Goal: Task Accomplishment & Management: Manage account settings

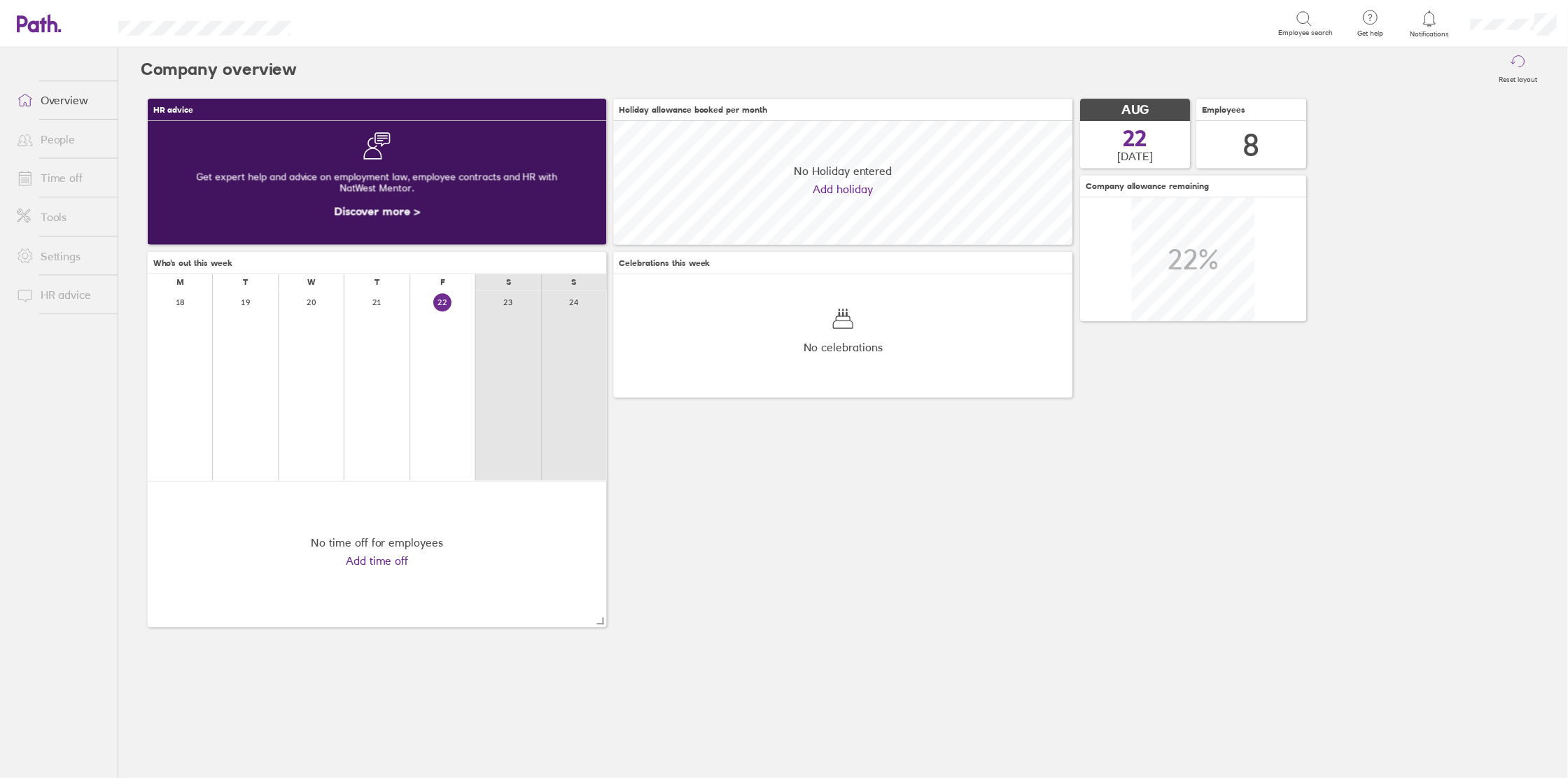
scroll to position [124, 462]
click at [1436, 23] on icon at bounding box center [1438, 17] width 17 height 17
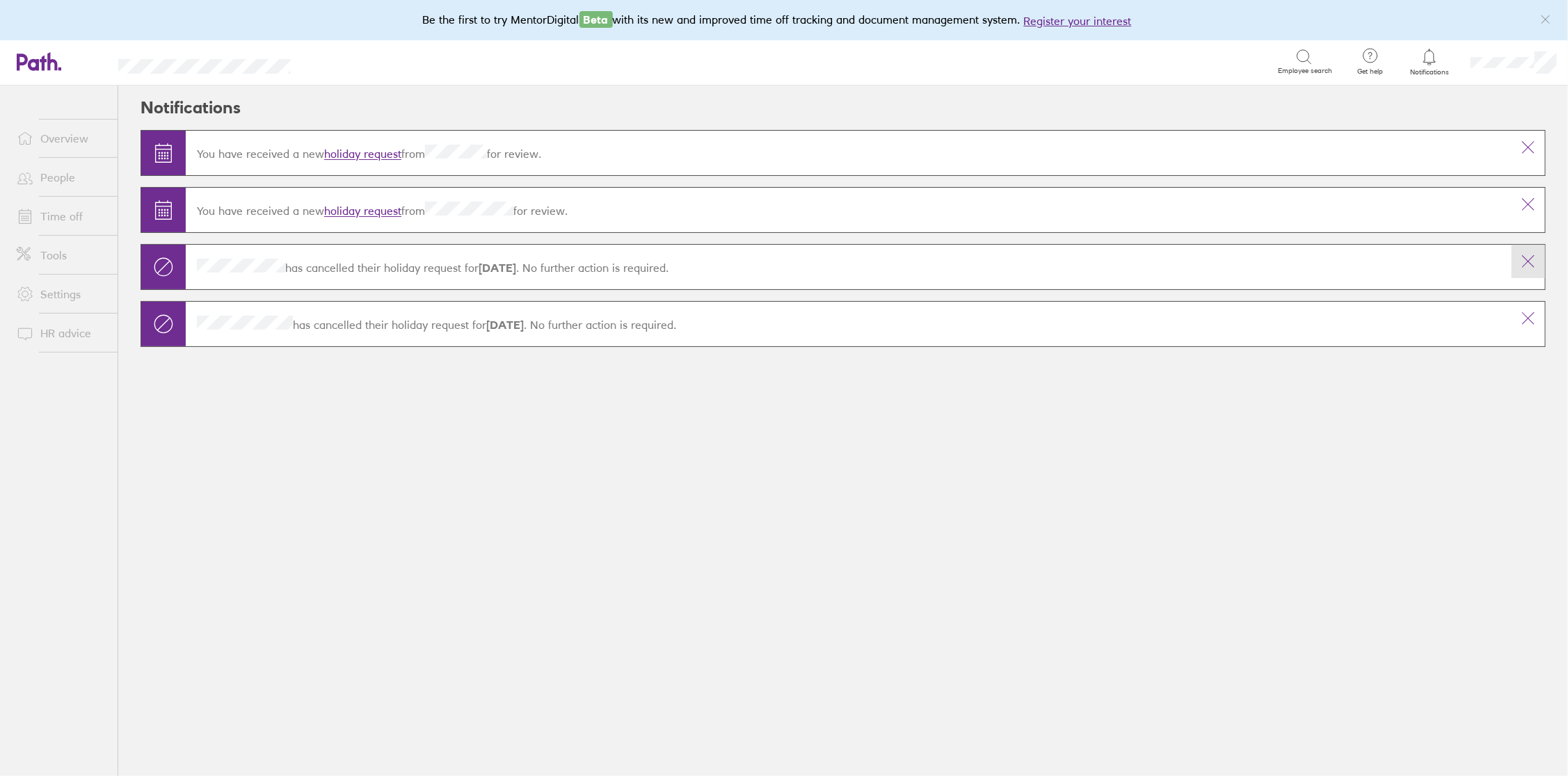
click at [1534, 265] on icon at bounding box center [1528, 261] width 17 height 17
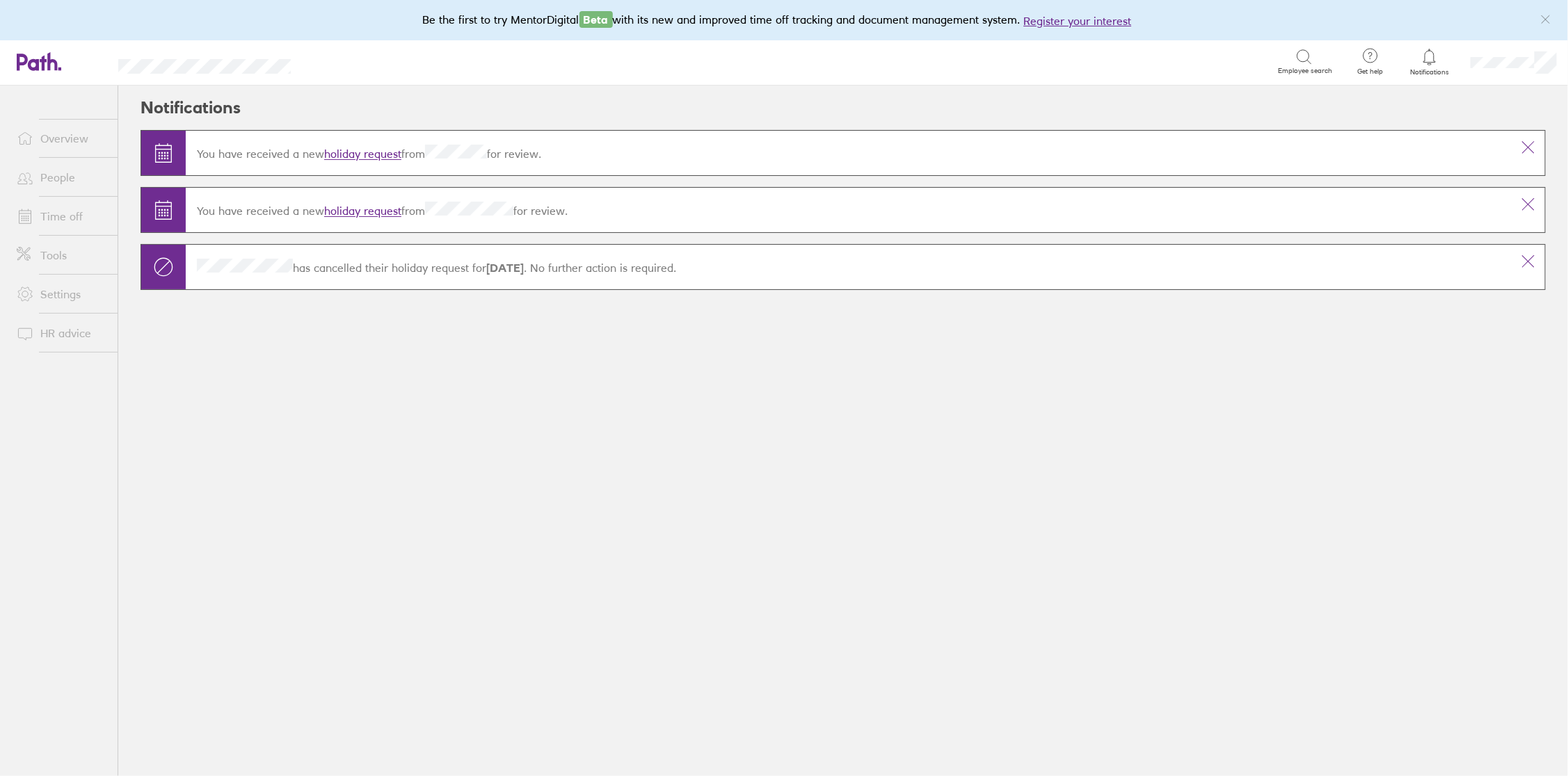
click at [1529, 265] on icon at bounding box center [1528, 261] width 17 height 17
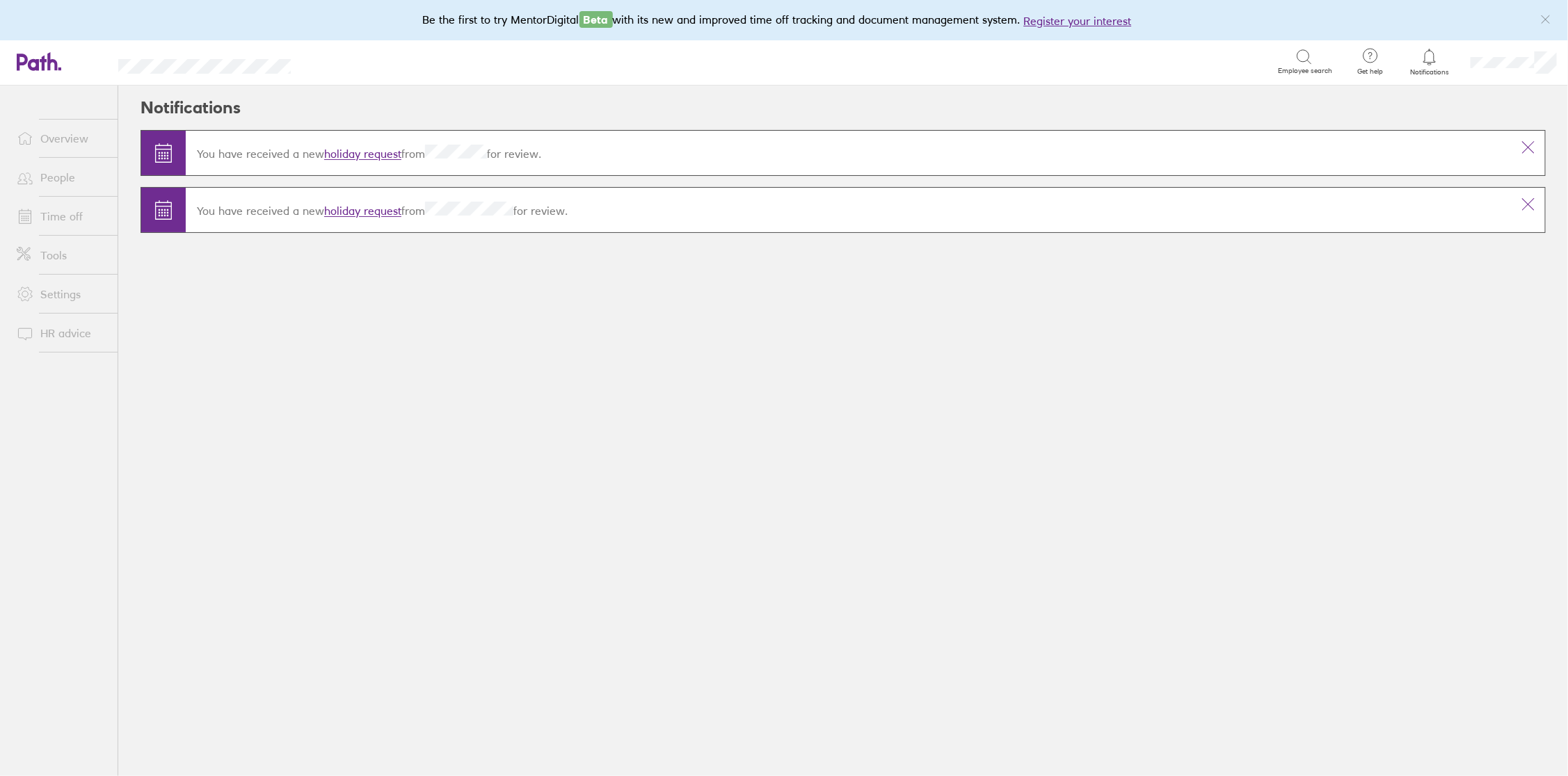
click at [369, 154] on link "holiday request" at bounding box center [363, 155] width 77 height 14
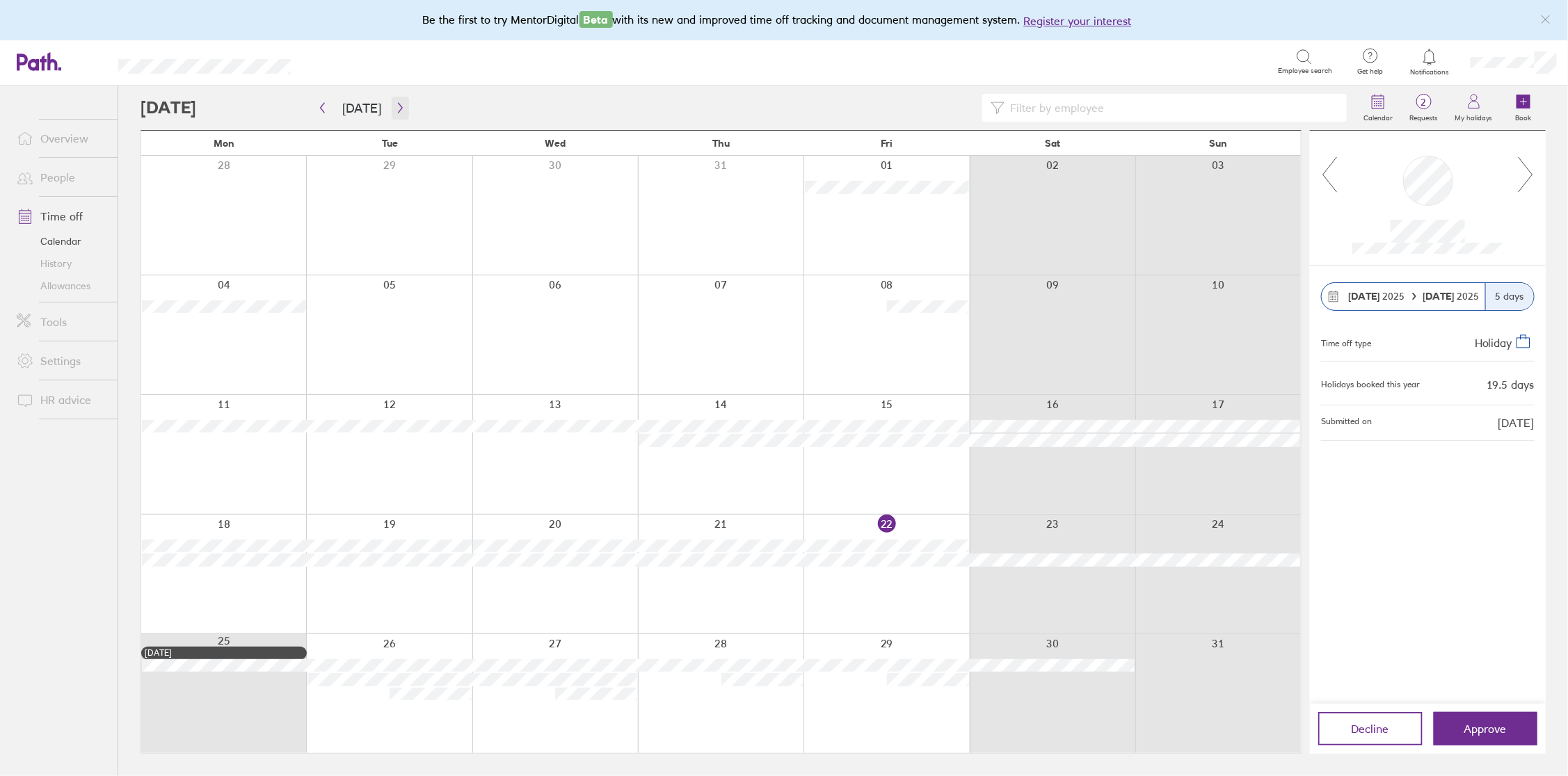
click at [398, 111] on icon "button" at bounding box center [400, 107] width 10 height 11
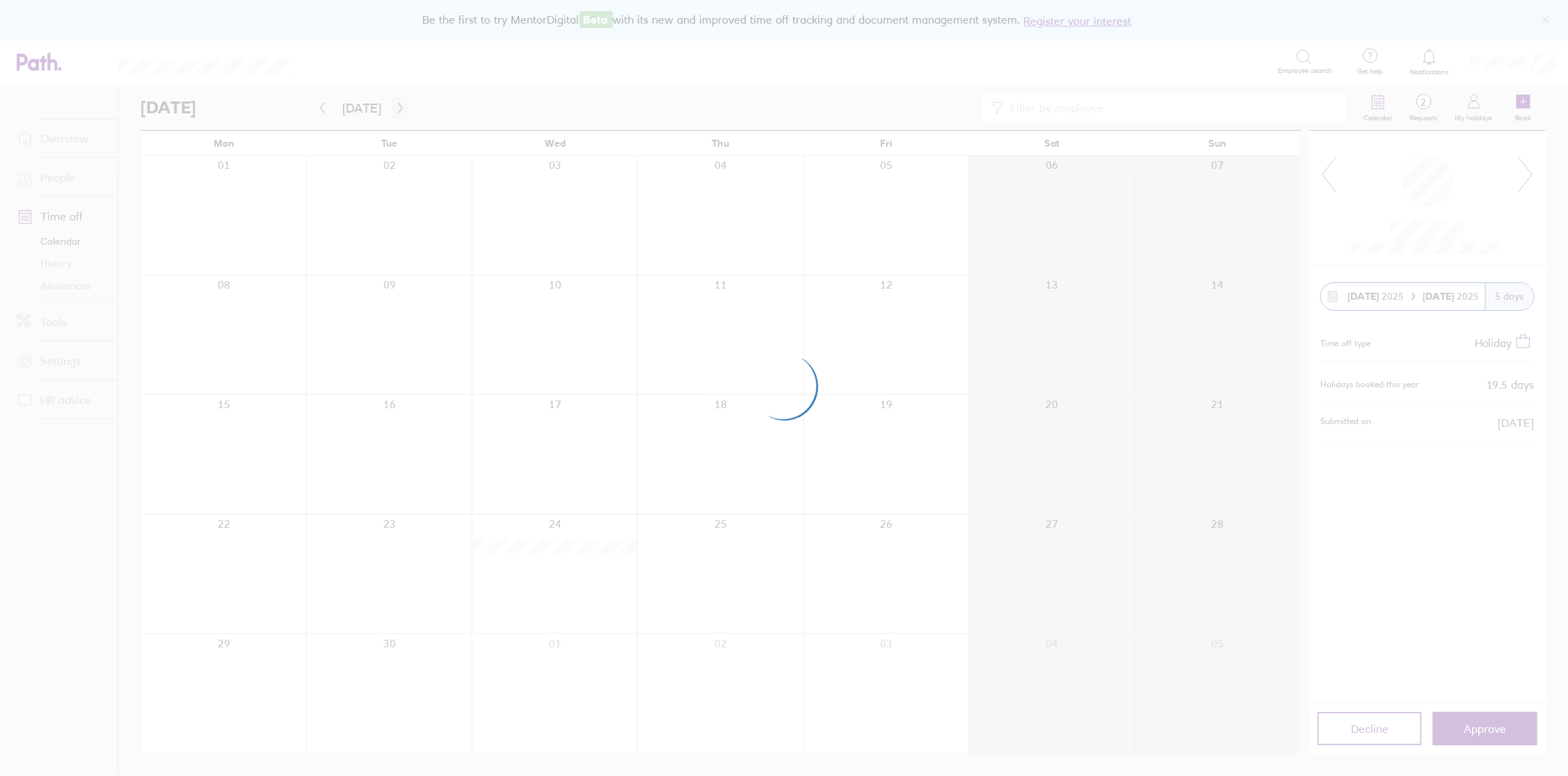
click at [398, 111] on div at bounding box center [784, 388] width 1568 height 776
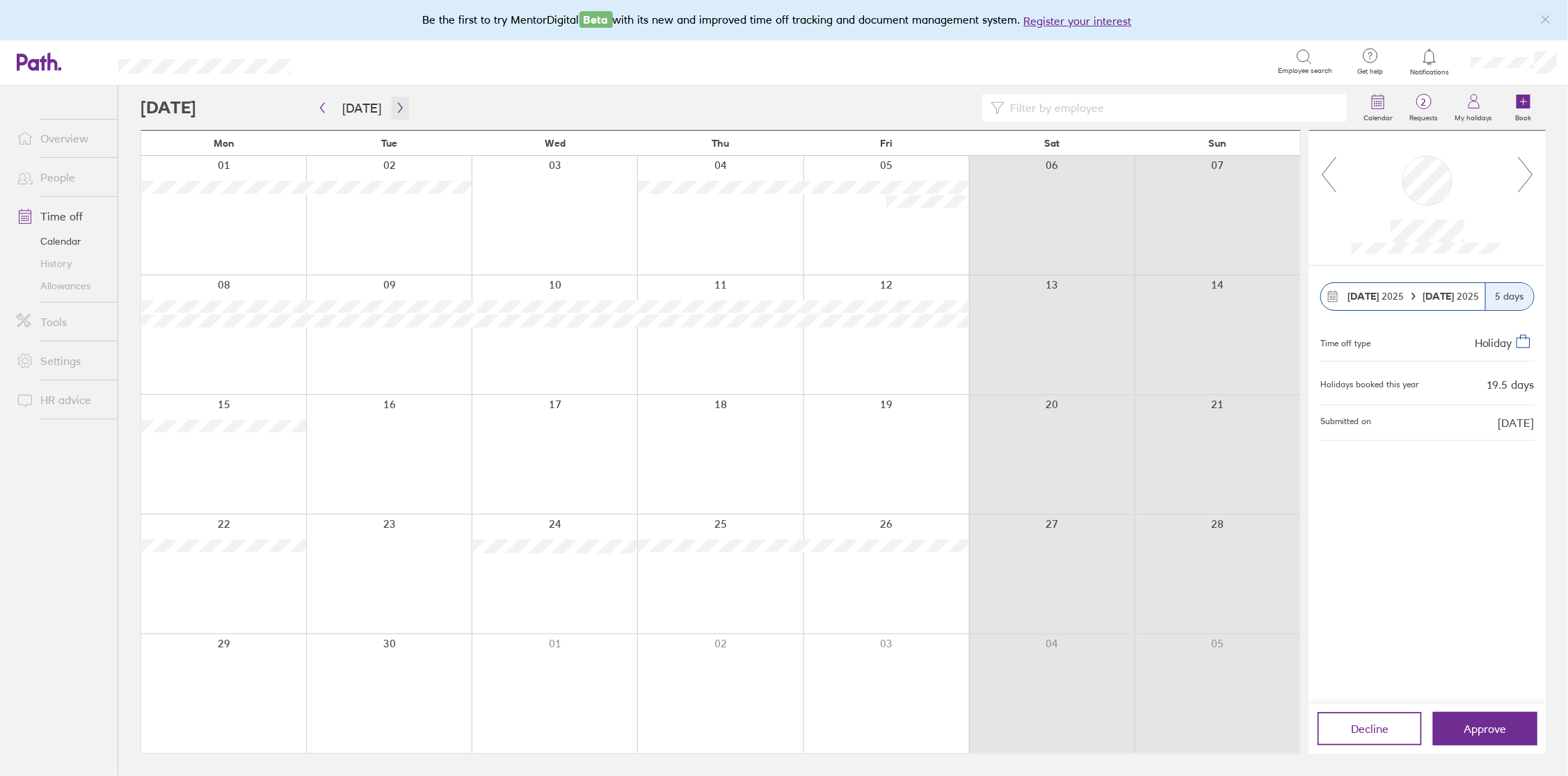
click at [398, 111] on icon "button" at bounding box center [400, 107] width 4 height 10
click at [1474, 725] on span "Approve" at bounding box center [1485, 729] width 43 height 13
click at [1423, 110] on label "Requests" at bounding box center [1423, 116] width 45 height 13
click at [398, 108] on icon "button" at bounding box center [400, 107] width 4 height 10
click at [398, 111] on icon "button" at bounding box center [400, 107] width 4 height 10
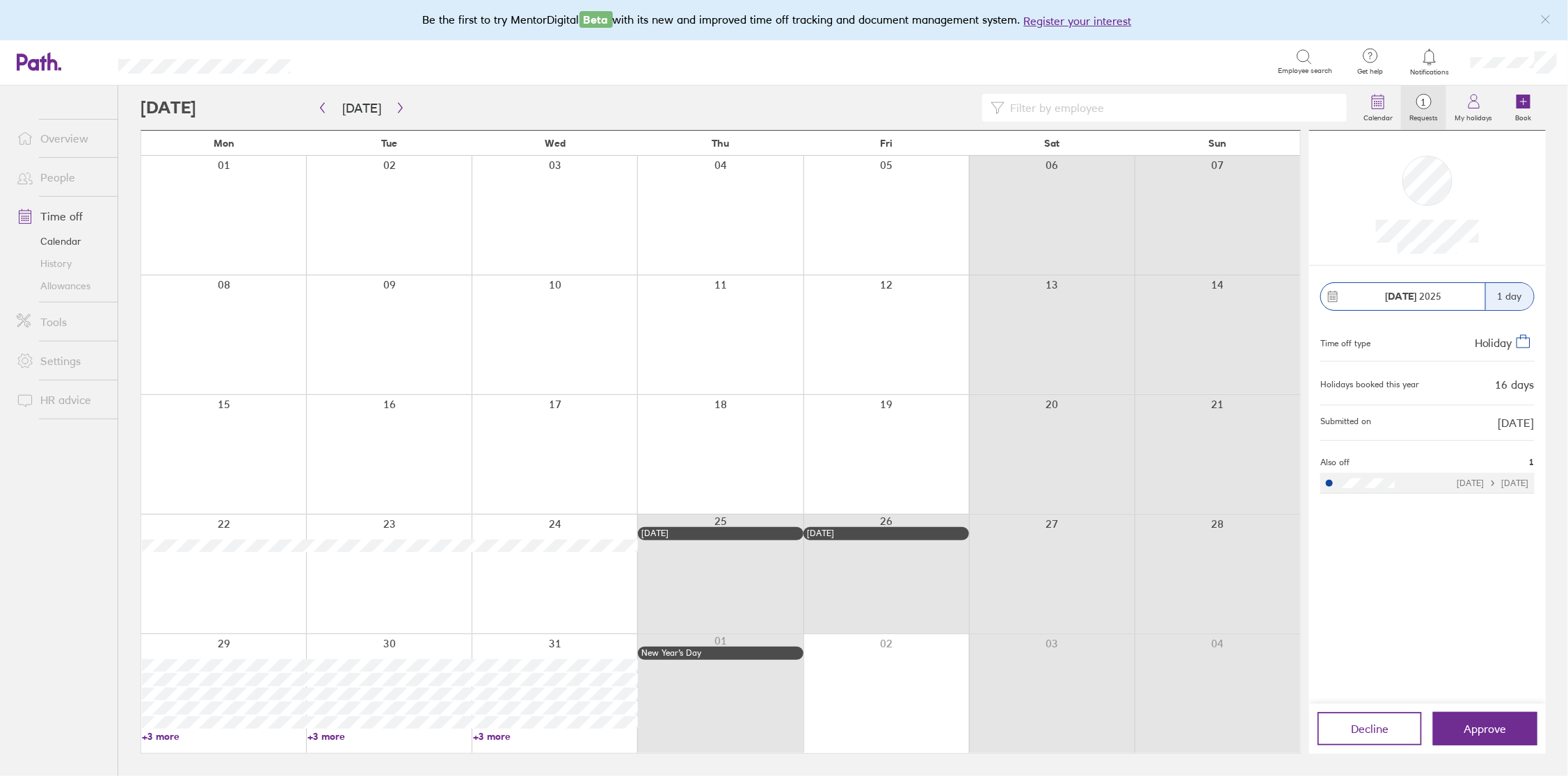
drag, startPoint x: 156, startPoint y: 739, endPoint x: 281, endPoint y: 617, distance: 174.7
click at [156, 739] on link "+3 more" at bounding box center [224, 737] width 164 height 13
click at [613, 315] on div at bounding box center [551, 335] width 164 height 119
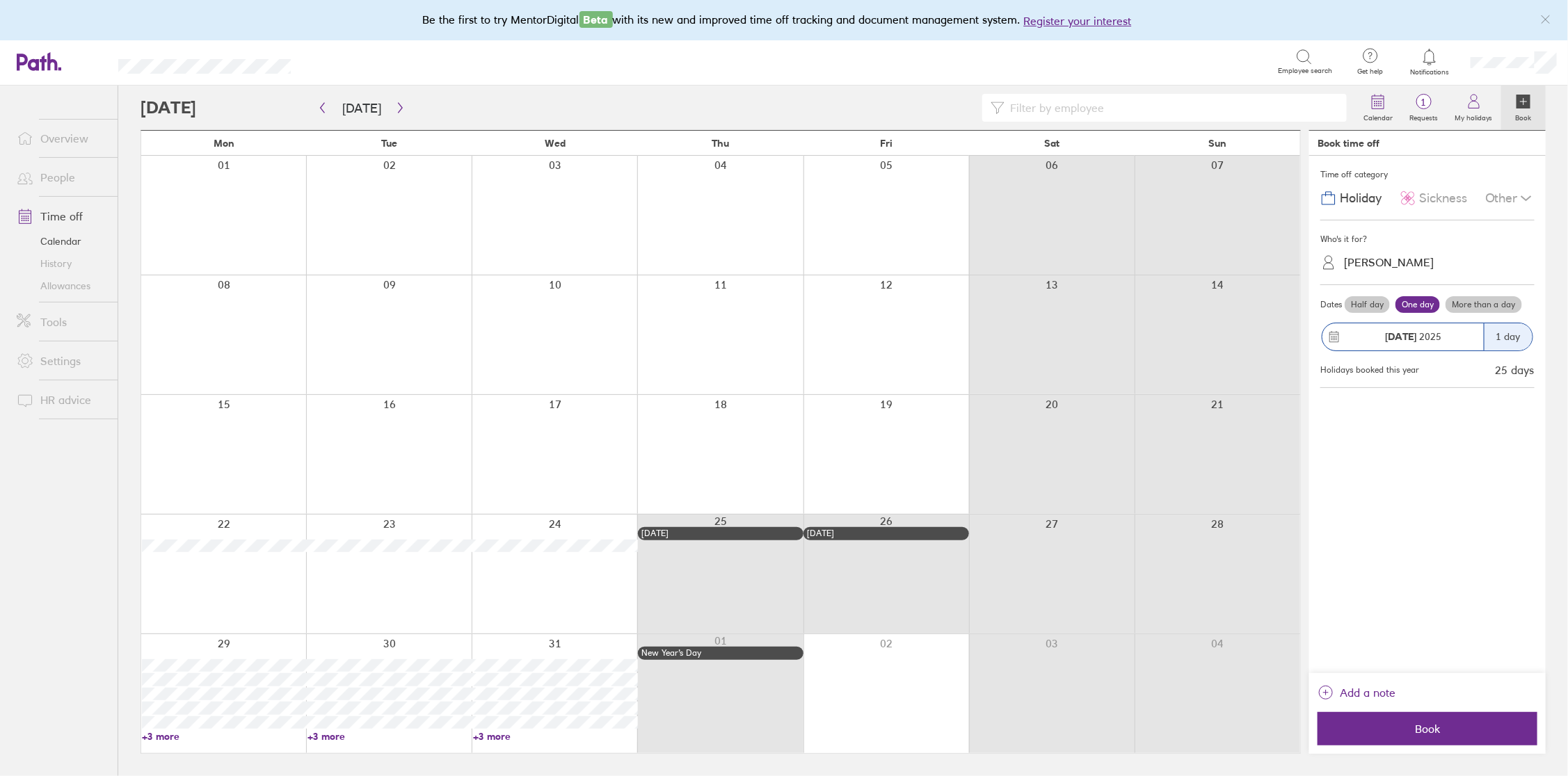
click at [59, 179] on link "People" at bounding box center [62, 177] width 112 height 28
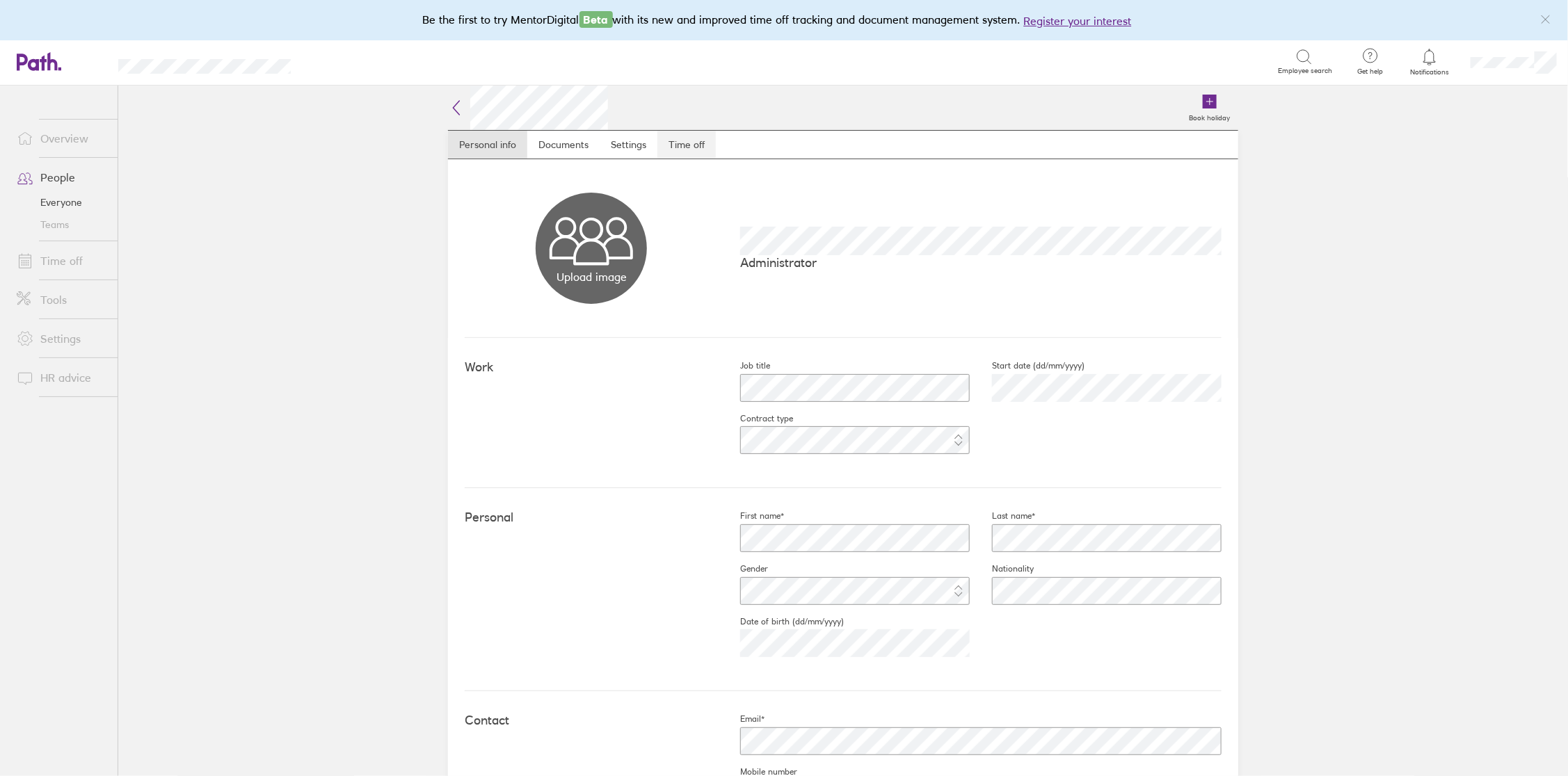
click at [688, 149] on link "Time off" at bounding box center [686, 144] width 58 height 28
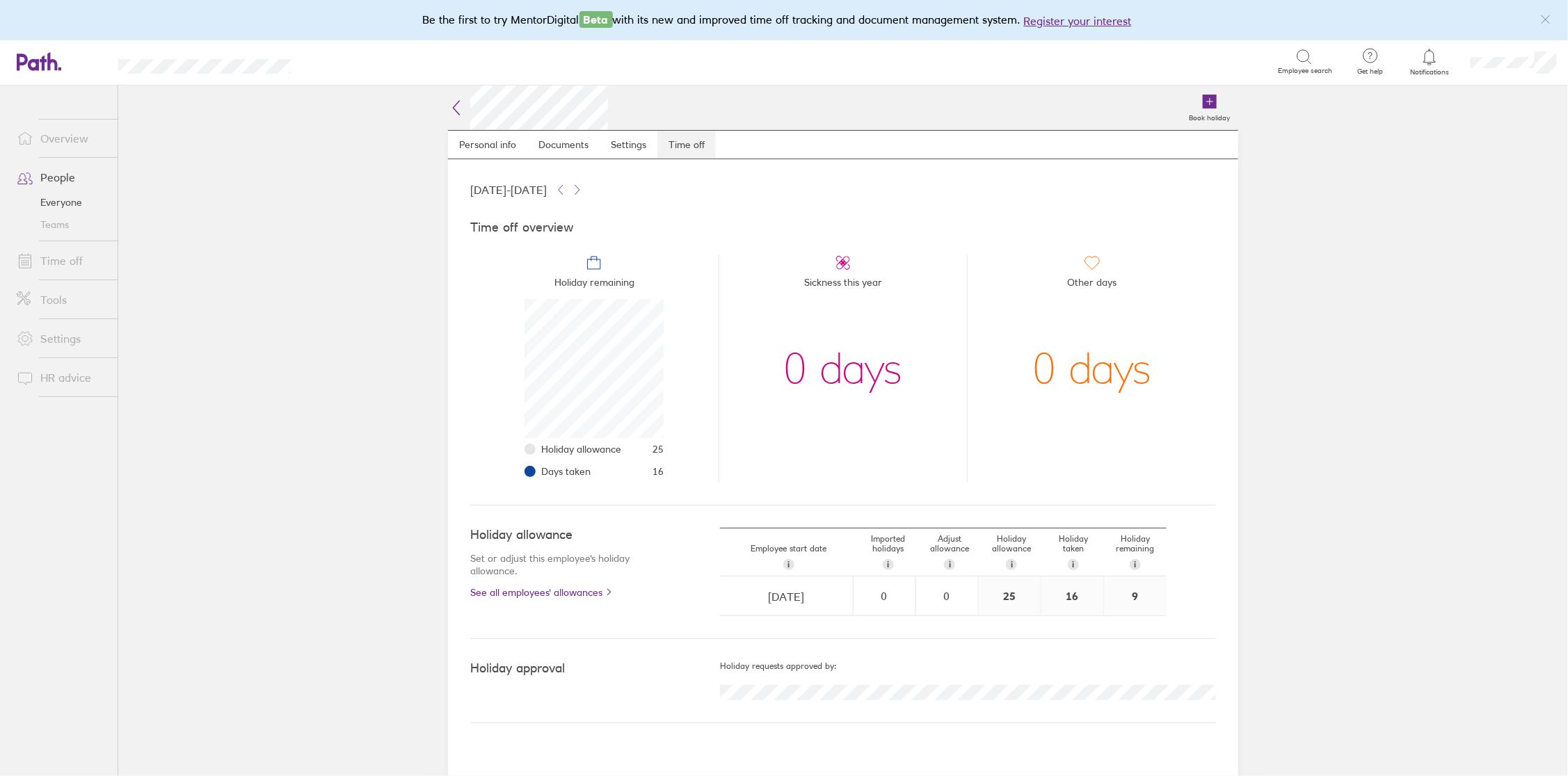
scroll to position [138, 138]
click at [55, 178] on link "People" at bounding box center [62, 177] width 112 height 28
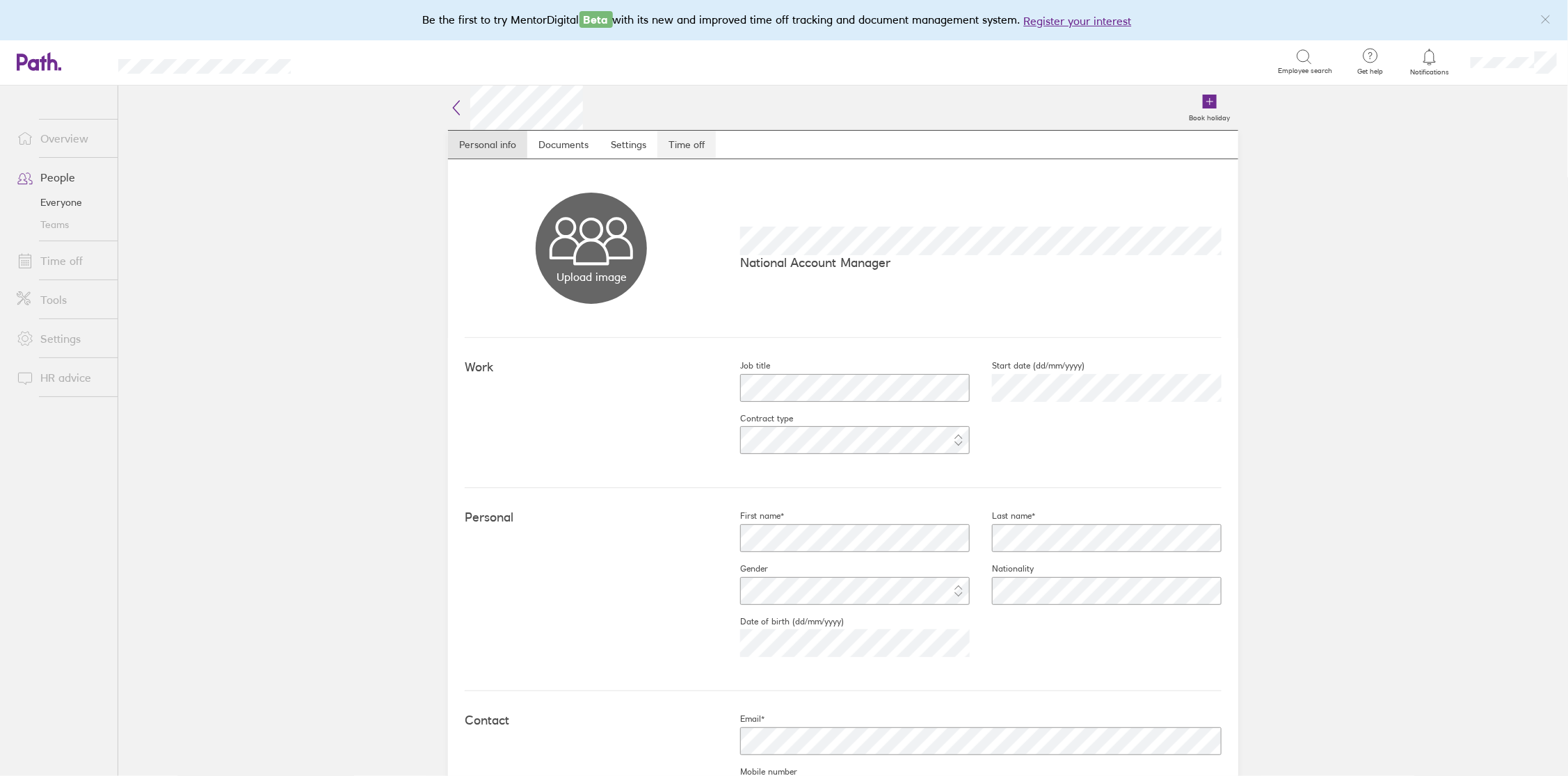
click at [681, 145] on link "Time off" at bounding box center [686, 144] width 58 height 28
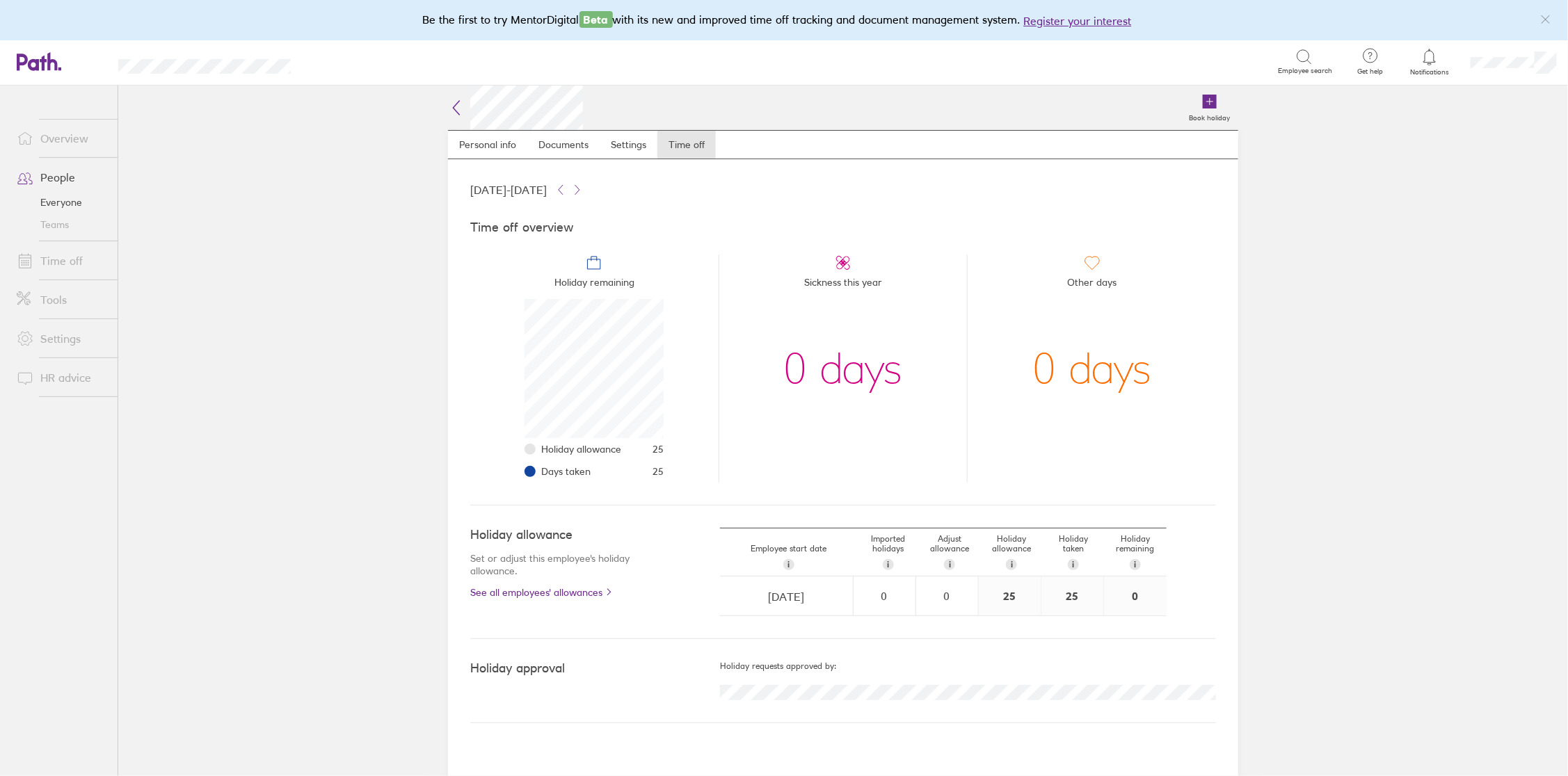
scroll to position [138, 138]
click at [61, 180] on link "People" at bounding box center [62, 177] width 112 height 28
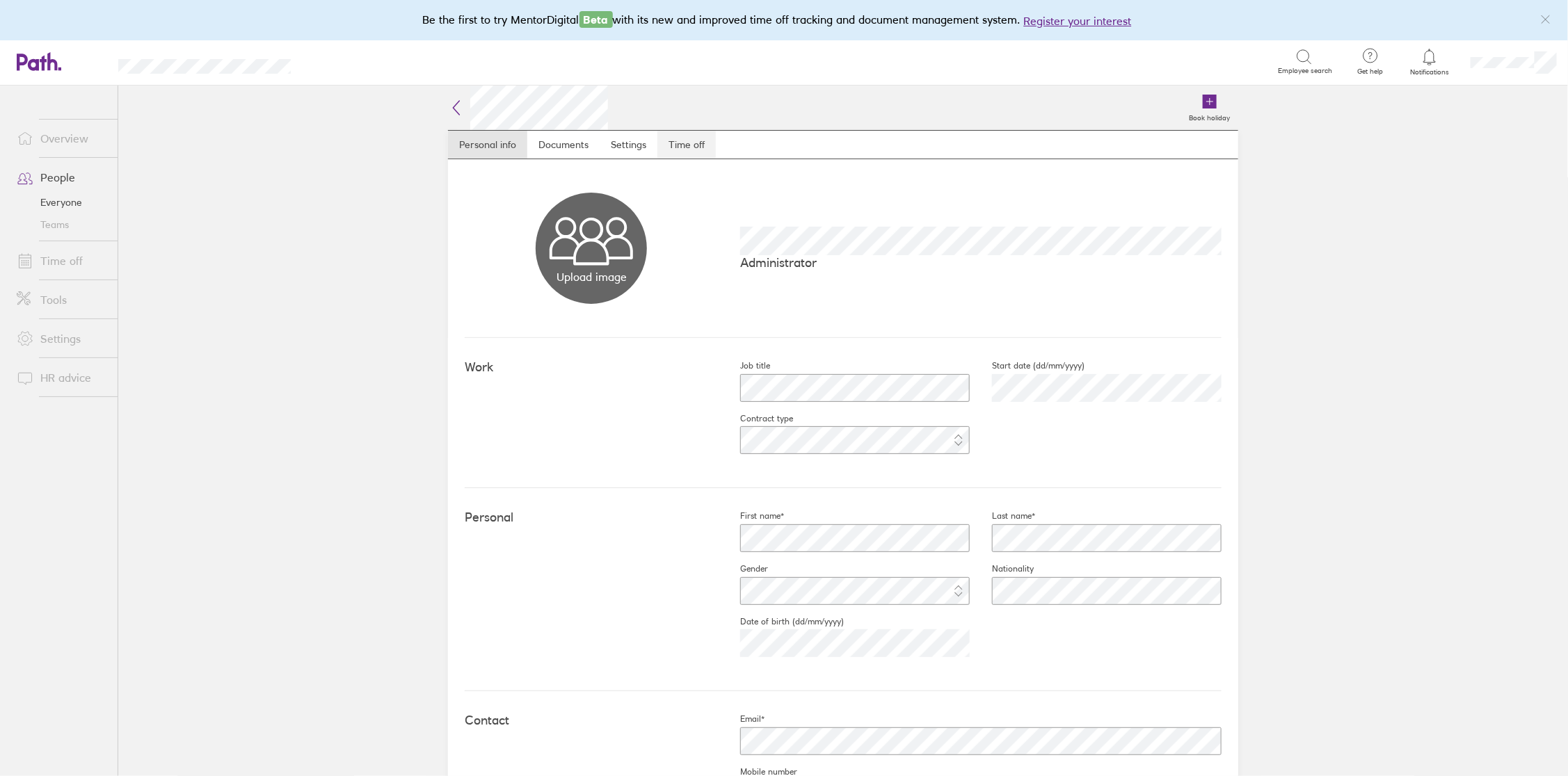
click at [688, 137] on link "Time off" at bounding box center [686, 144] width 58 height 28
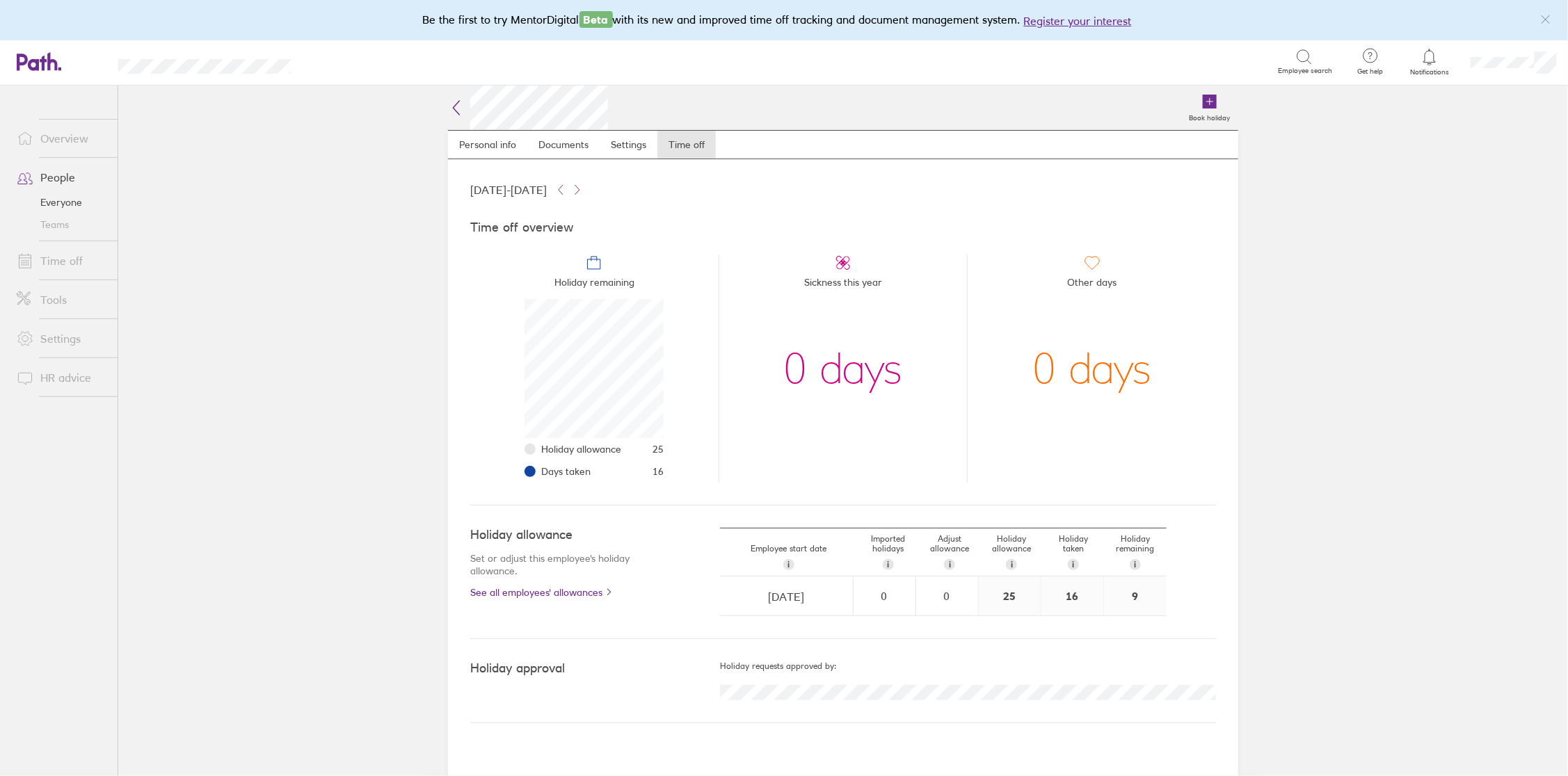
scroll to position [138, 138]
click at [53, 178] on link "People" at bounding box center [62, 177] width 112 height 28
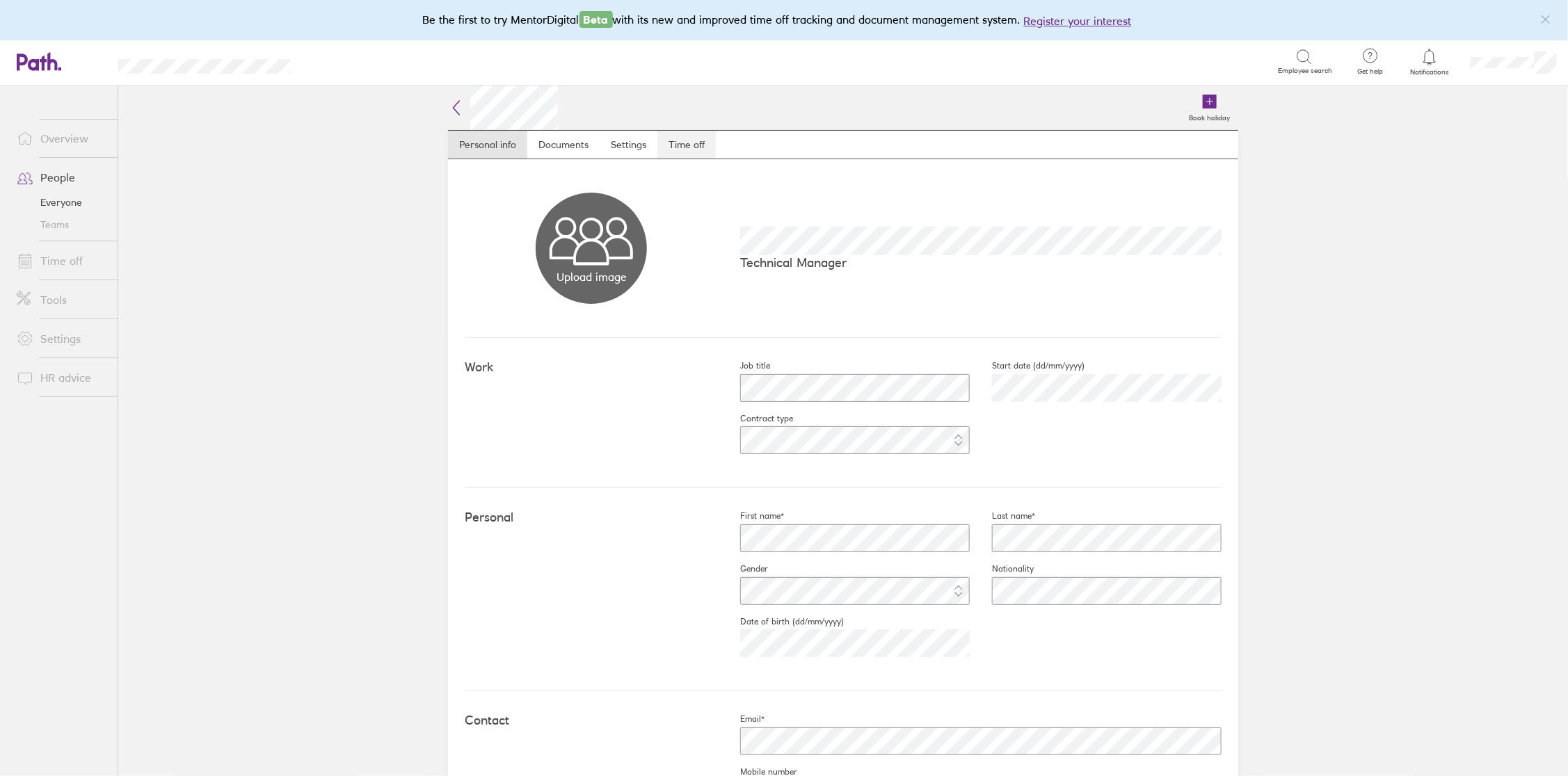
click at [684, 149] on link "Time off" at bounding box center [686, 144] width 58 height 28
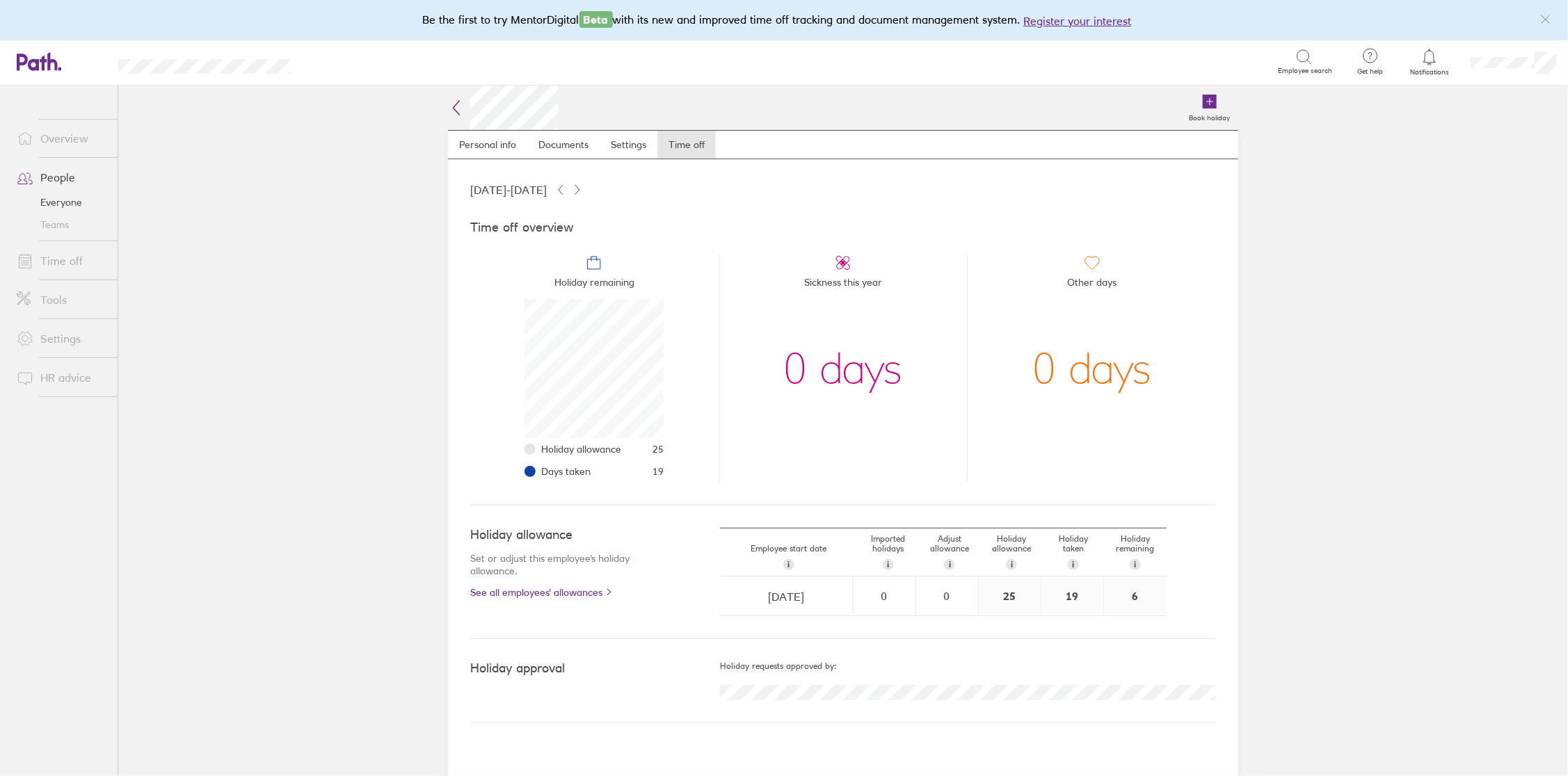
scroll to position [138, 138]
click at [65, 175] on link "People" at bounding box center [62, 177] width 112 height 28
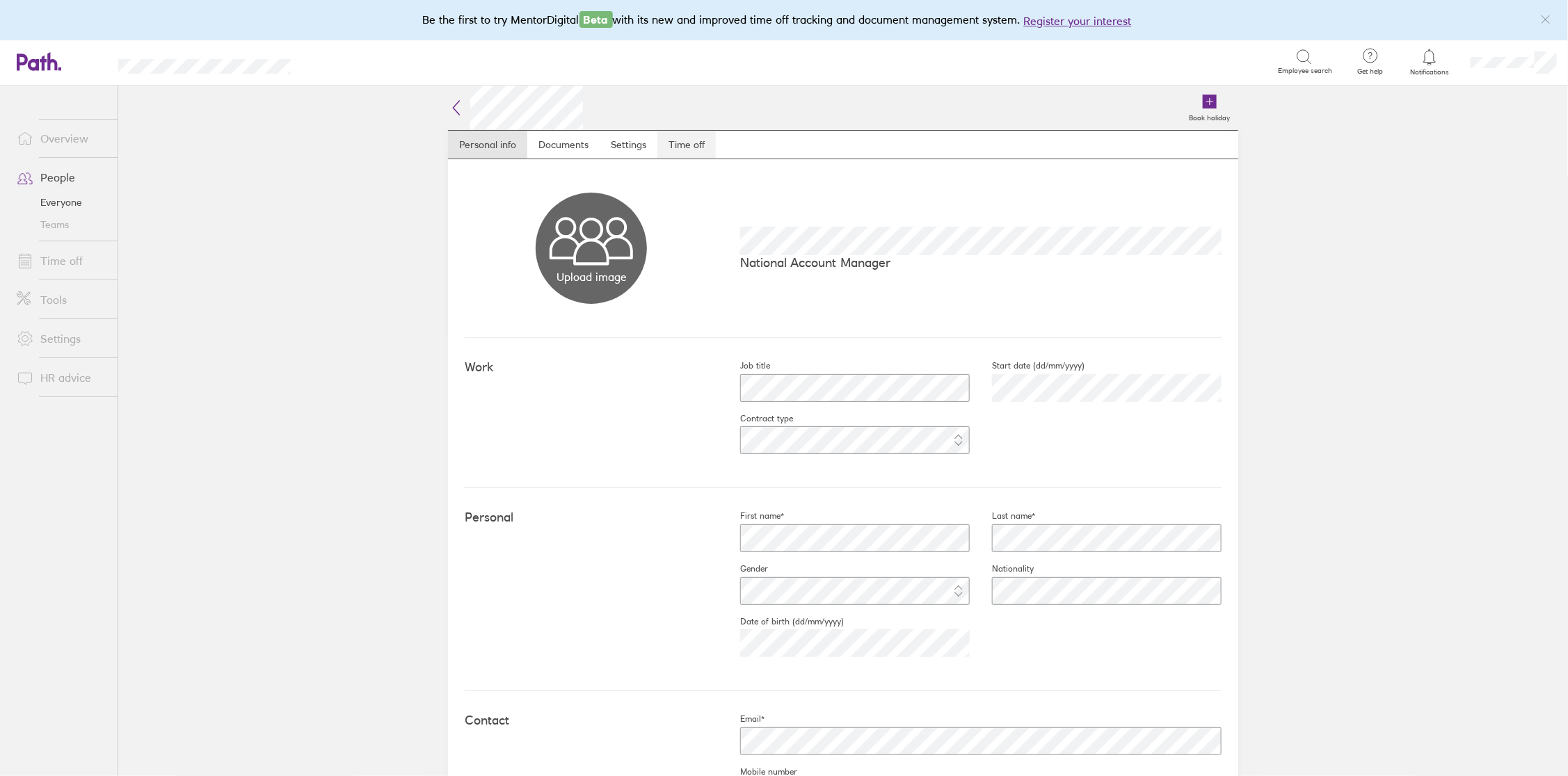
click at [688, 148] on link "Time off" at bounding box center [686, 144] width 58 height 28
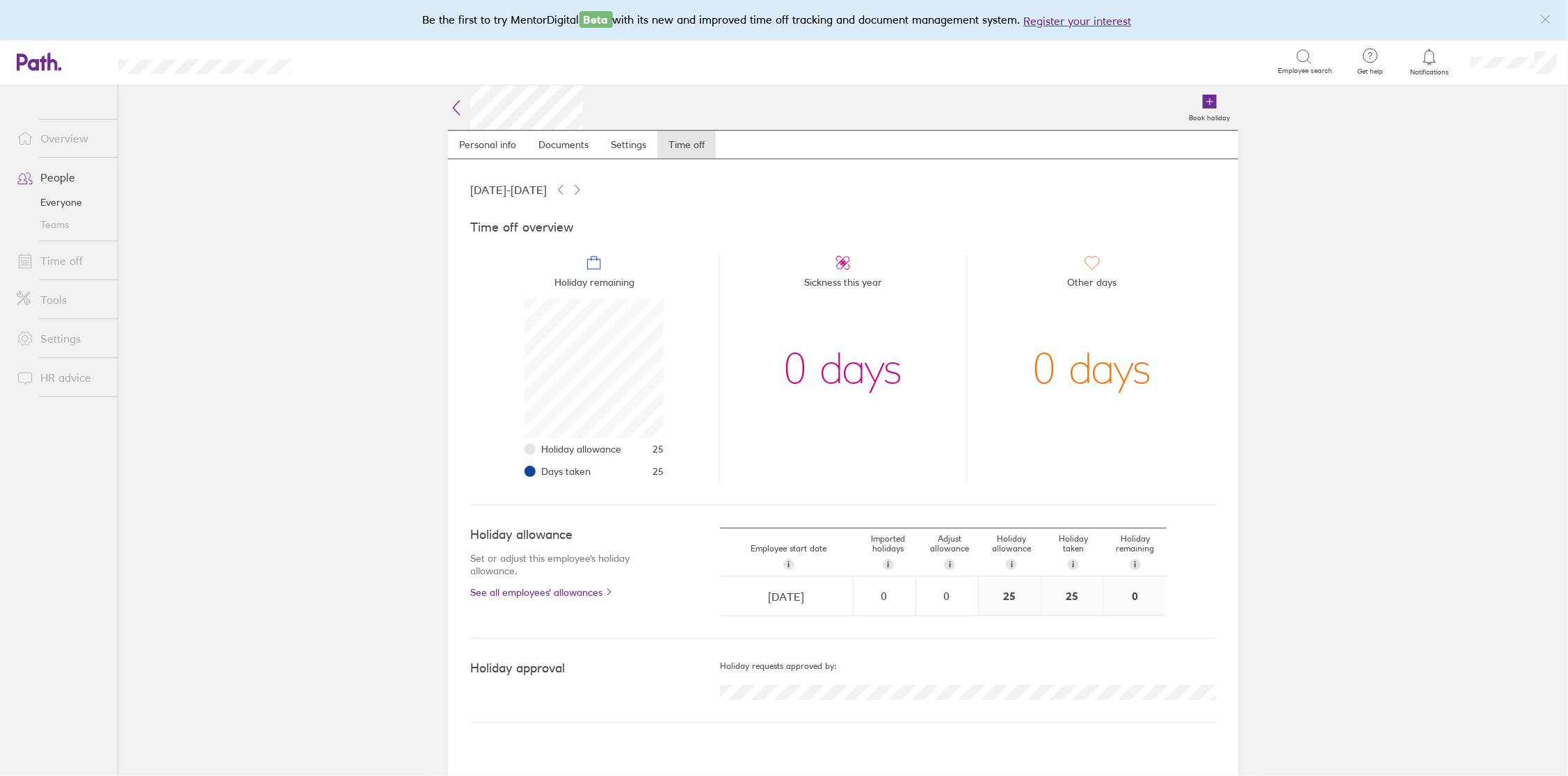
scroll to position [138, 138]
click at [68, 176] on link "People" at bounding box center [62, 177] width 112 height 28
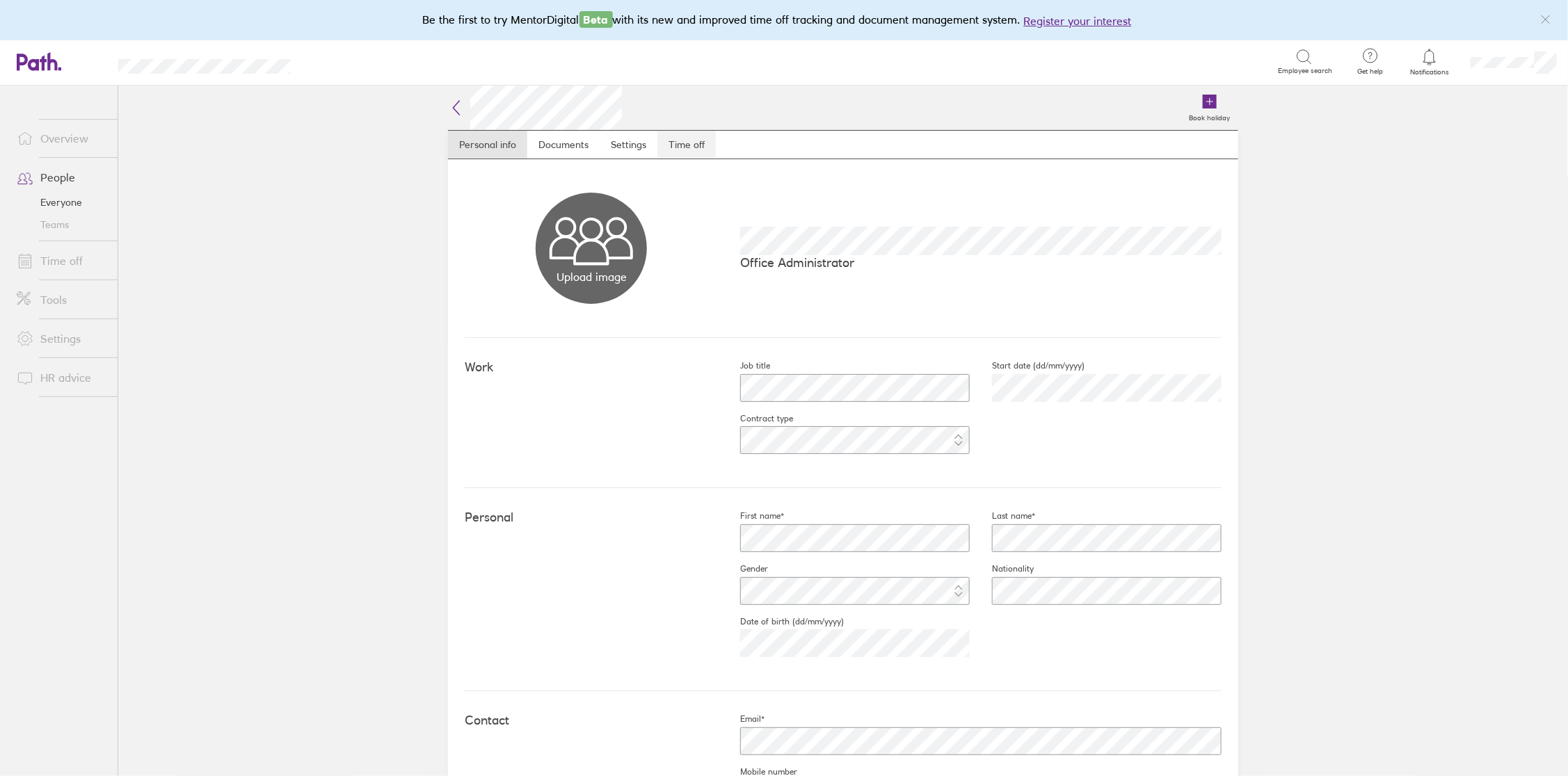
click at [681, 142] on link "Time off" at bounding box center [686, 144] width 58 height 28
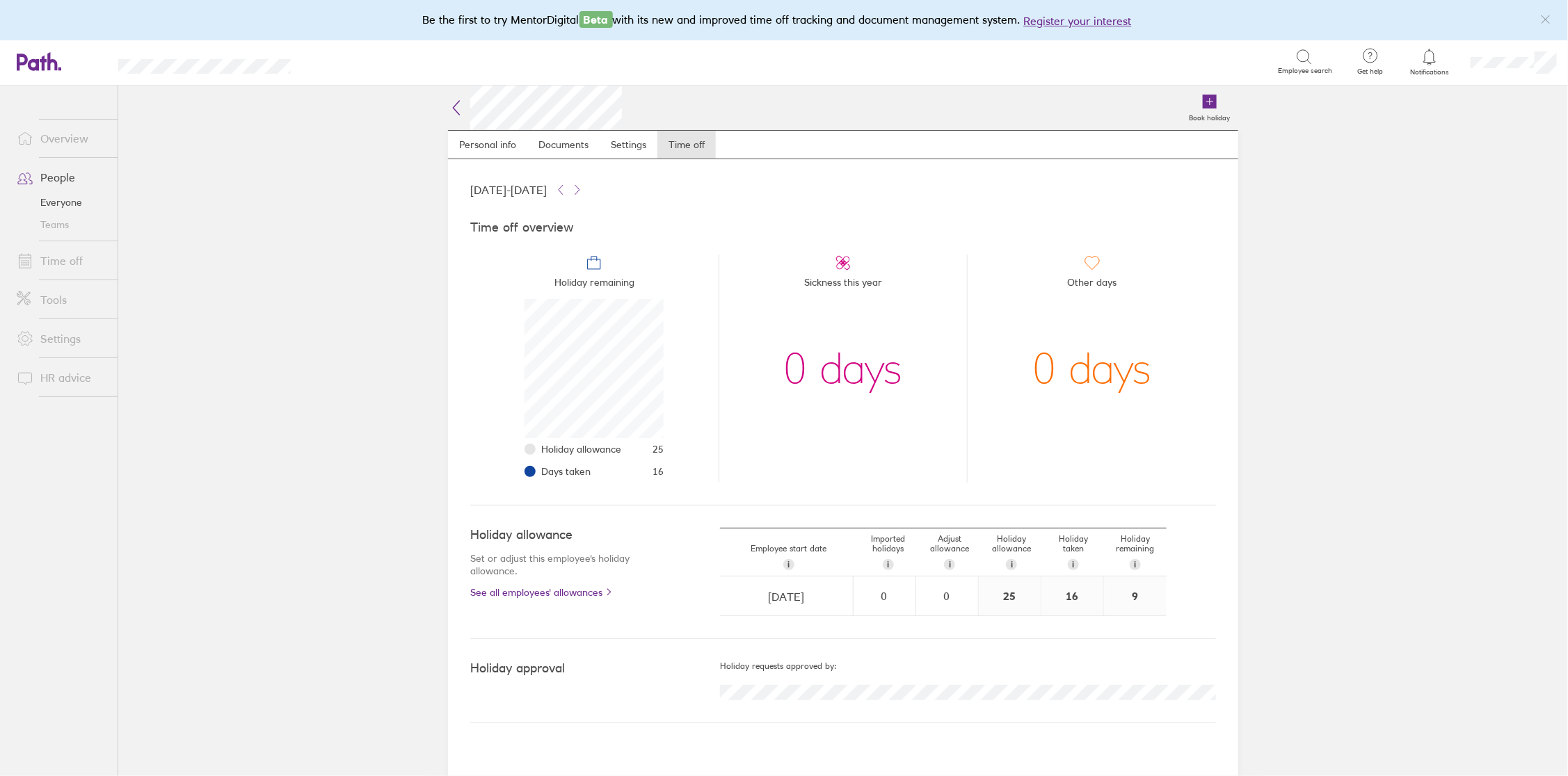
scroll to position [138, 138]
click at [61, 176] on link "People" at bounding box center [62, 177] width 112 height 28
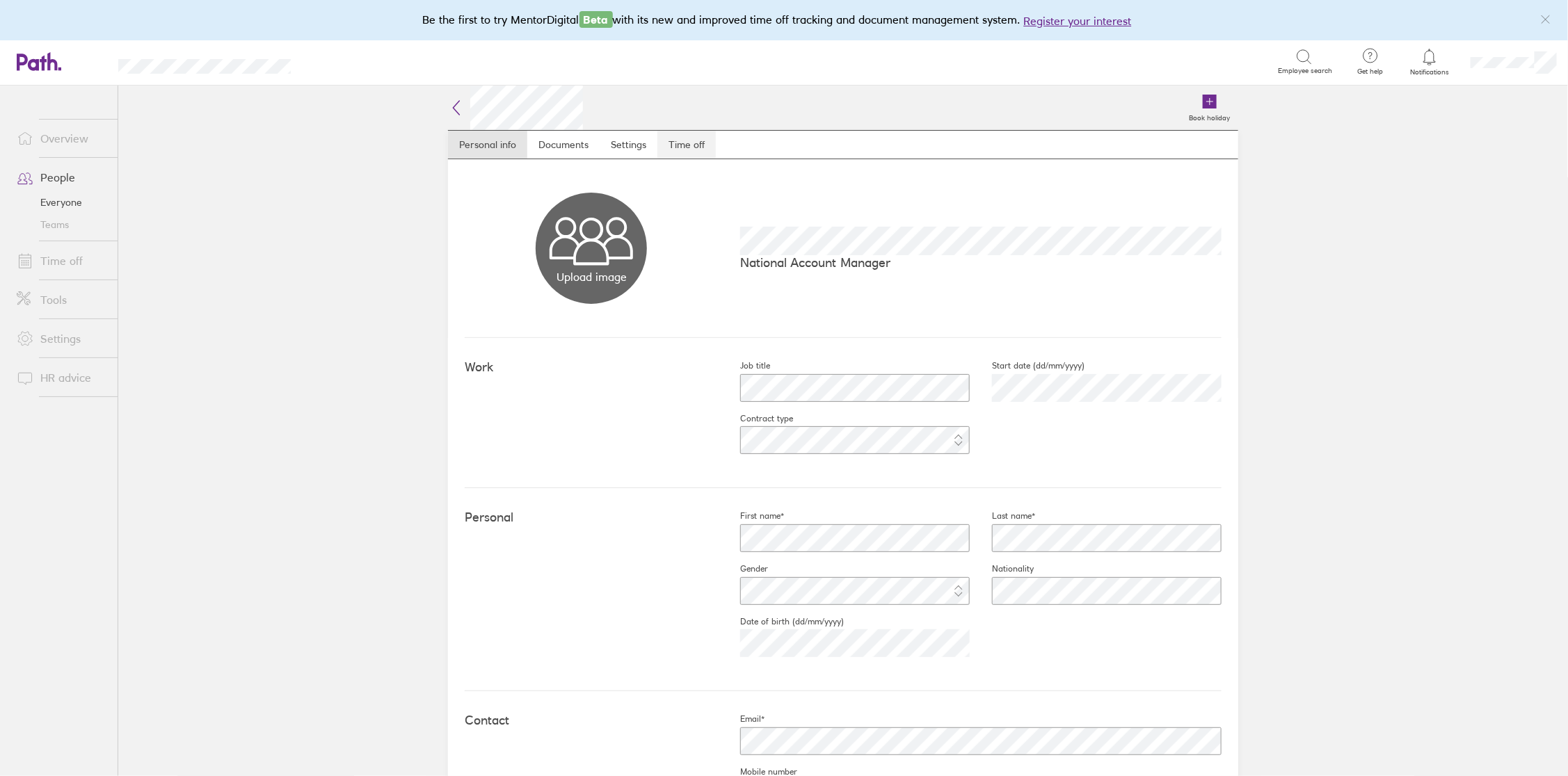
click at [681, 148] on link "Time off" at bounding box center [686, 144] width 58 height 28
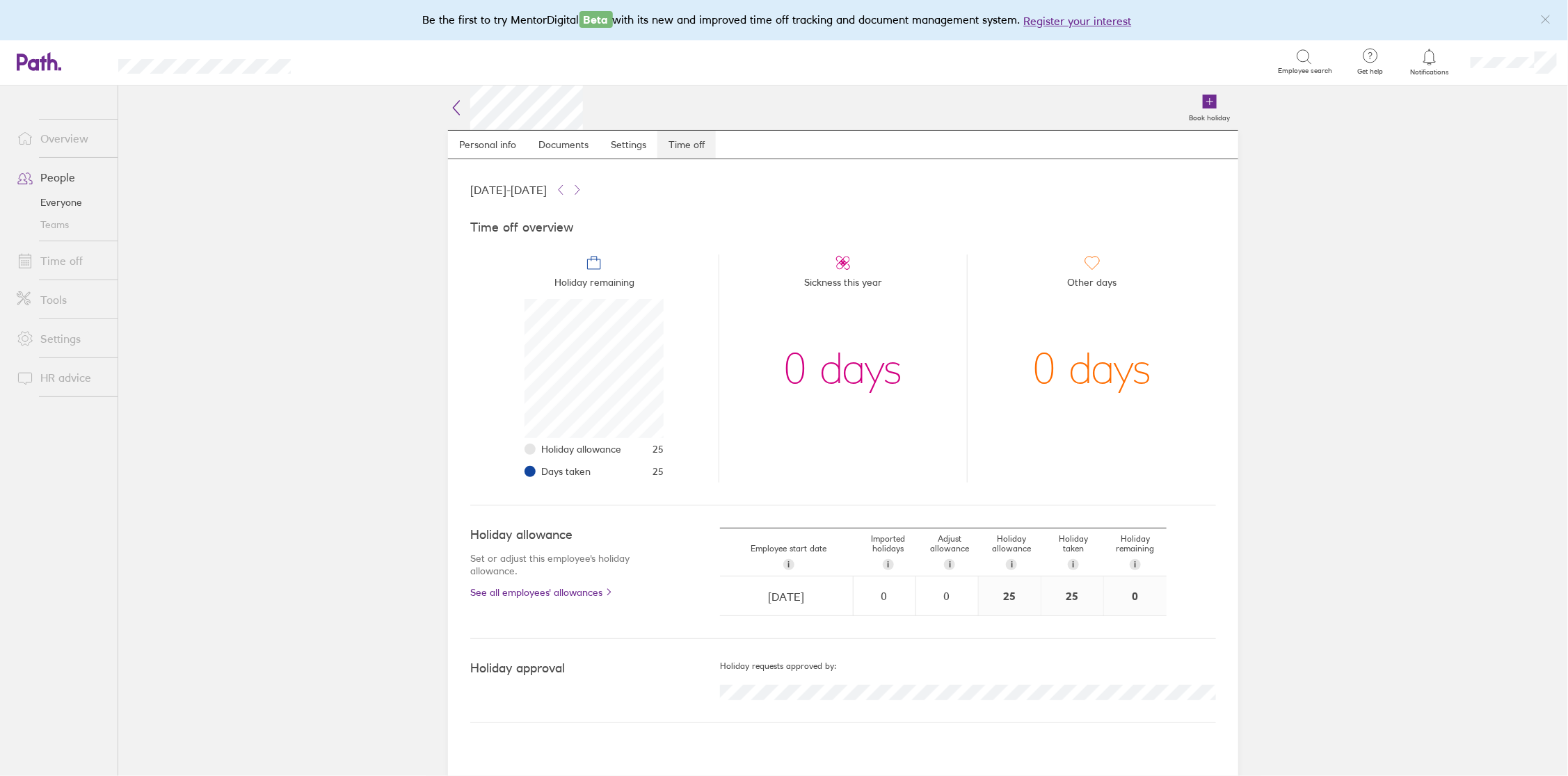
scroll to position [138, 138]
click at [58, 178] on link "People" at bounding box center [62, 177] width 112 height 28
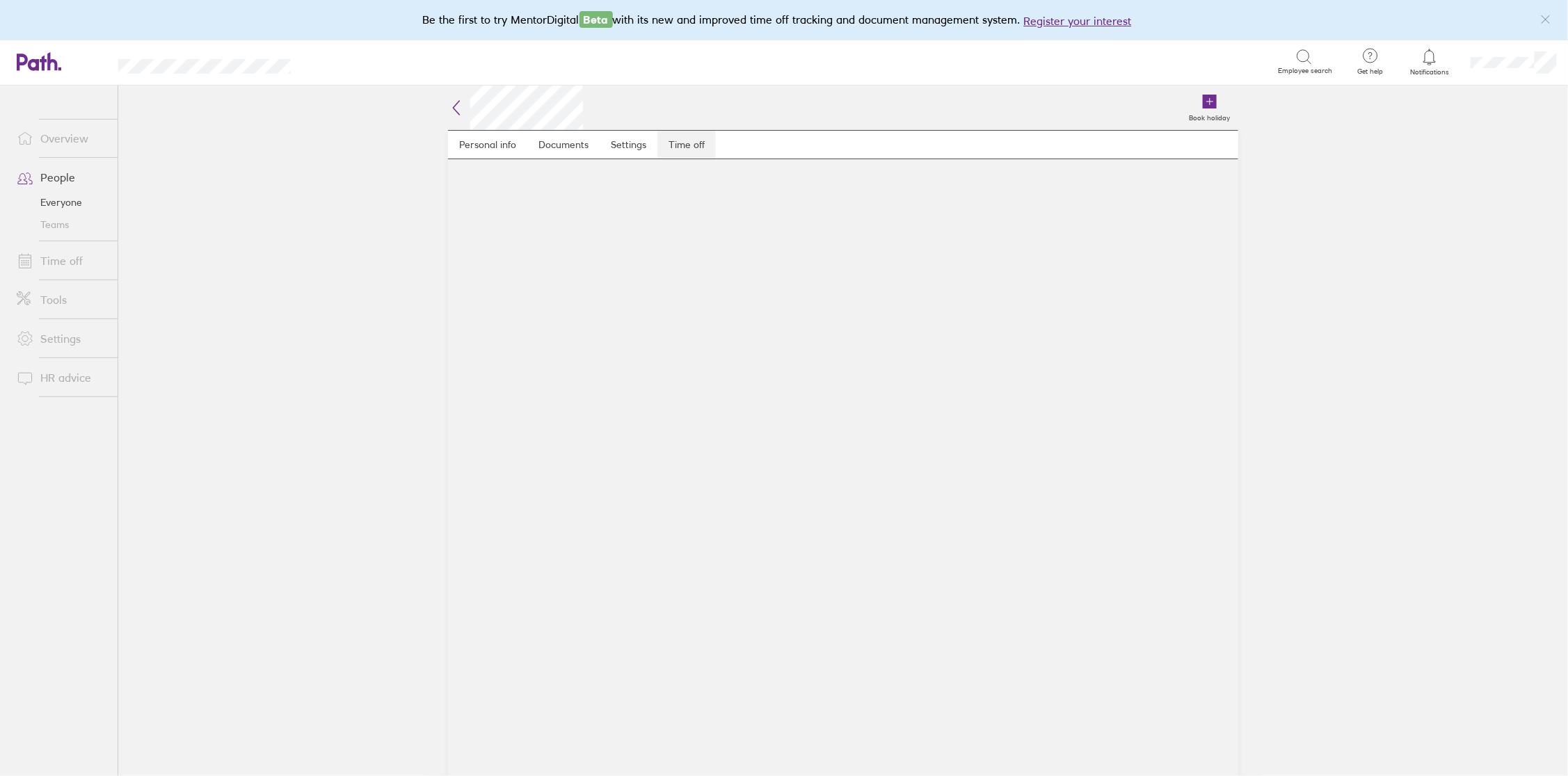
click at [692, 148] on link "Time off" at bounding box center [686, 144] width 58 height 28
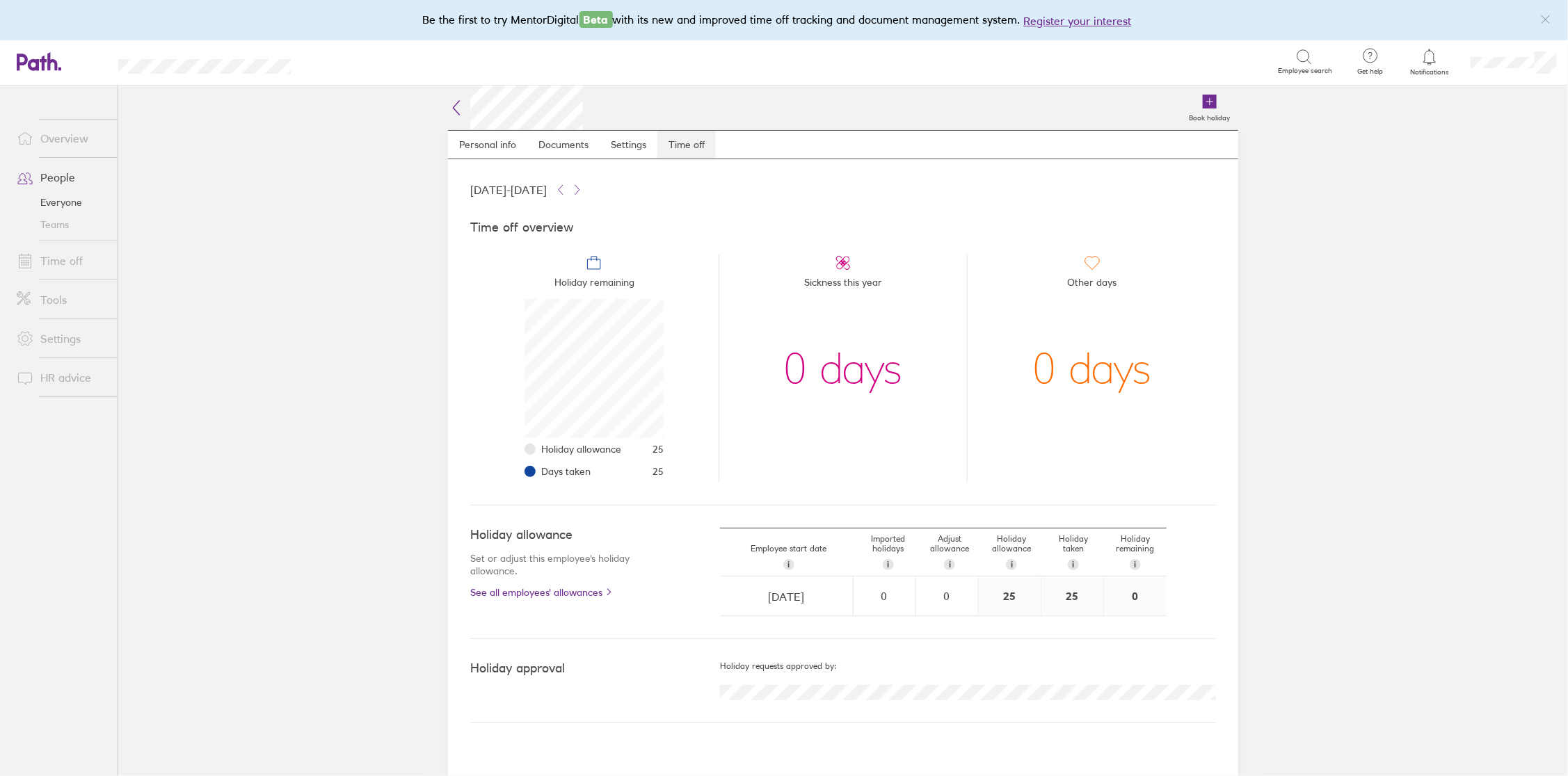
scroll to position [138, 138]
click at [51, 180] on link "People" at bounding box center [62, 177] width 112 height 28
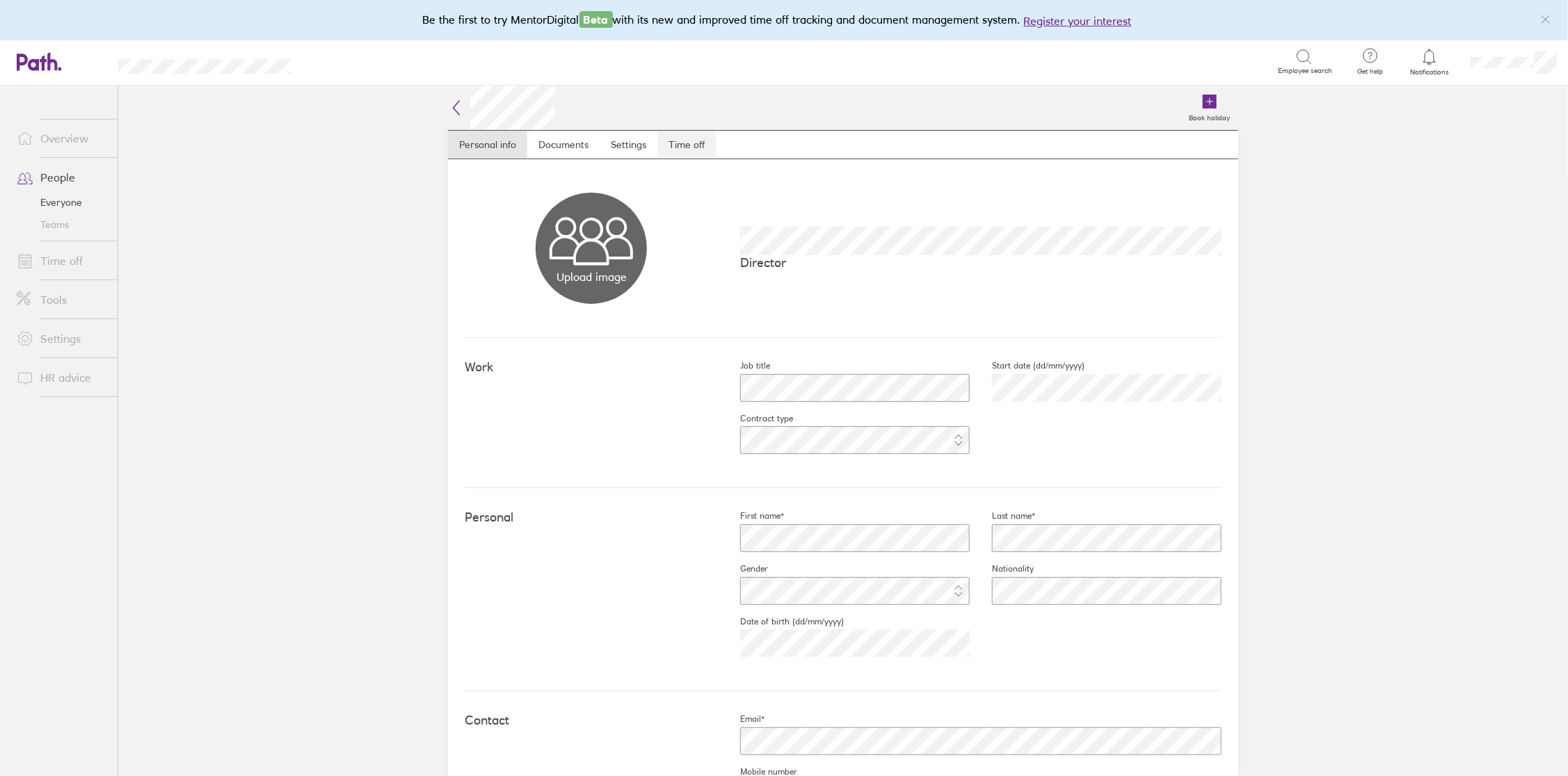
click at [678, 144] on link "Time off" at bounding box center [686, 144] width 58 height 28
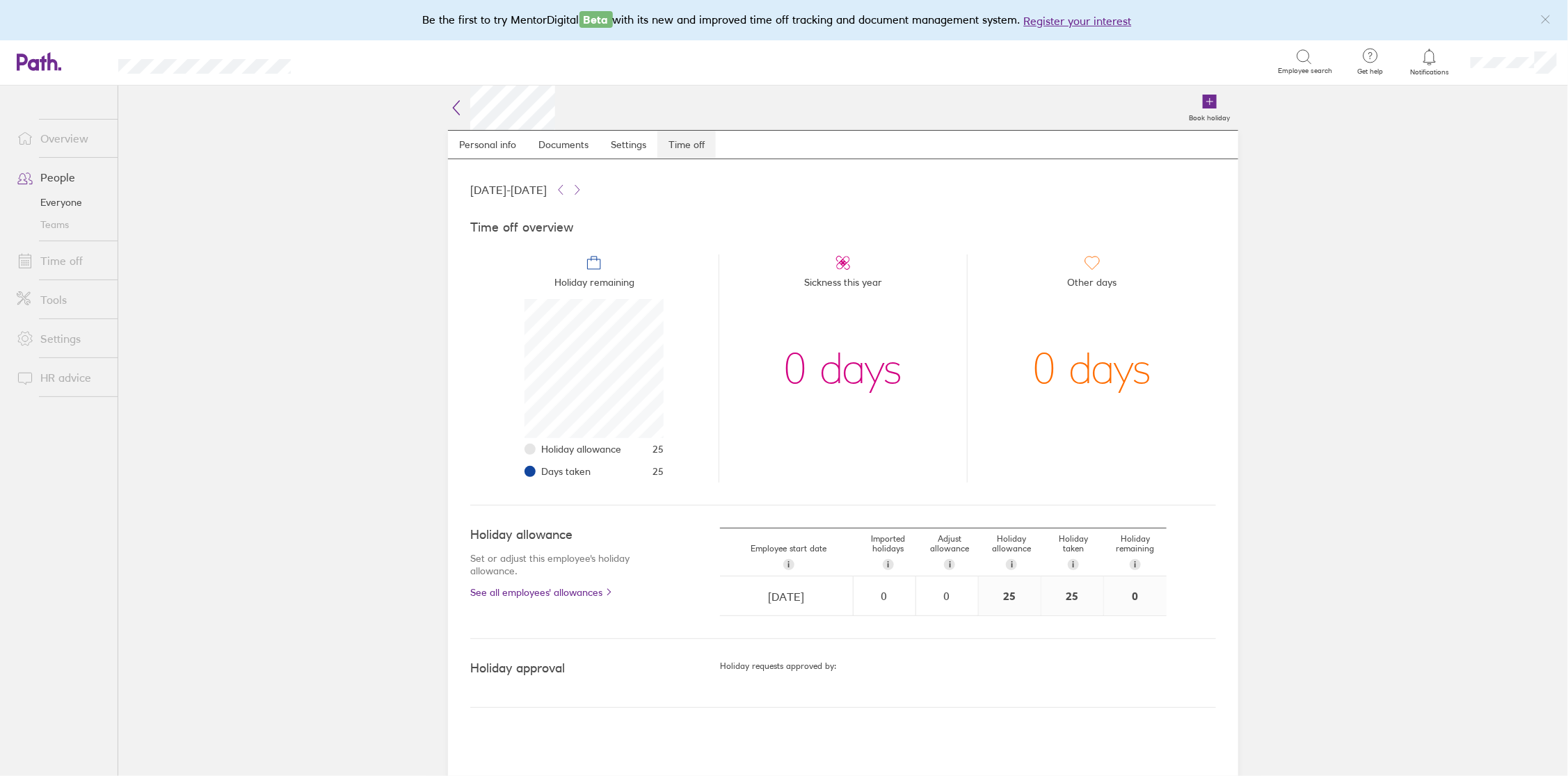
scroll to position [138, 138]
click at [566, 191] on icon at bounding box center [561, 189] width 11 height 11
click at [583, 190] on icon at bounding box center [577, 189] width 11 height 11
click at [632, 151] on link "Settings" at bounding box center [628, 144] width 58 height 28
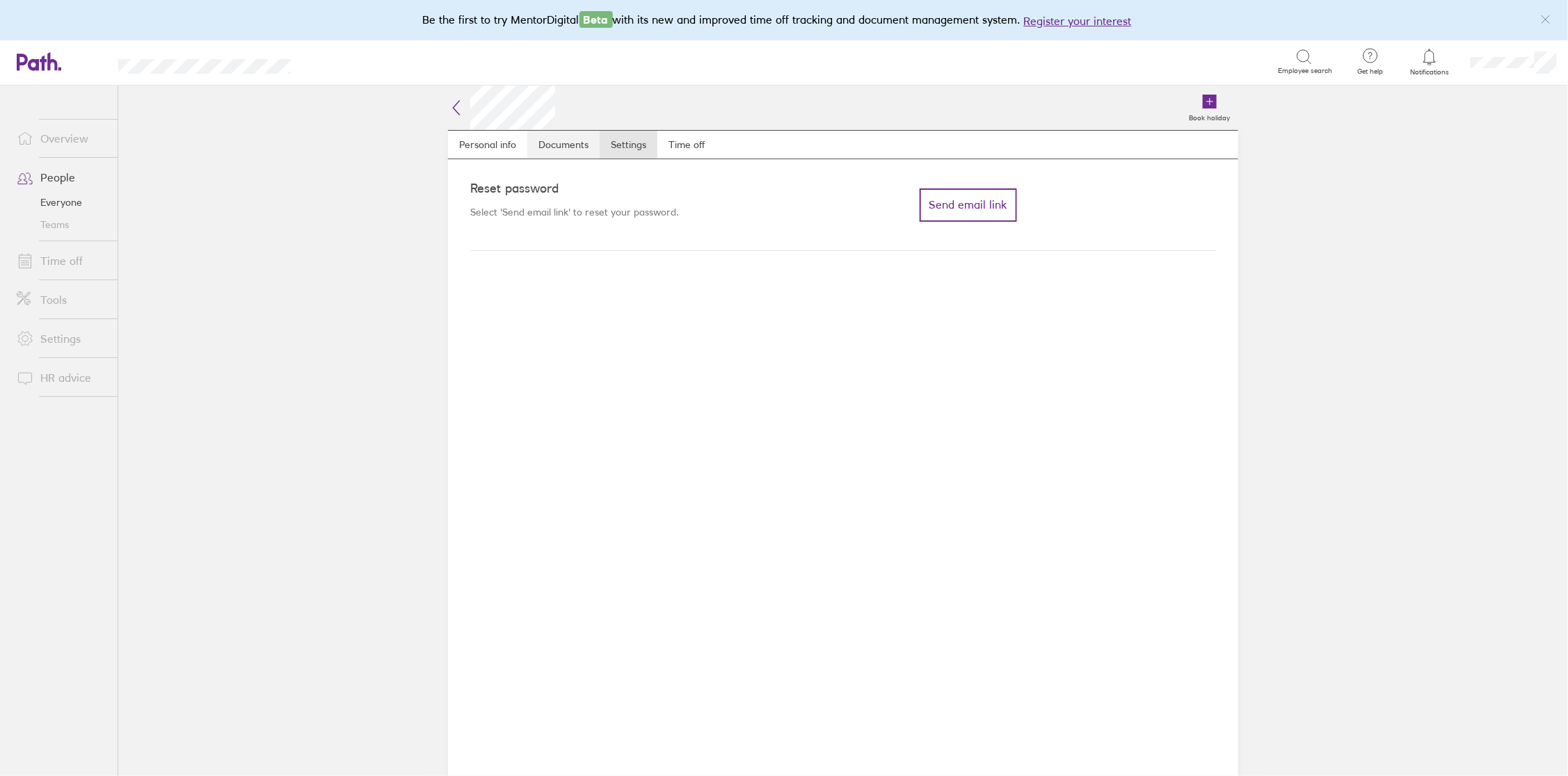
click at [569, 149] on link "Documents" at bounding box center [564, 144] width 73 height 28
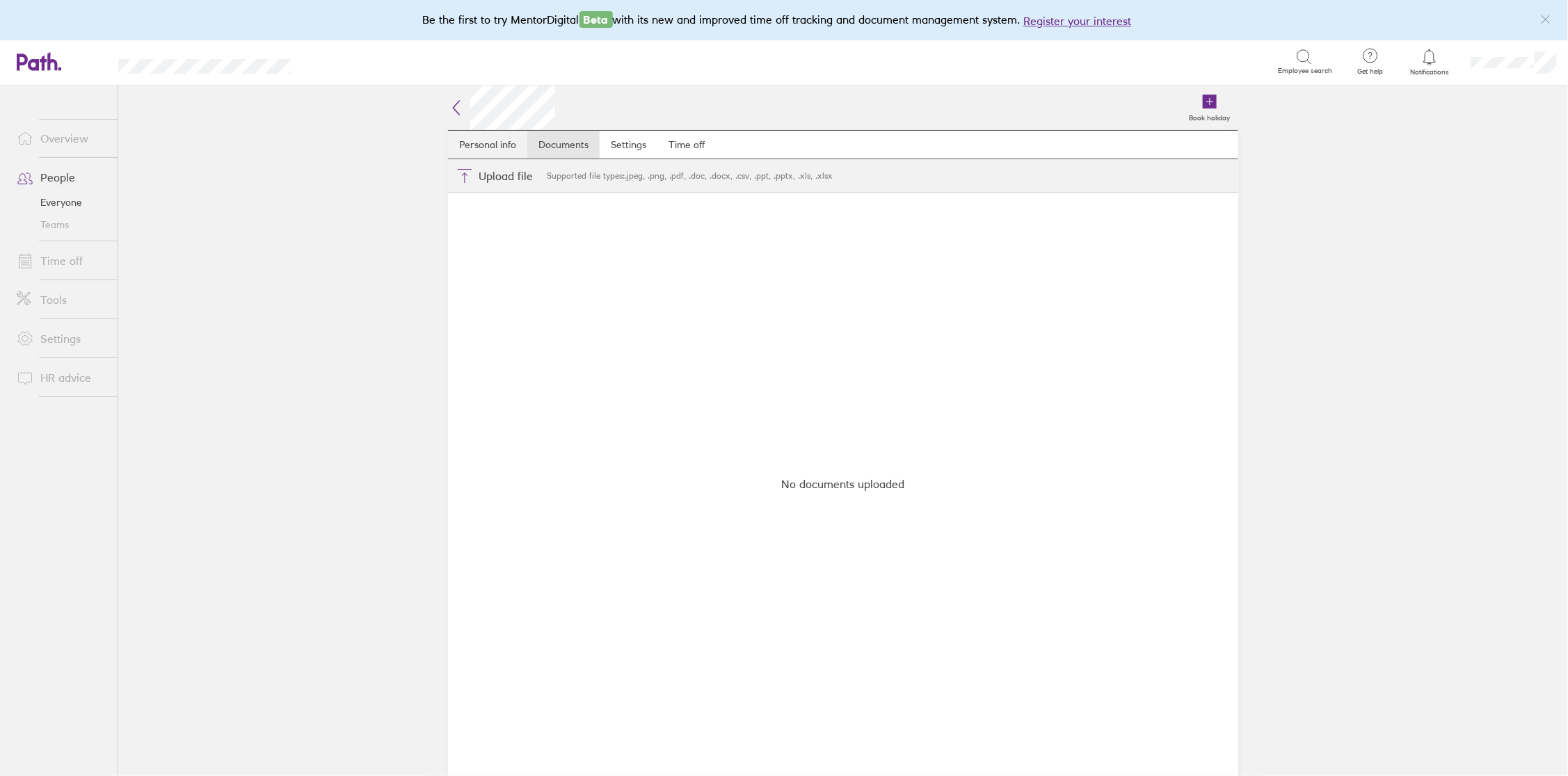
click at [500, 145] on link "Personal info" at bounding box center [487, 144] width 79 height 28
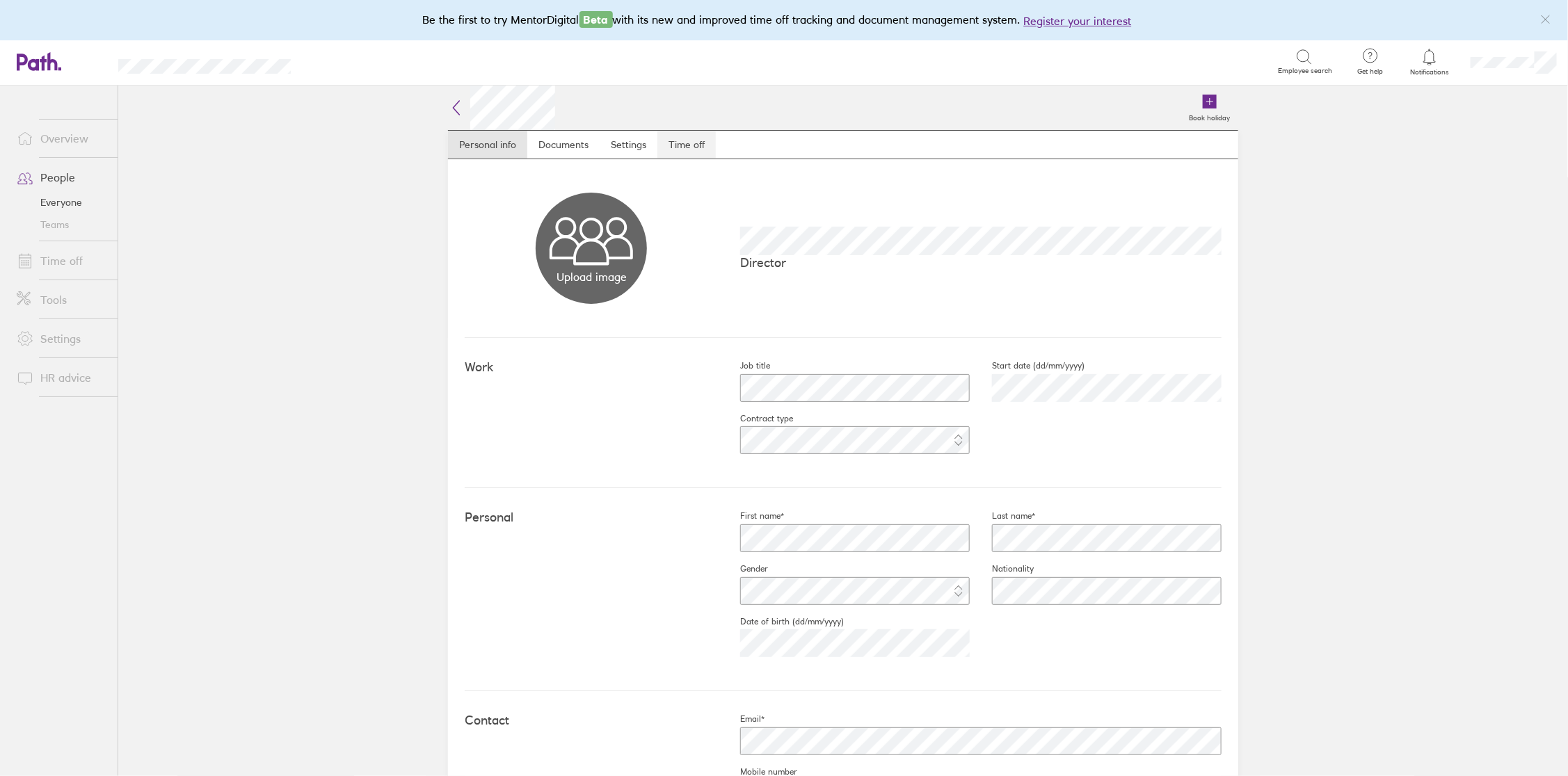
click at [677, 148] on link "Time off" at bounding box center [686, 144] width 58 height 28
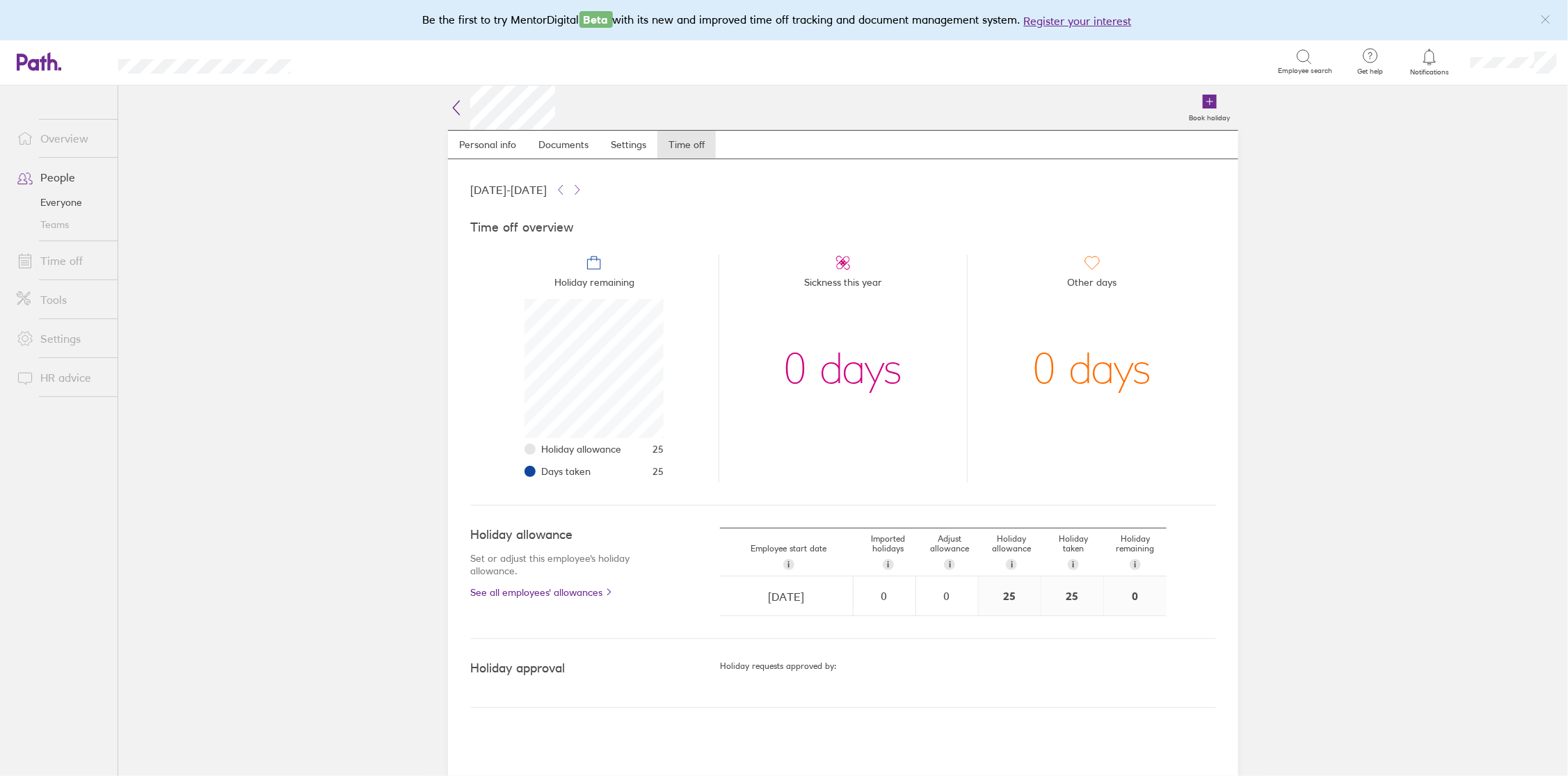
scroll to position [138, 138]
click at [1011, 560] on span "i" at bounding box center [1011, 564] width 2 height 11
drag, startPoint x: 1011, startPoint y: 560, endPoint x: 921, endPoint y: 651, distance: 128.0
click at [921, 651] on div "Holiday approval Holiday requests approved by:" at bounding box center [843, 673] width 745 height 69
click at [916, 670] on div "Holiday requests approved by:" at bounding box center [968, 673] width 496 height 24
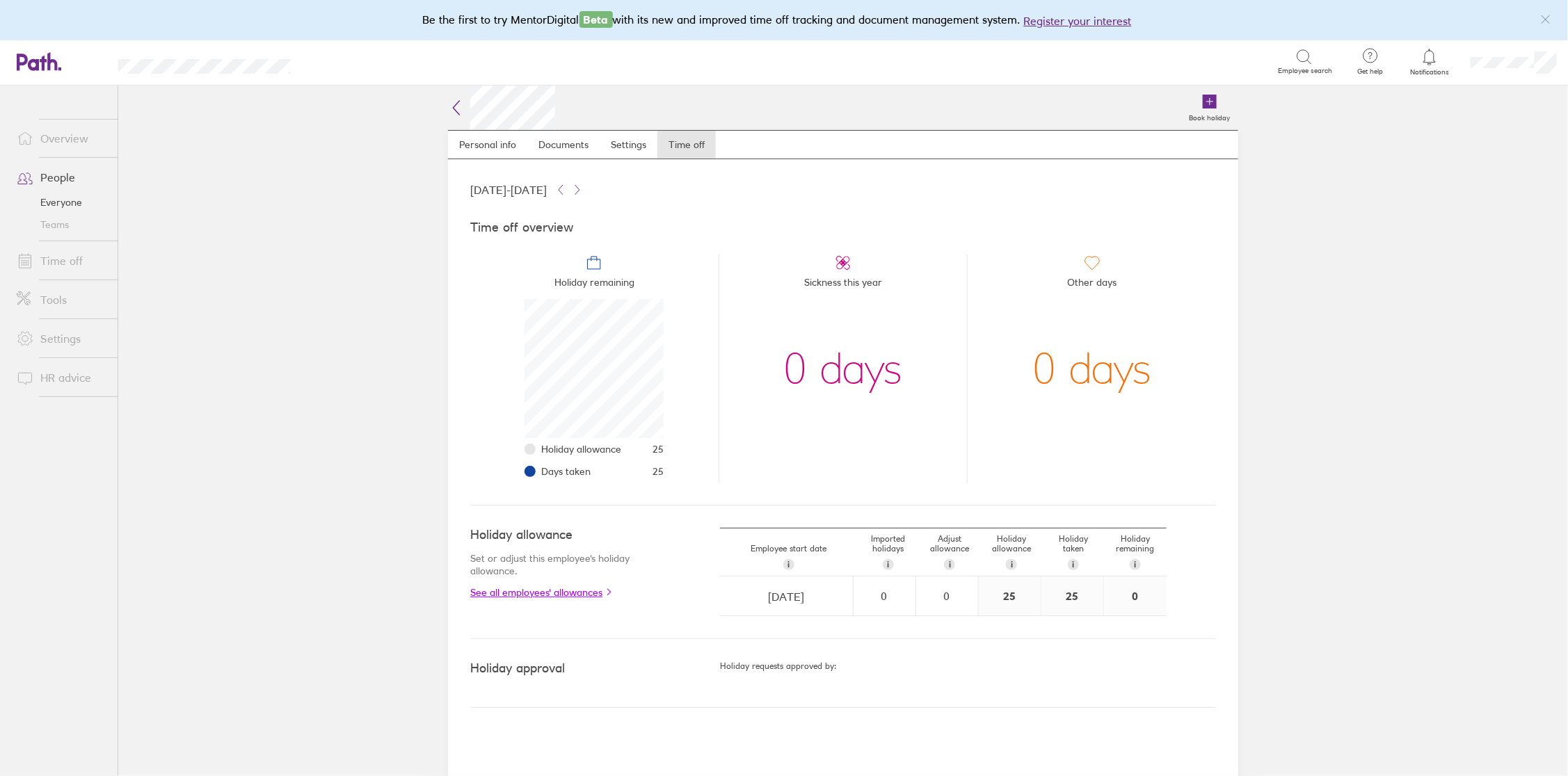
click at [585, 587] on link "See all employees' allowances" at bounding box center [568, 593] width 194 height 11
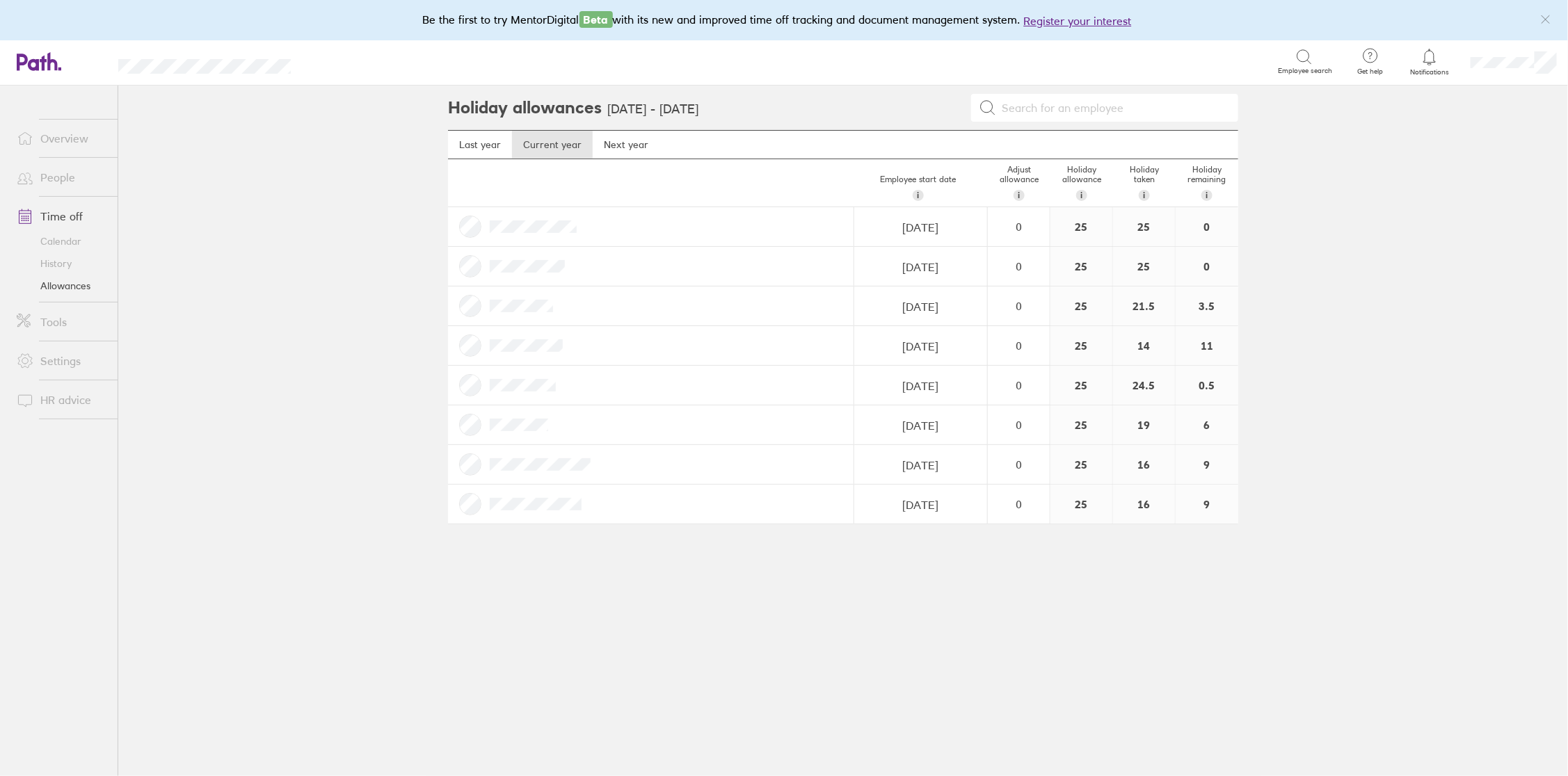
click at [1080, 230] on div "25" at bounding box center [1081, 227] width 62 height 39
click at [482, 138] on link "Last year" at bounding box center [479, 144] width 64 height 28
click at [550, 142] on link "Current year" at bounding box center [552, 144] width 81 height 28
click at [1148, 223] on div "25" at bounding box center [1144, 227] width 62 height 39
click at [55, 323] on link "Tools" at bounding box center [62, 321] width 112 height 28
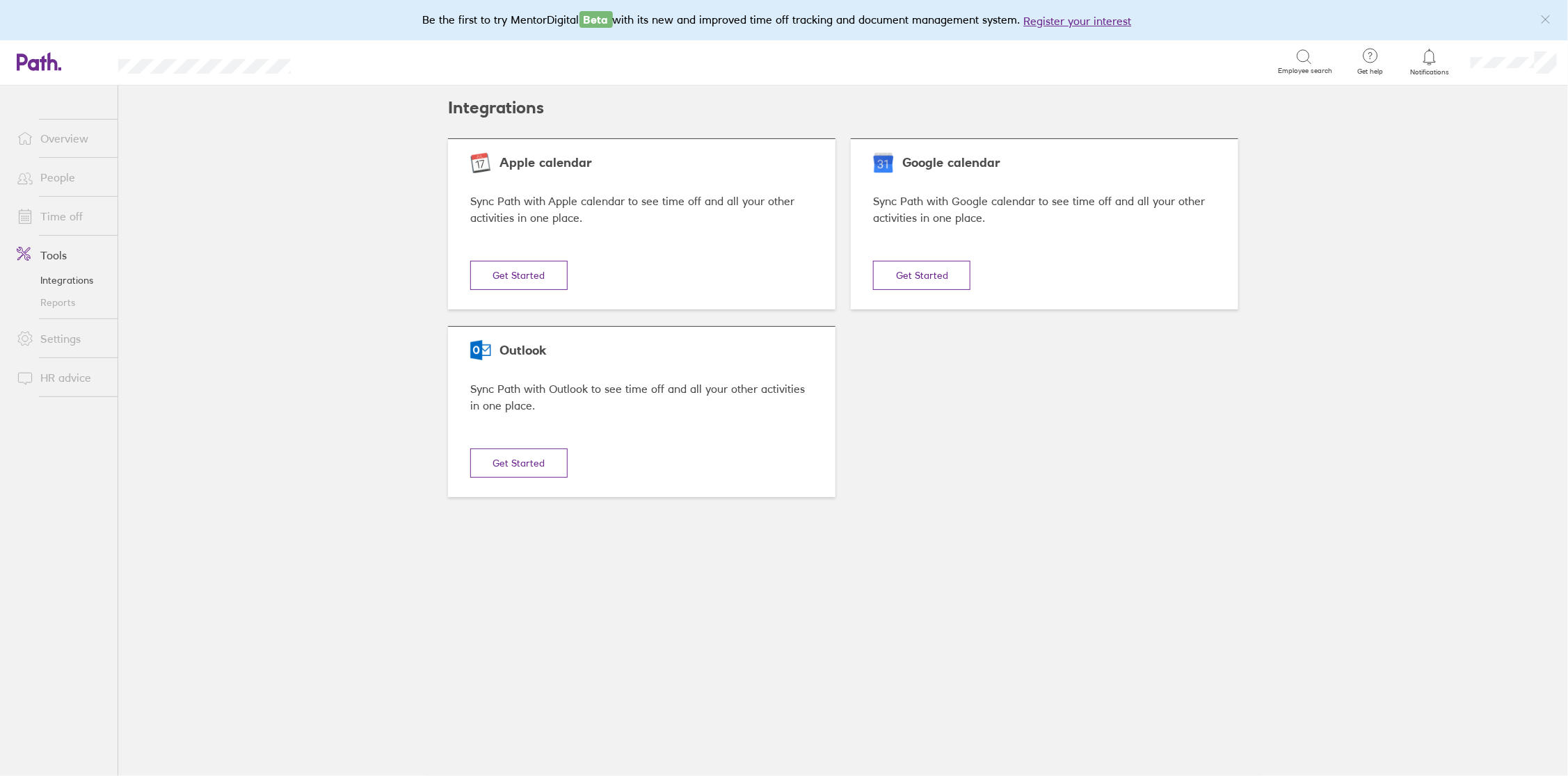
click at [62, 342] on link "Settings" at bounding box center [62, 338] width 112 height 28
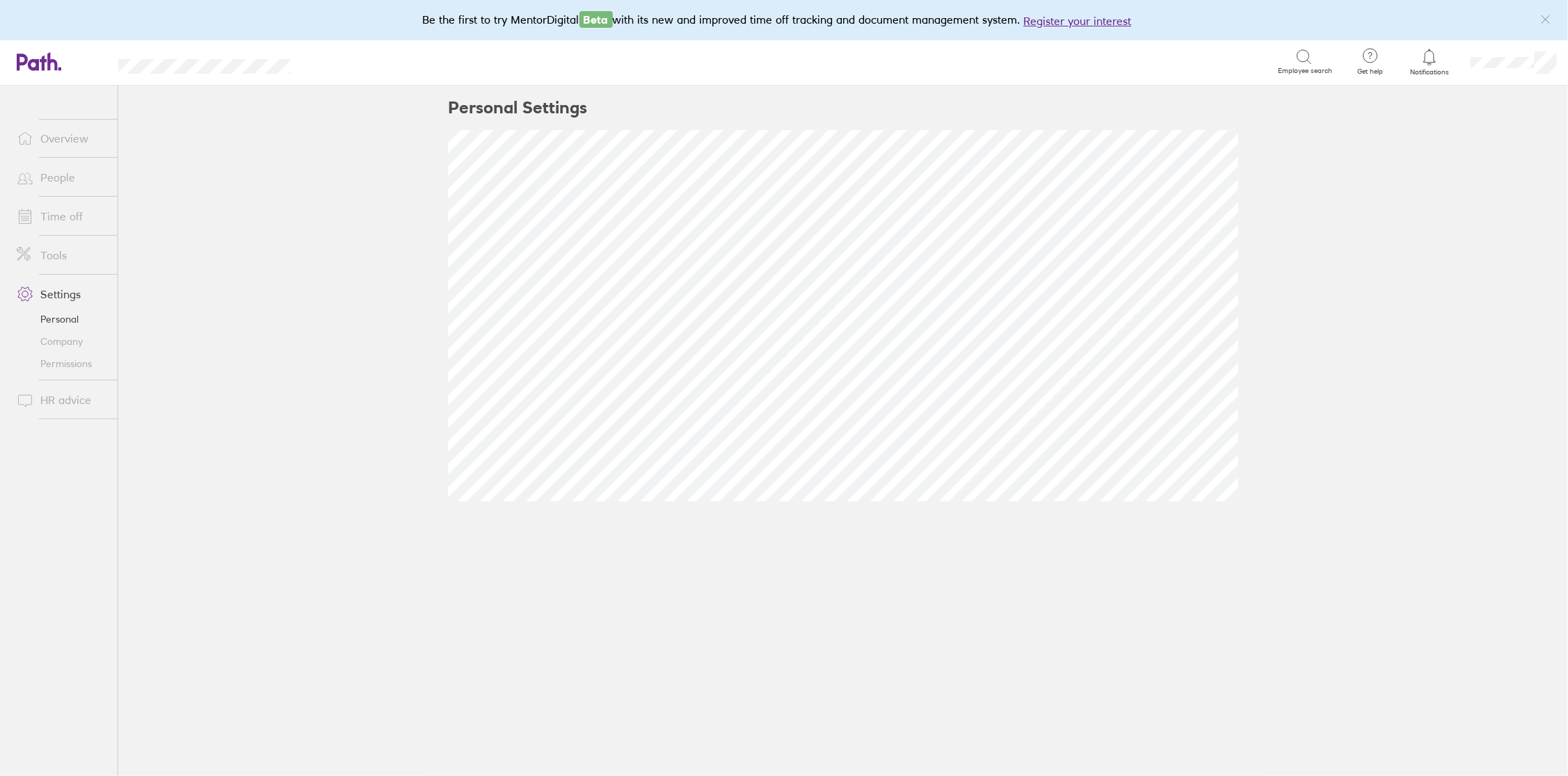
click at [65, 178] on link "People" at bounding box center [62, 177] width 112 height 28
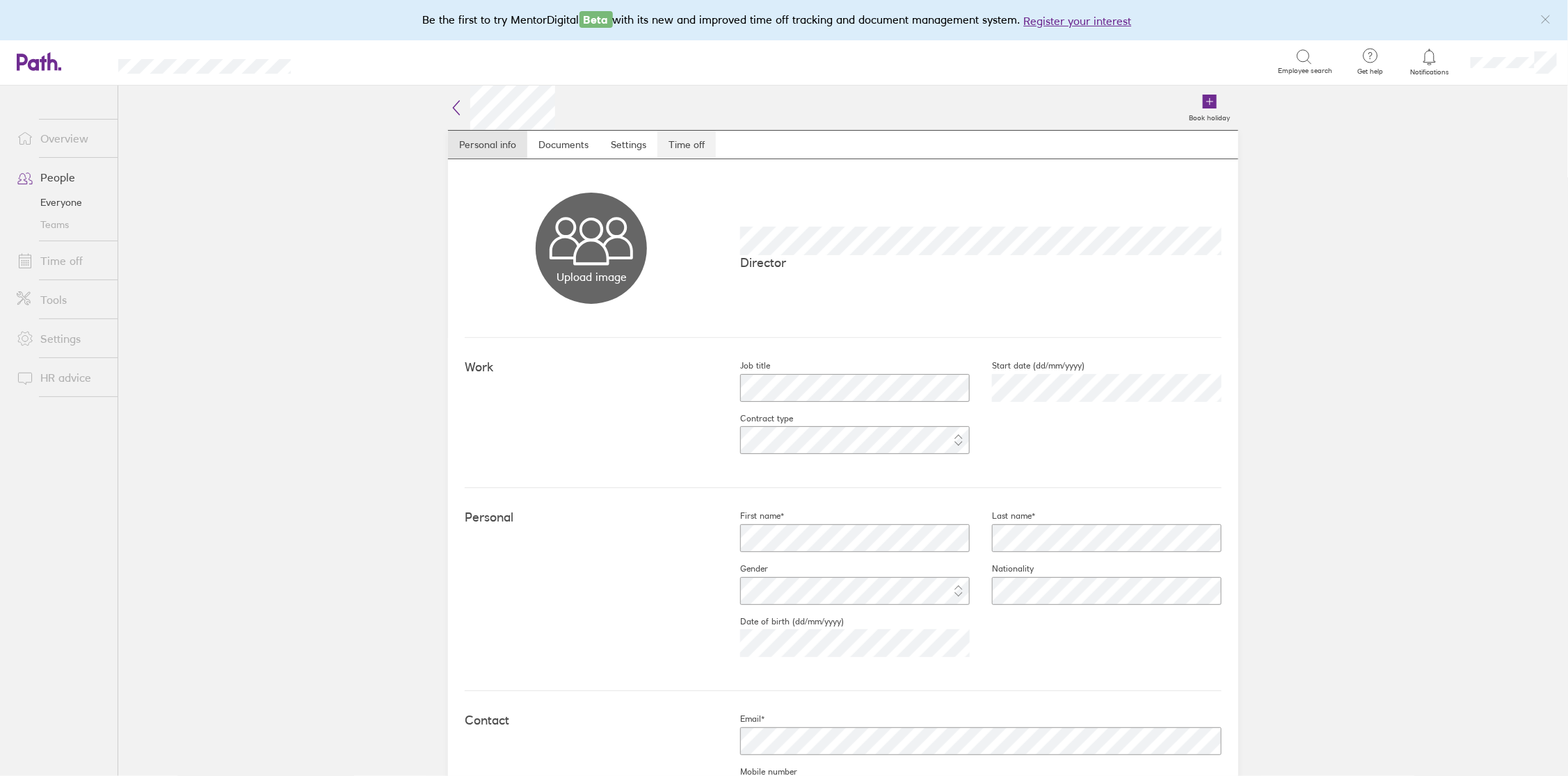
click at [689, 149] on link "Time off" at bounding box center [686, 144] width 58 height 28
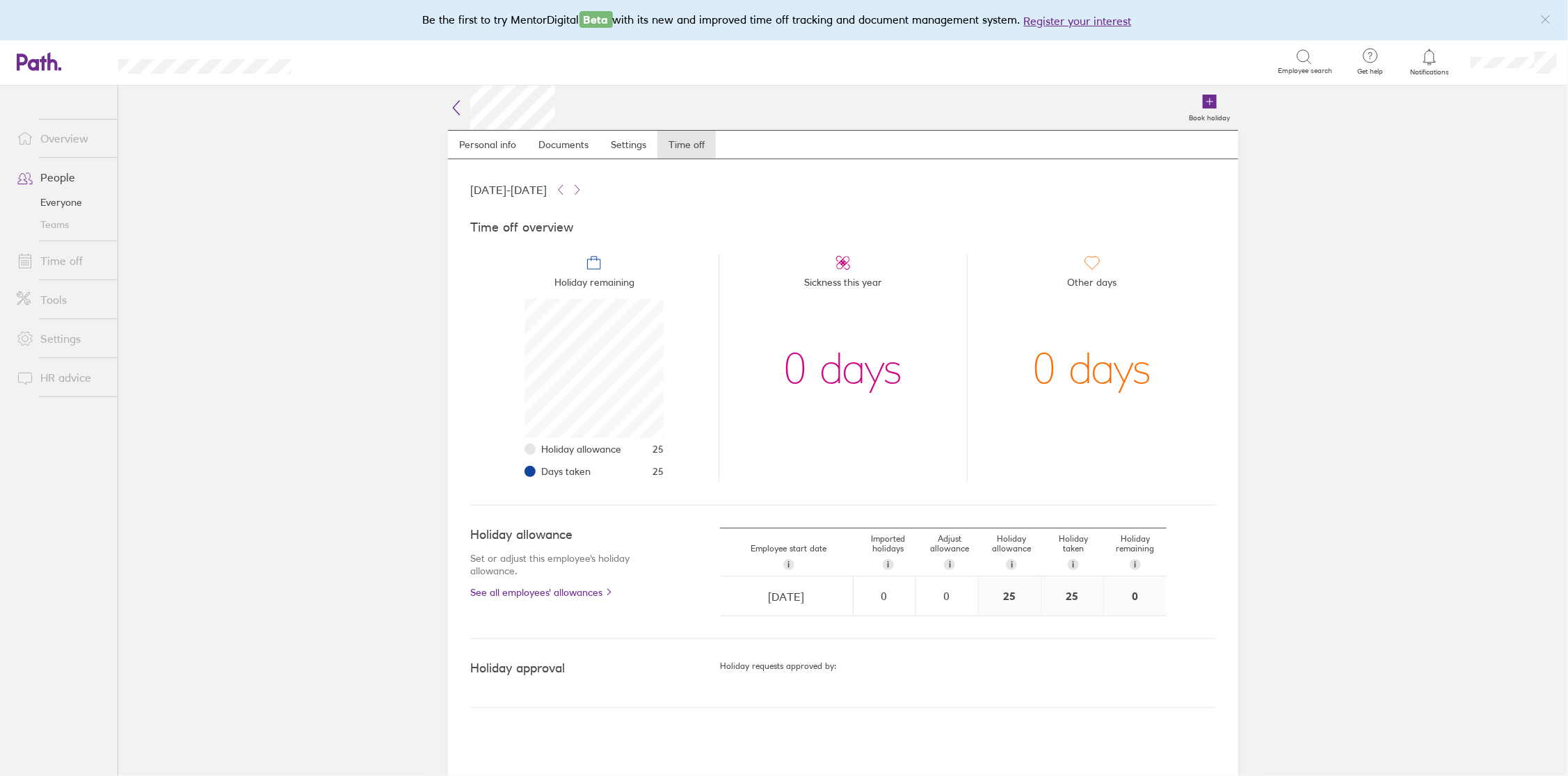
scroll to position [138, 138]
click at [1009, 562] on div "i" at bounding box center [1011, 564] width 11 height 11
click at [1006, 674] on div "Holiday requests approved by:" at bounding box center [968, 673] width 496 height 24
click at [1007, 601] on div "25" at bounding box center [1009, 595] width 62 height 39
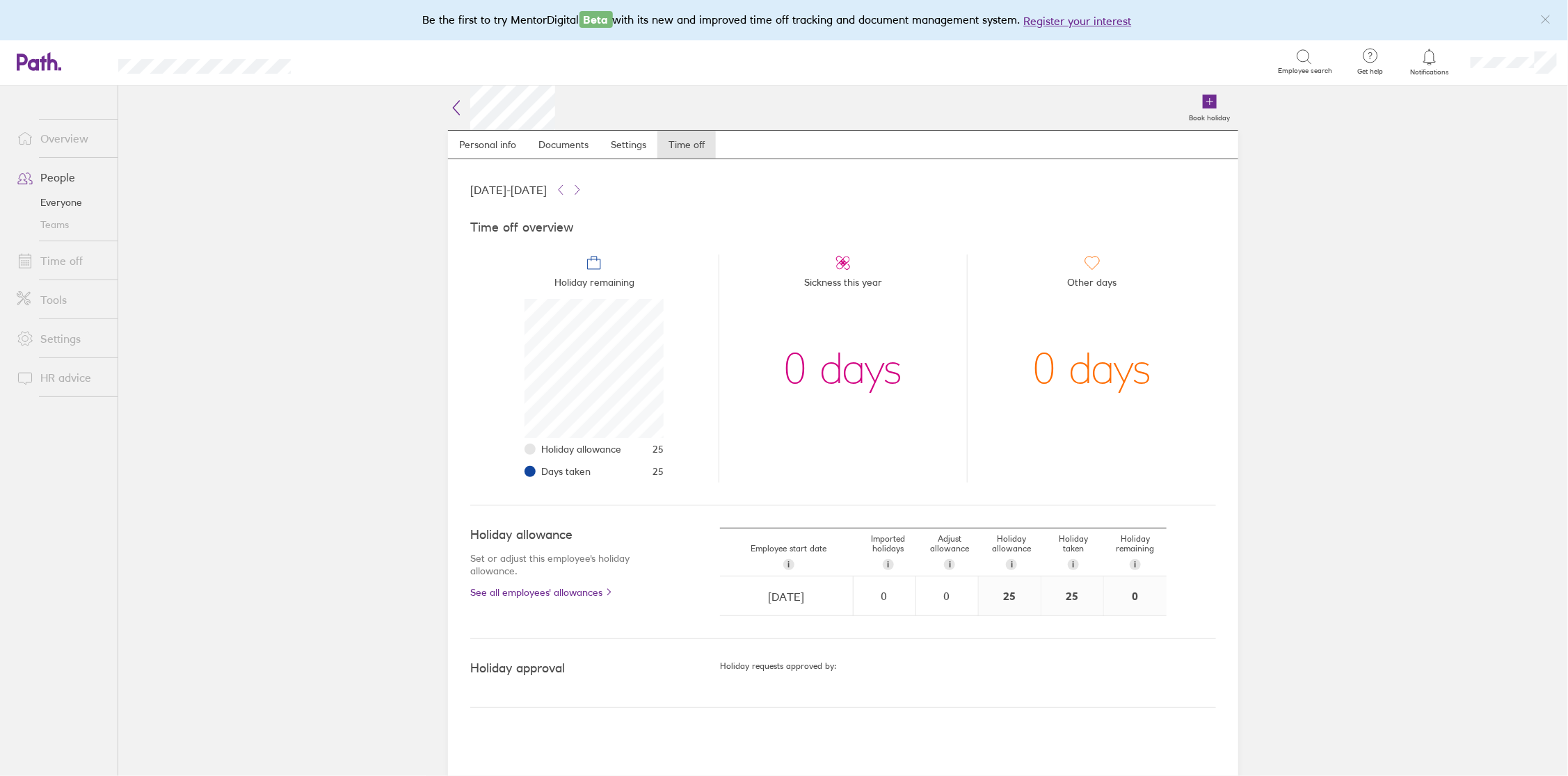
drag, startPoint x: 1011, startPoint y: 594, endPoint x: 1019, endPoint y: 617, distance: 24.4
click at [1019, 617] on div "Holiday allowance Set or adjust this employee's holiday allowance. See all empl…" at bounding box center [843, 572] width 745 height 133
click at [900, 594] on div "0" at bounding box center [884, 596] width 61 height 13
click at [952, 596] on div "0" at bounding box center [947, 596] width 61 height 13
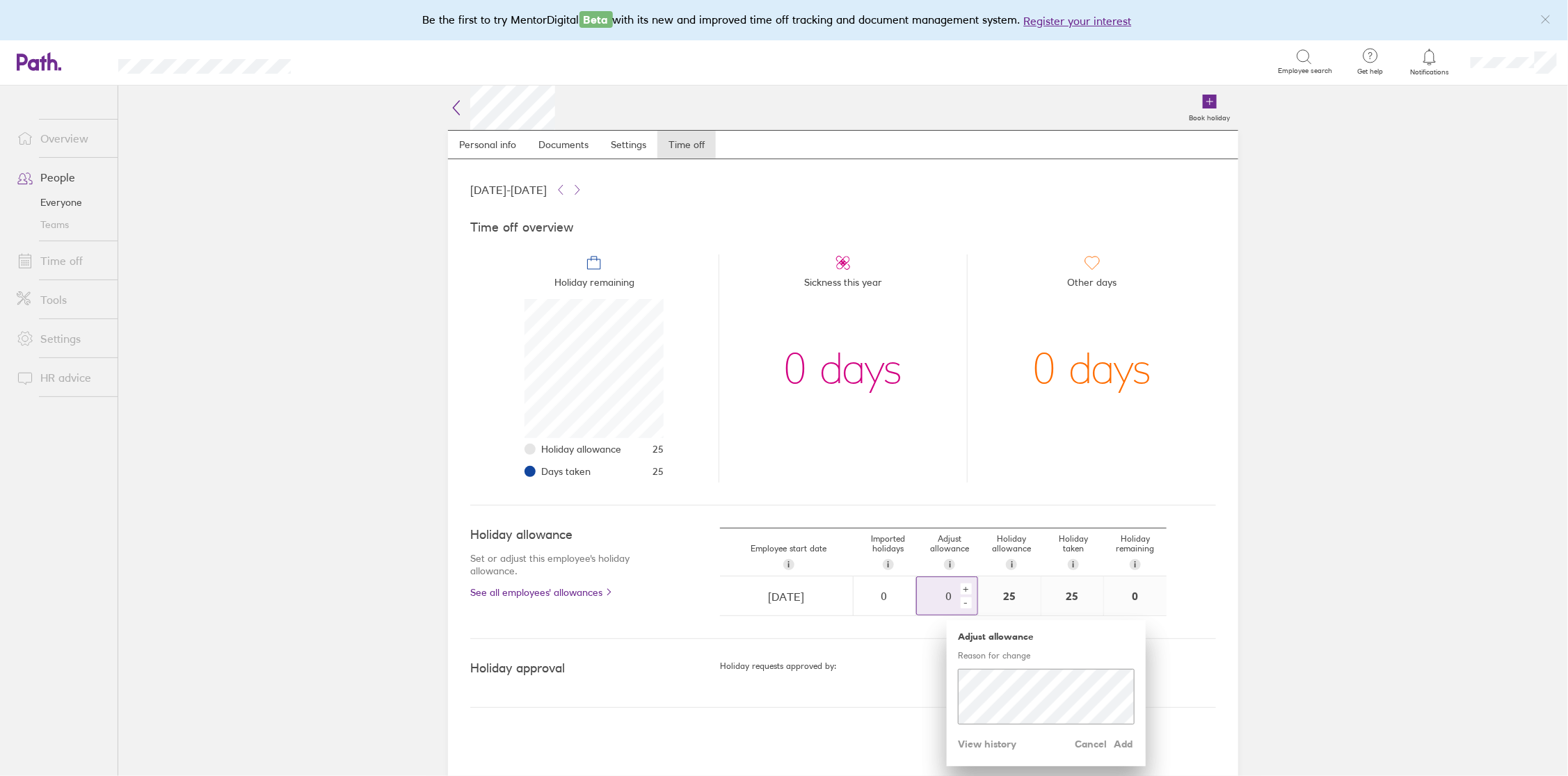
click at [967, 589] on div "+" at bounding box center [966, 589] width 11 height 11
click at [906, 672] on div "01 Jan 2025 - 31 Dec 2025 Time off overview Holiday remaining Holiday allowance…" at bounding box center [842, 467] width 790 height 617
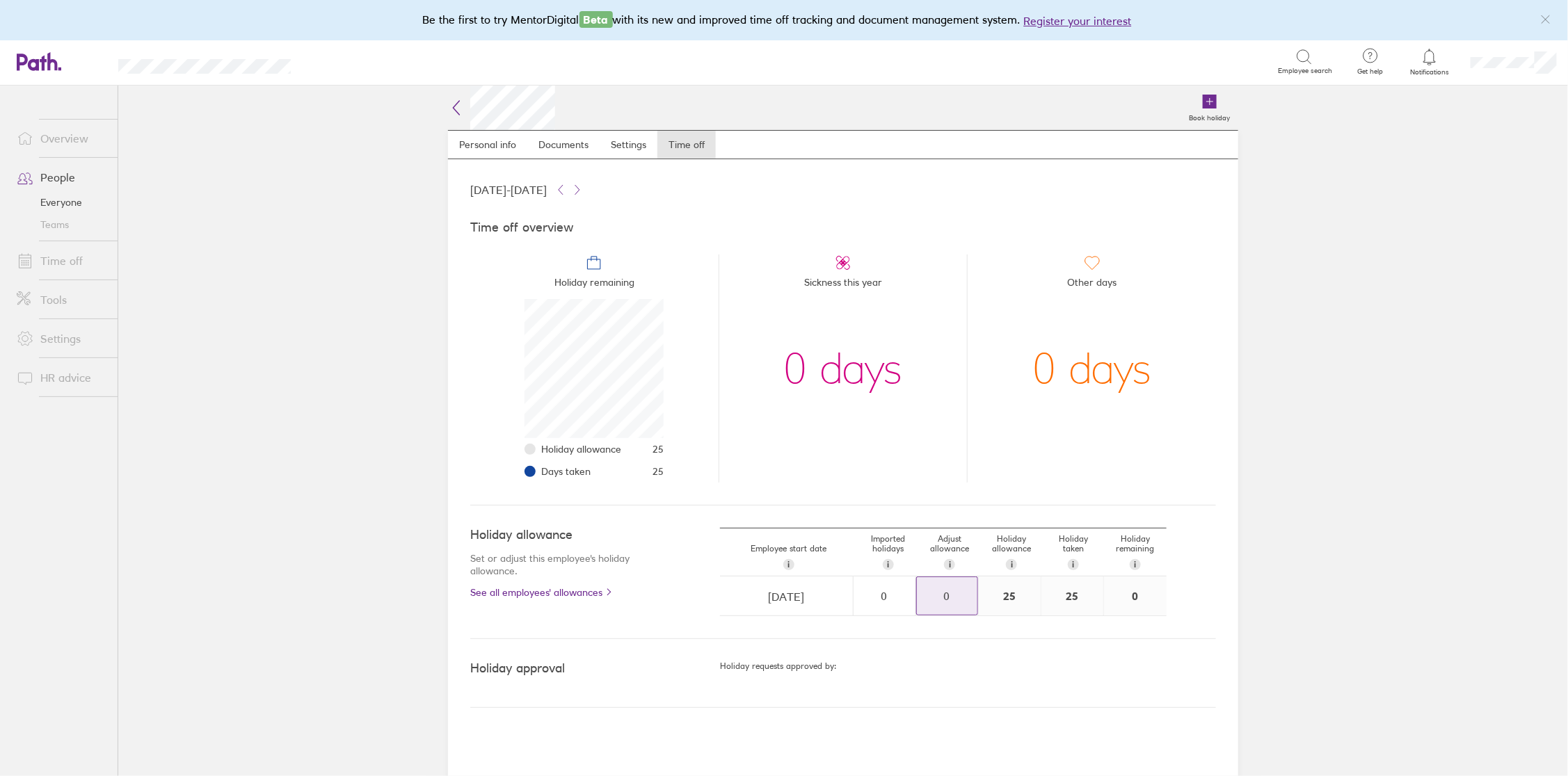
click at [951, 593] on div "0" at bounding box center [947, 596] width 61 height 13
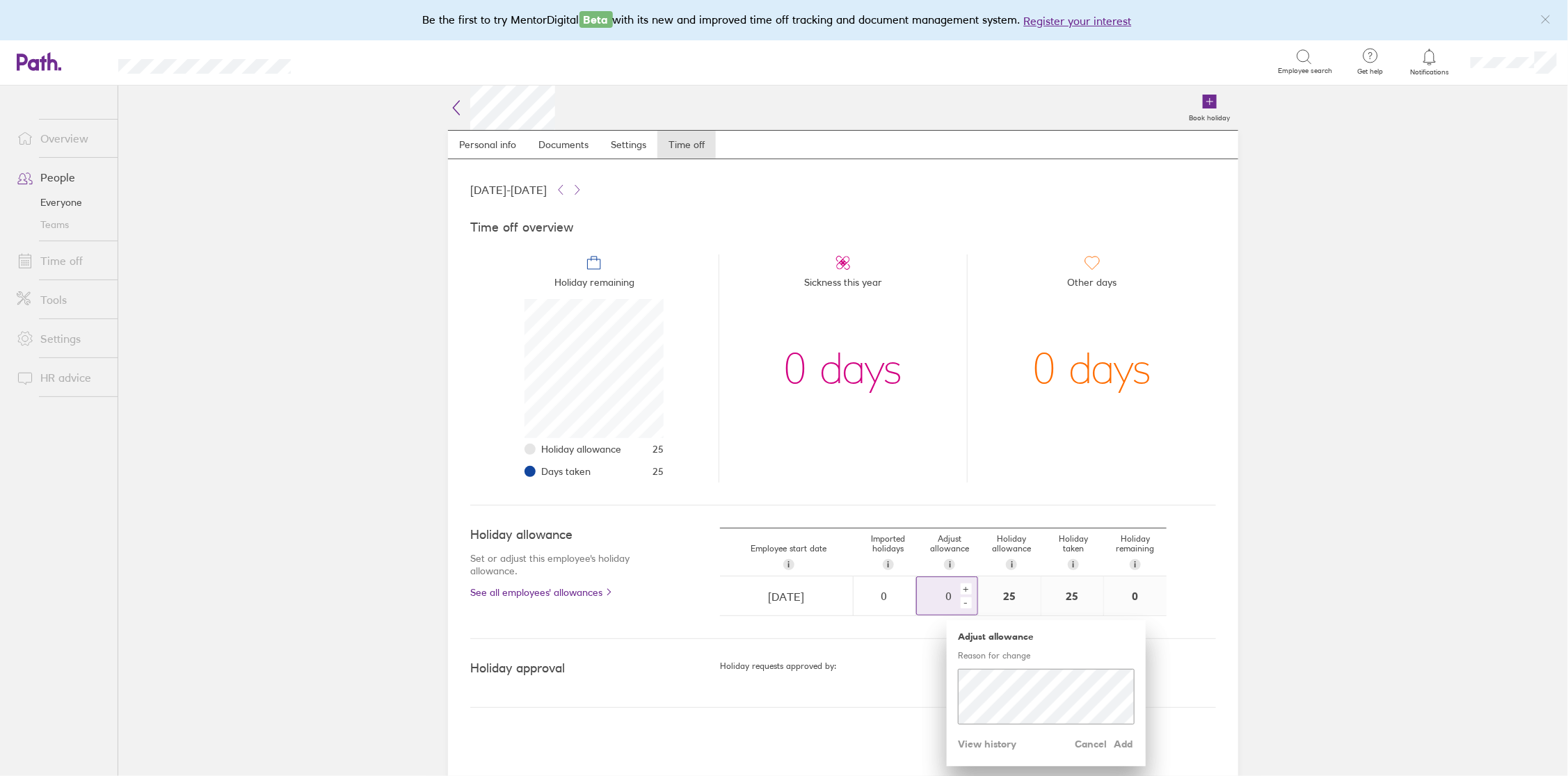
click at [969, 590] on div "+" at bounding box center [966, 589] width 11 height 11
click at [1122, 744] on span "Add" at bounding box center [1123, 744] width 22 height 22
click at [1128, 744] on span "Add" at bounding box center [1123, 744] width 22 height 22
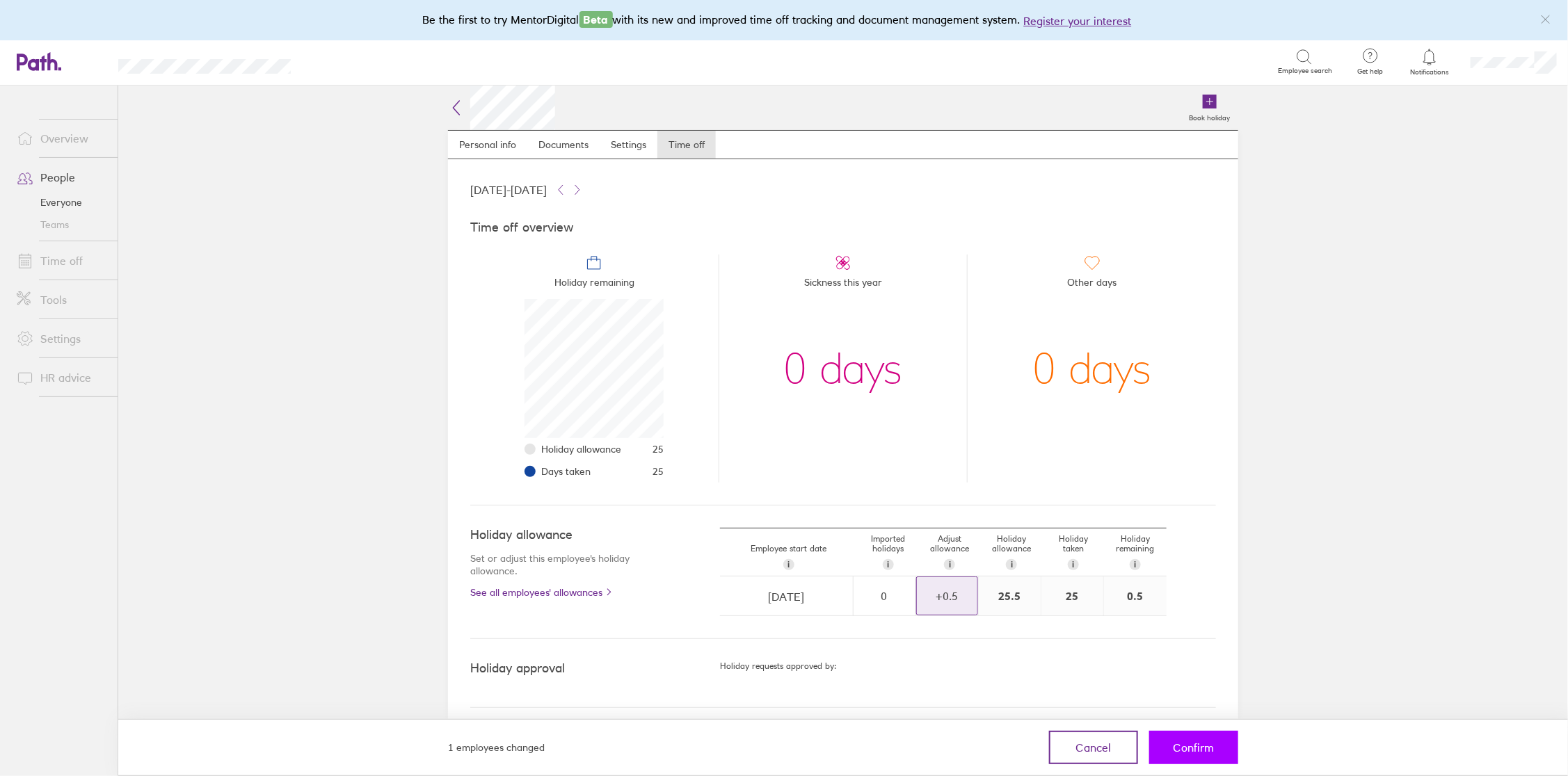
click at [1206, 751] on span "Confirm" at bounding box center [1194, 748] width 41 height 13
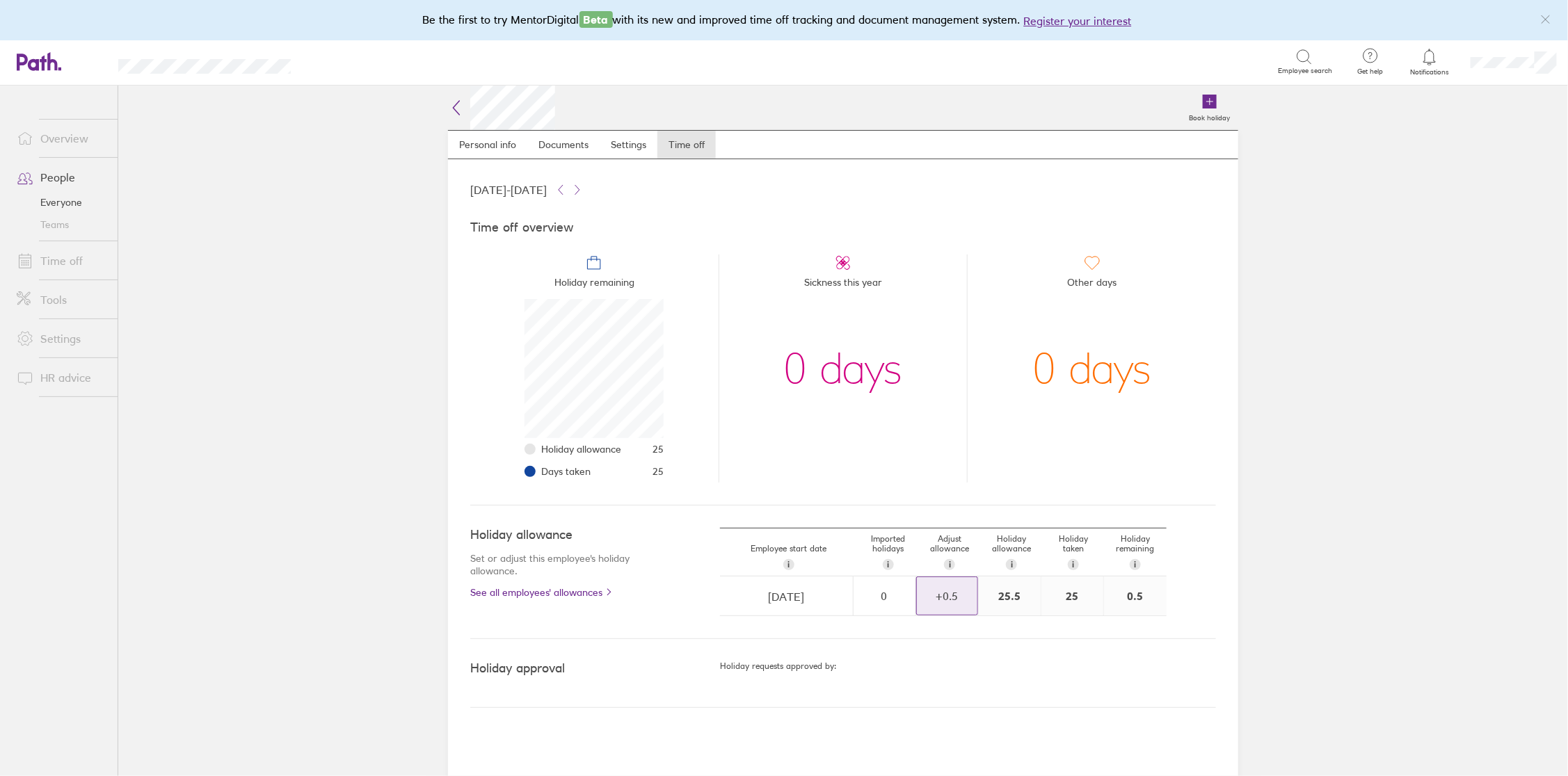
click at [60, 179] on link "People" at bounding box center [62, 177] width 112 height 28
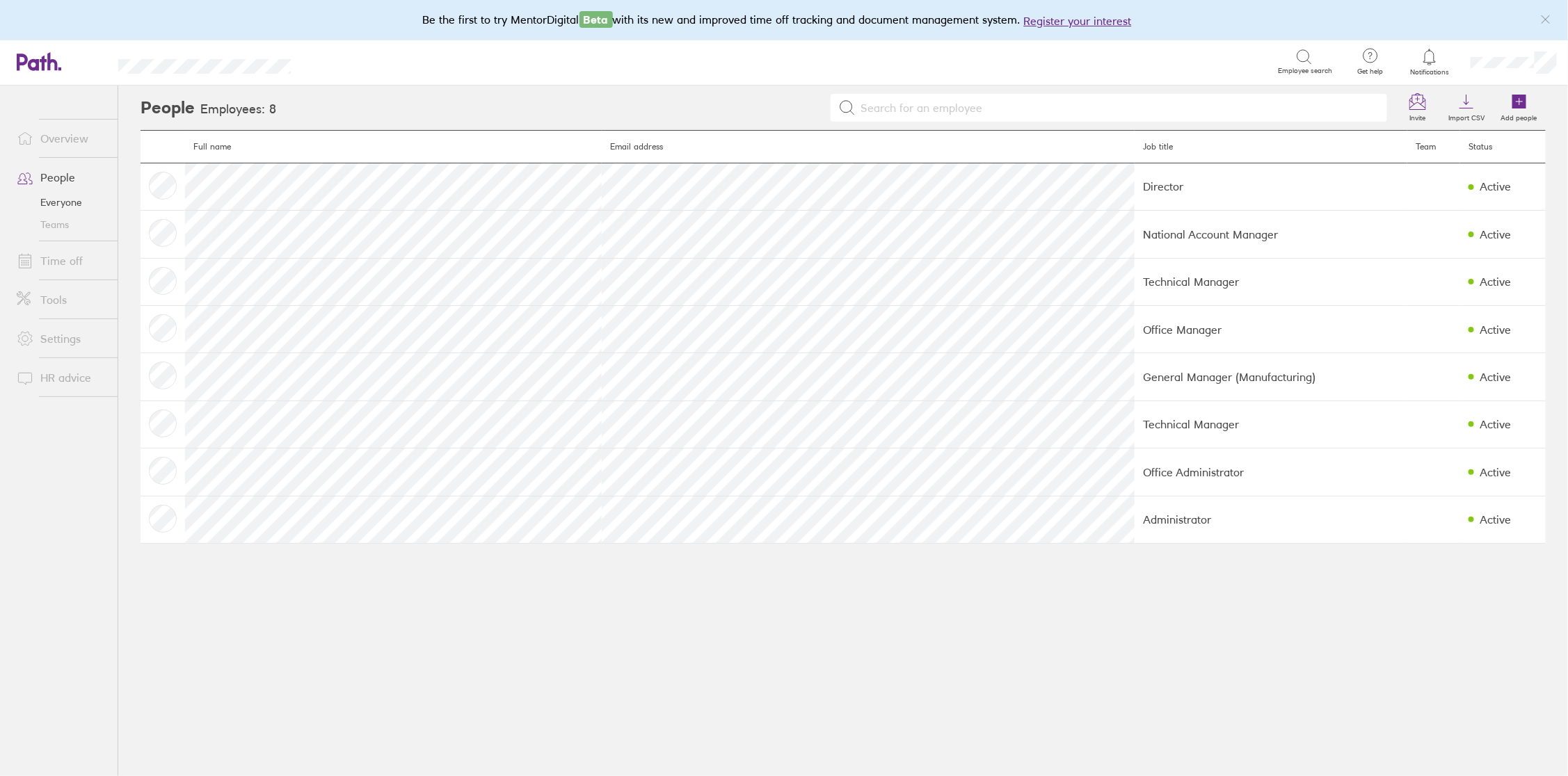
click at [67, 264] on link "Time off" at bounding box center [62, 261] width 112 height 28
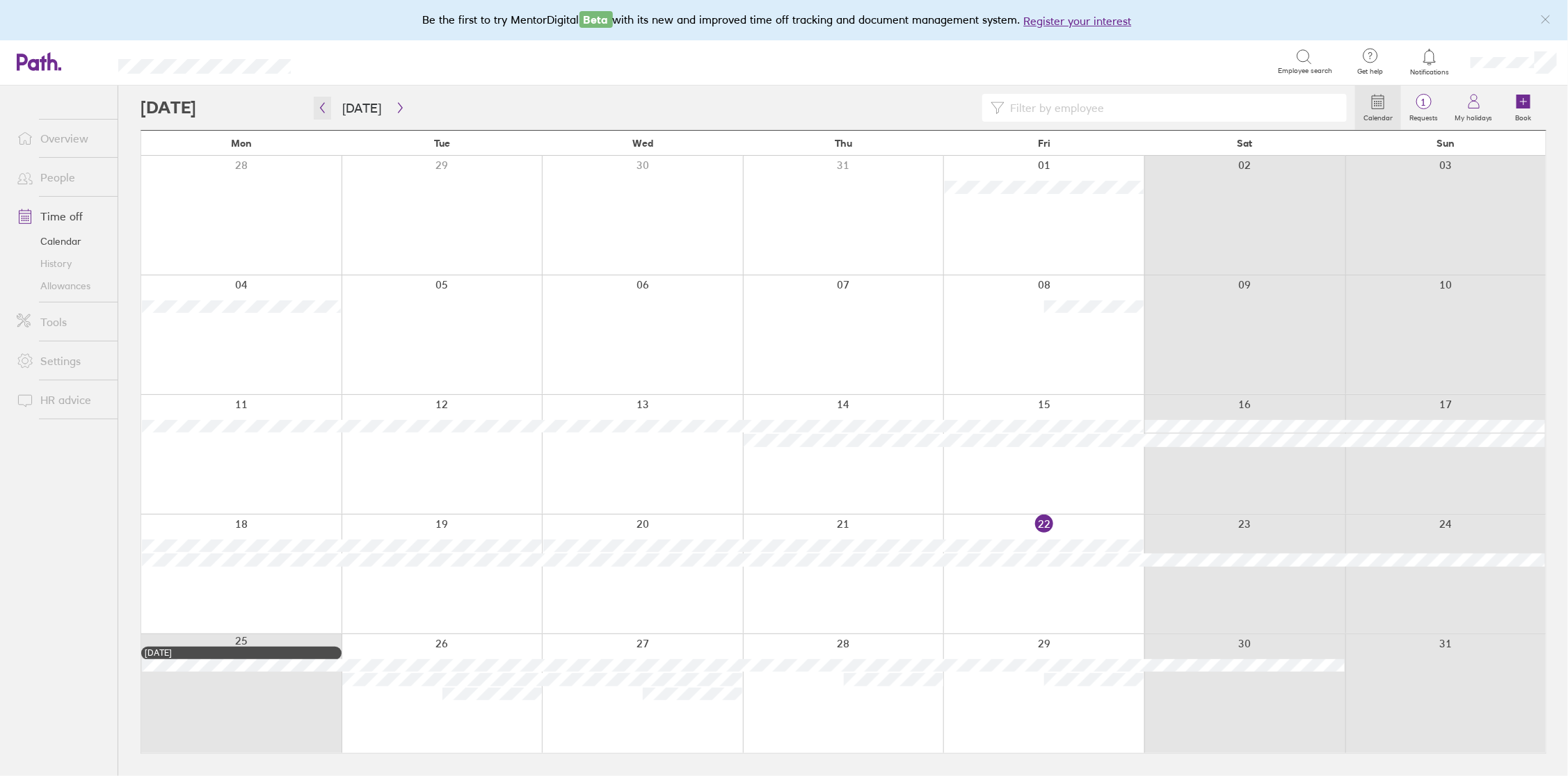
click at [322, 110] on icon "button" at bounding box center [322, 107] width 10 height 11
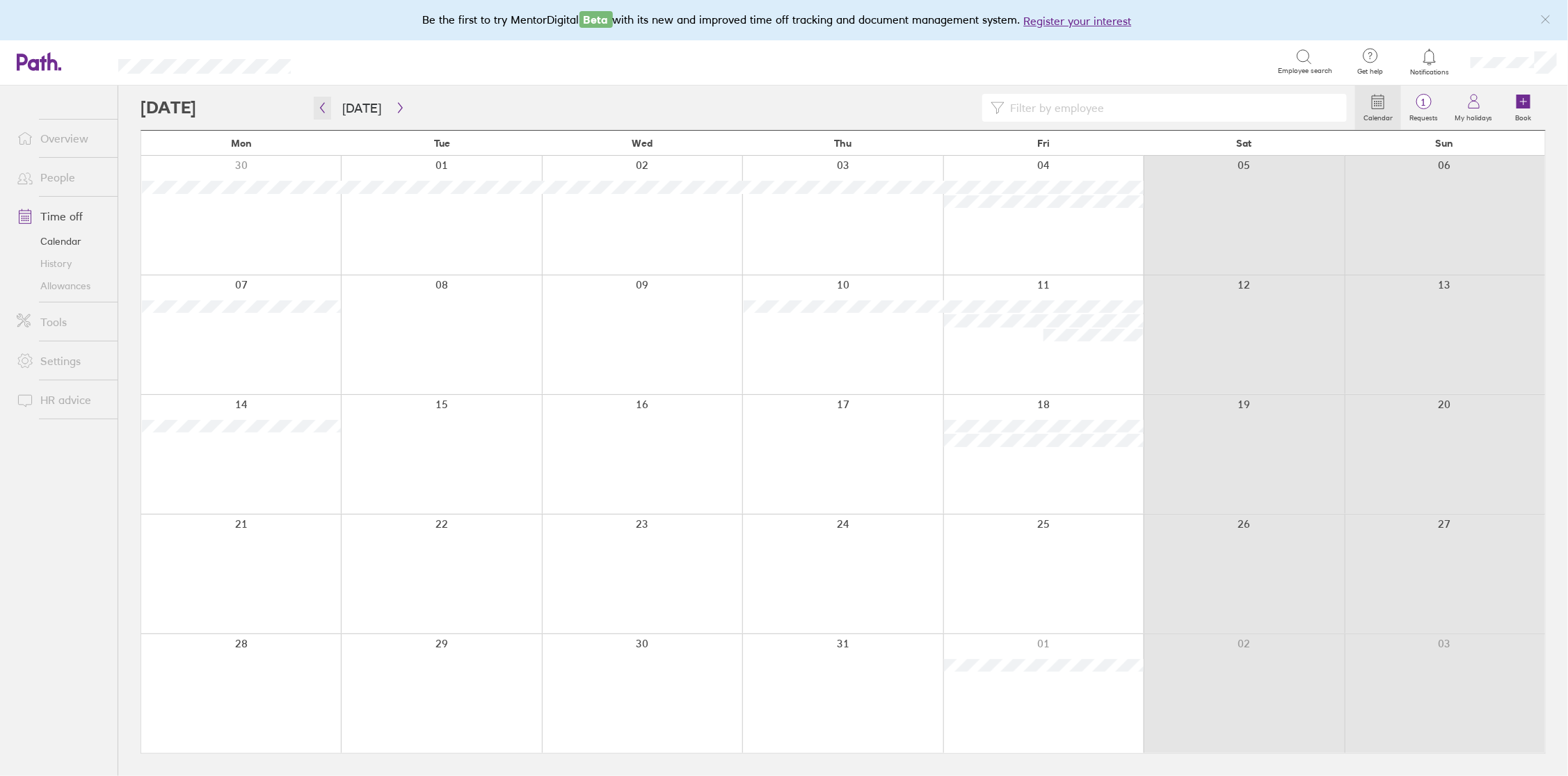
click at [322, 111] on icon "button" at bounding box center [322, 107] width 10 height 11
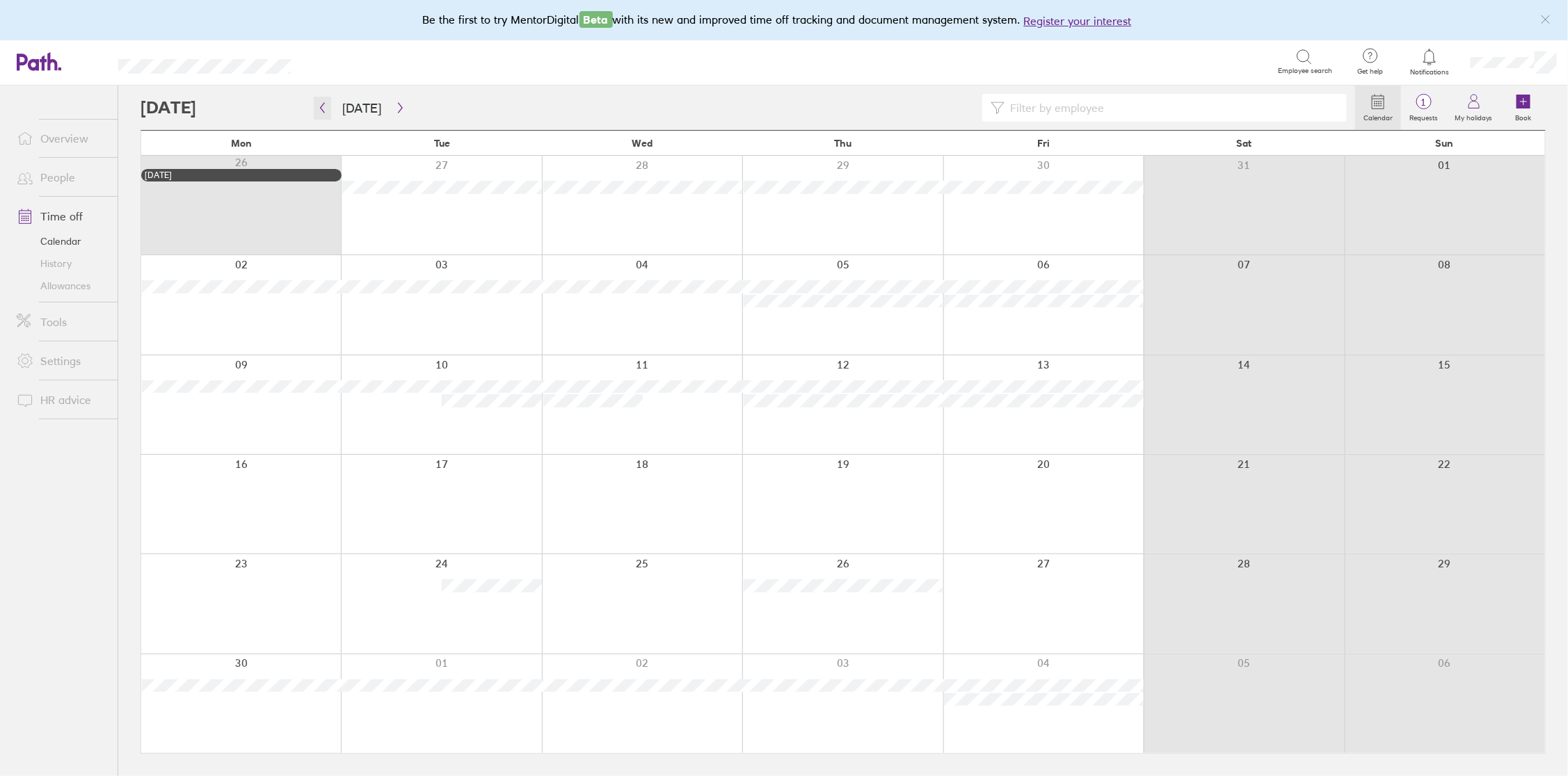
click at [322, 111] on icon "button" at bounding box center [322, 107] width 10 height 11
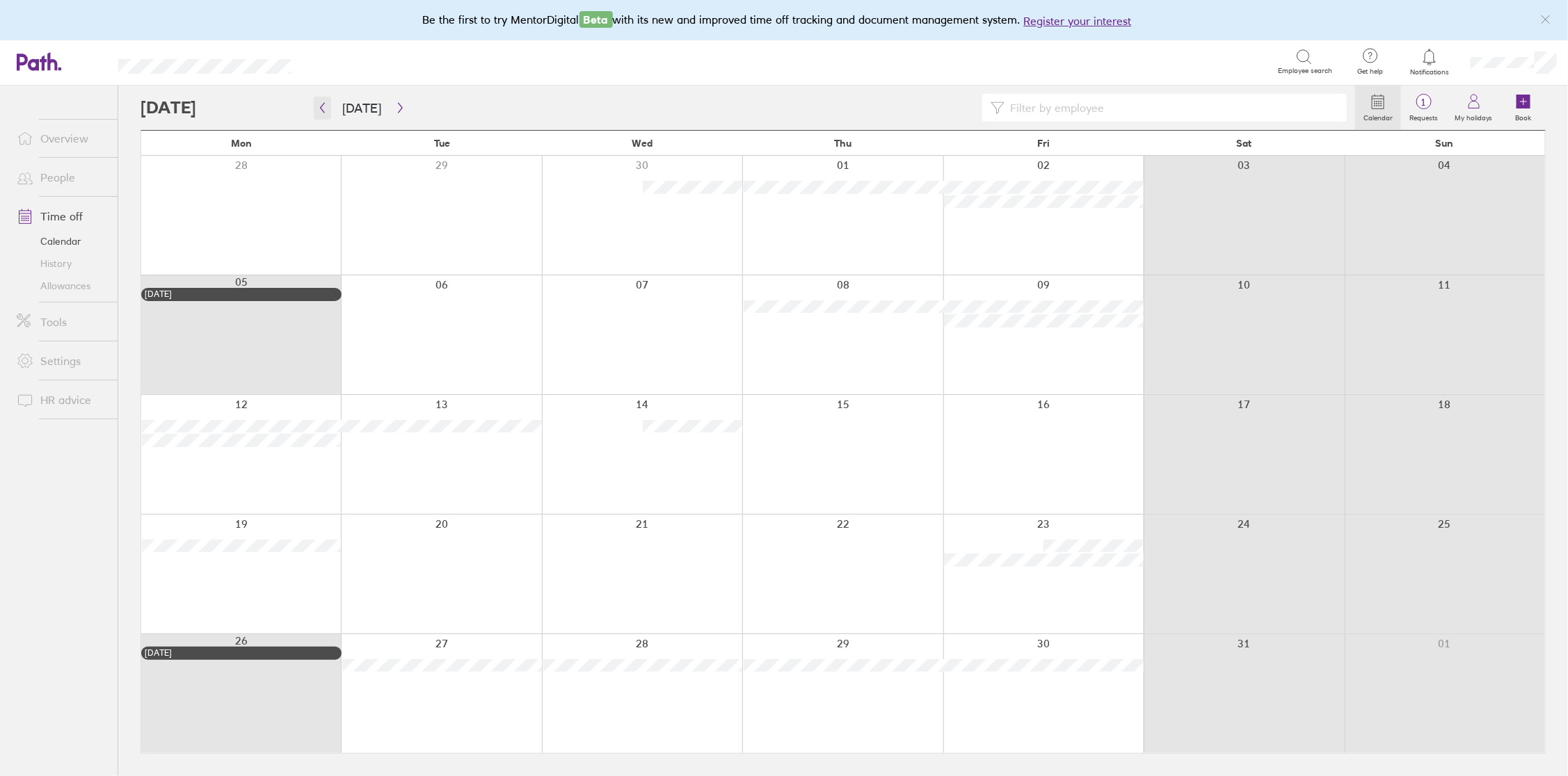
click at [324, 110] on icon "button" at bounding box center [322, 107] width 10 height 11
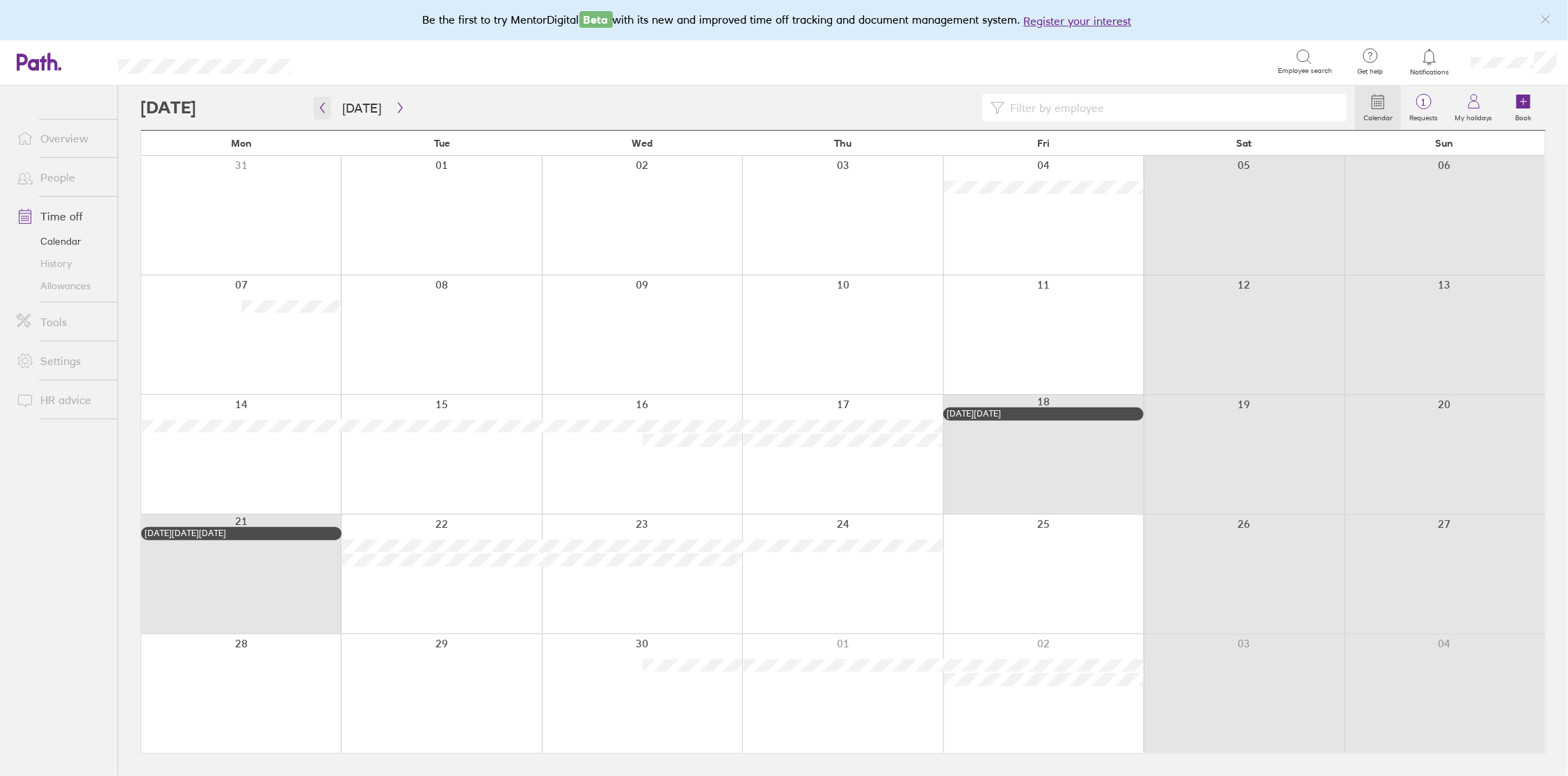
click at [324, 110] on icon "button" at bounding box center [322, 107] width 10 height 11
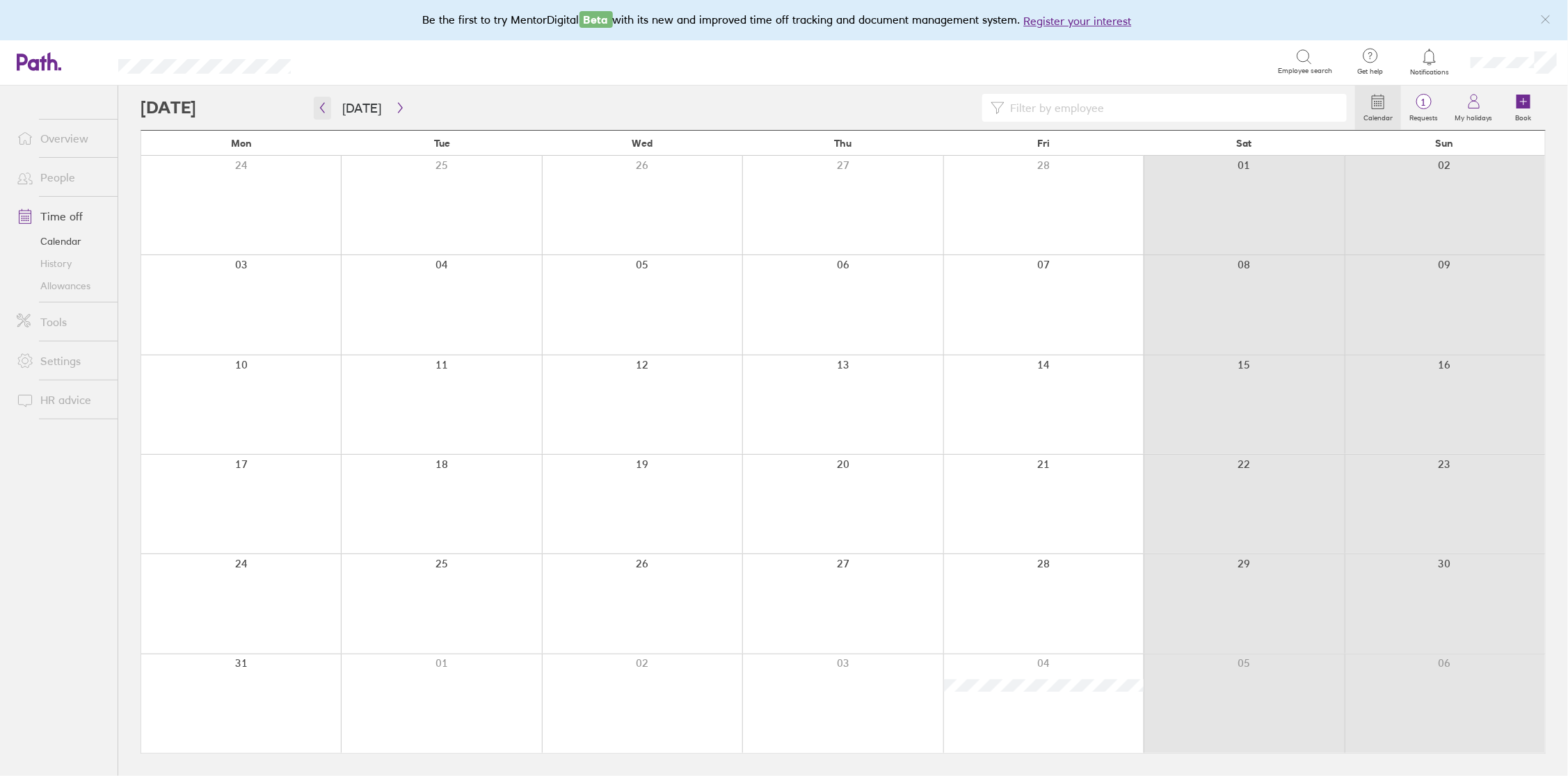
click at [324, 110] on icon "button" at bounding box center [322, 107] width 10 height 11
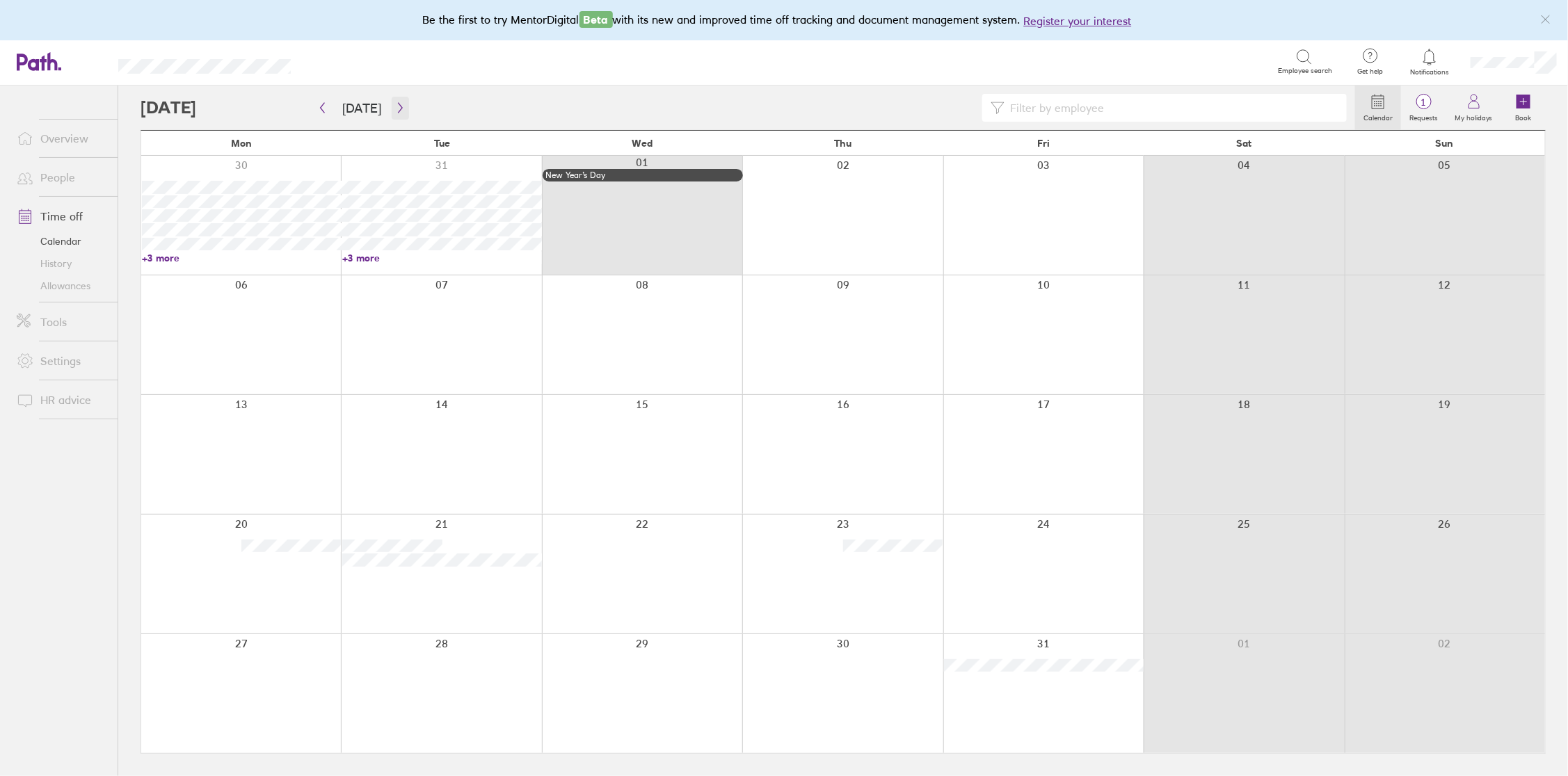
click at [398, 108] on icon "button" at bounding box center [400, 107] width 4 height 10
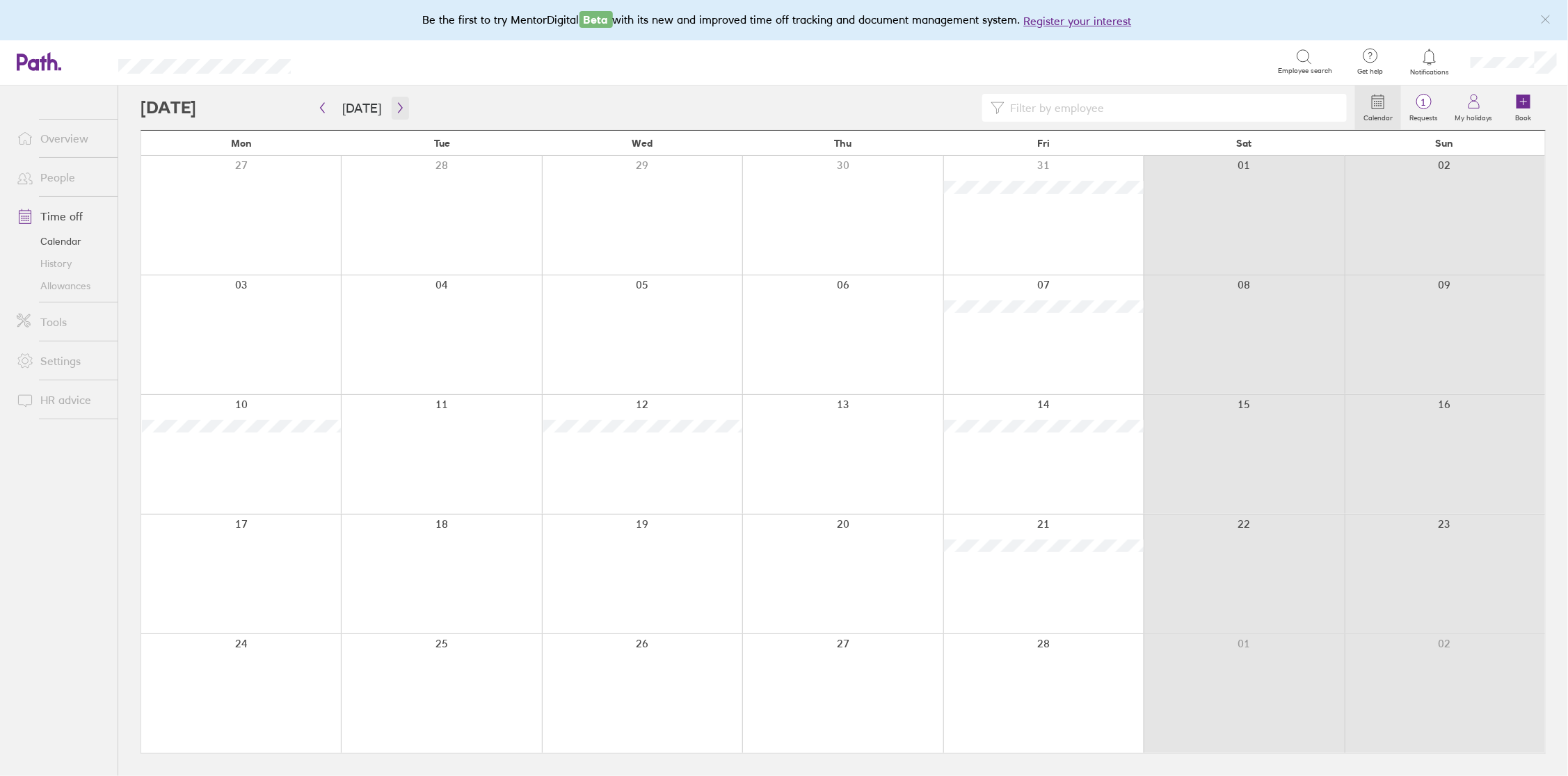
click at [398, 108] on icon "button" at bounding box center [400, 107] width 4 height 10
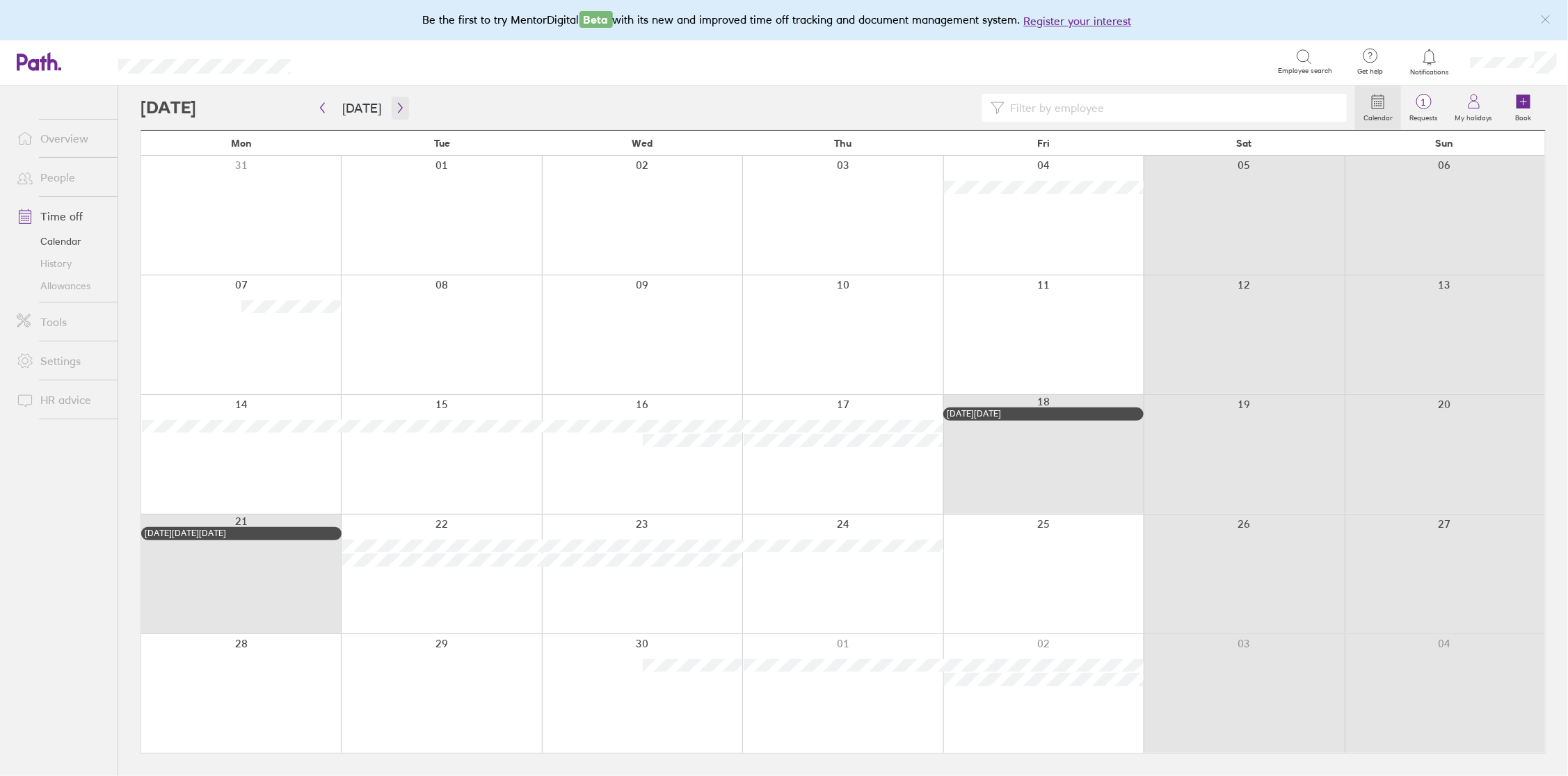
click at [398, 108] on icon "button" at bounding box center [400, 107] width 4 height 10
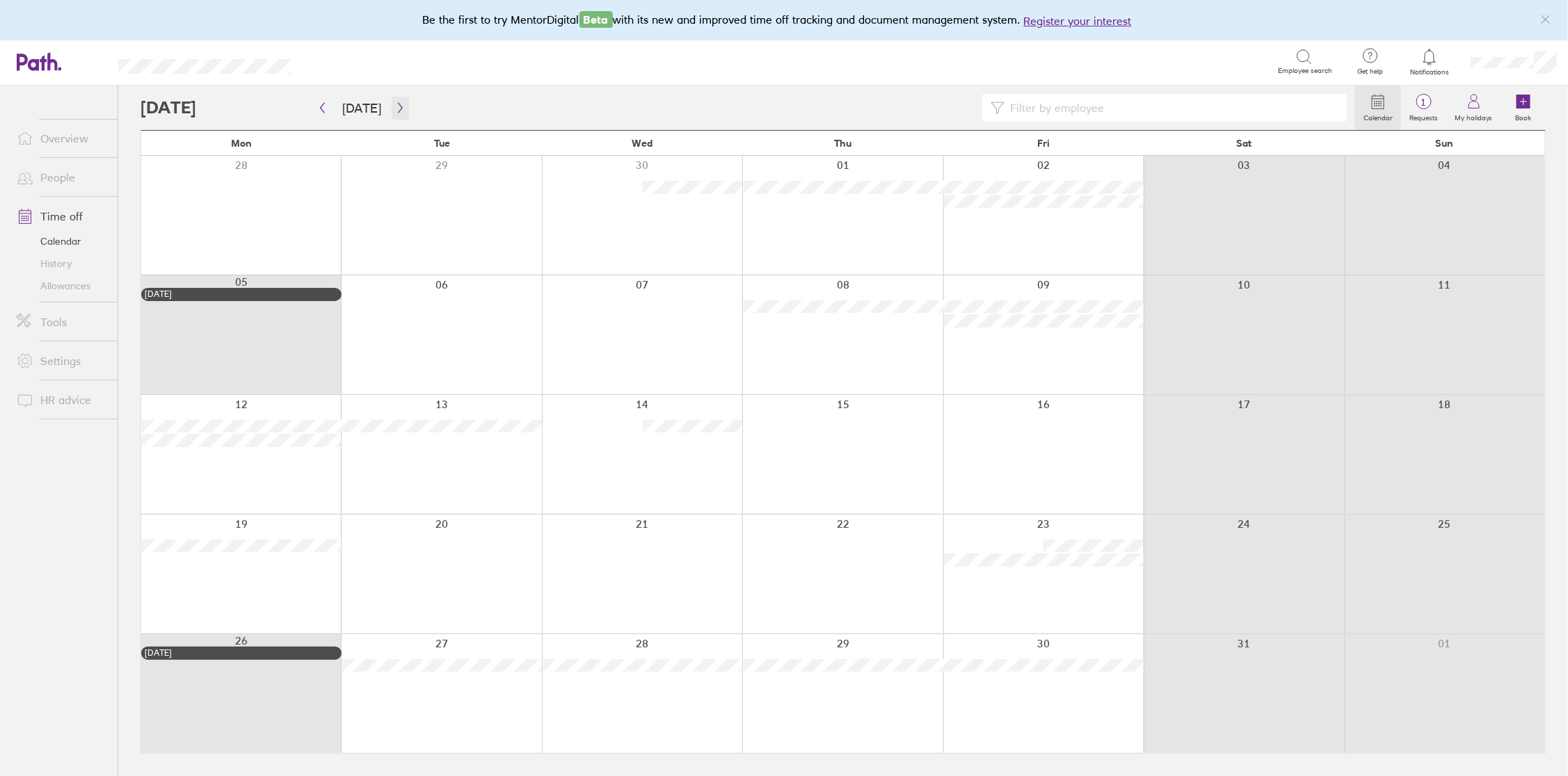
click at [398, 108] on icon "button" at bounding box center [400, 107] width 4 height 10
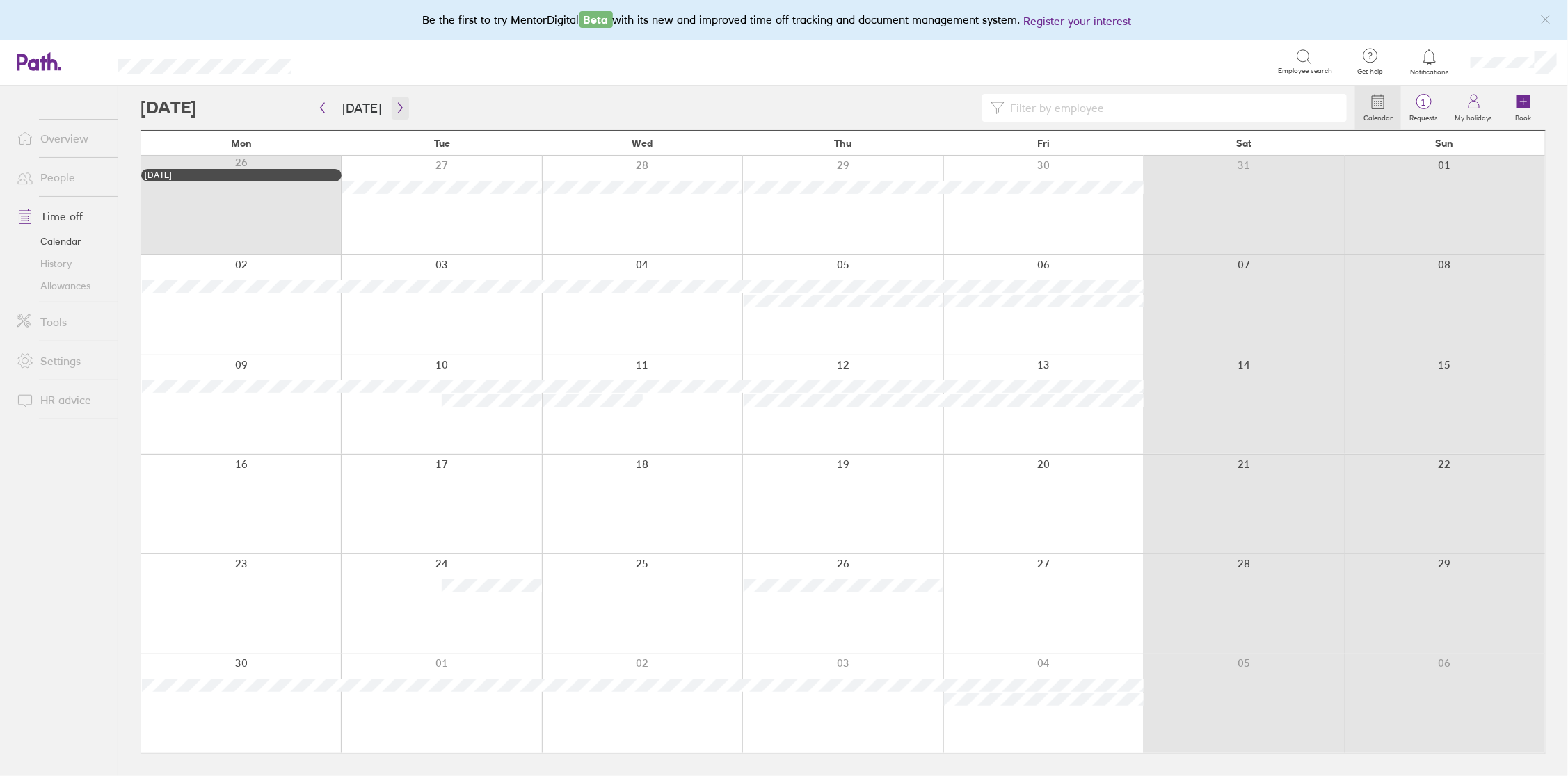
click at [398, 108] on icon "button" at bounding box center [400, 107] width 4 height 10
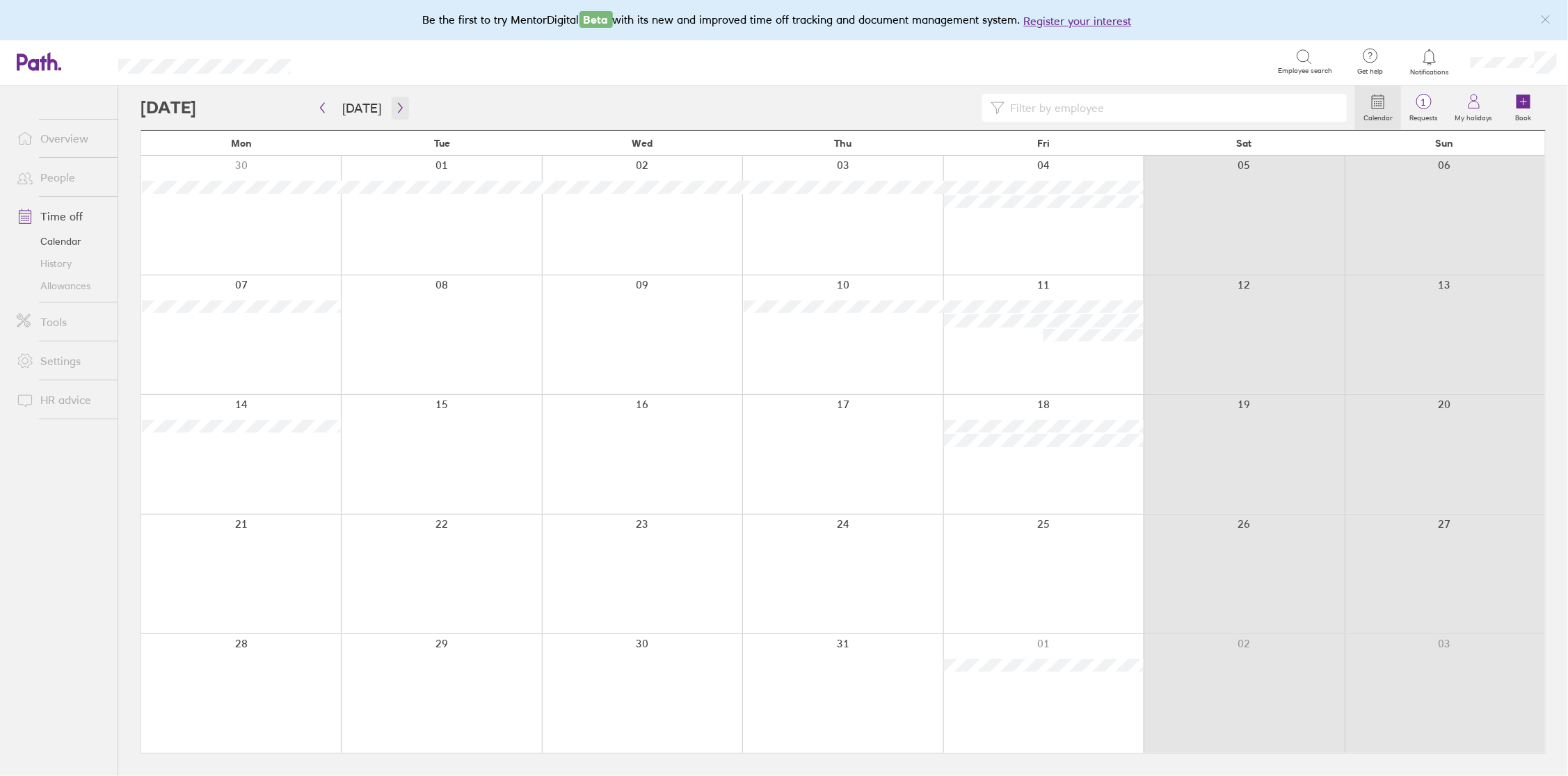
click at [398, 108] on icon "button" at bounding box center [400, 107] width 4 height 10
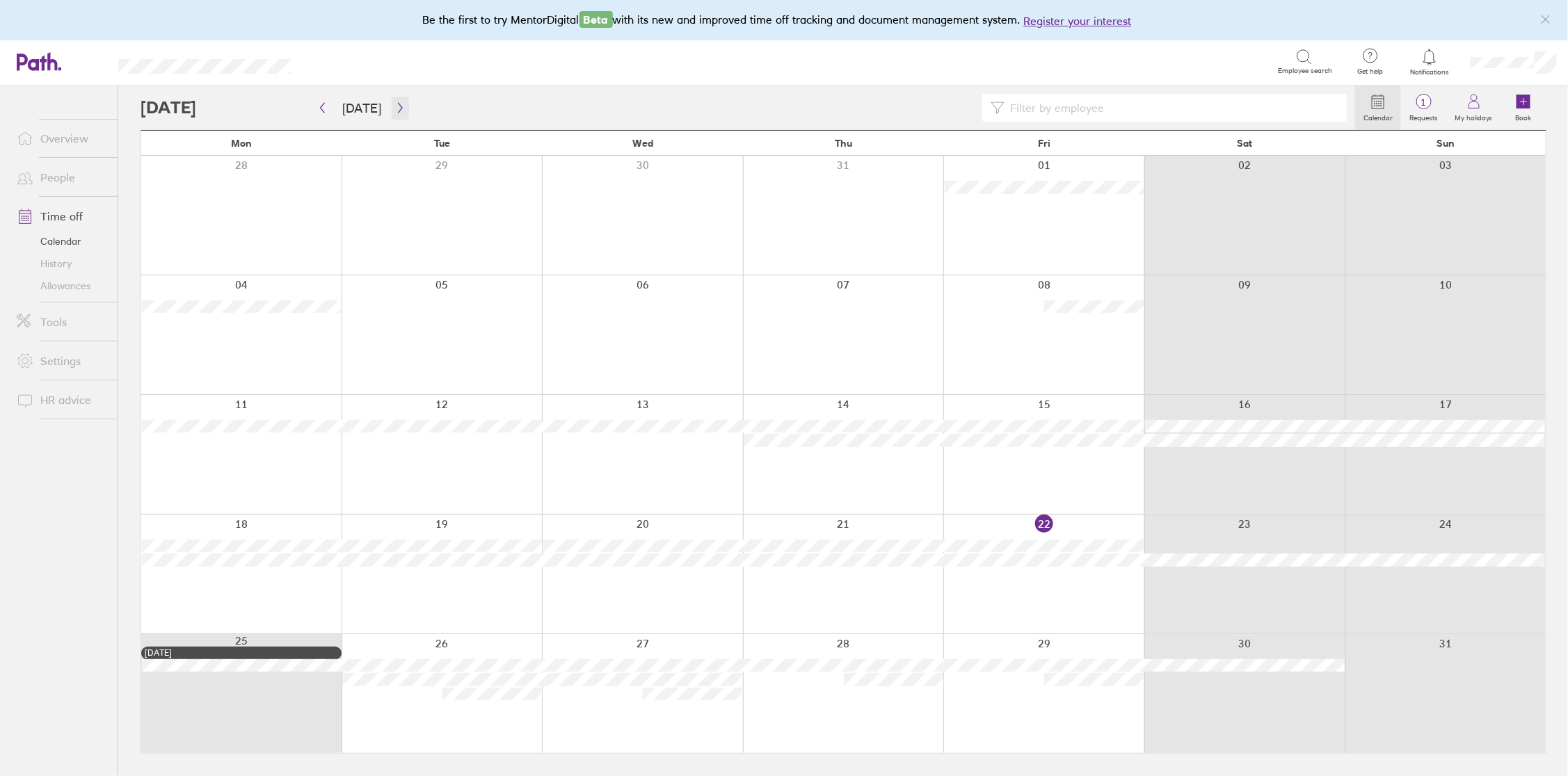
click at [398, 108] on icon "button" at bounding box center [400, 107] width 4 height 10
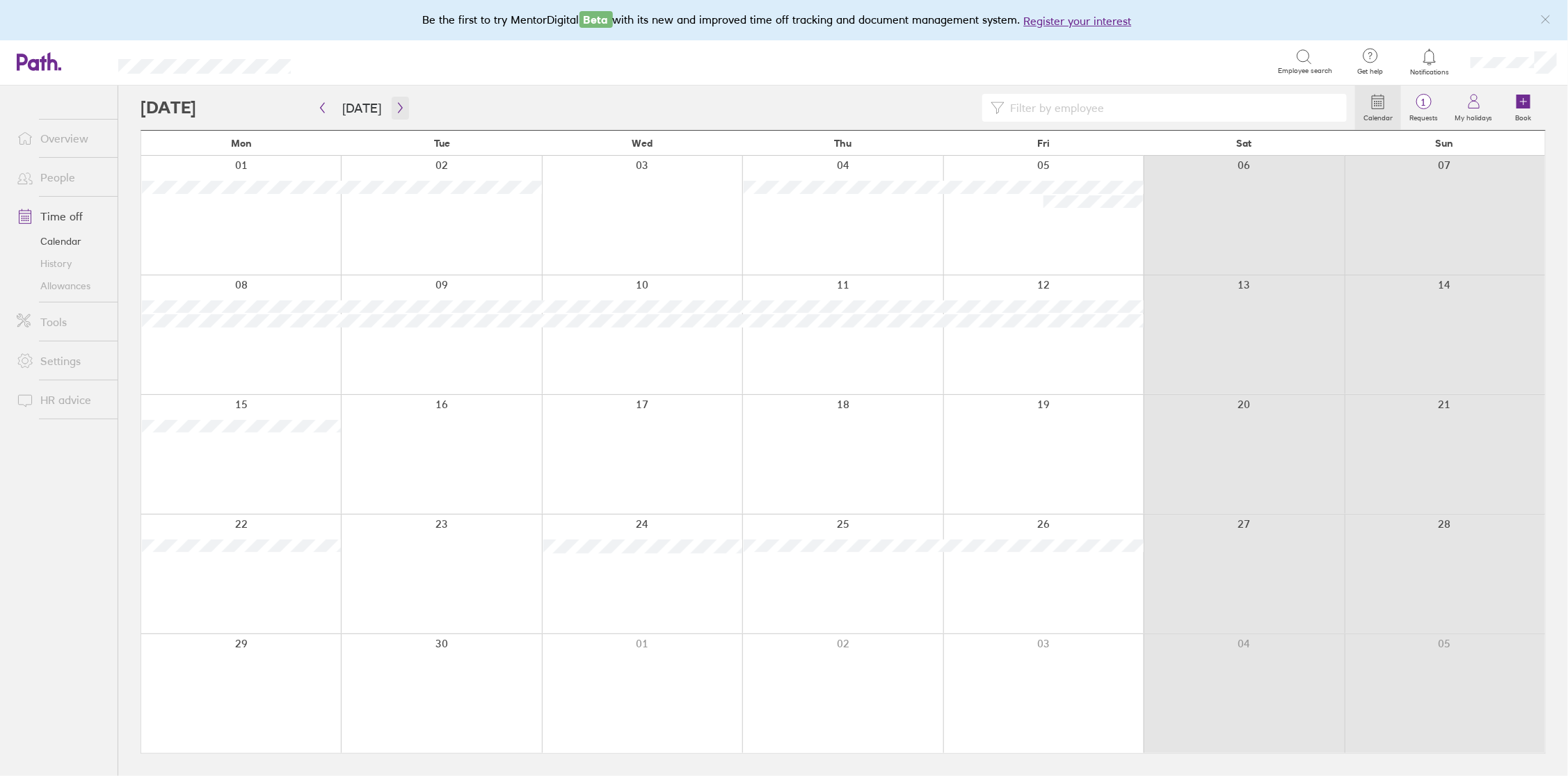
click at [398, 108] on icon "button" at bounding box center [400, 107] width 4 height 10
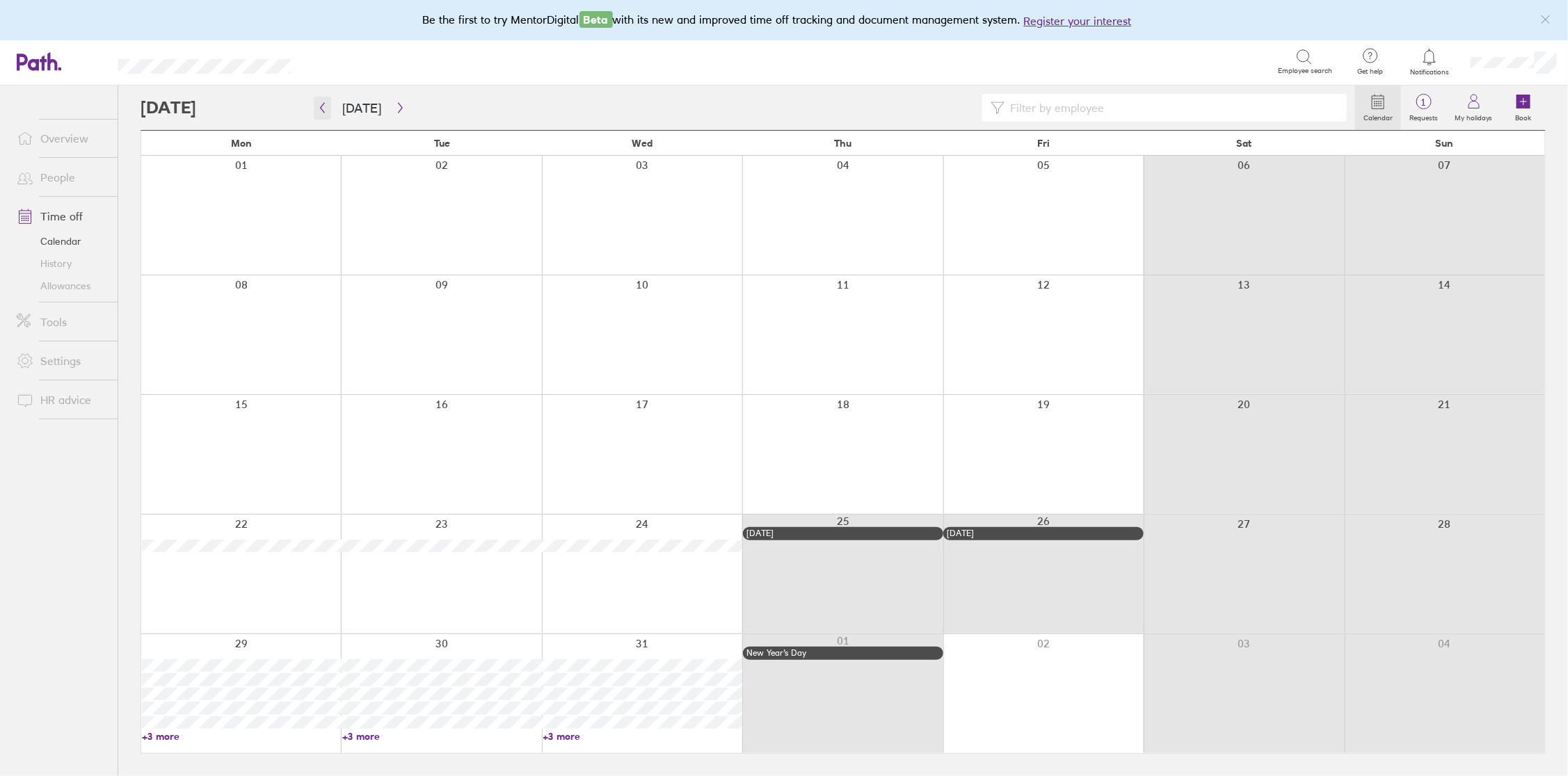
click at [326, 108] on icon "button" at bounding box center [322, 107] width 10 height 11
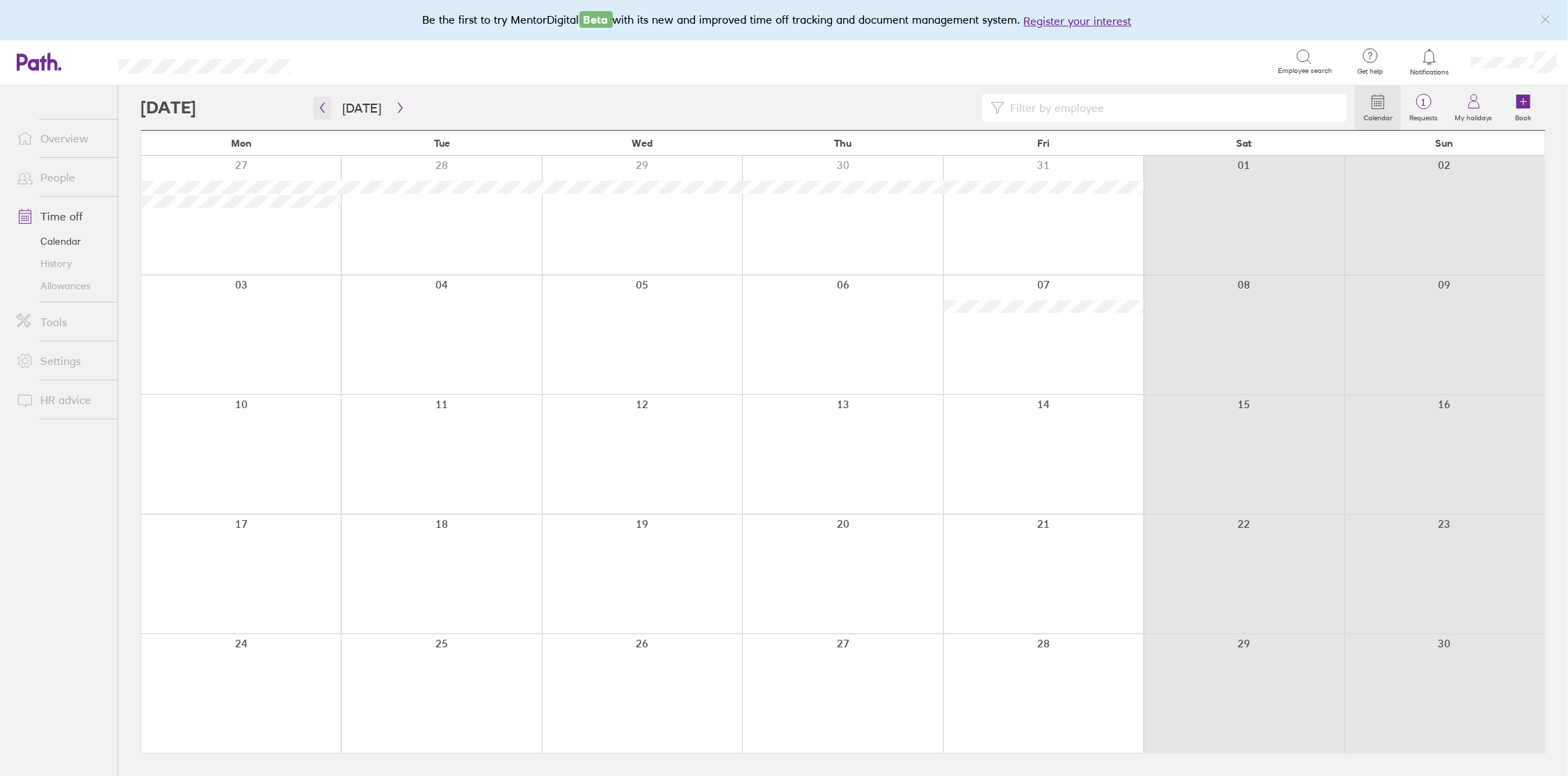
click at [326, 108] on icon "button" at bounding box center [322, 107] width 10 height 11
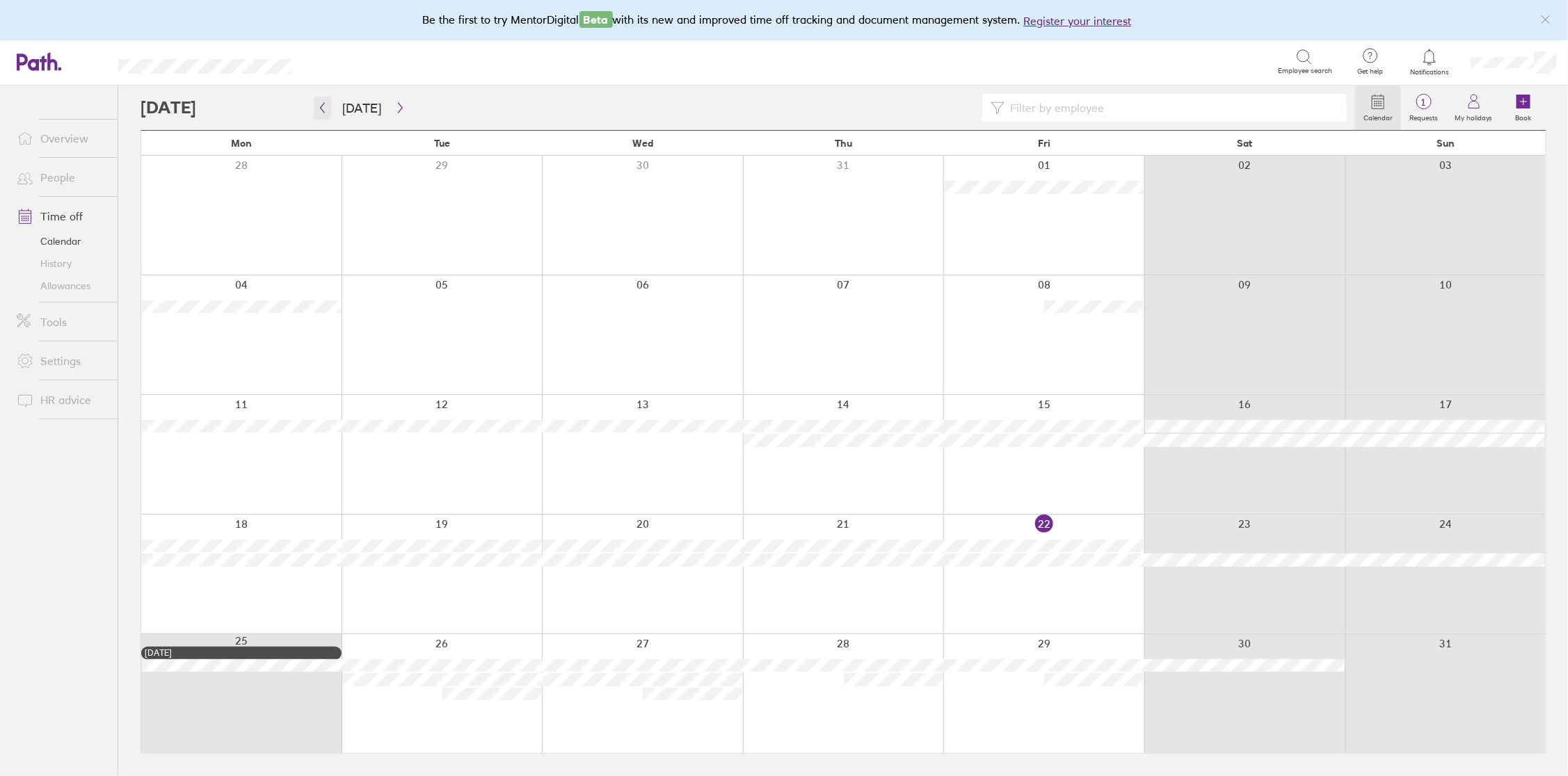
click at [326, 108] on icon "button" at bounding box center [322, 107] width 10 height 11
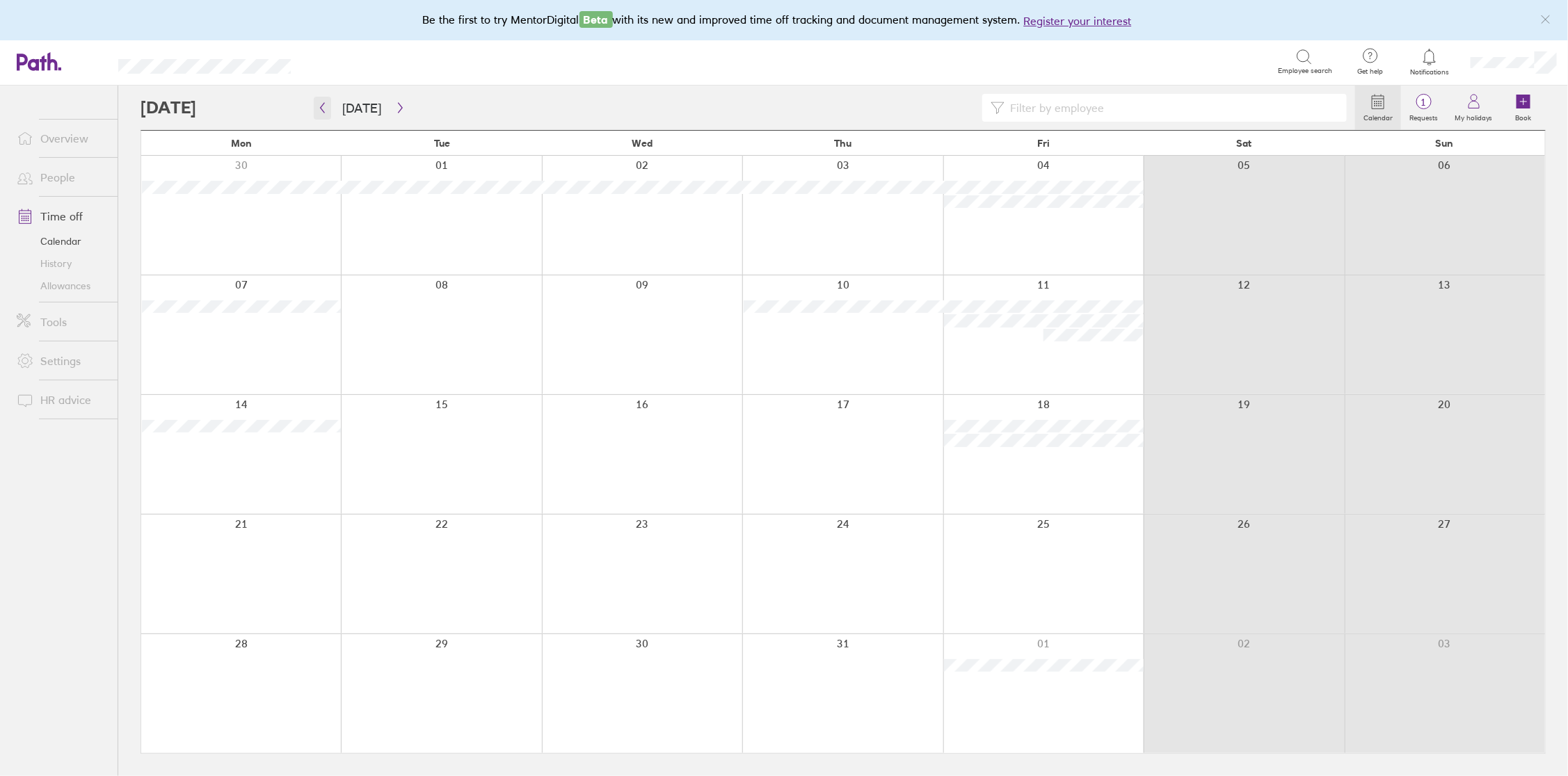
click at [326, 108] on icon "button" at bounding box center [322, 107] width 10 height 11
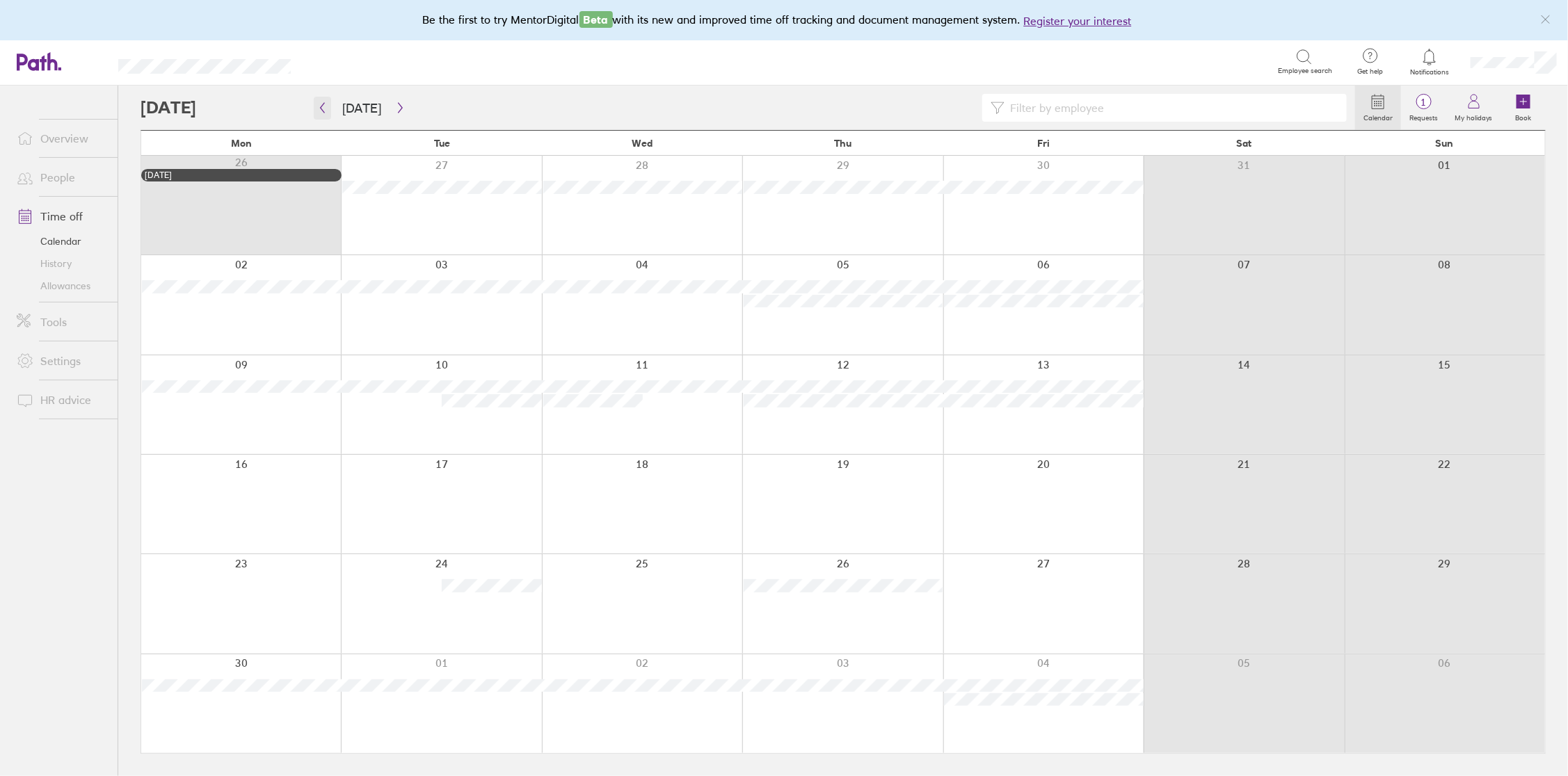
click at [326, 108] on icon "button" at bounding box center [322, 107] width 10 height 11
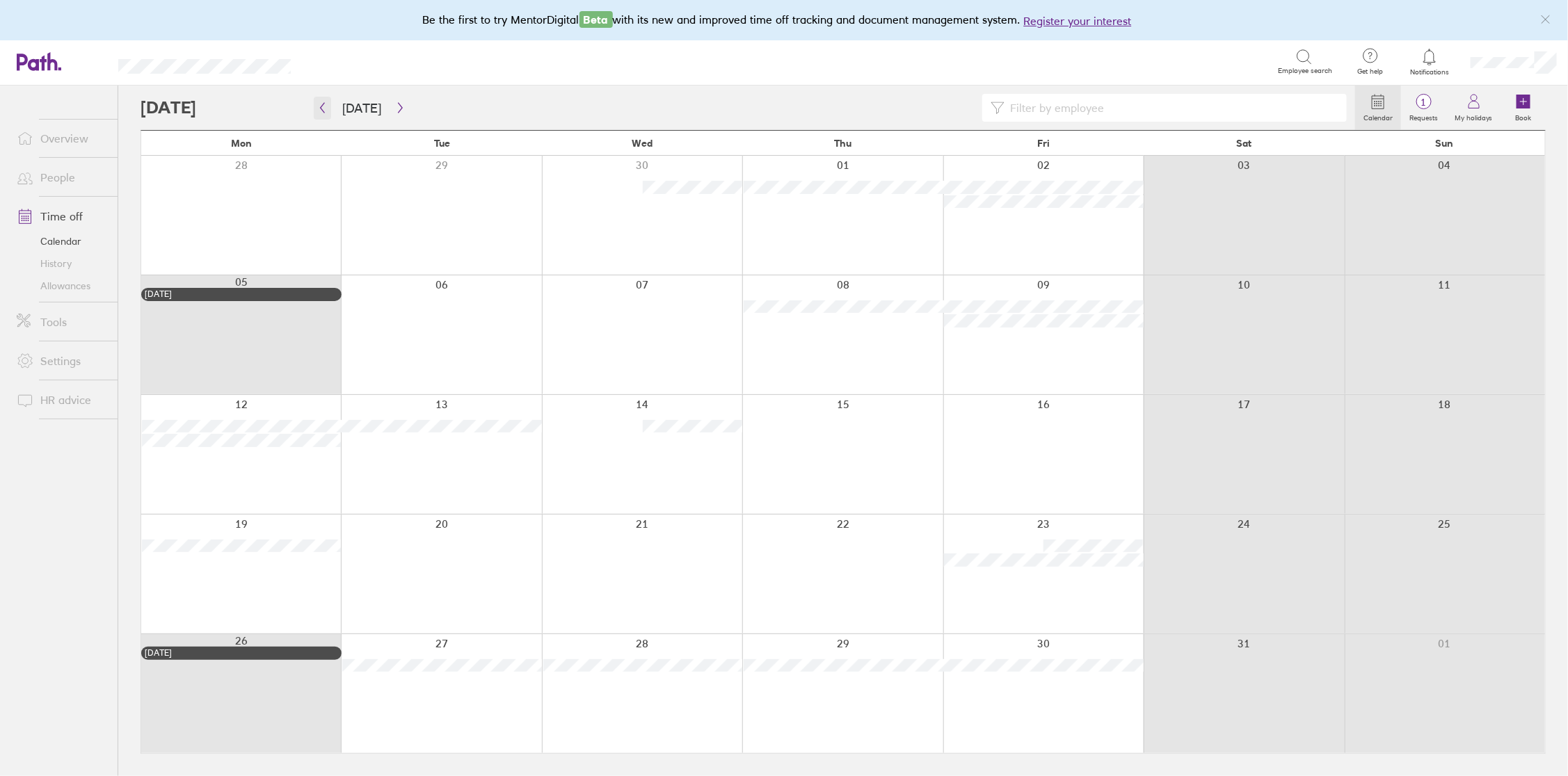
click at [326, 108] on icon "button" at bounding box center [322, 107] width 10 height 11
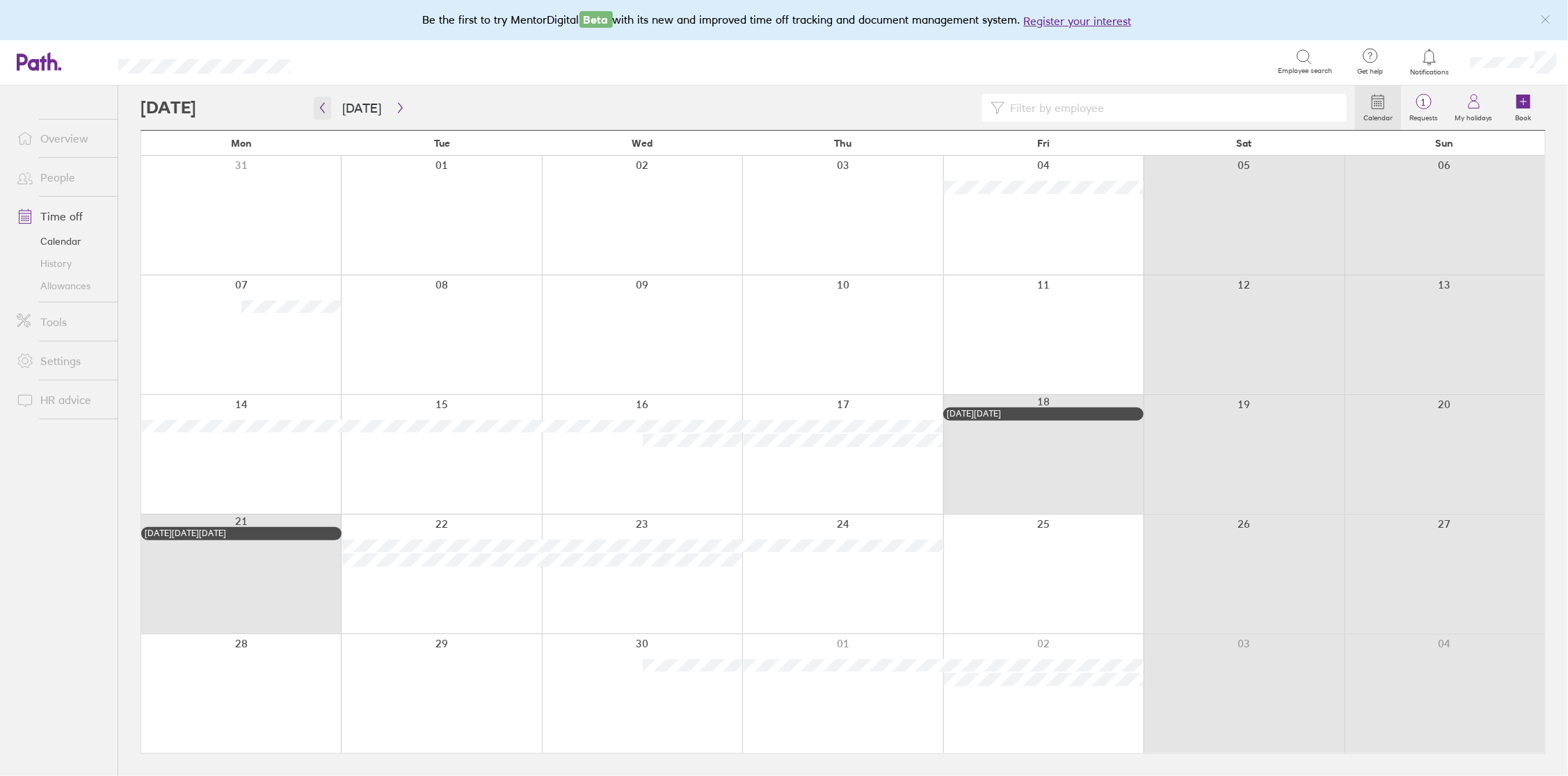
click at [326, 108] on icon "button" at bounding box center [322, 107] width 10 height 11
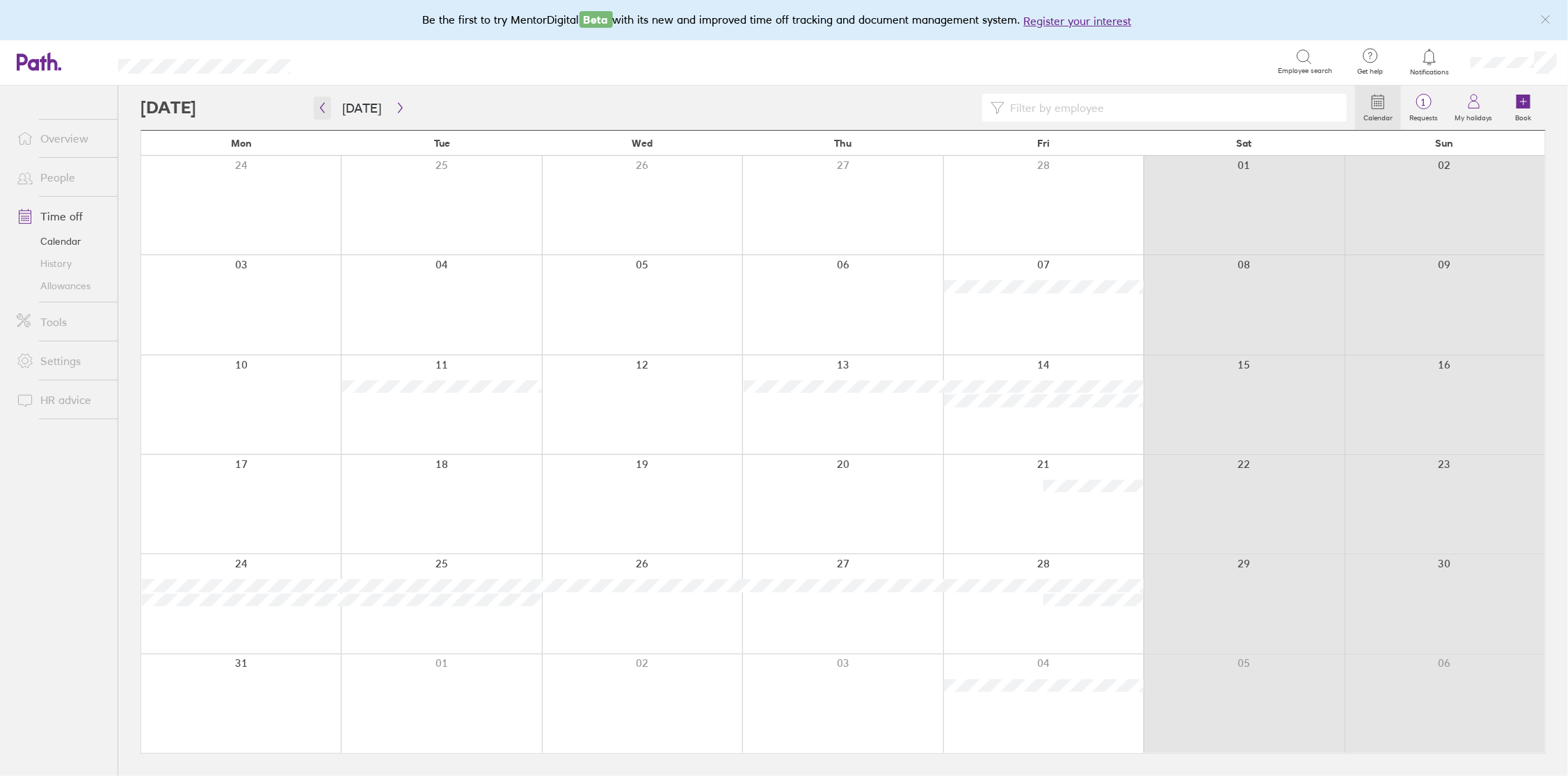
click at [326, 108] on icon "button" at bounding box center [322, 107] width 10 height 11
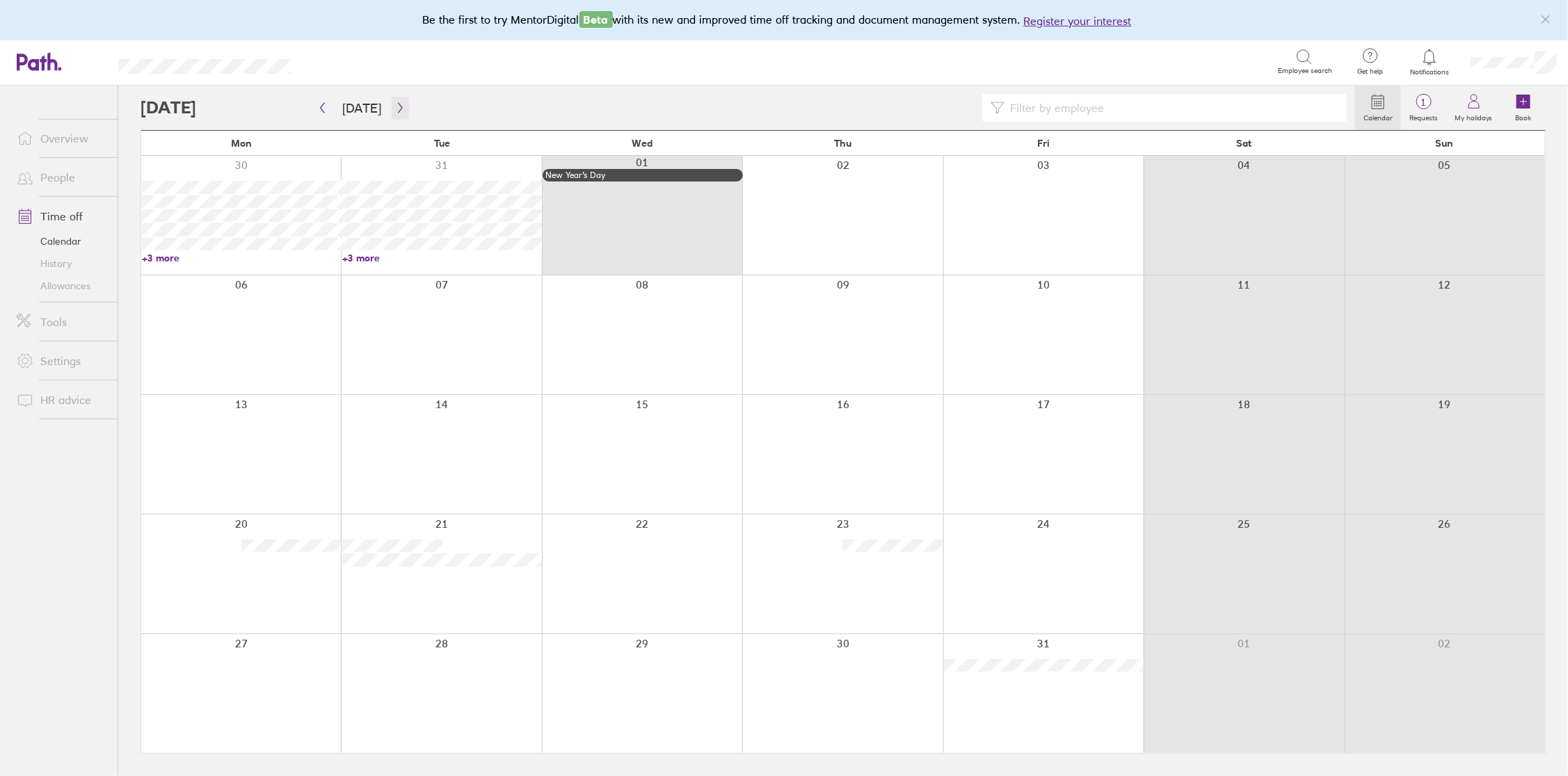
click at [395, 108] on icon "button" at bounding box center [400, 107] width 10 height 11
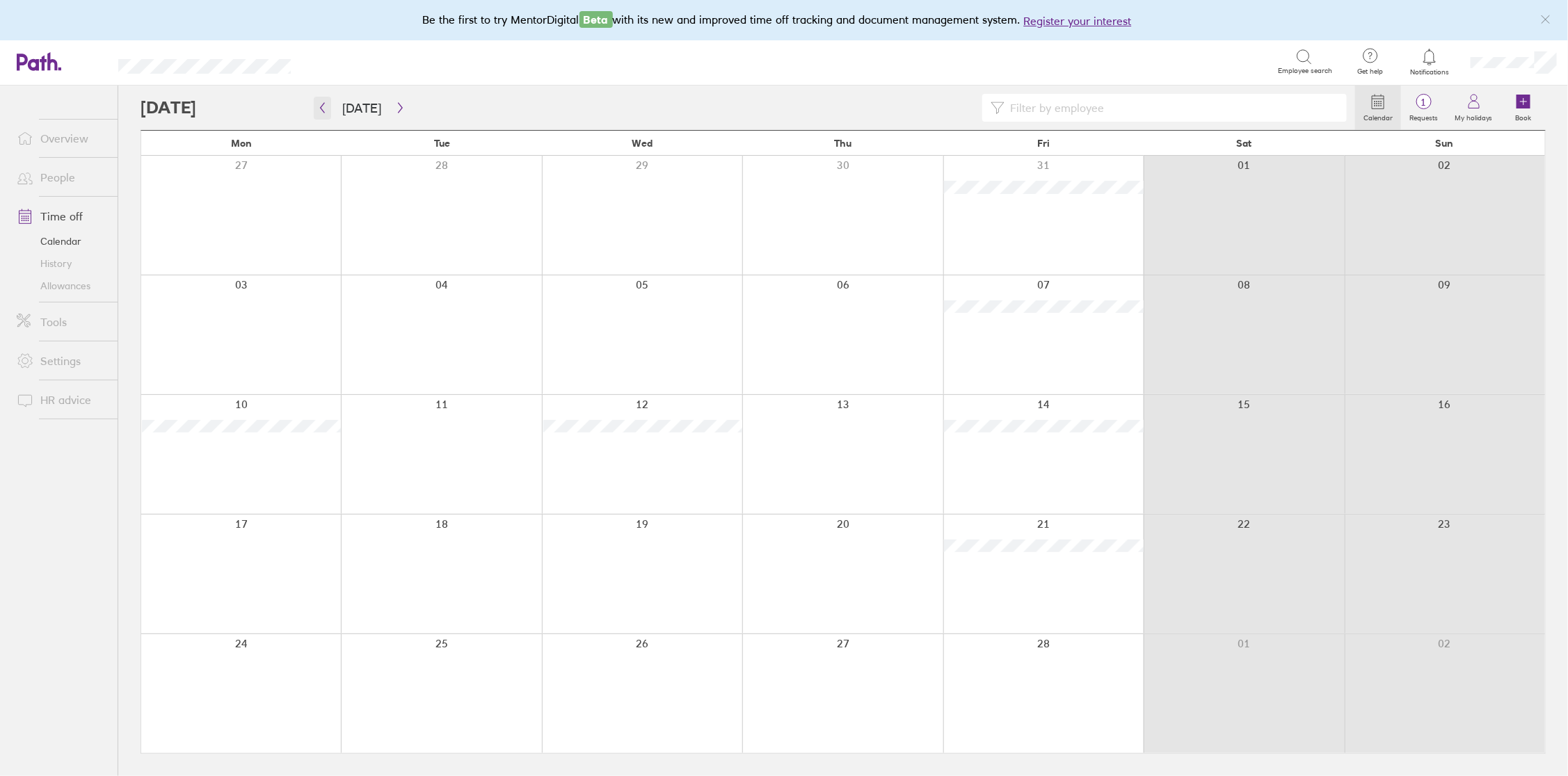
click at [319, 111] on icon "button" at bounding box center [322, 107] width 10 height 11
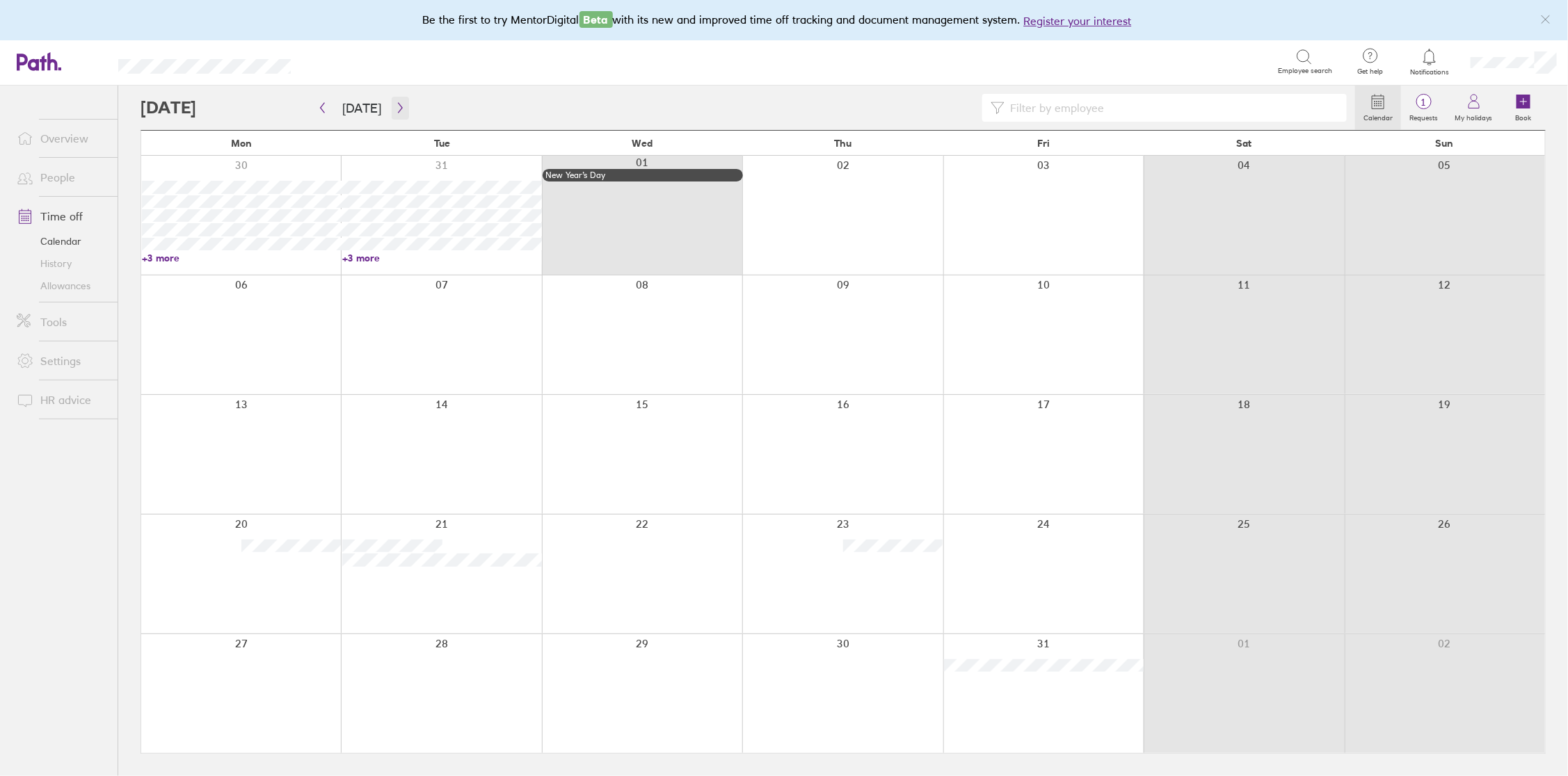
click at [396, 111] on icon "button" at bounding box center [400, 107] width 10 height 11
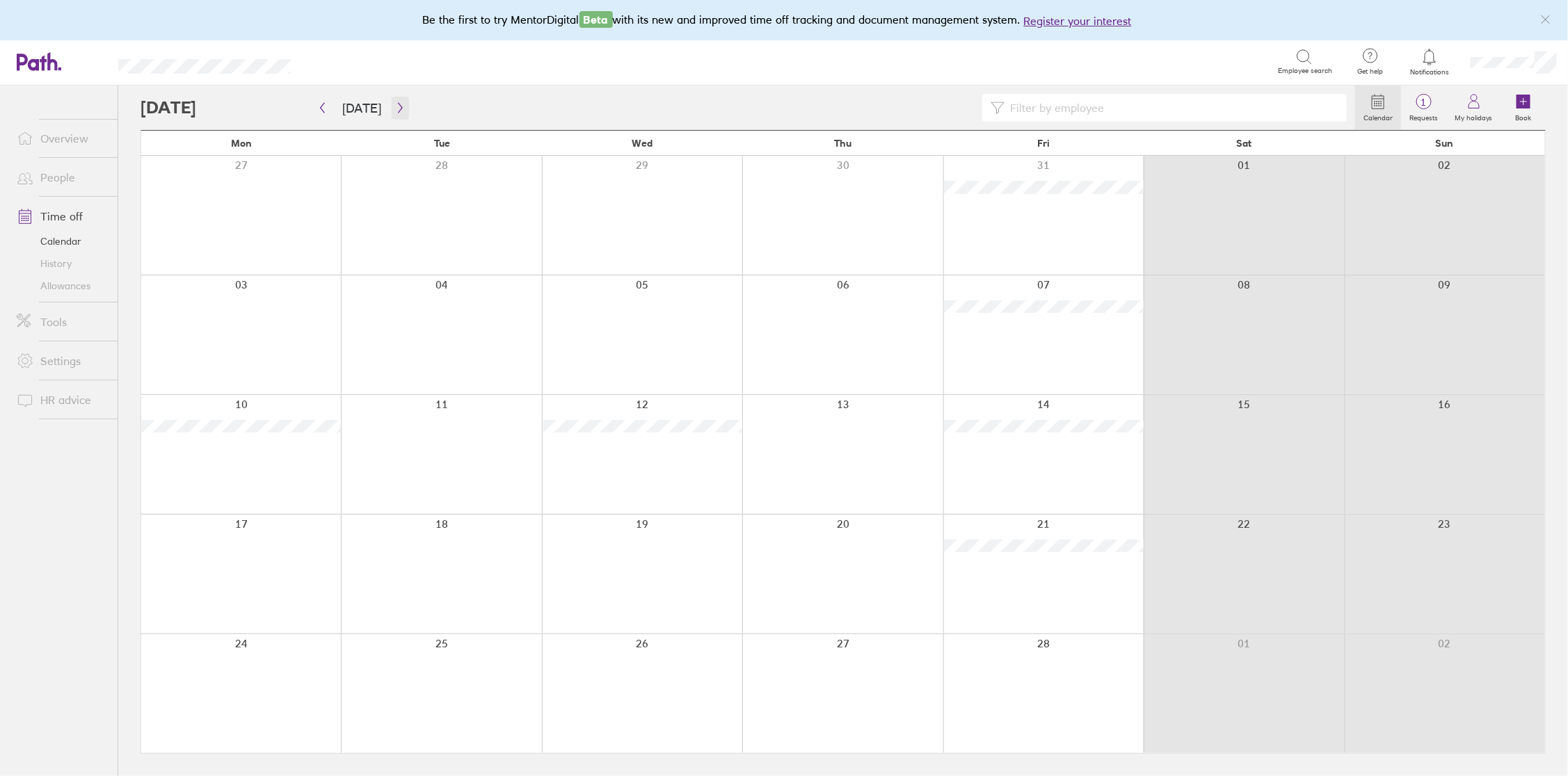
click at [400, 108] on icon "button" at bounding box center [400, 107] width 10 height 11
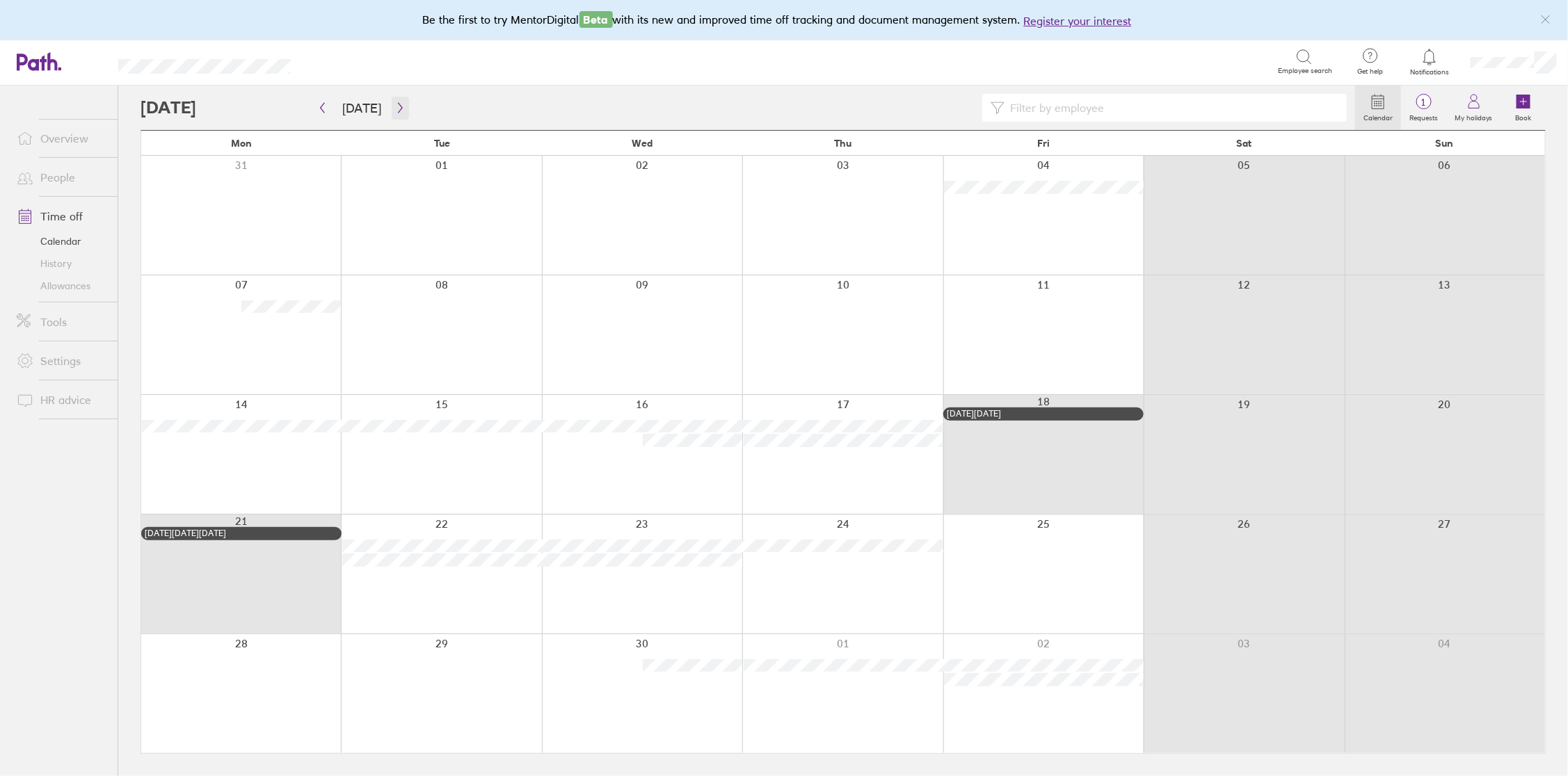
click at [400, 108] on icon "button" at bounding box center [400, 107] width 10 height 11
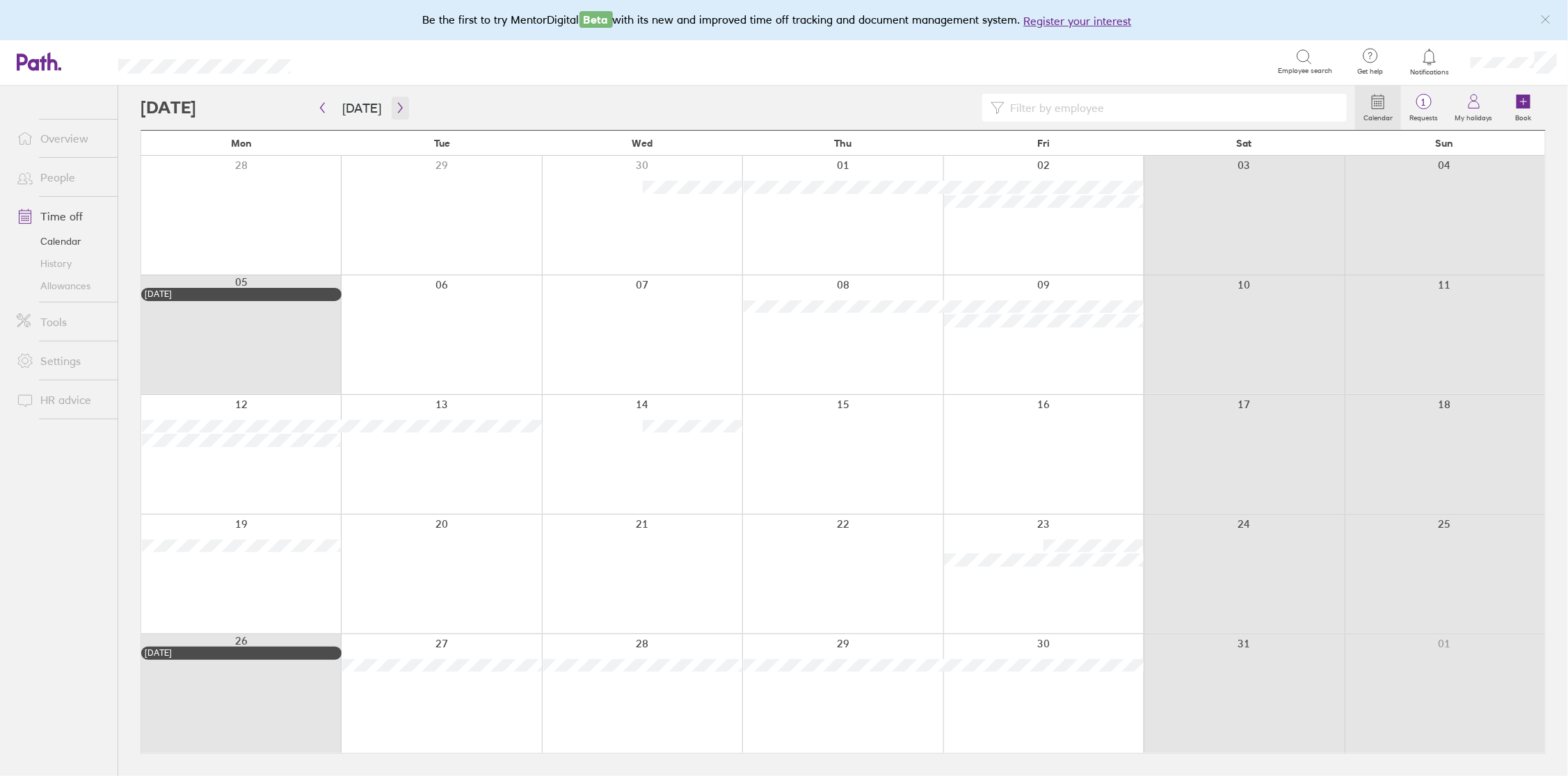
click at [400, 108] on icon "button" at bounding box center [400, 107] width 10 height 11
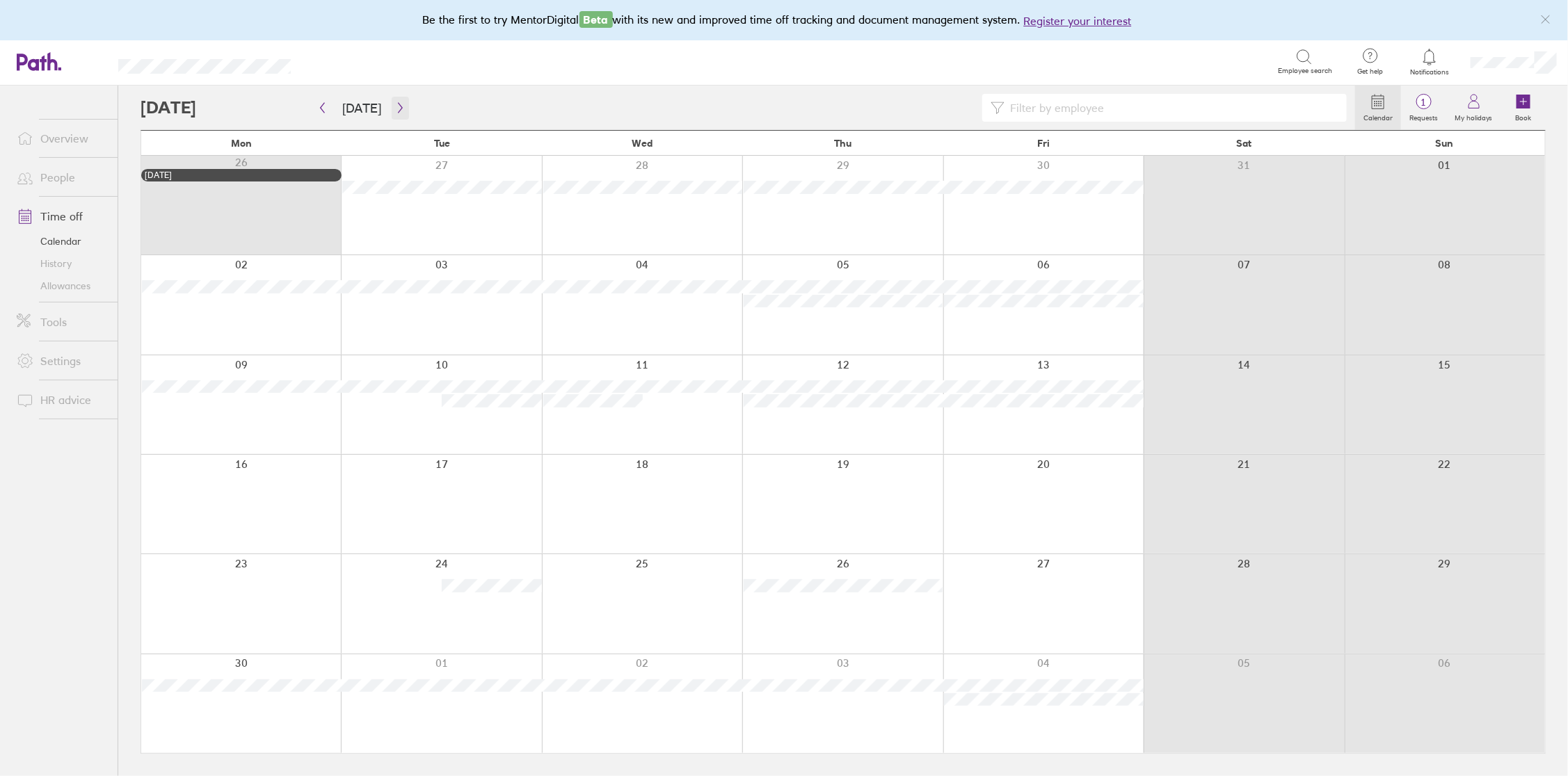
click at [398, 106] on icon "button" at bounding box center [400, 107] width 10 height 11
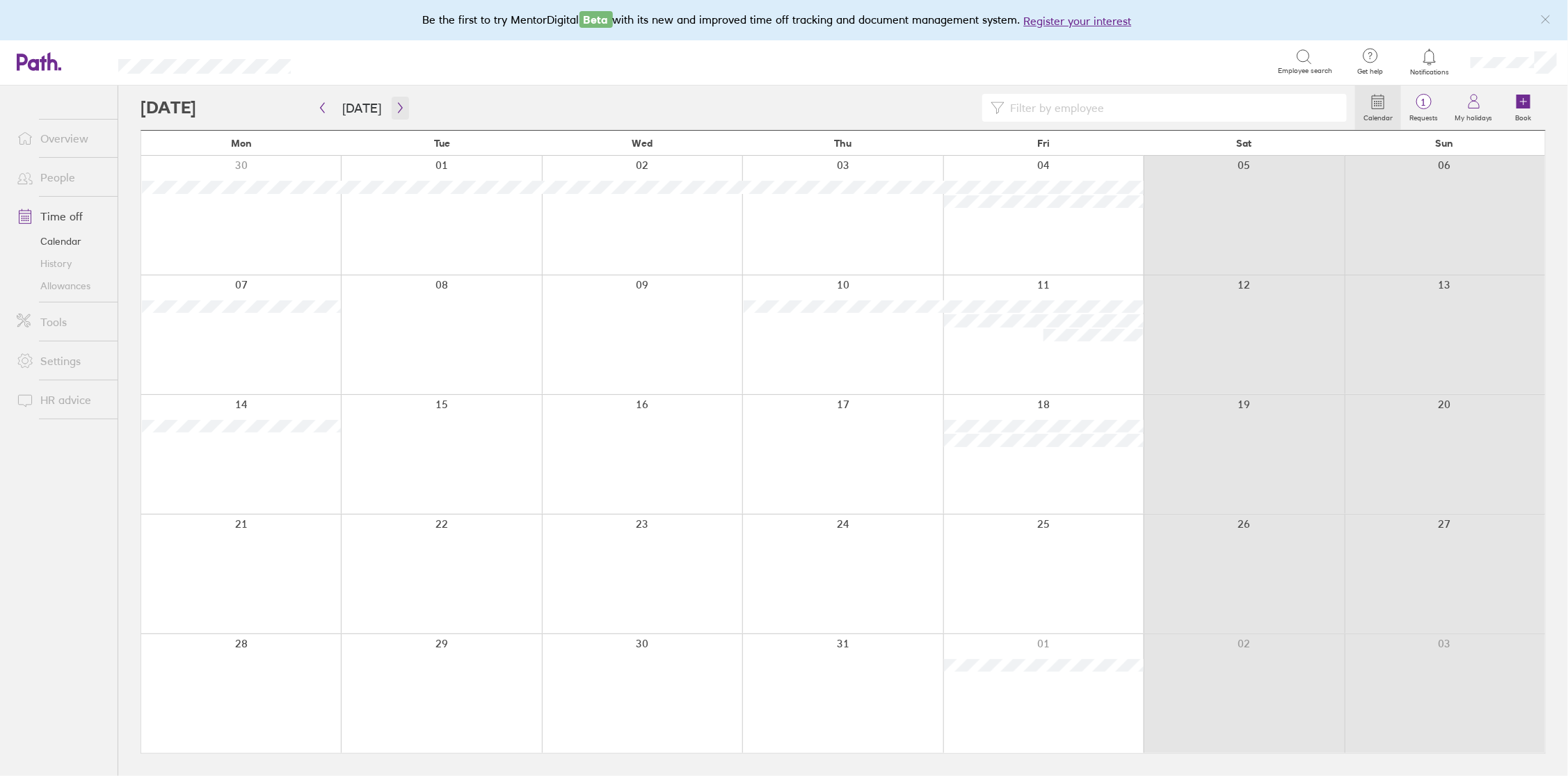
click at [398, 106] on icon "button" at bounding box center [400, 107] width 10 height 11
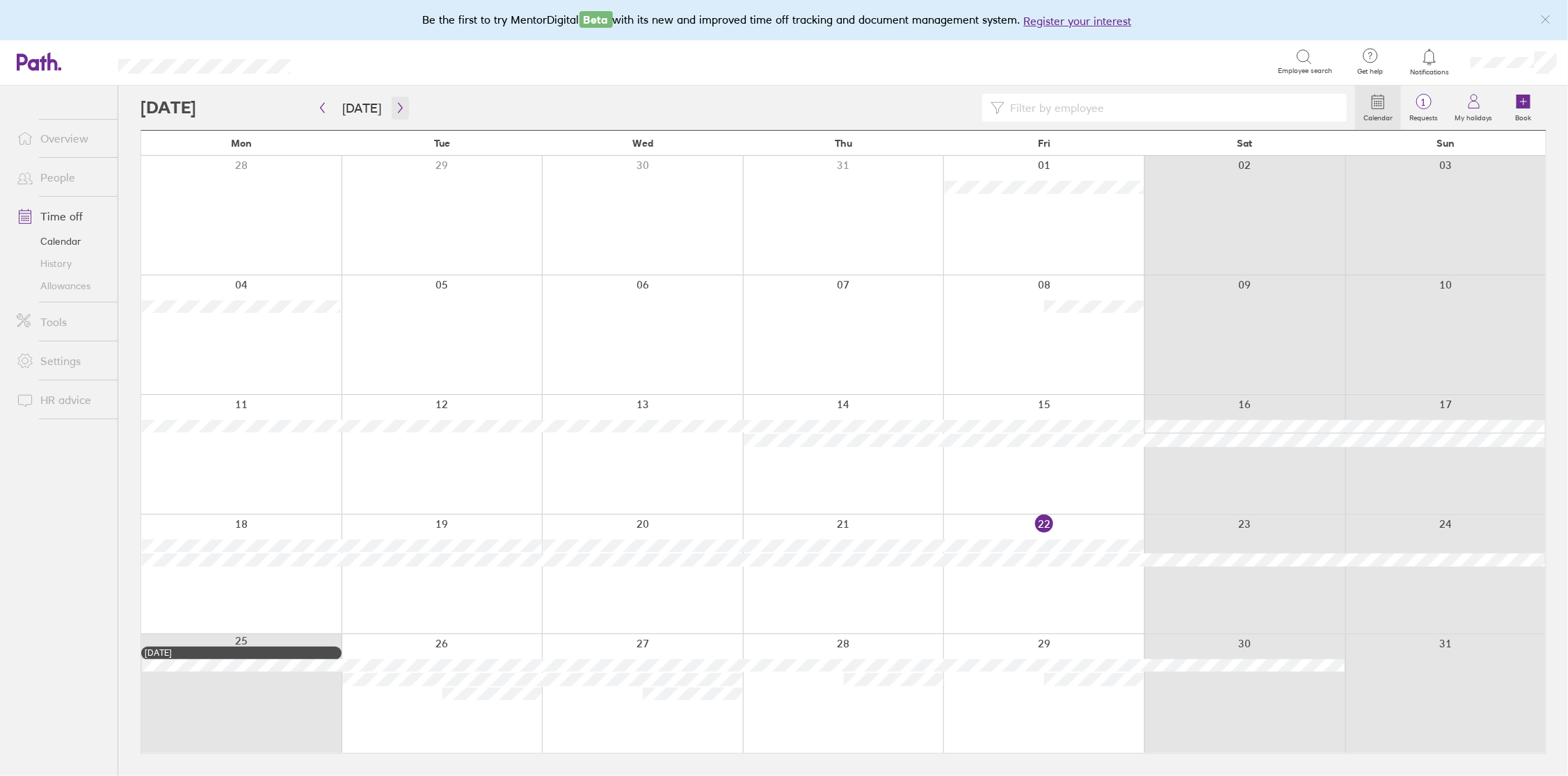
click at [398, 106] on icon "button" at bounding box center [400, 107] width 10 height 11
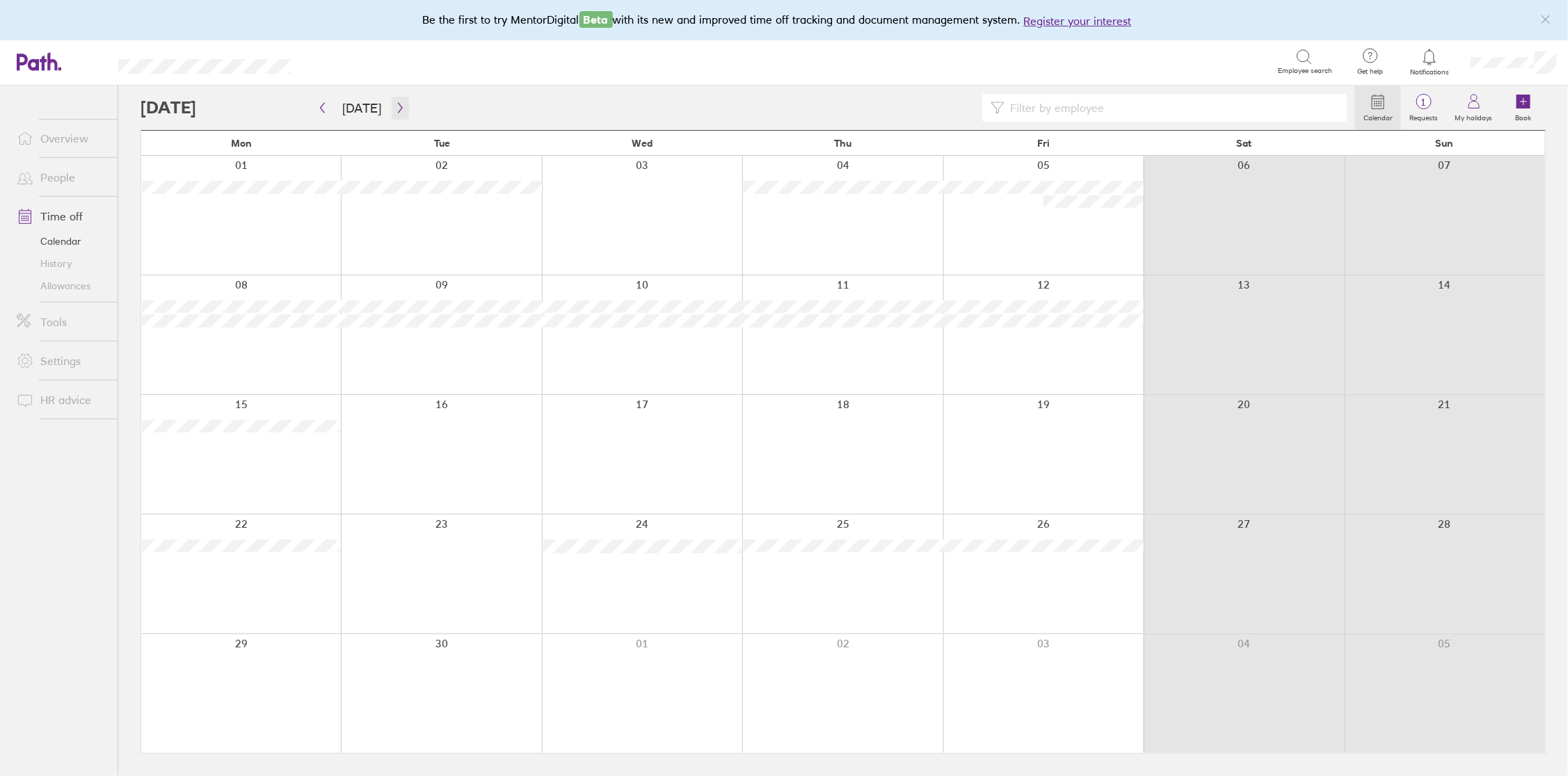
click at [398, 106] on icon "button" at bounding box center [400, 107] width 10 height 11
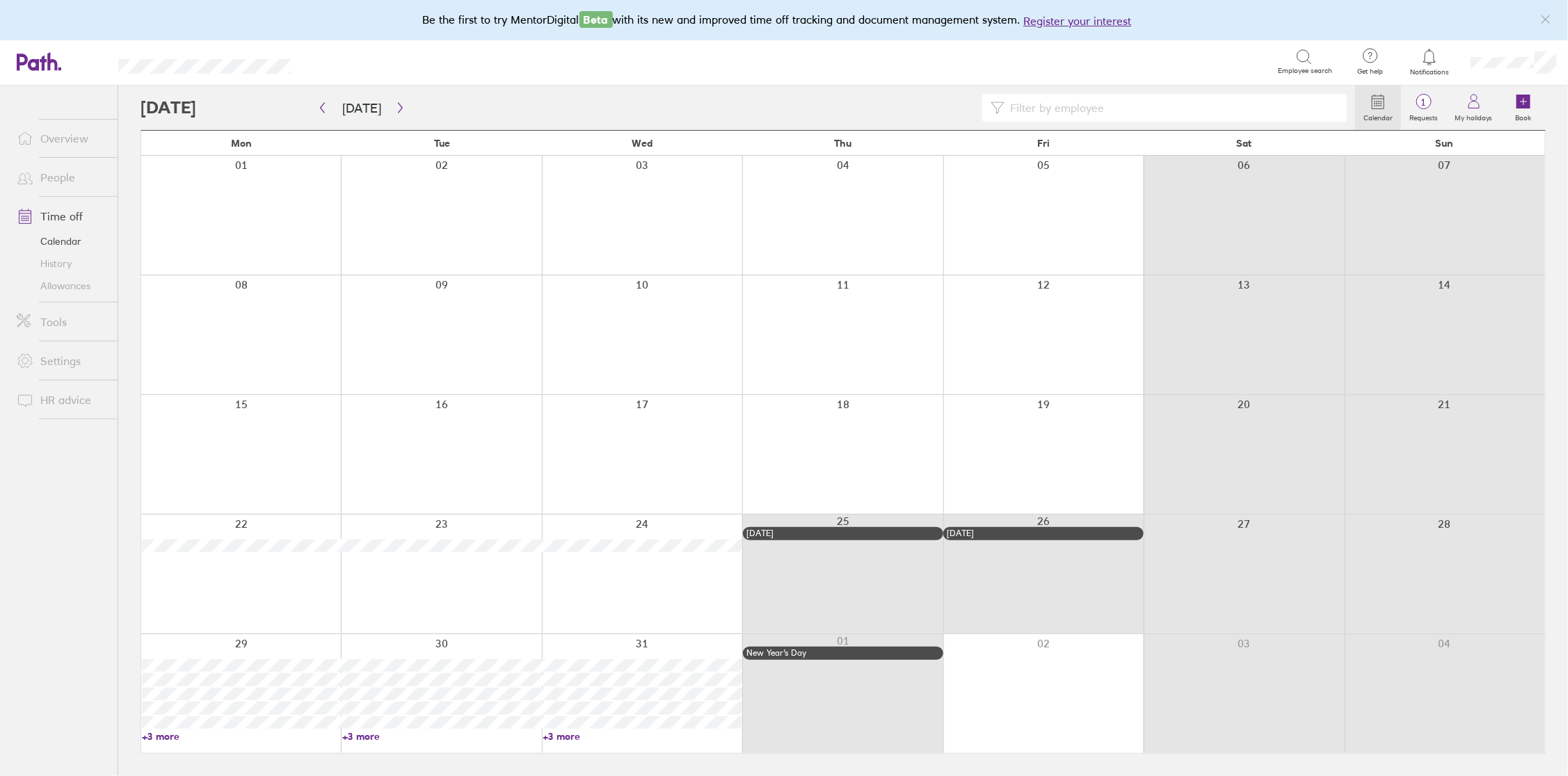
click at [63, 175] on link "People" at bounding box center [62, 177] width 112 height 28
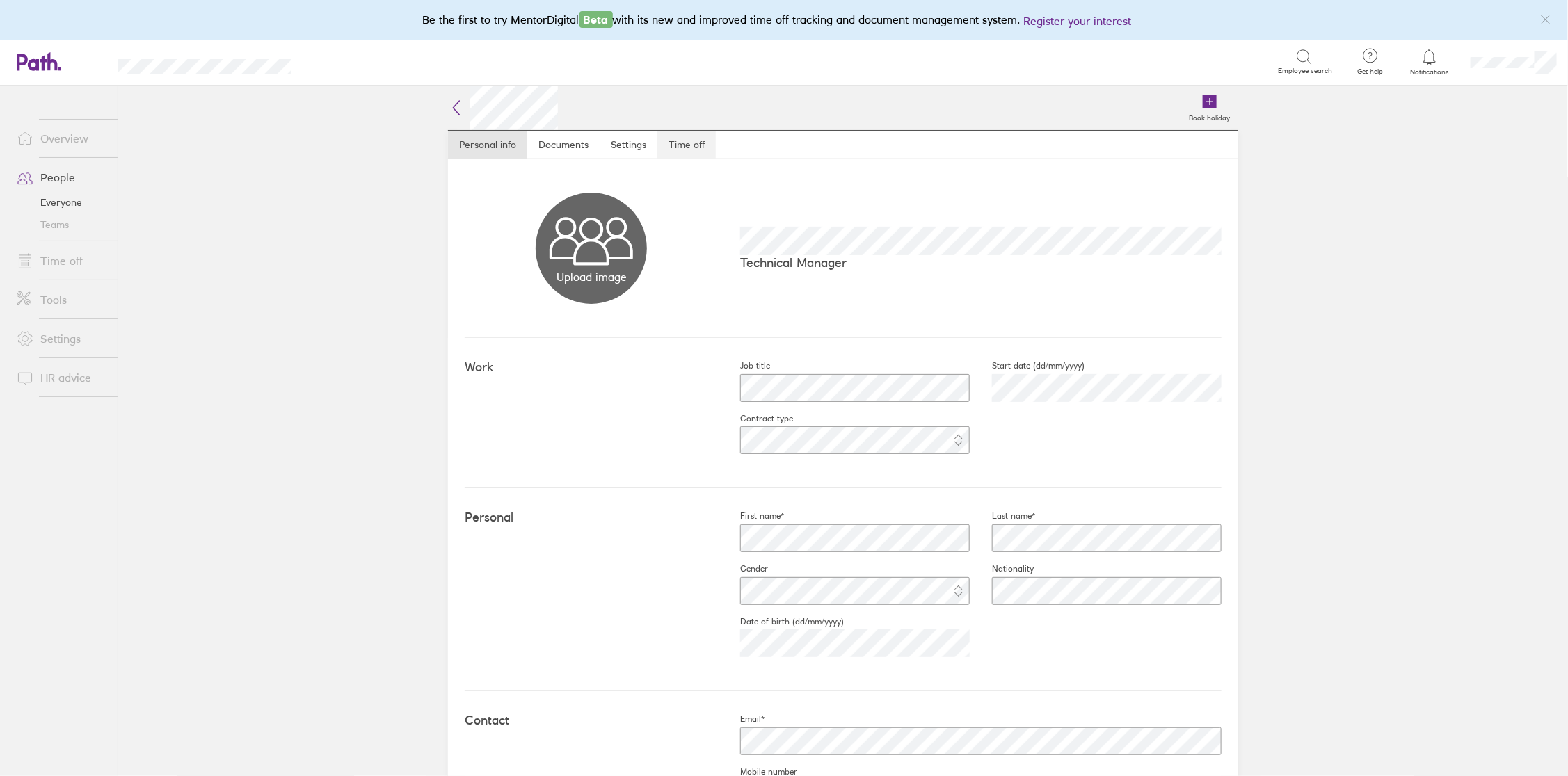
click at [697, 145] on link "Time off" at bounding box center [686, 144] width 58 height 28
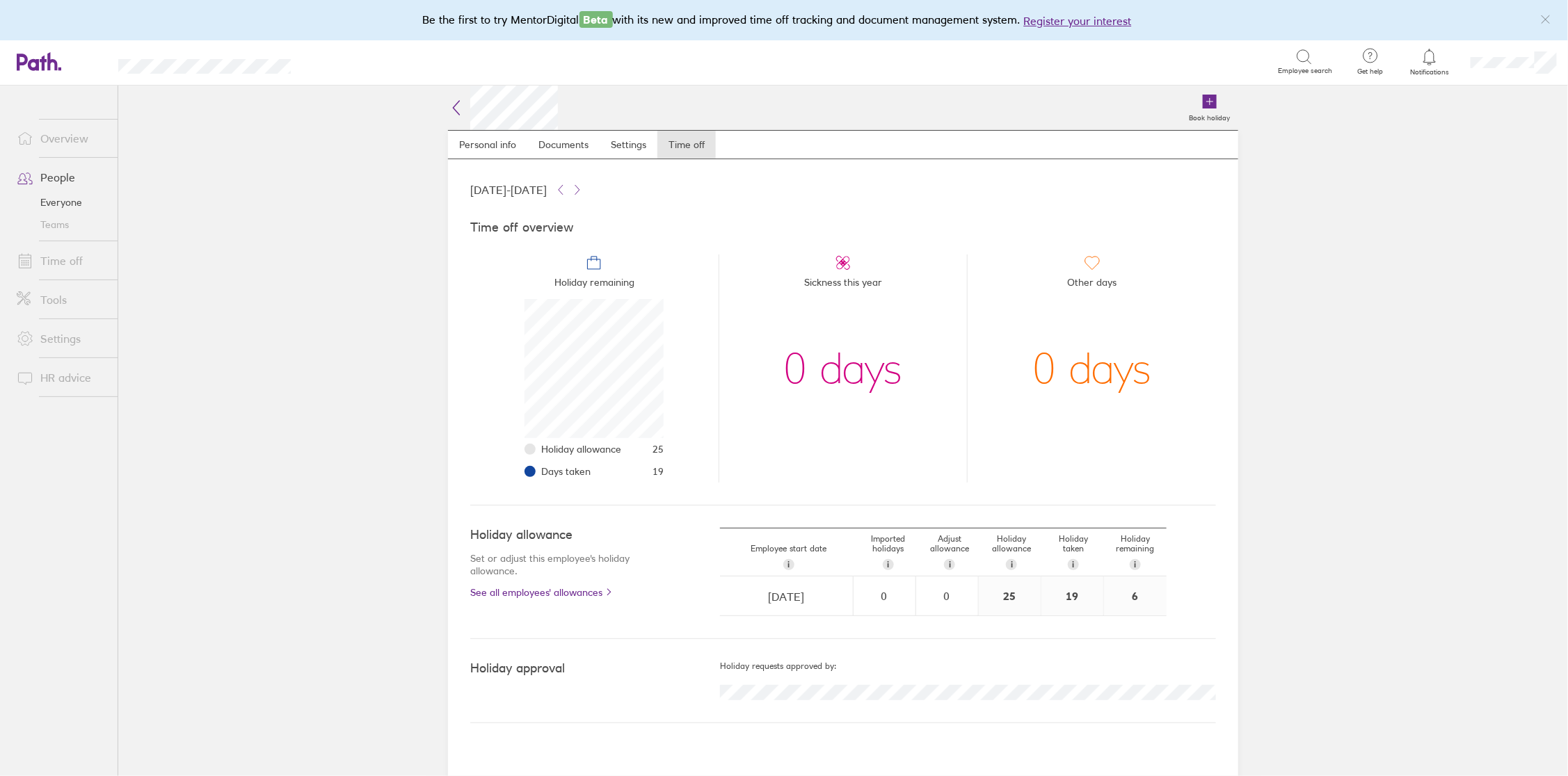
scroll to position [138, 138]
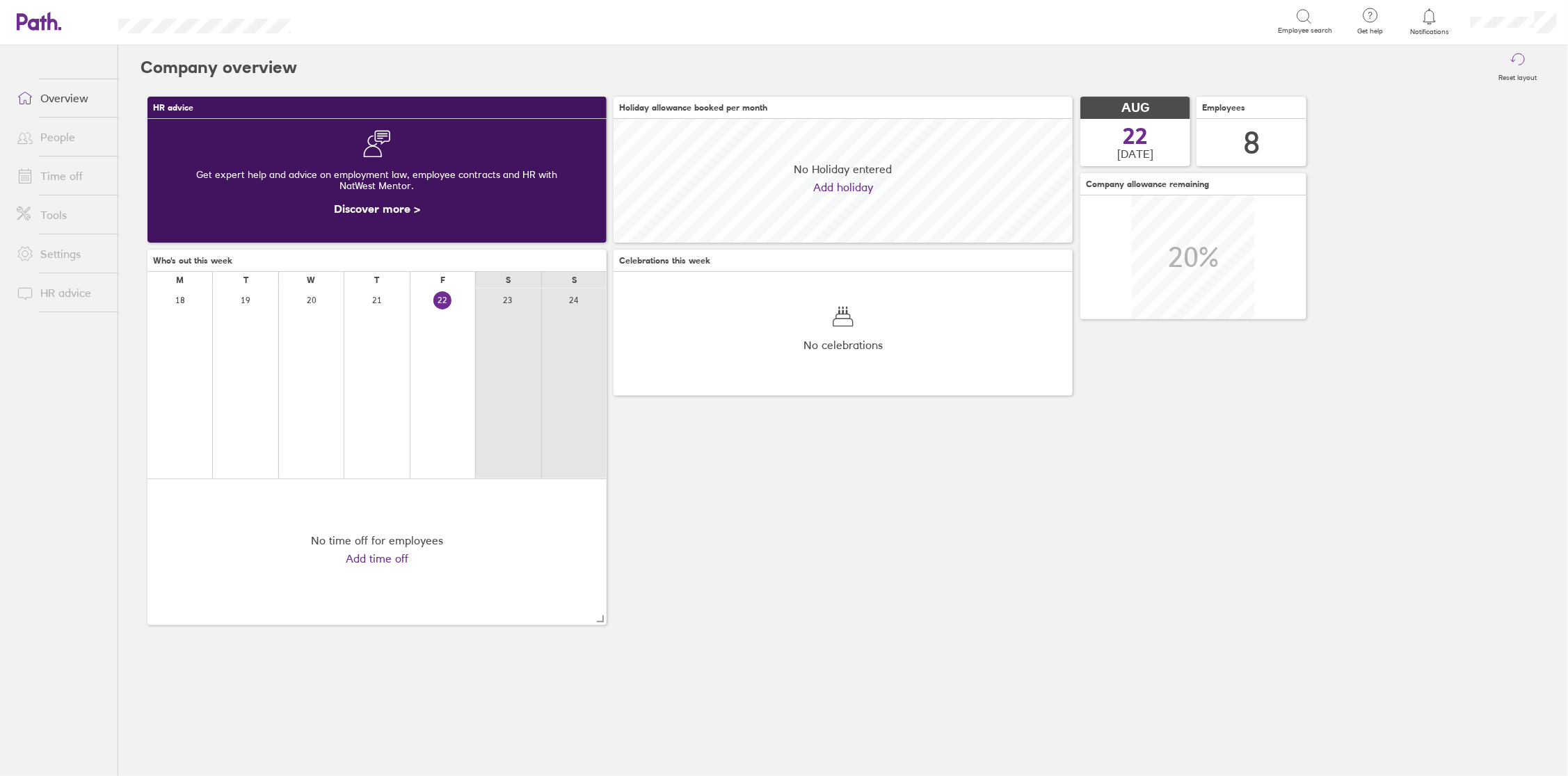
scroll to position [123, 459]
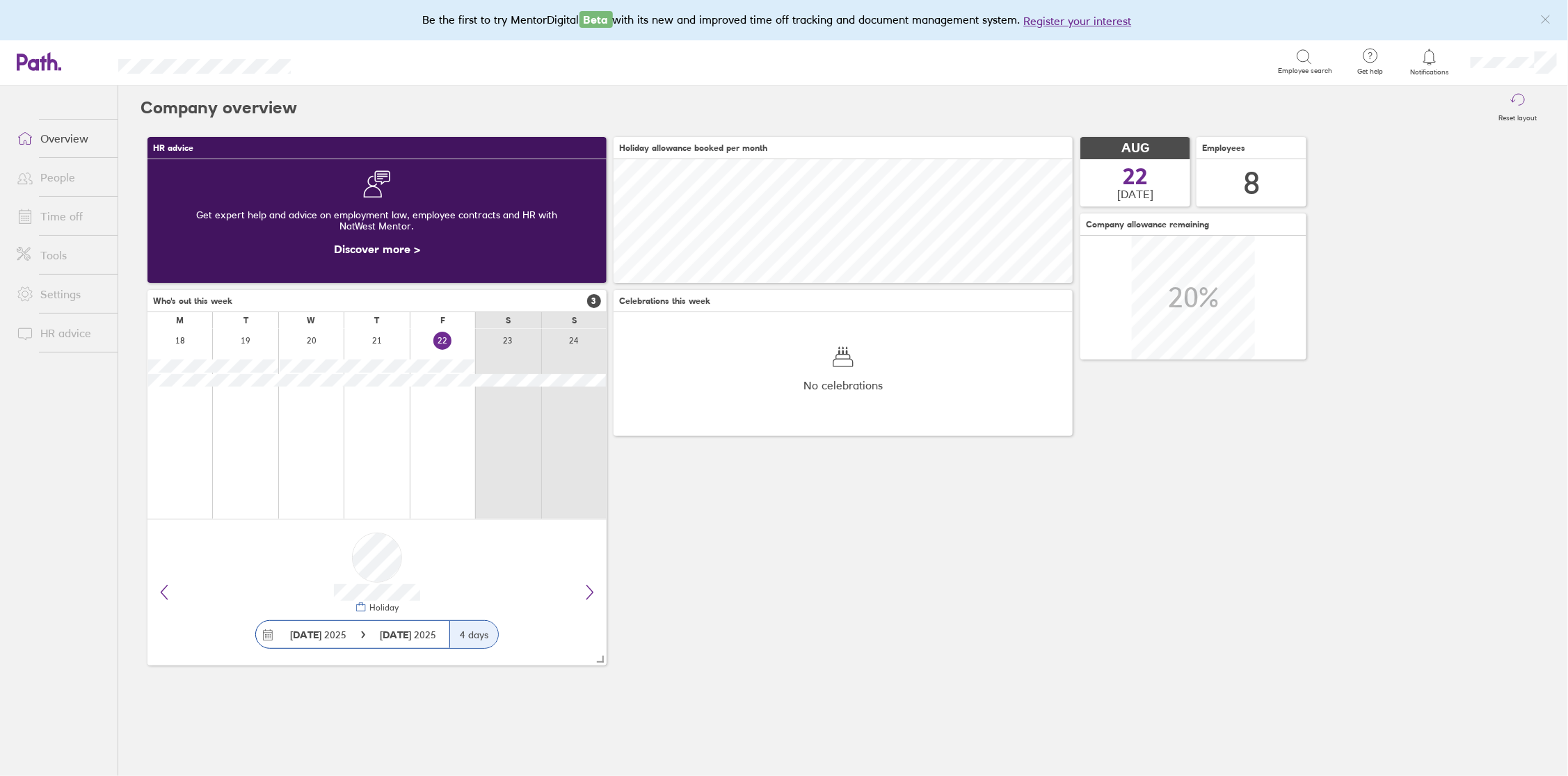
click at [72, 219] on link "Time off" at bounding box center [62, 216] width 112 height 28
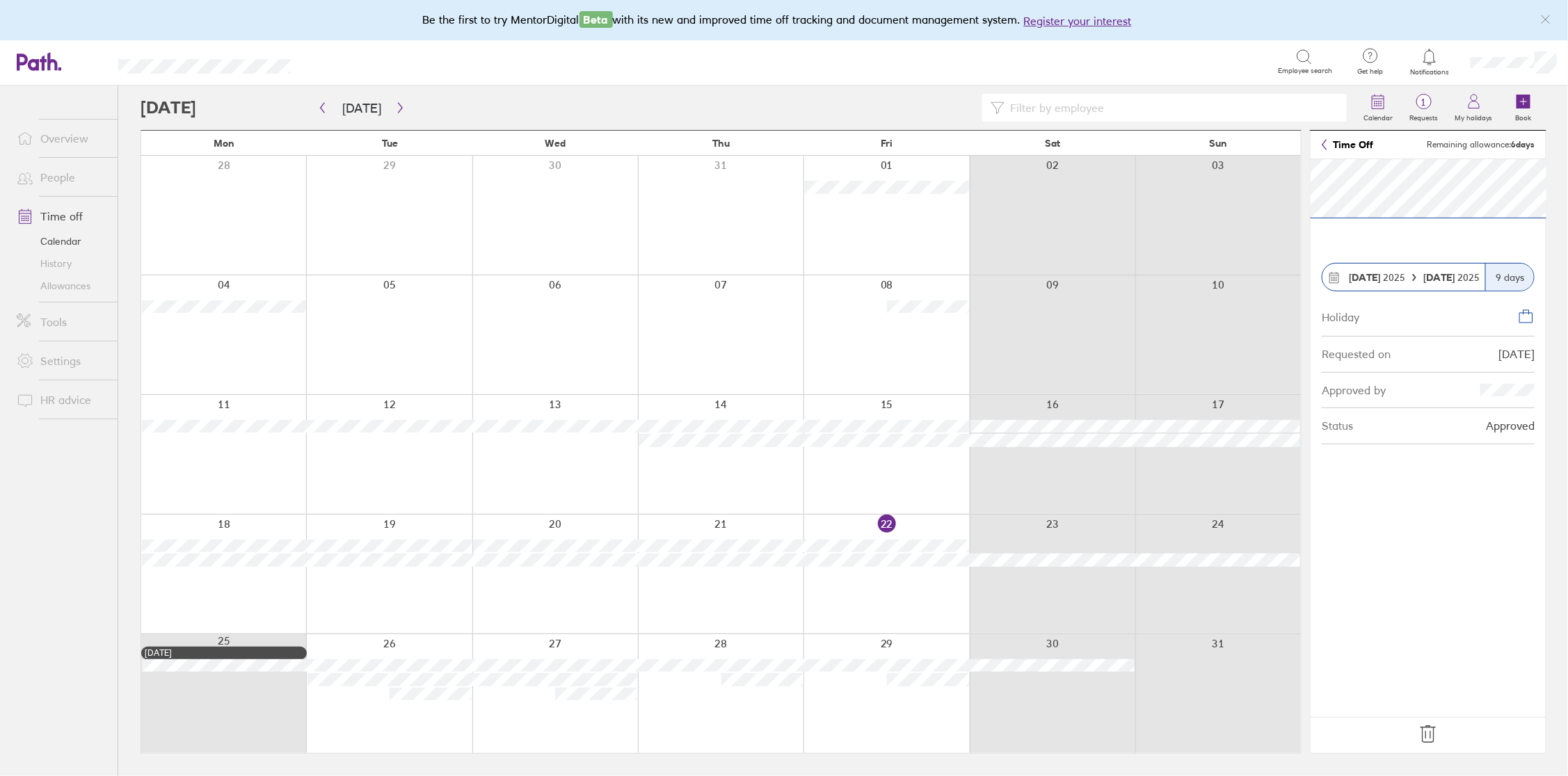
click at [1325, 141] on icon at bounding box center [1324, 144] width 6 height 11
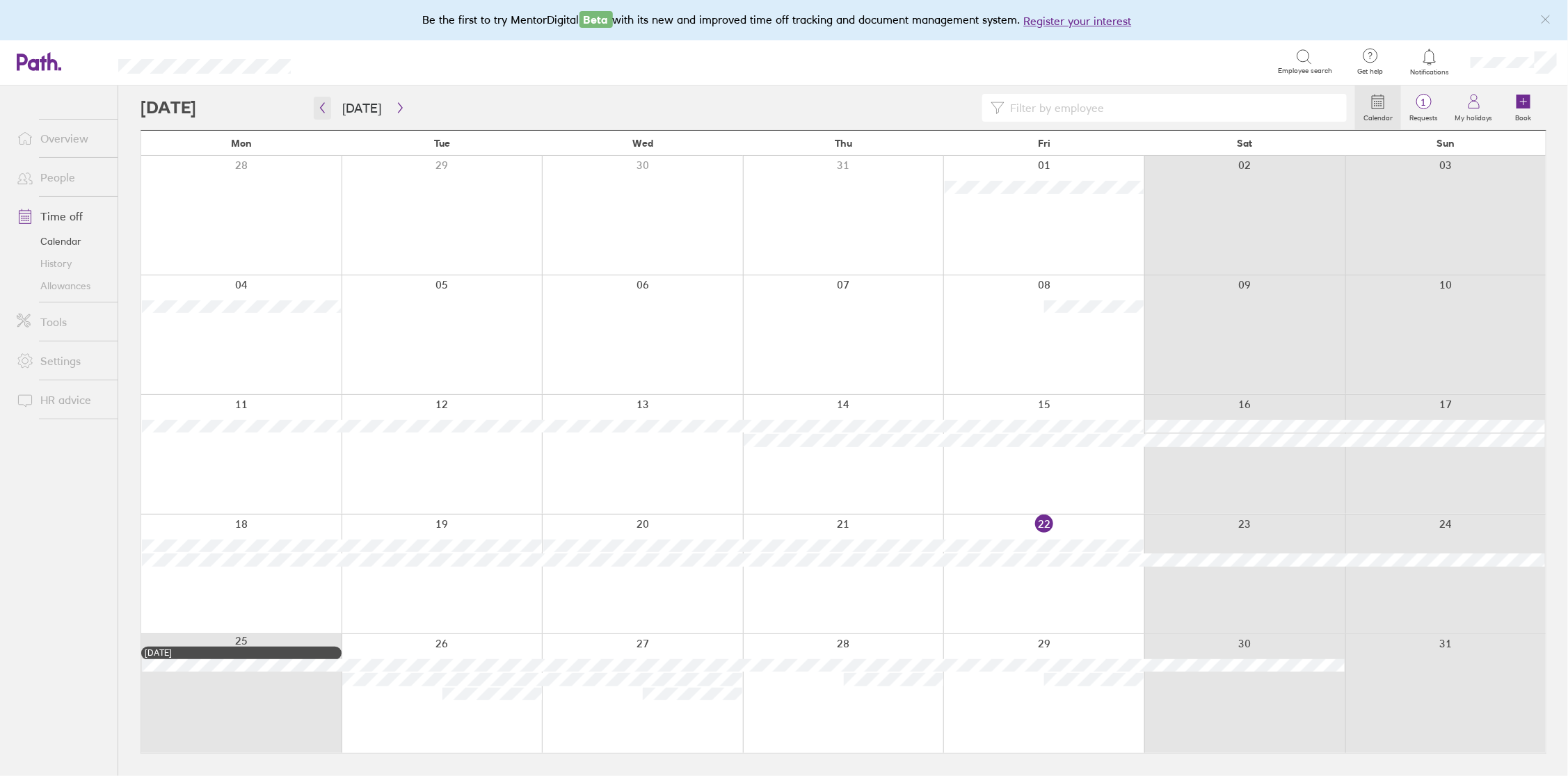
click at [328, 107] on button "button" at bounding box center [322, 107] width 17 height 23
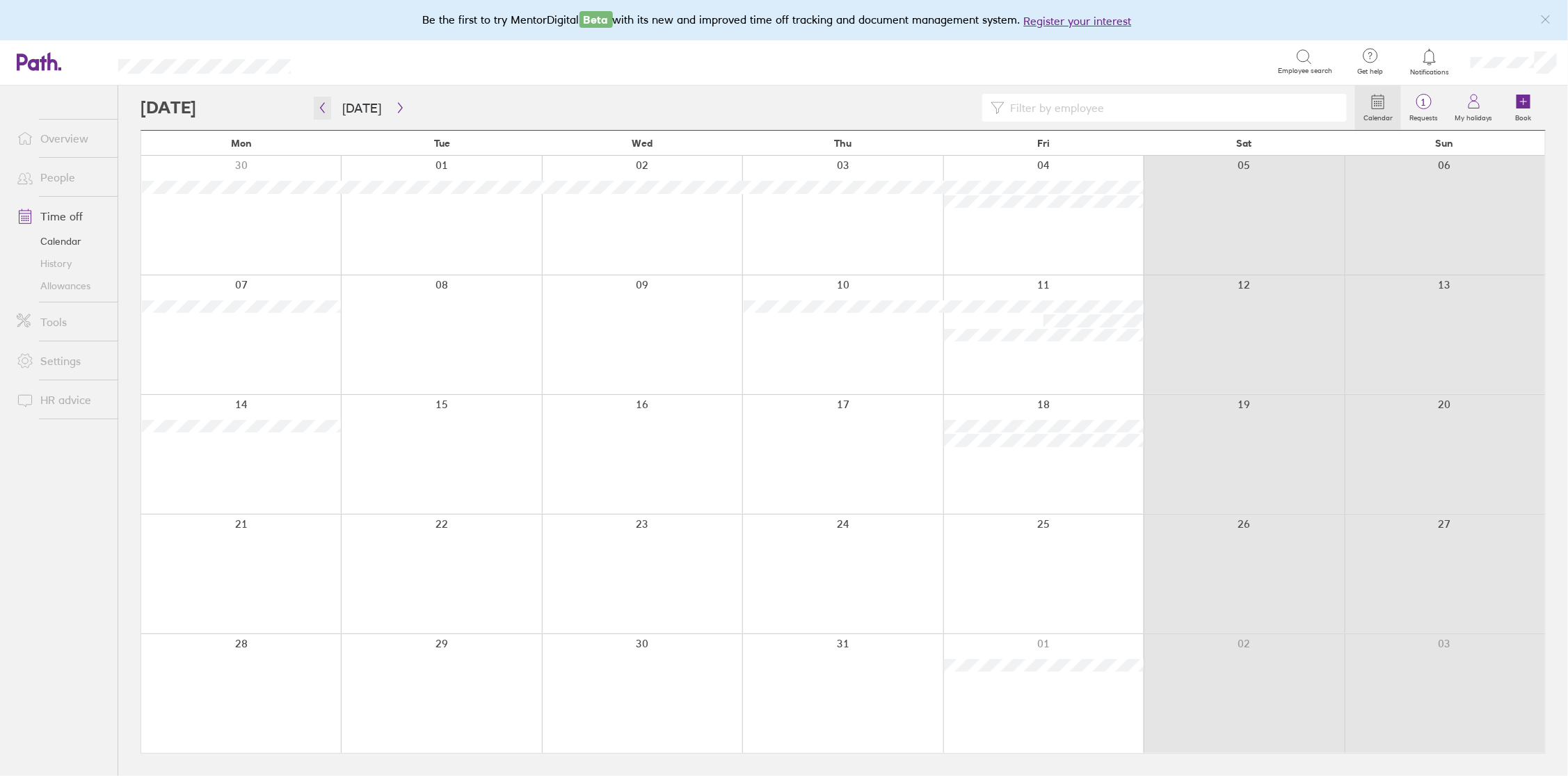
click at [327, 109] on icon "button" at bounding box center [322, 107] width 10 height 11
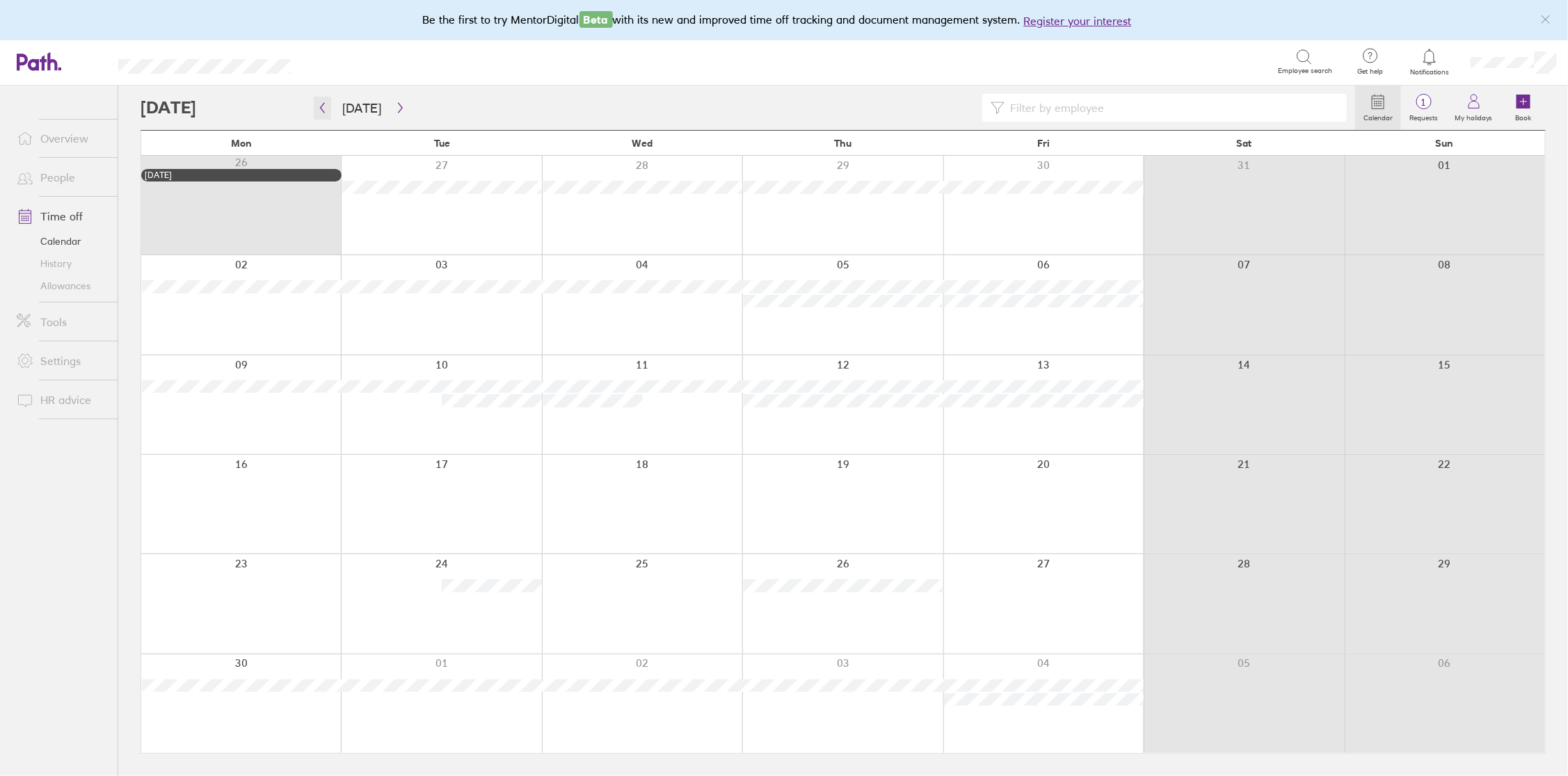
click at [322, 111] on icon "button" at bounding box center [322, 107] width 10 height 11
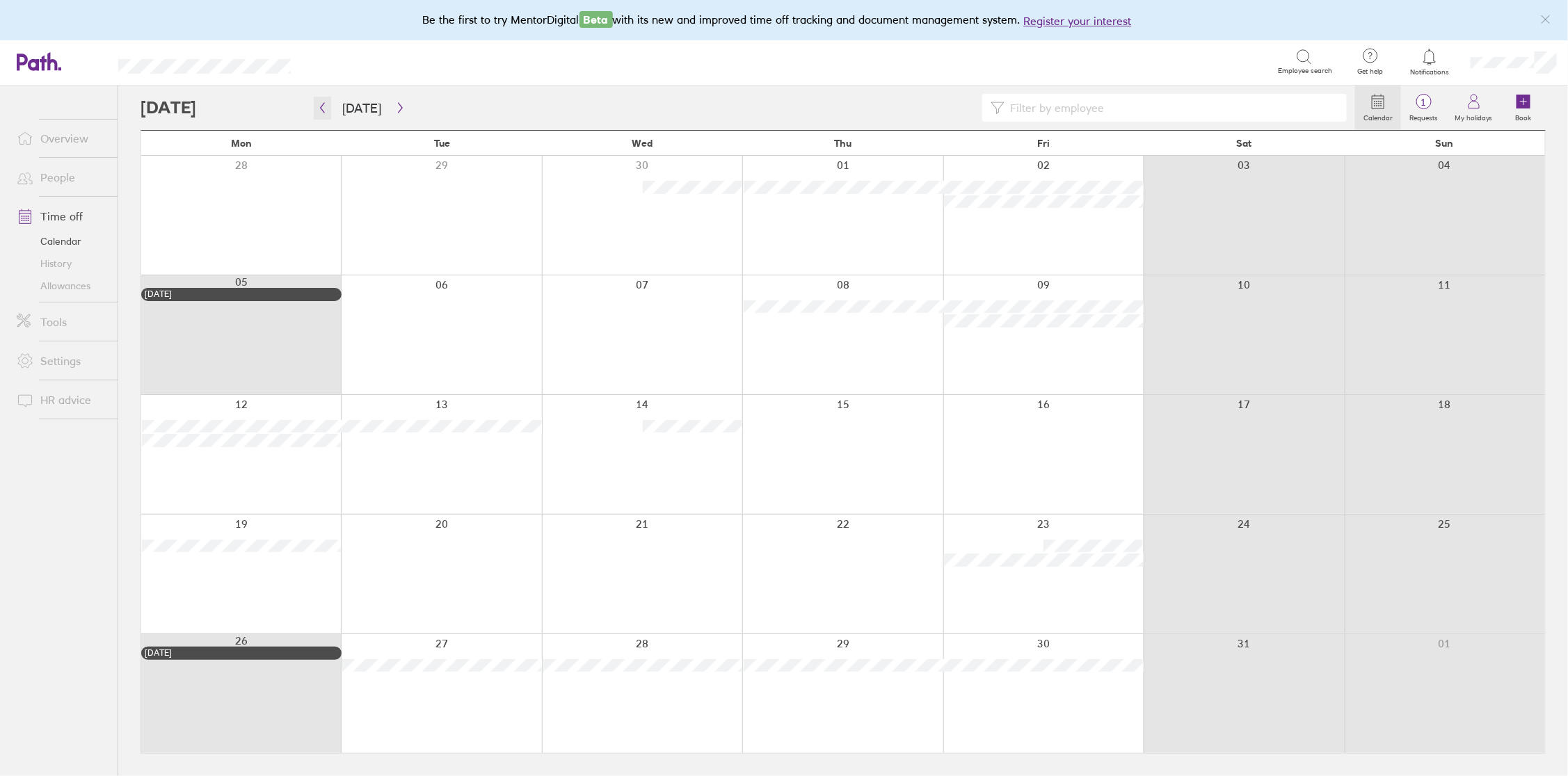
click at [322, 111] on icon "button" at bounding box center [322, 107] width 10 height 11
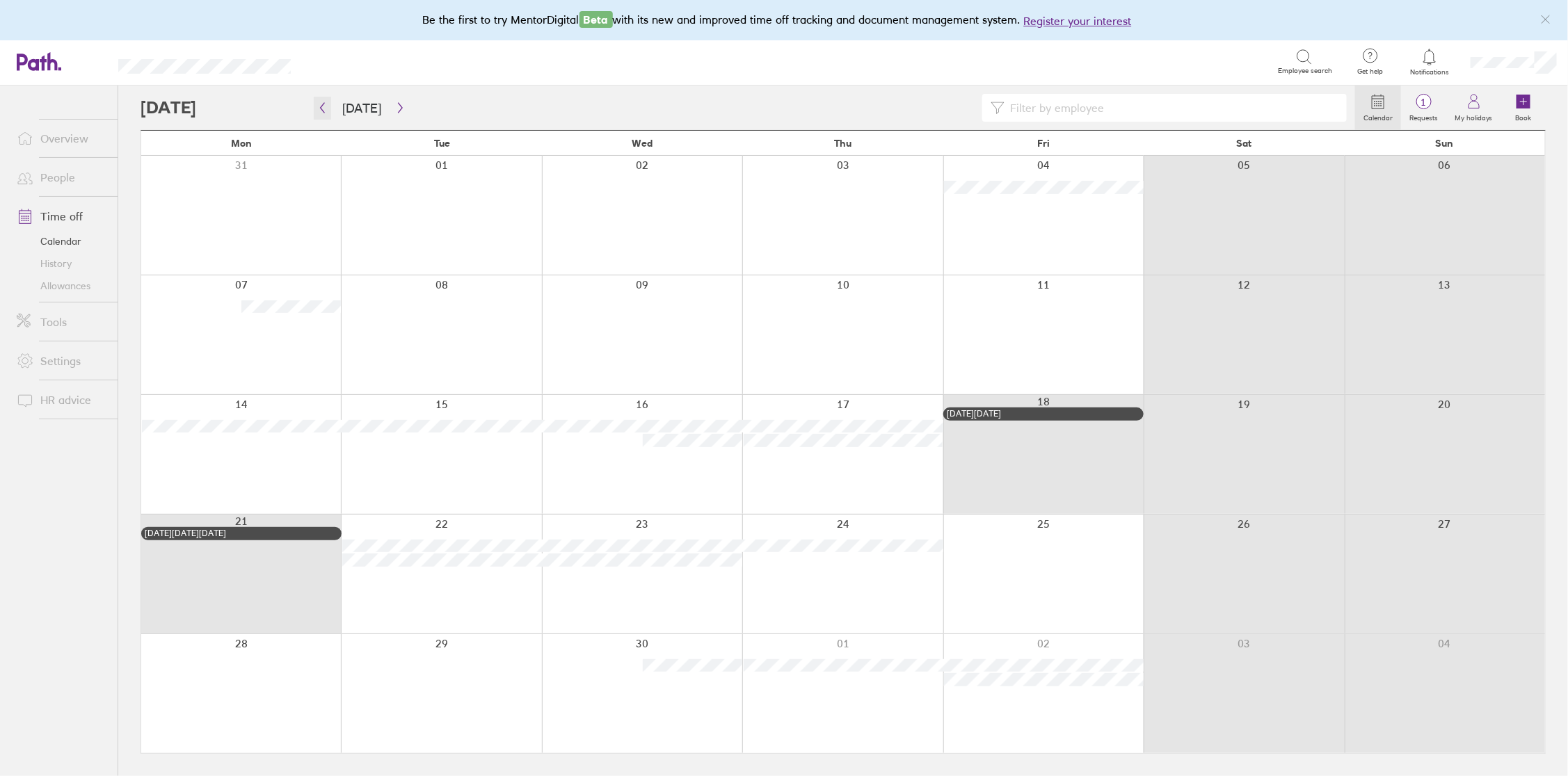
click at [322, 111] on icon "button" at bounding box center [322, 107] width 10 height 11
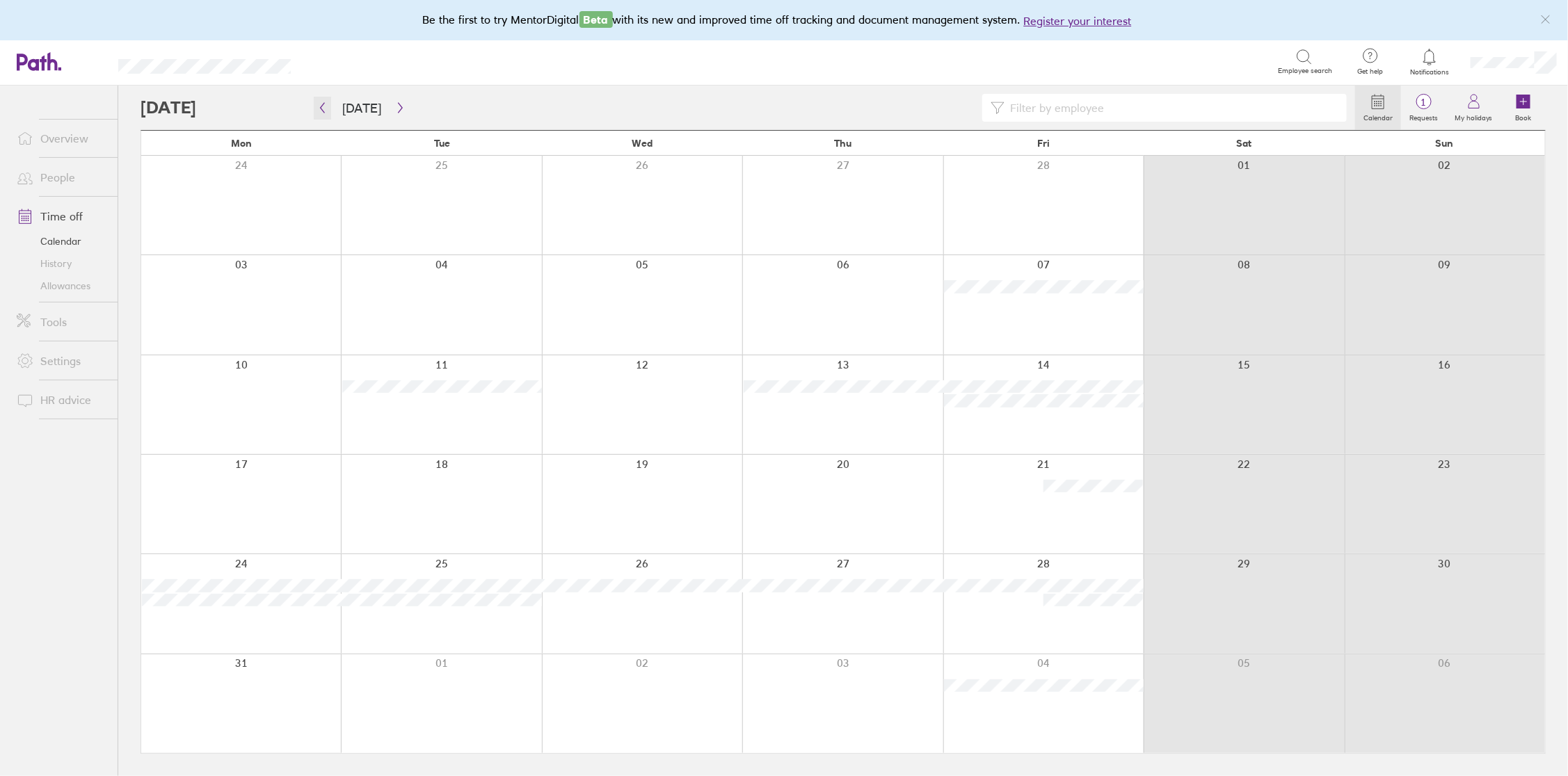
click at [322, 111] on icon "button" at bounding box center [322, 107] width 10 height 11
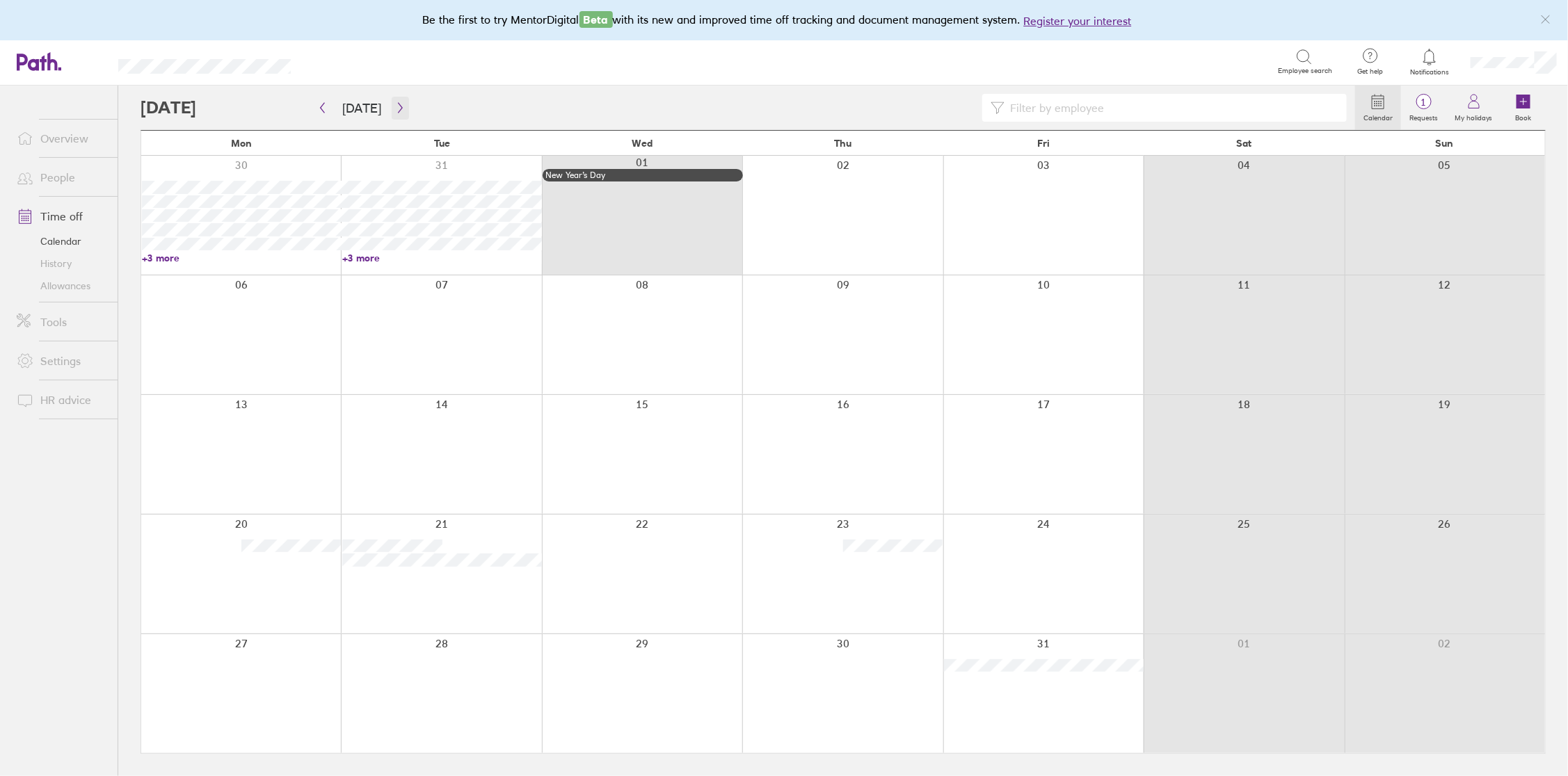
click at [398, 108] on icon "button" at bounding box center [400, 107] width 4 height 10
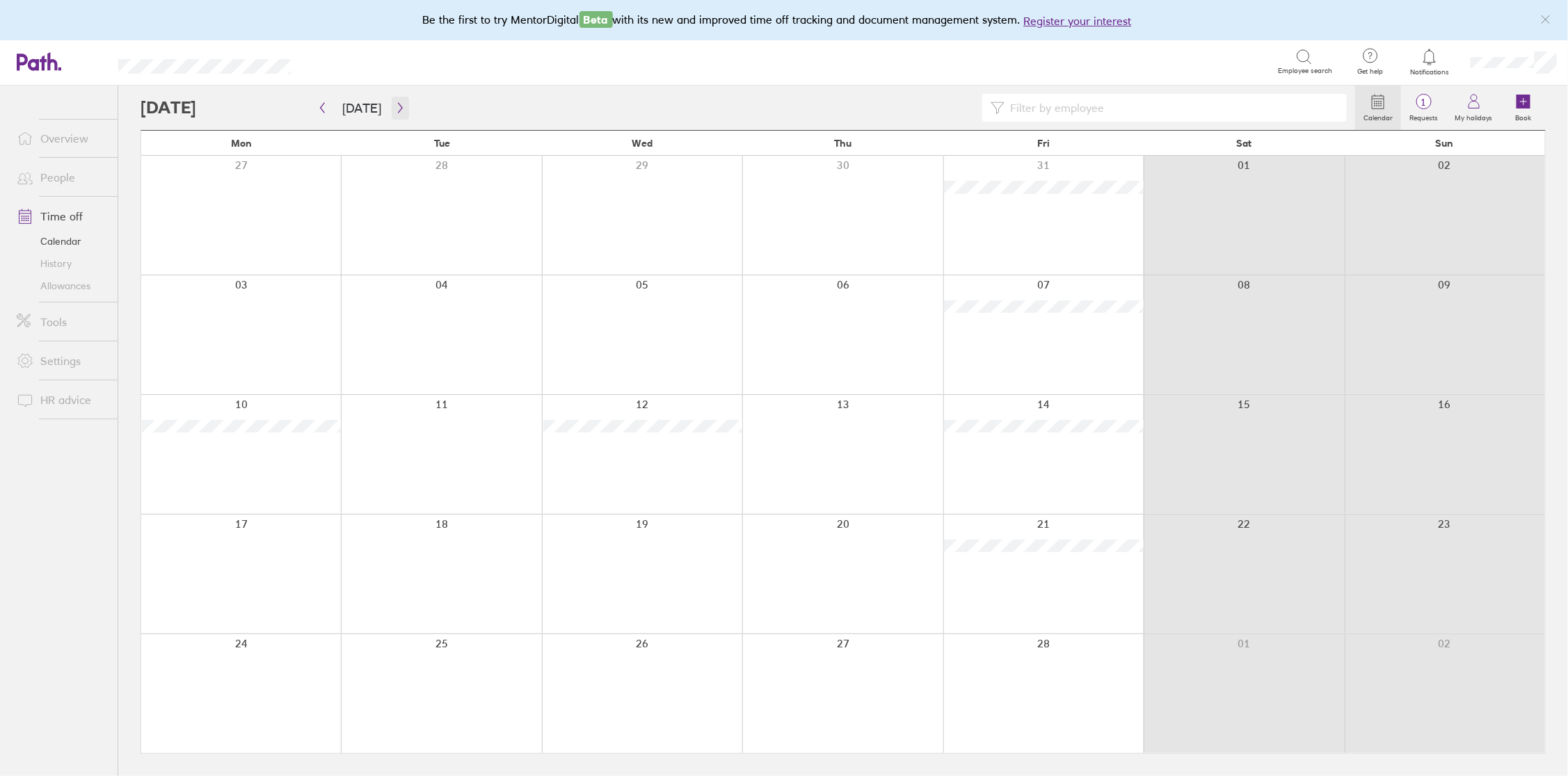
click at [395, 108] on icon "button" at bounding box center [400, 107] width 10 height 11
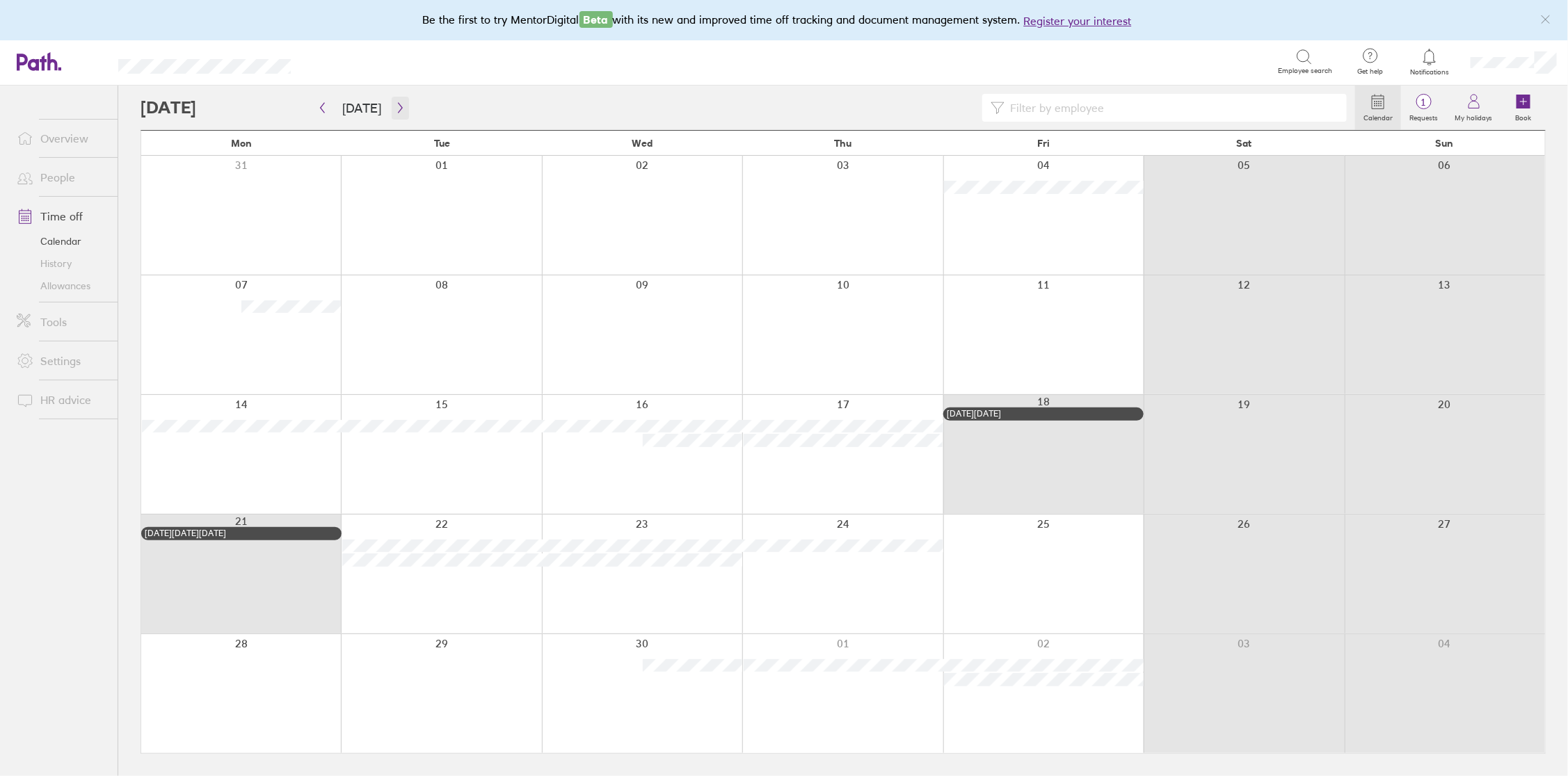
click at [395, 108] on icon "button" at bounding box center [400, 107] width 10 height 11
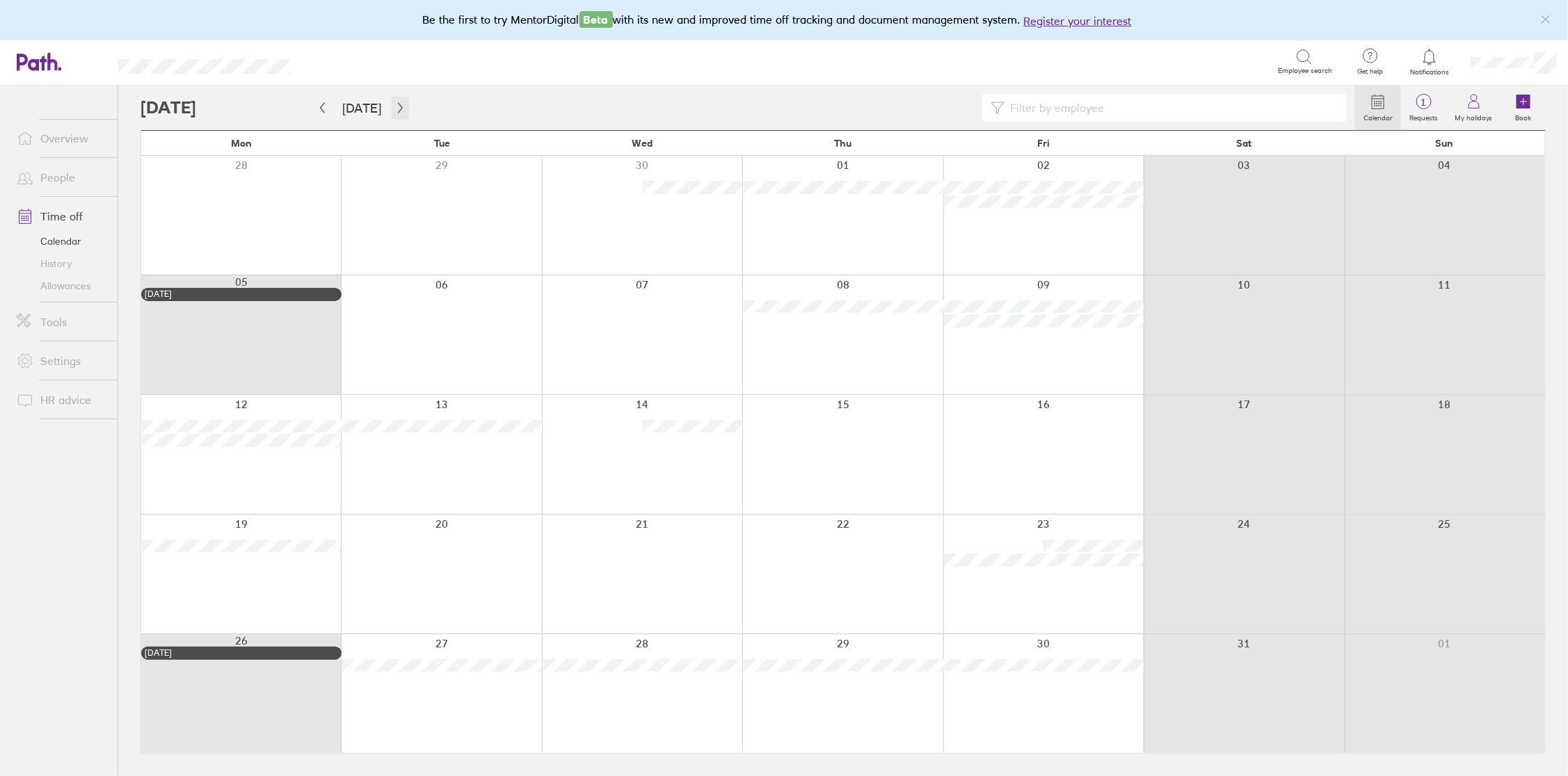
click at [395, 108] on icon "button" at bounding box center [400, 107] width 10 height 11
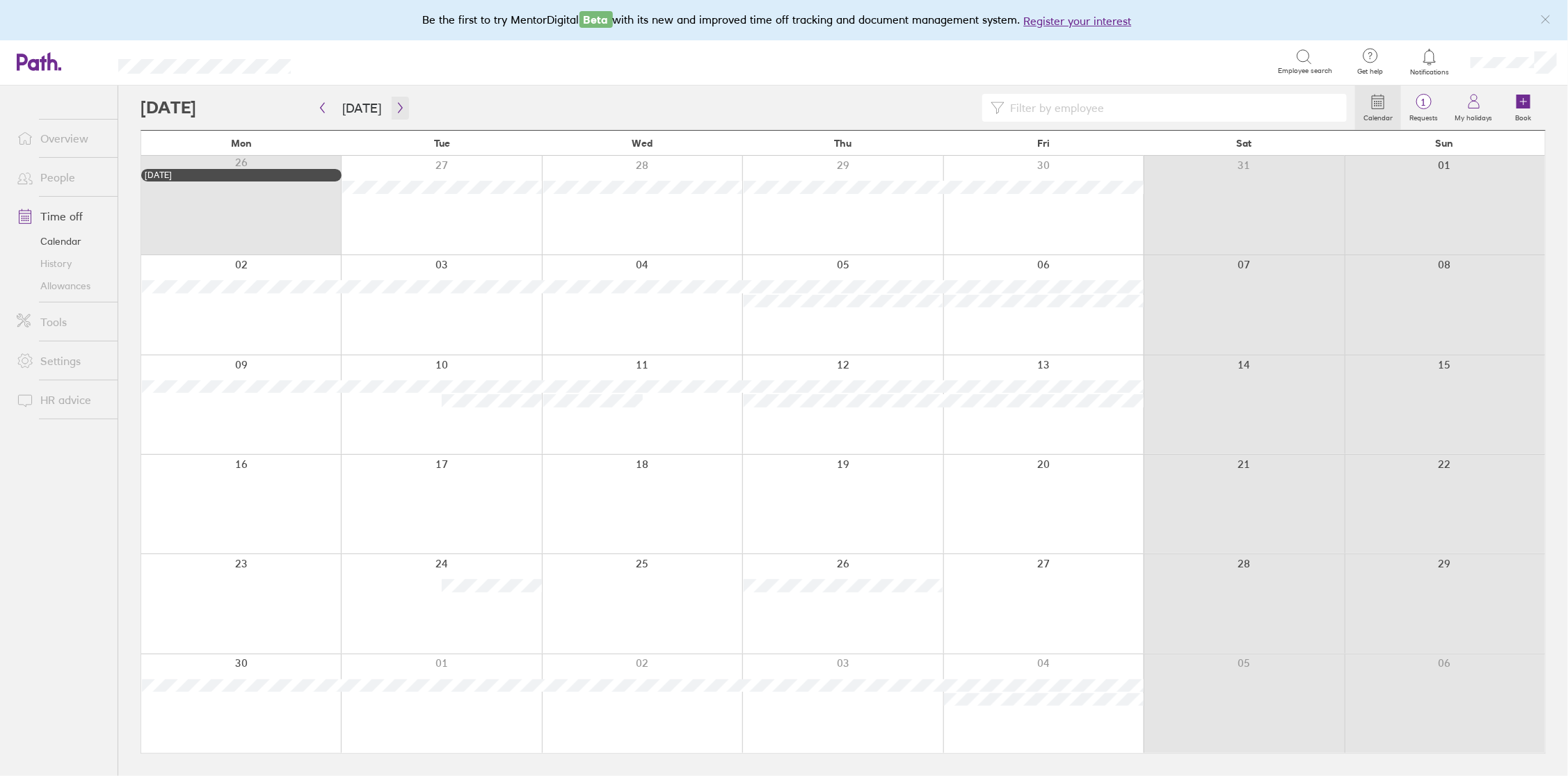
click at [398, 108] on icon "button" at bounding box center [400, 107] width 4 height 10
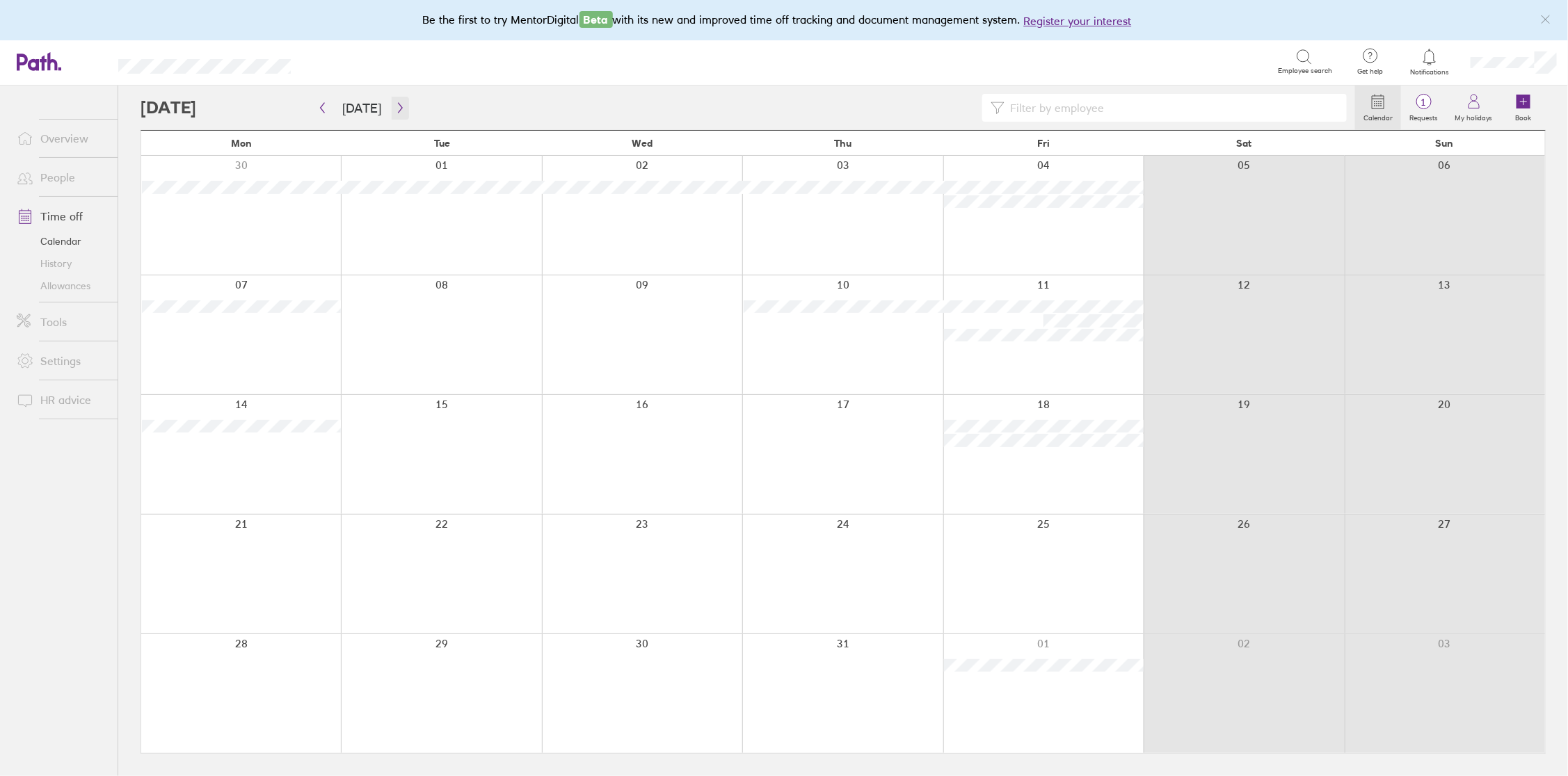
click at [398, 108] on icon "button" at bounding box center [400, 107] width 4 height 10
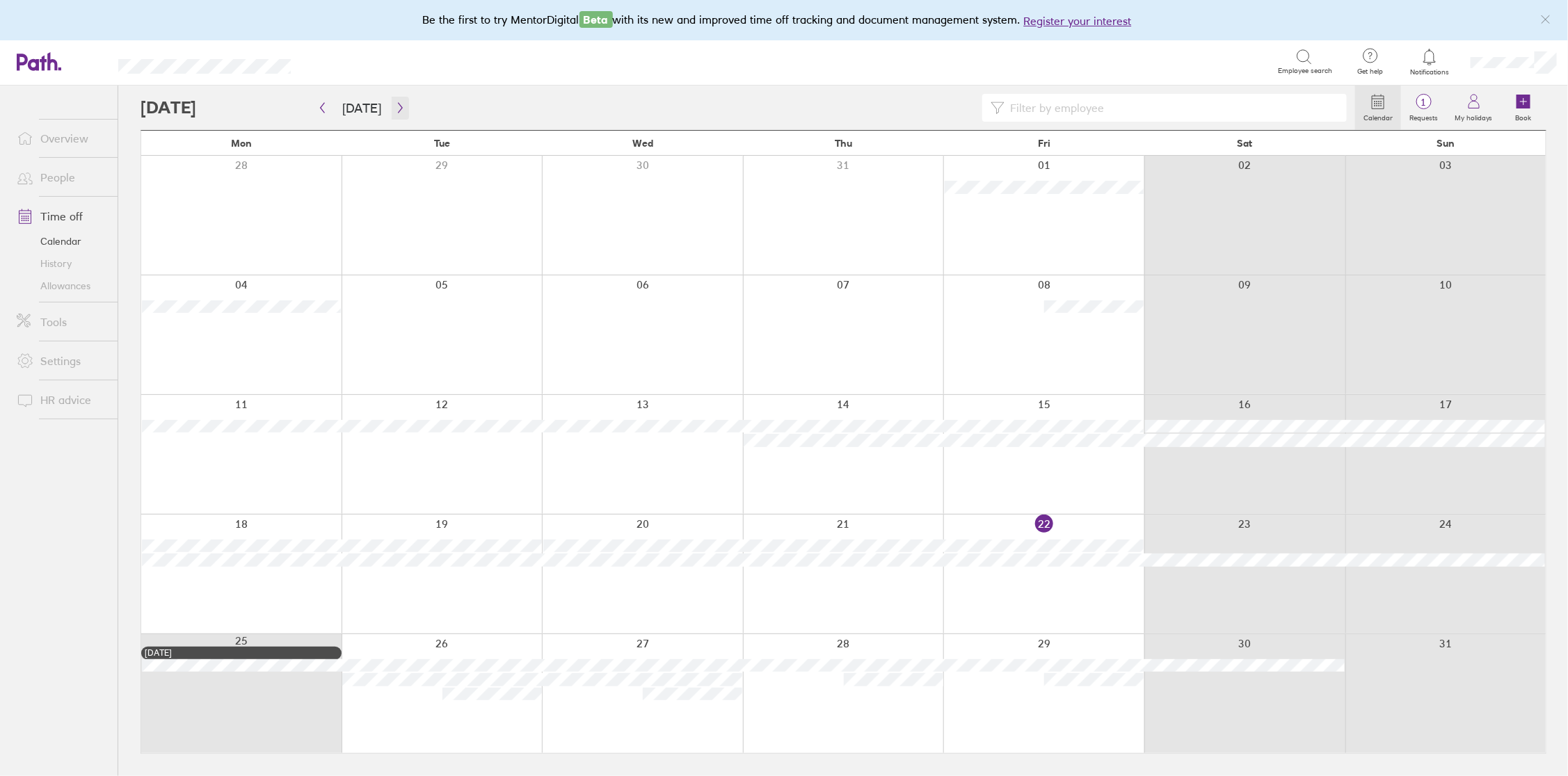
click at [398, 108] on icon "button" at bounding box center [400, 107] width 4 height 10
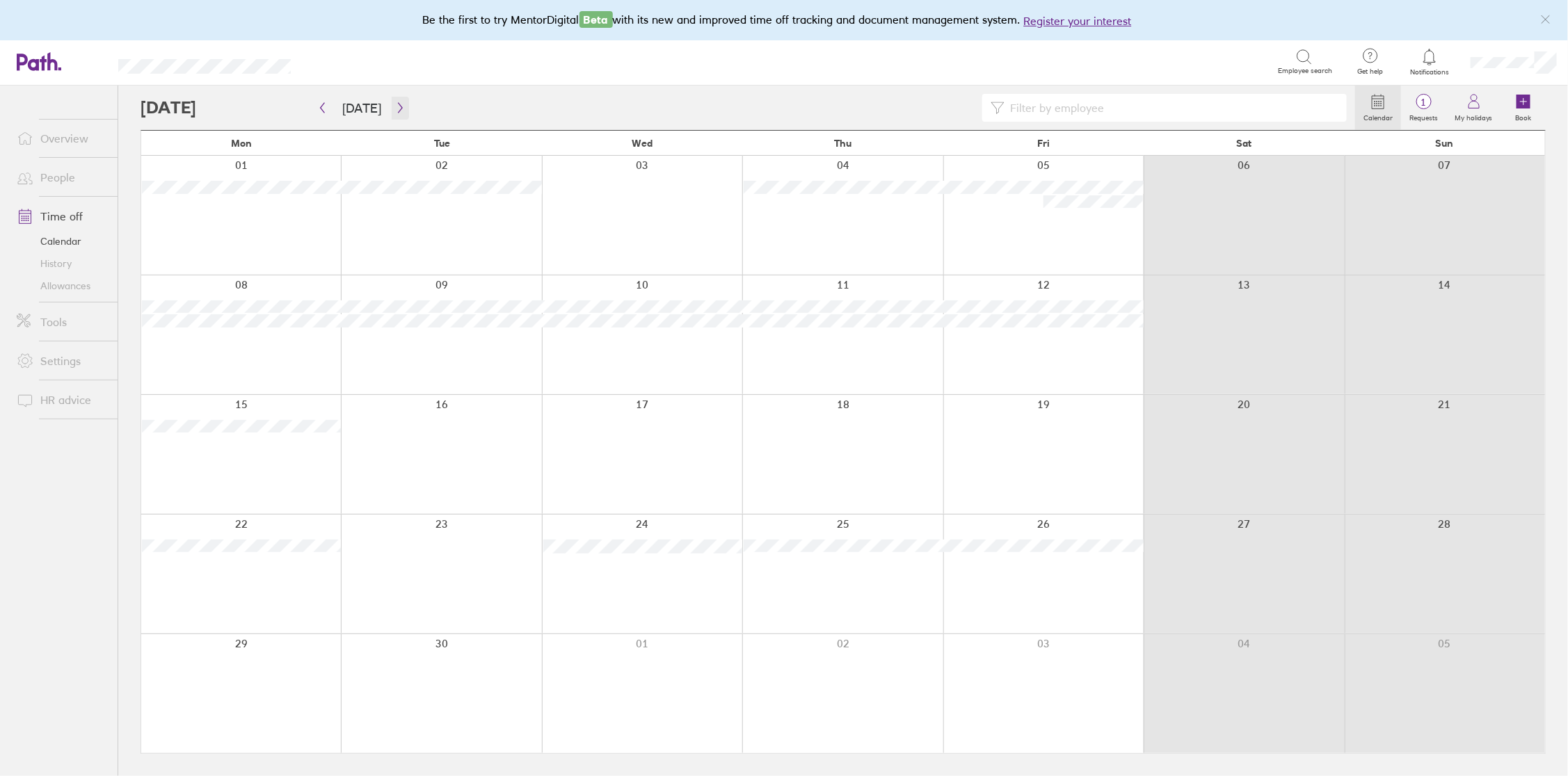
click at [398, 108] on icon "button" at bounding box center [400, 107] width 4 height 10
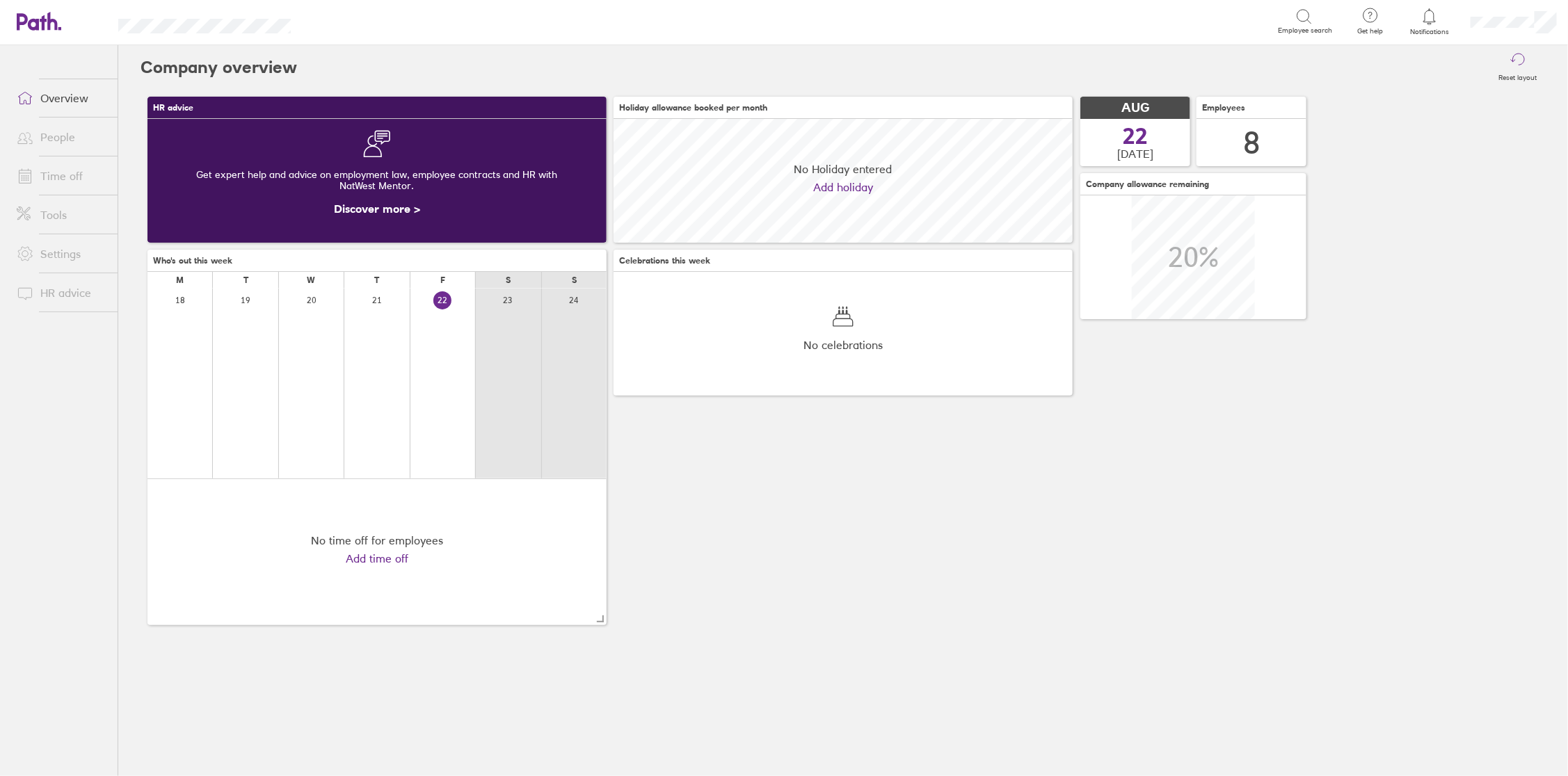
scroll to position [123, 459]
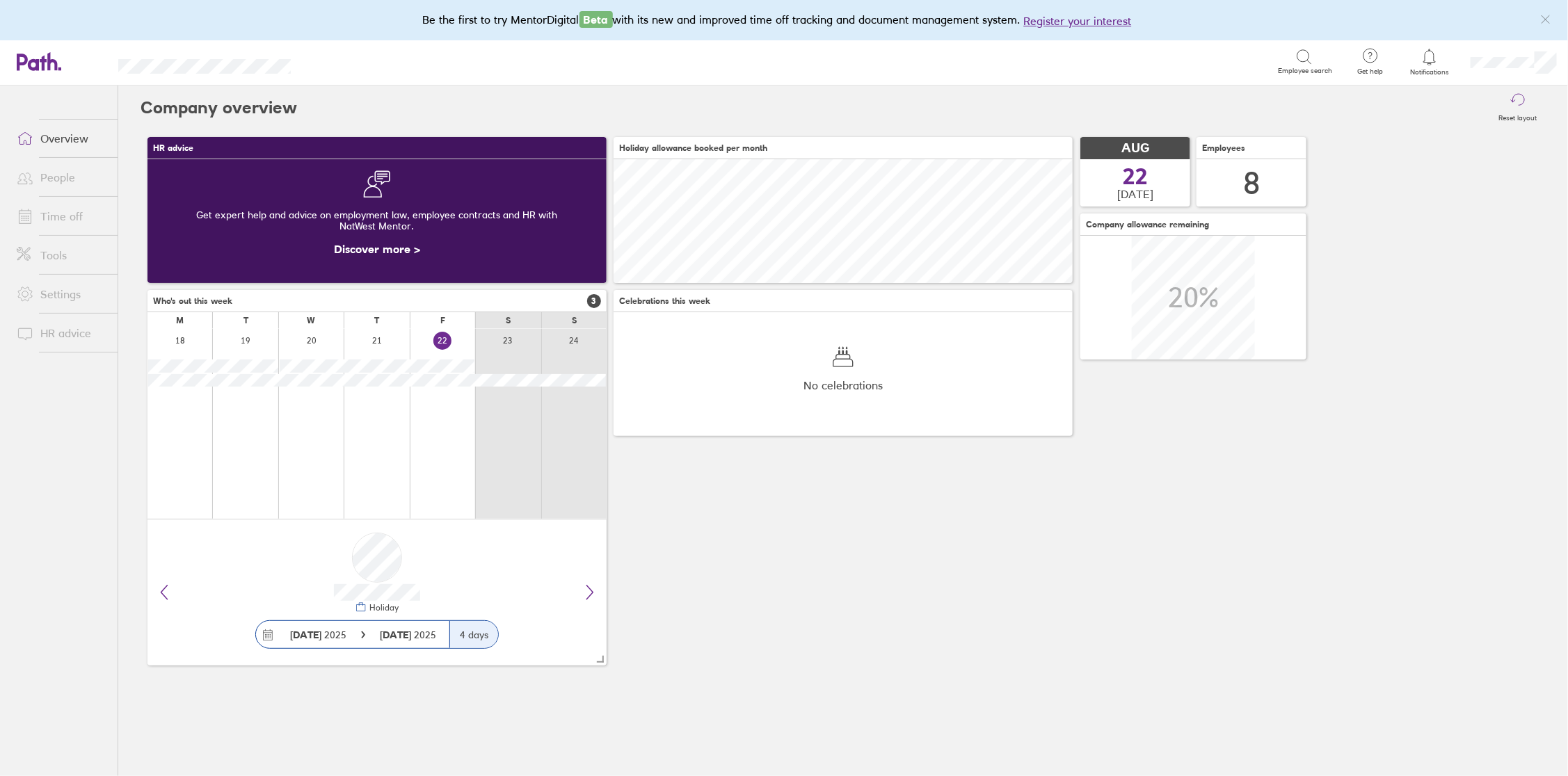
click at [59, 180] on link "People" at bounding box center [62, 177] width 112 height 28
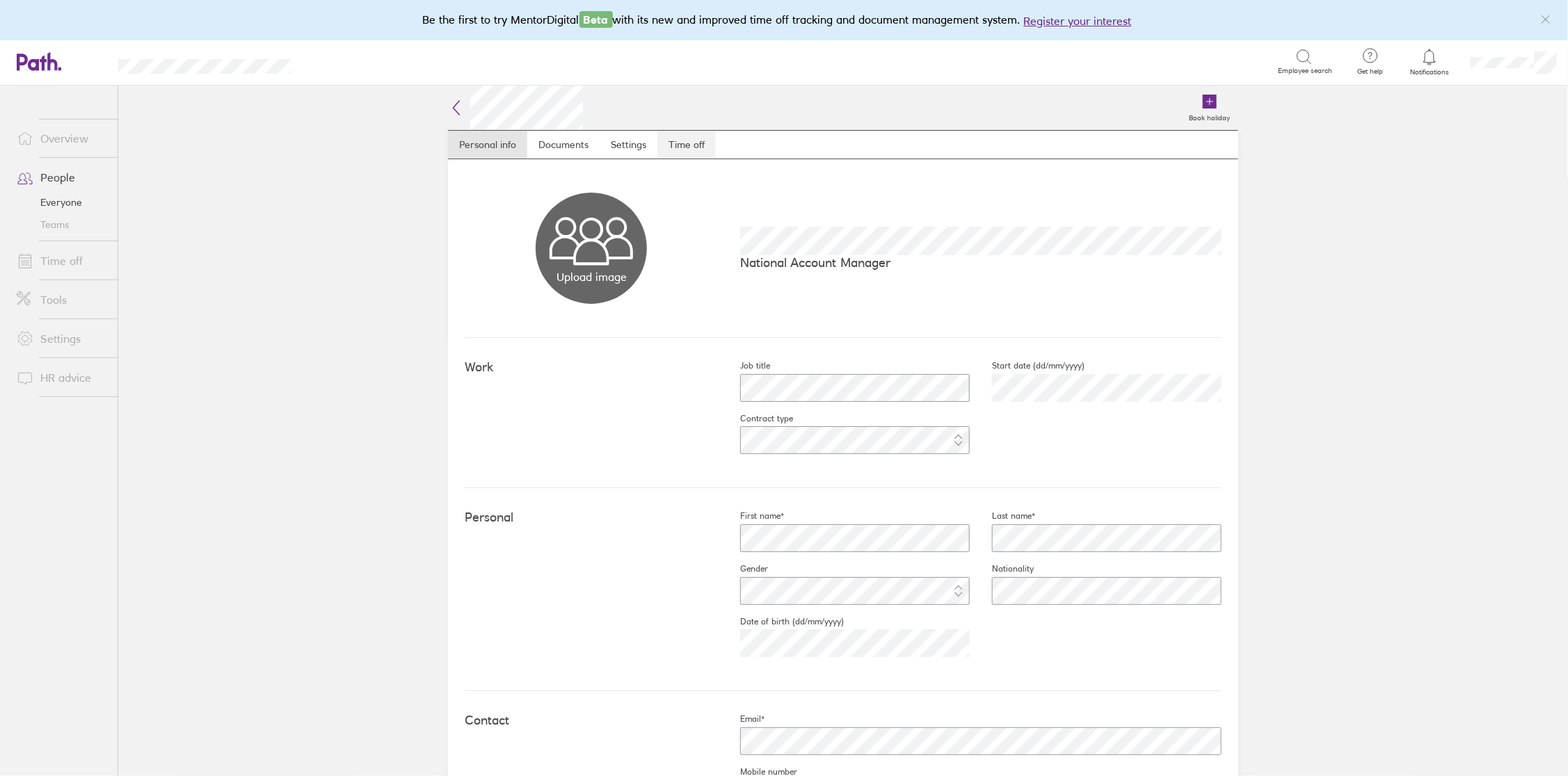
click at [681, 145] on link "Time off" at bounding box center [686, 144] width 58 height 28
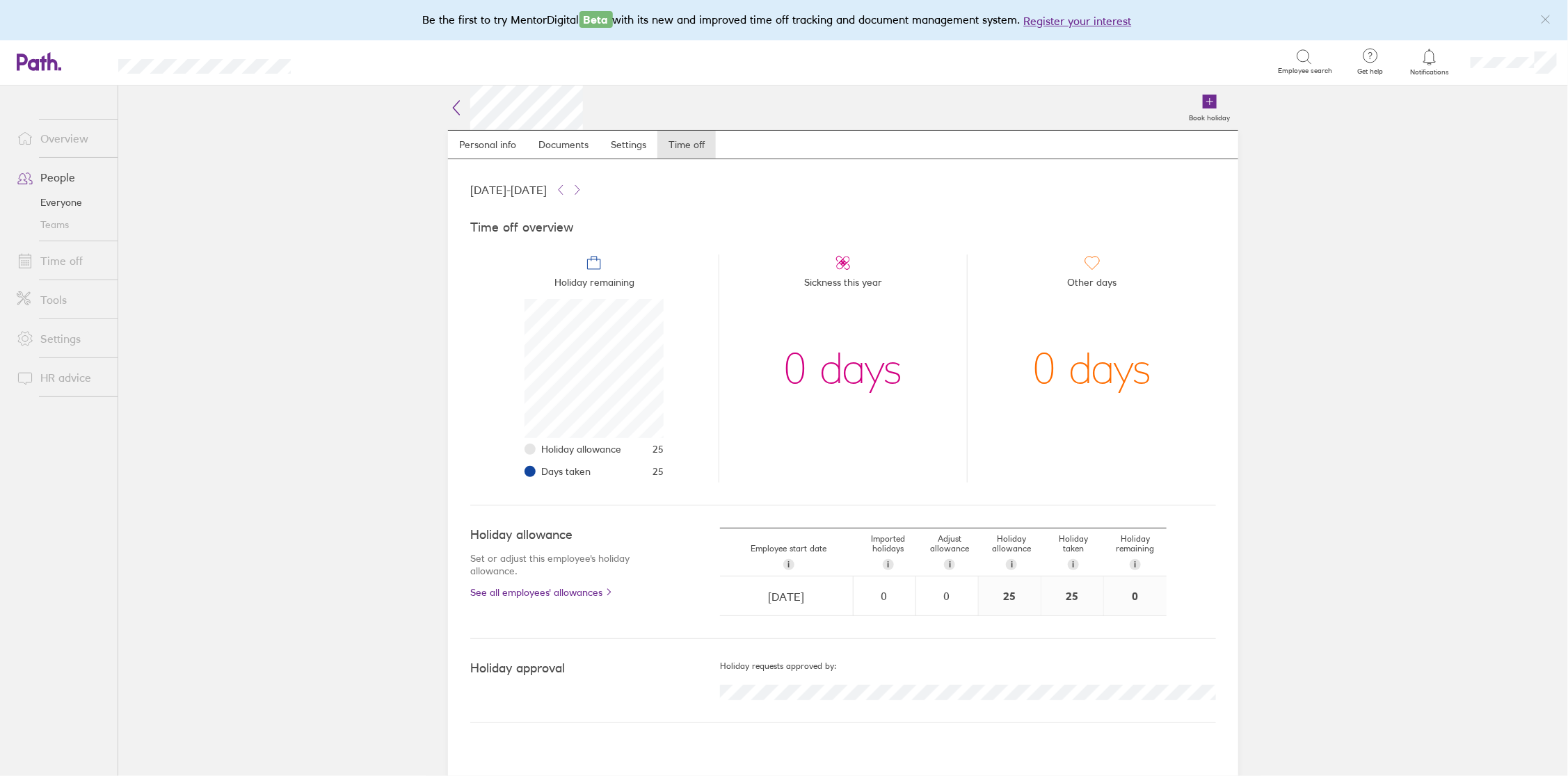
scroll to position [138, 138]
click at [1407, 464] on main "Book holiday Personal info Documents Settings Time off [DATE] - [DATE] Time off…" at bounding box center [843, 430] width 1450 height 691
click at [456, 106] on icon at bounding box center [456, 107] width 17 height 17
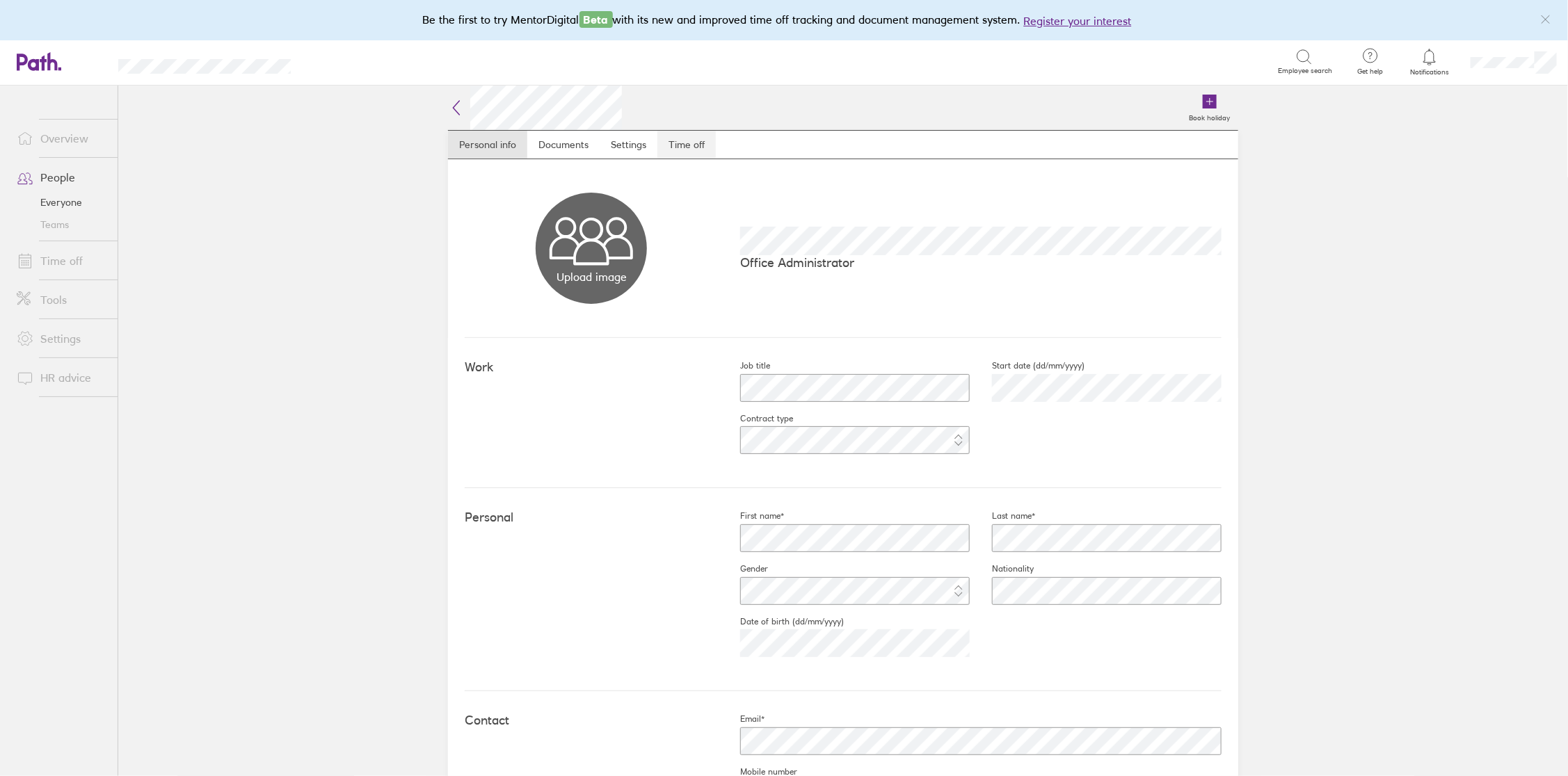
click at [687, 137] on link "Time off" at bounding box center [686, 144] width 58 height 28
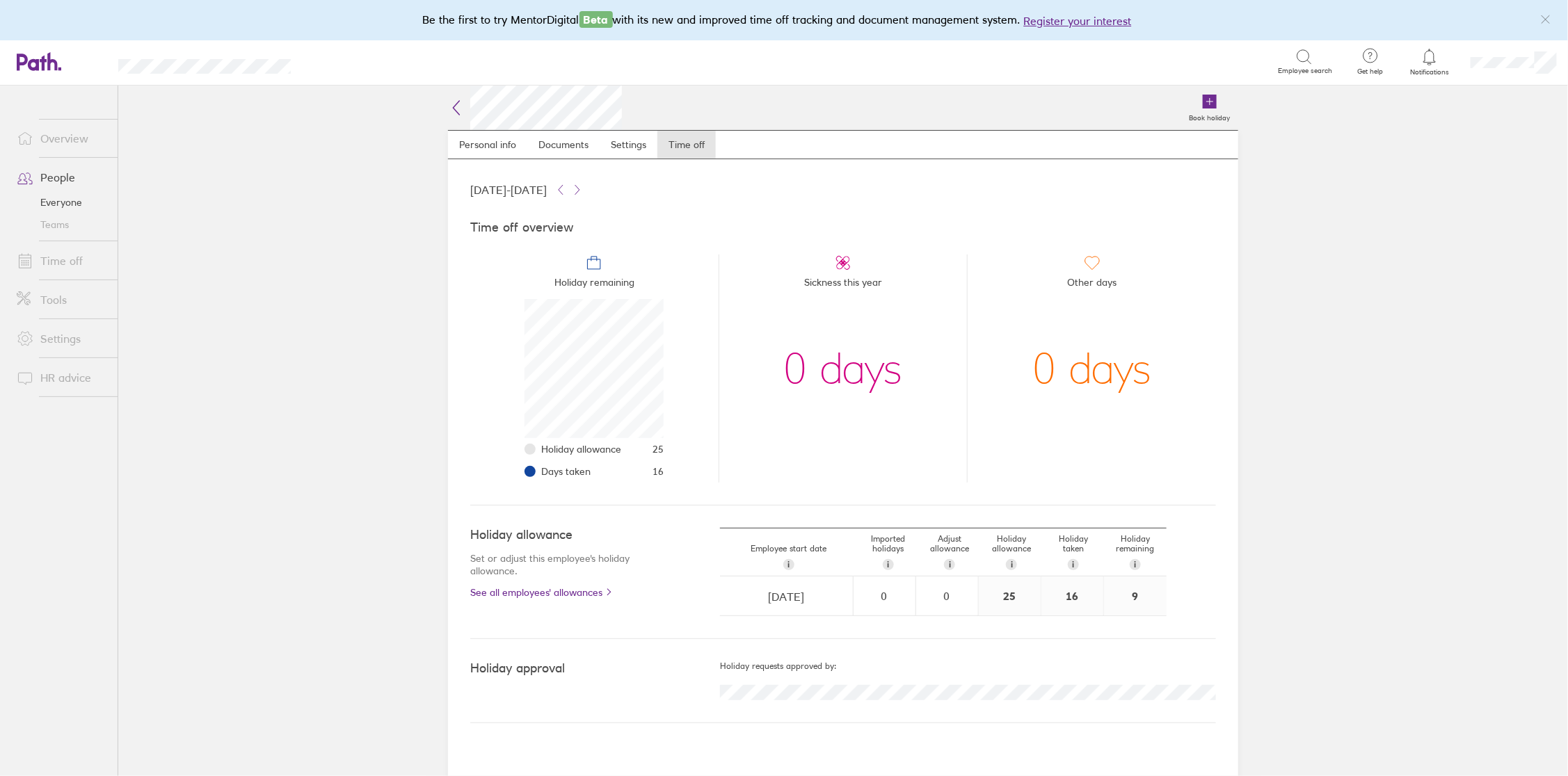
scroll to position [138, 138]
click at [69, 174] on link "People" at bounding box center [62, 177] width 112 height 28
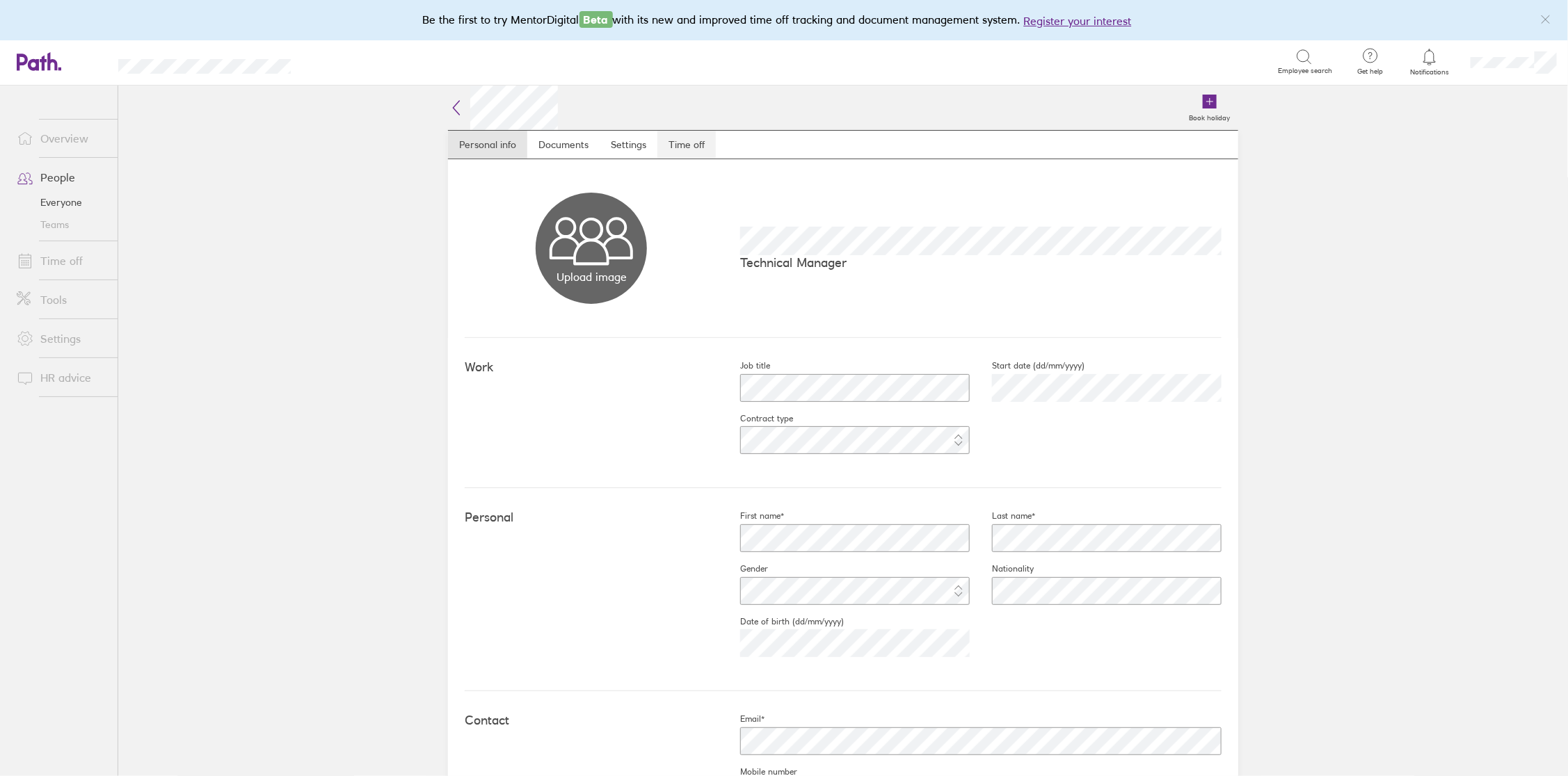
click at [679, 144] on link "Time off" at bounding box center [686, 144] width 58 height 28
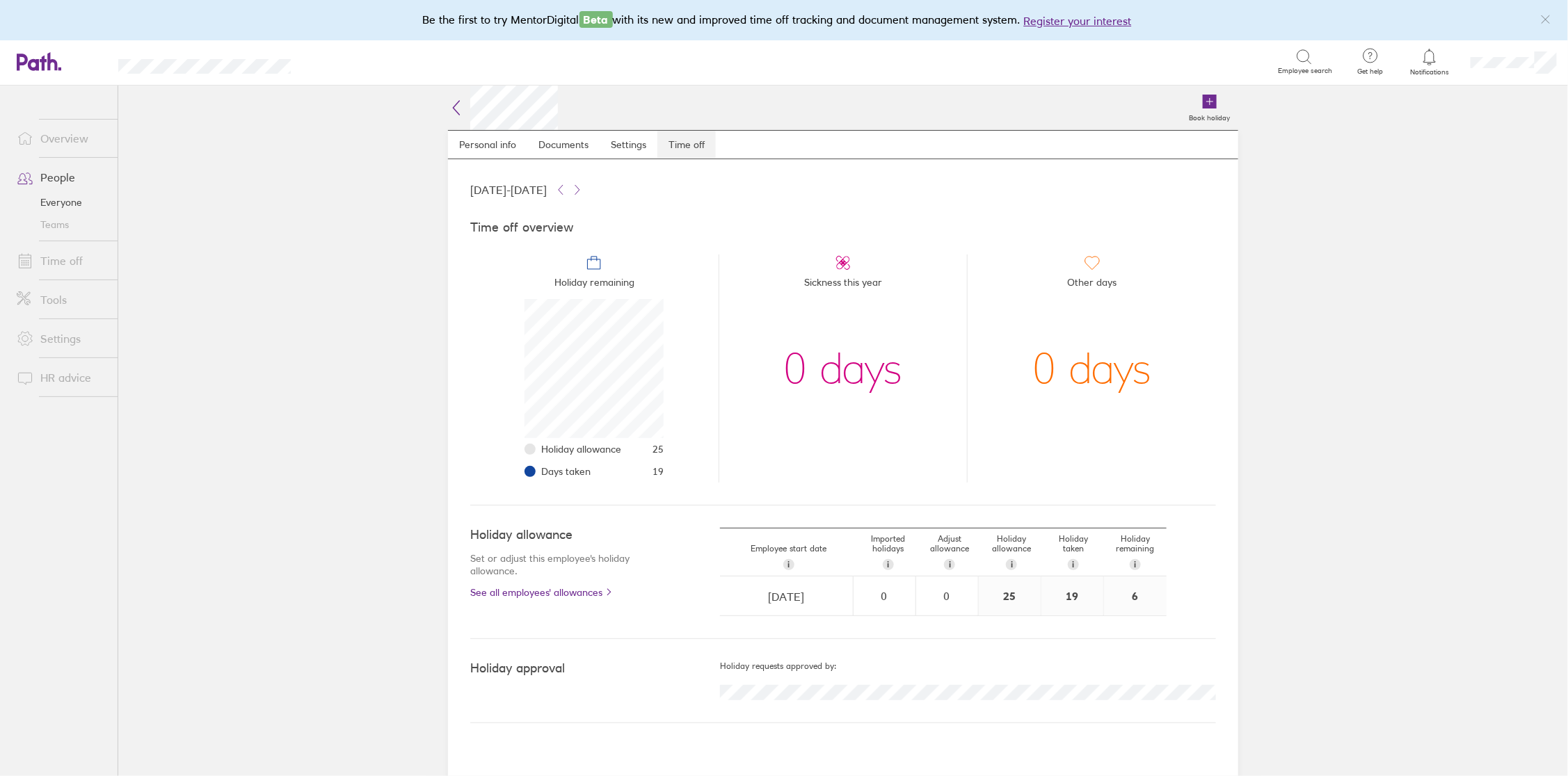
scroll to position [138, 138]
click at [67, 260] on link "Time off" at bounding box center [62, 261] width 112 height 28
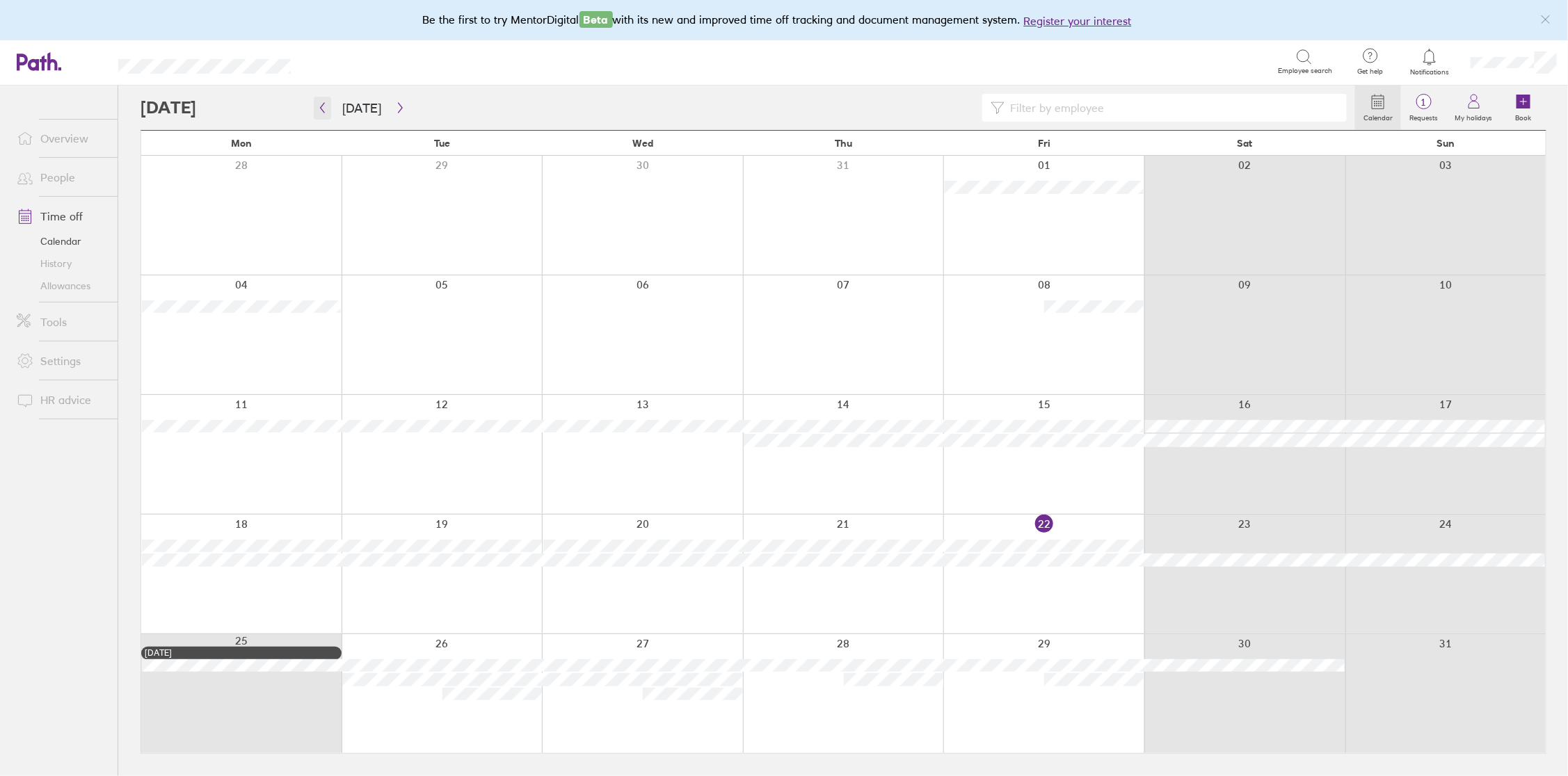
click at [323, 110] on icon "button" at bounding box center [322, 107] width 4 height 10
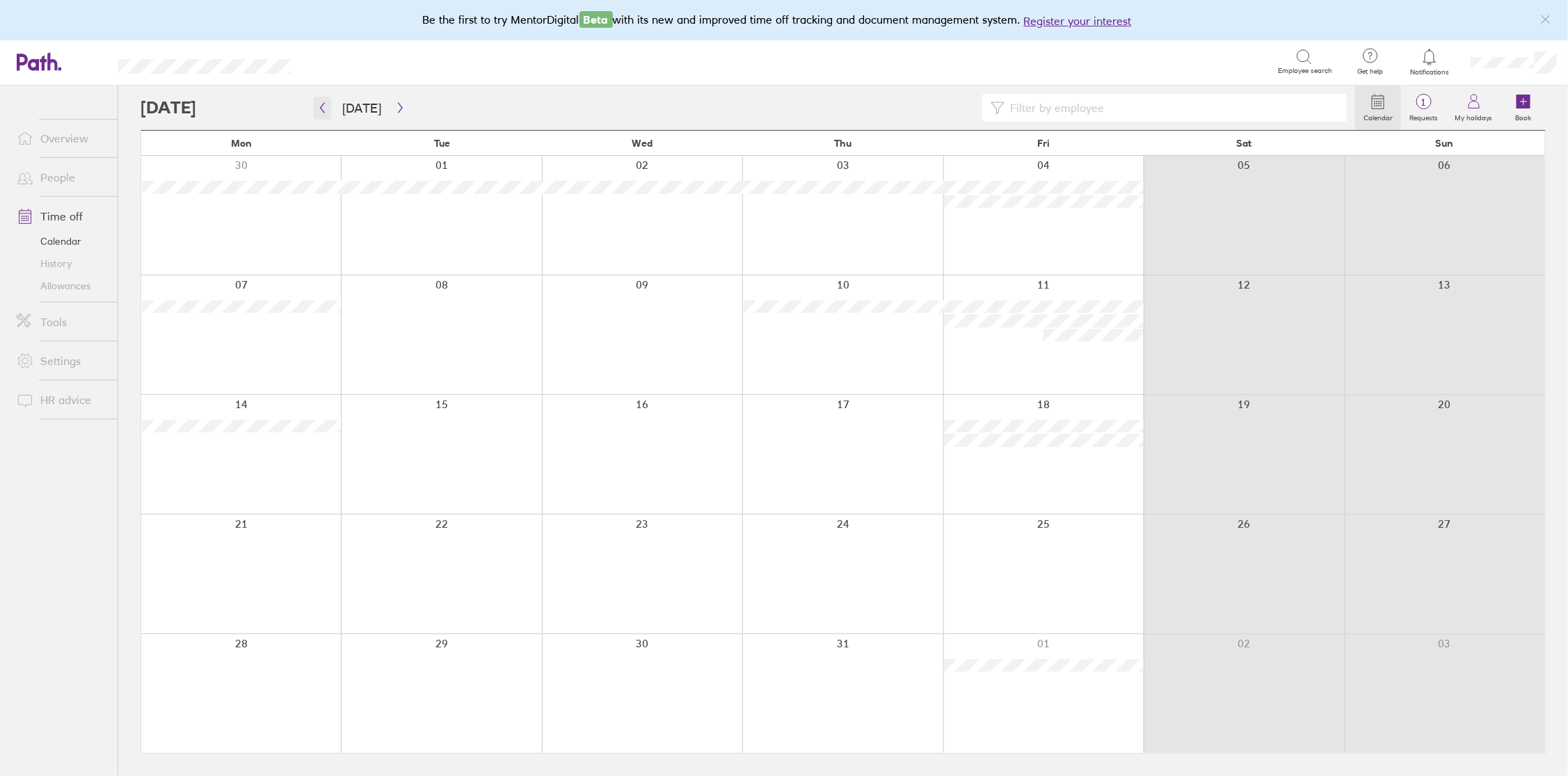
click at [323, 110] on icon "button" at bounding box center [322, 107] width 4 height 10
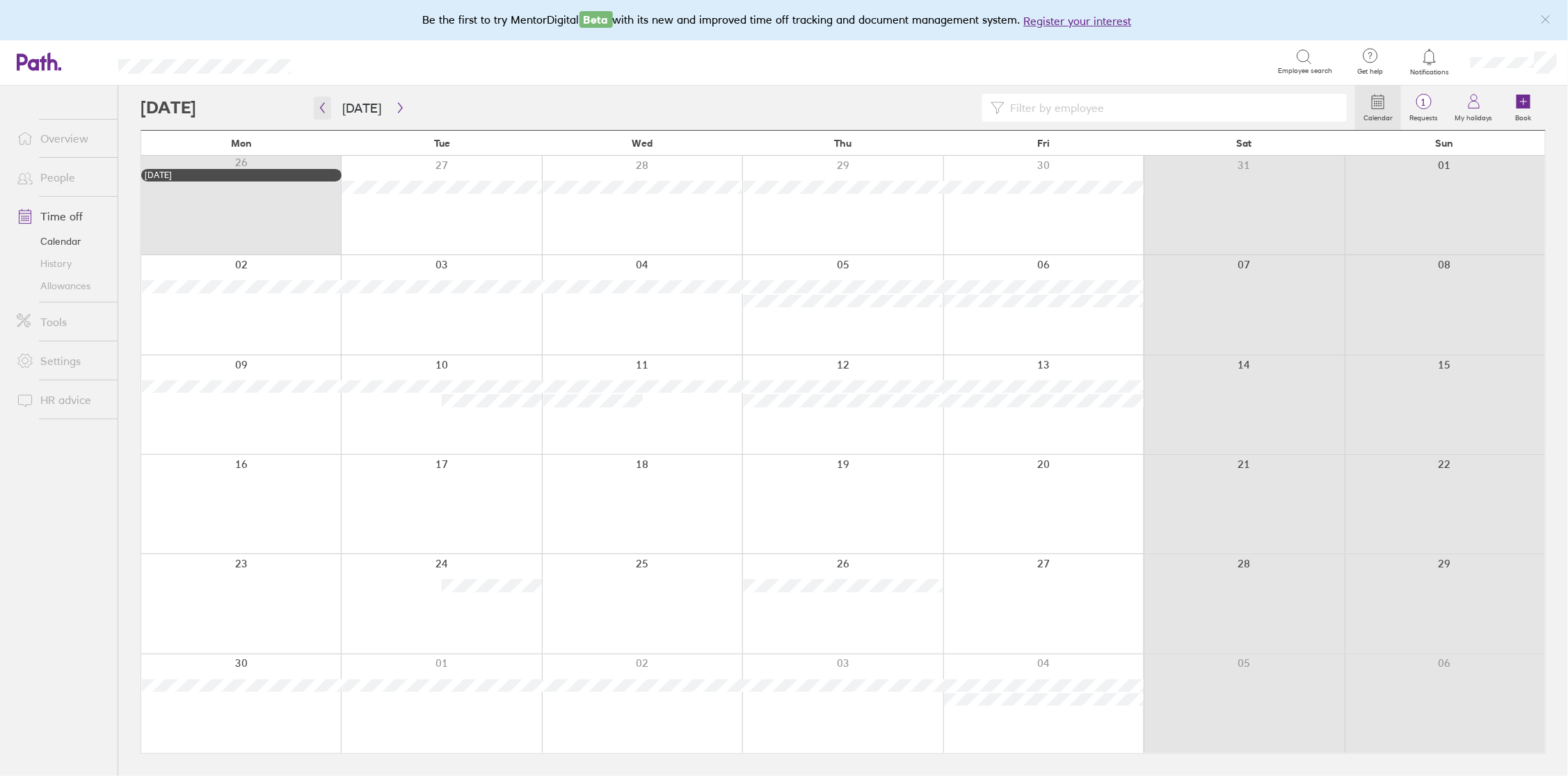
click at [323, 110] on icon "button" at bounding box center [322, 107] width 4 height 10
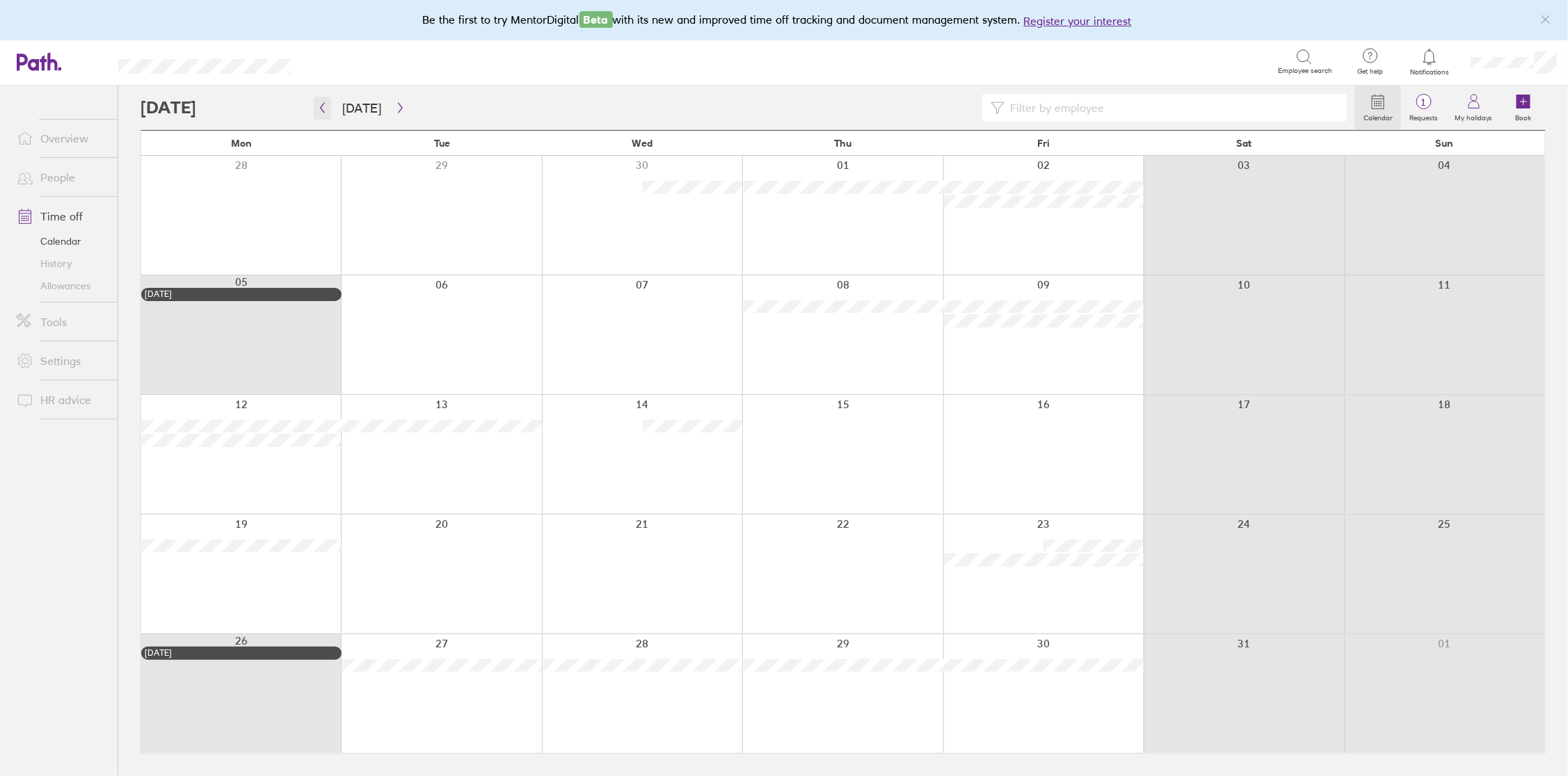
click at [323, 110] on icon "button" at bounding box center [322, 107] width 4 height 10
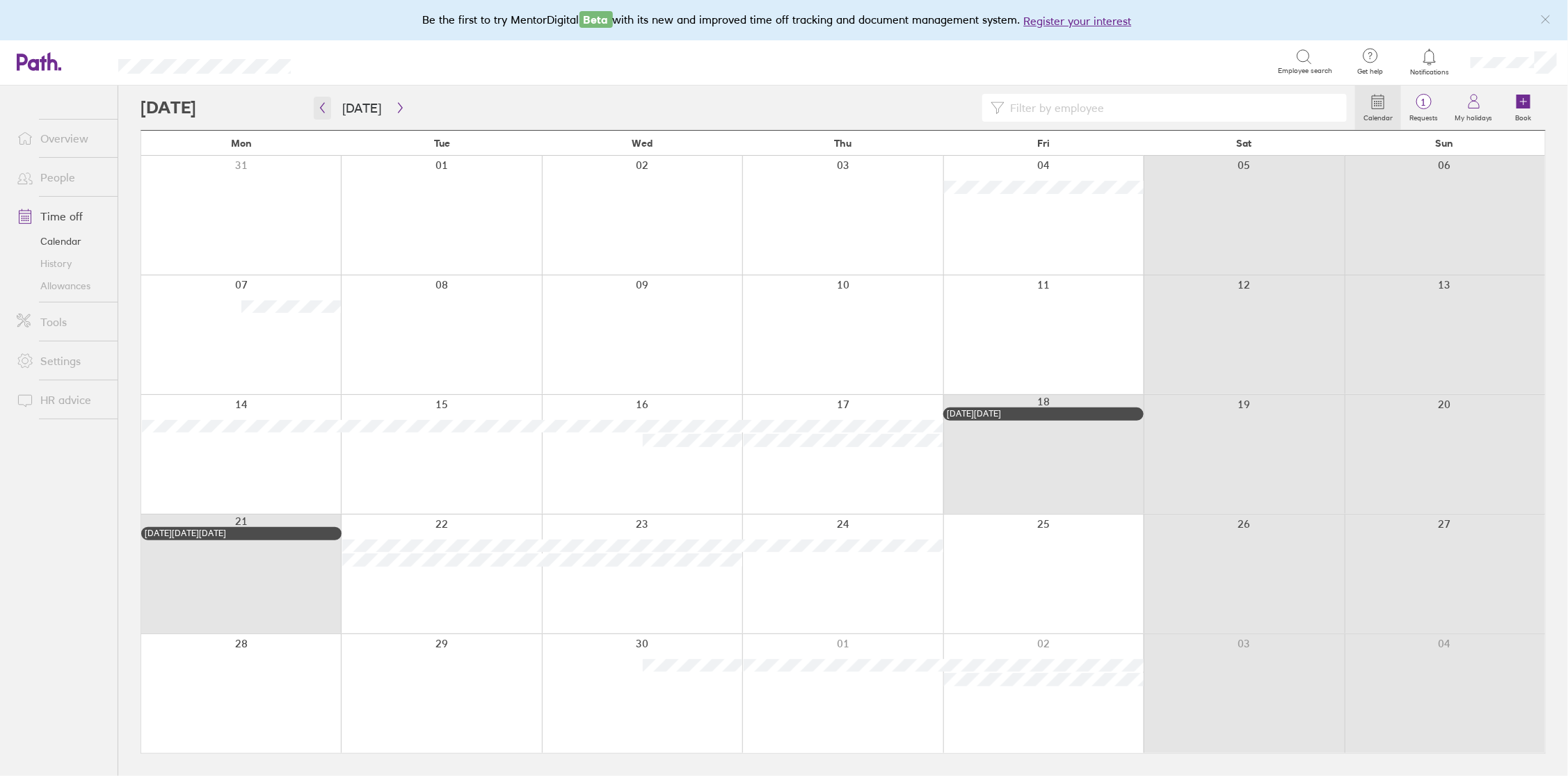
click at [323, 110] on icon "button" at bounding box center [322, 107] width 4 height 10
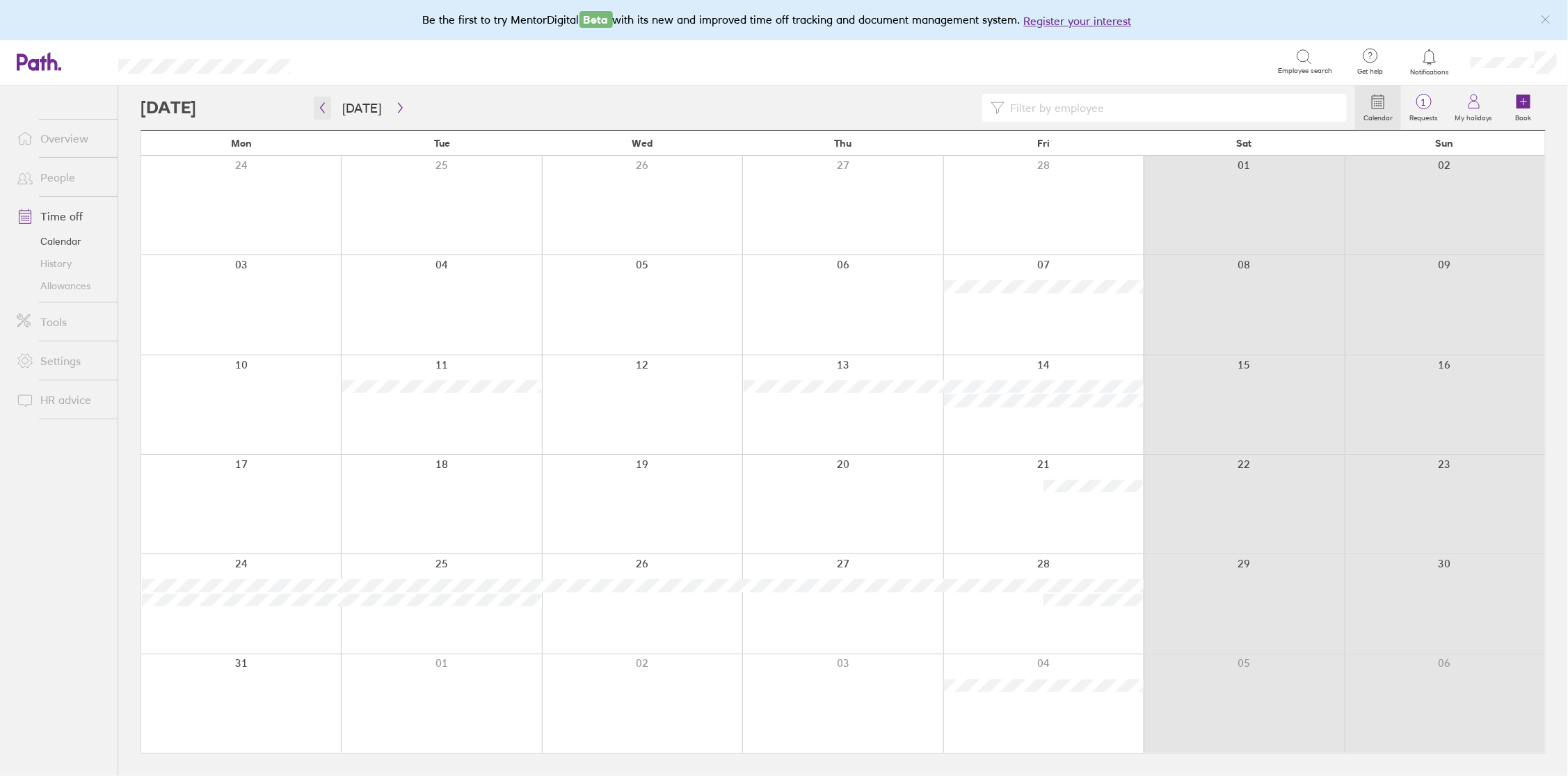
click at [323, 110] on icon "button" at bounding box center [322, 107] width 4 height 10
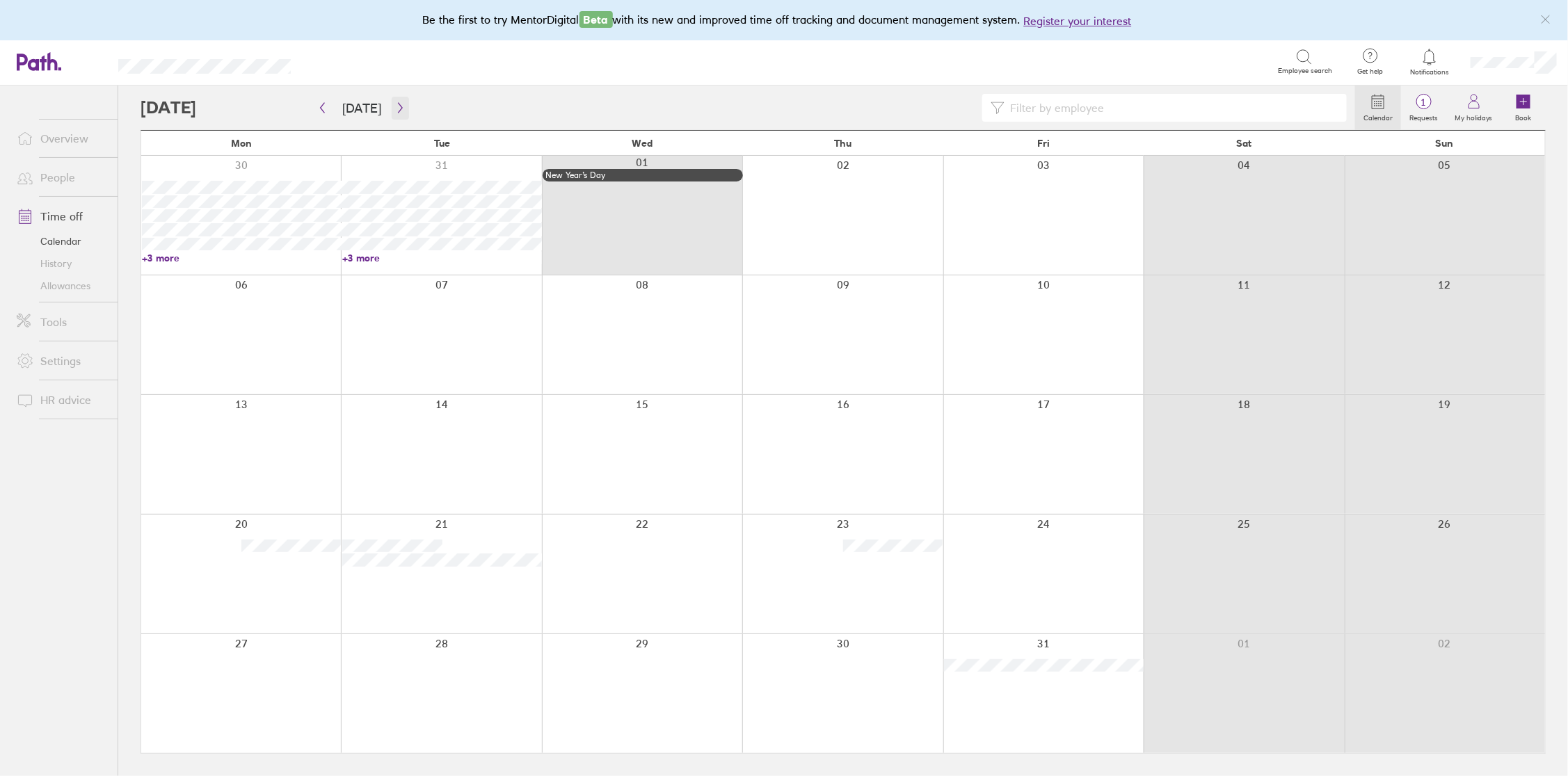
click at [399, 108] on icon "button" at bounding box center [400, 107] width 10 height 11
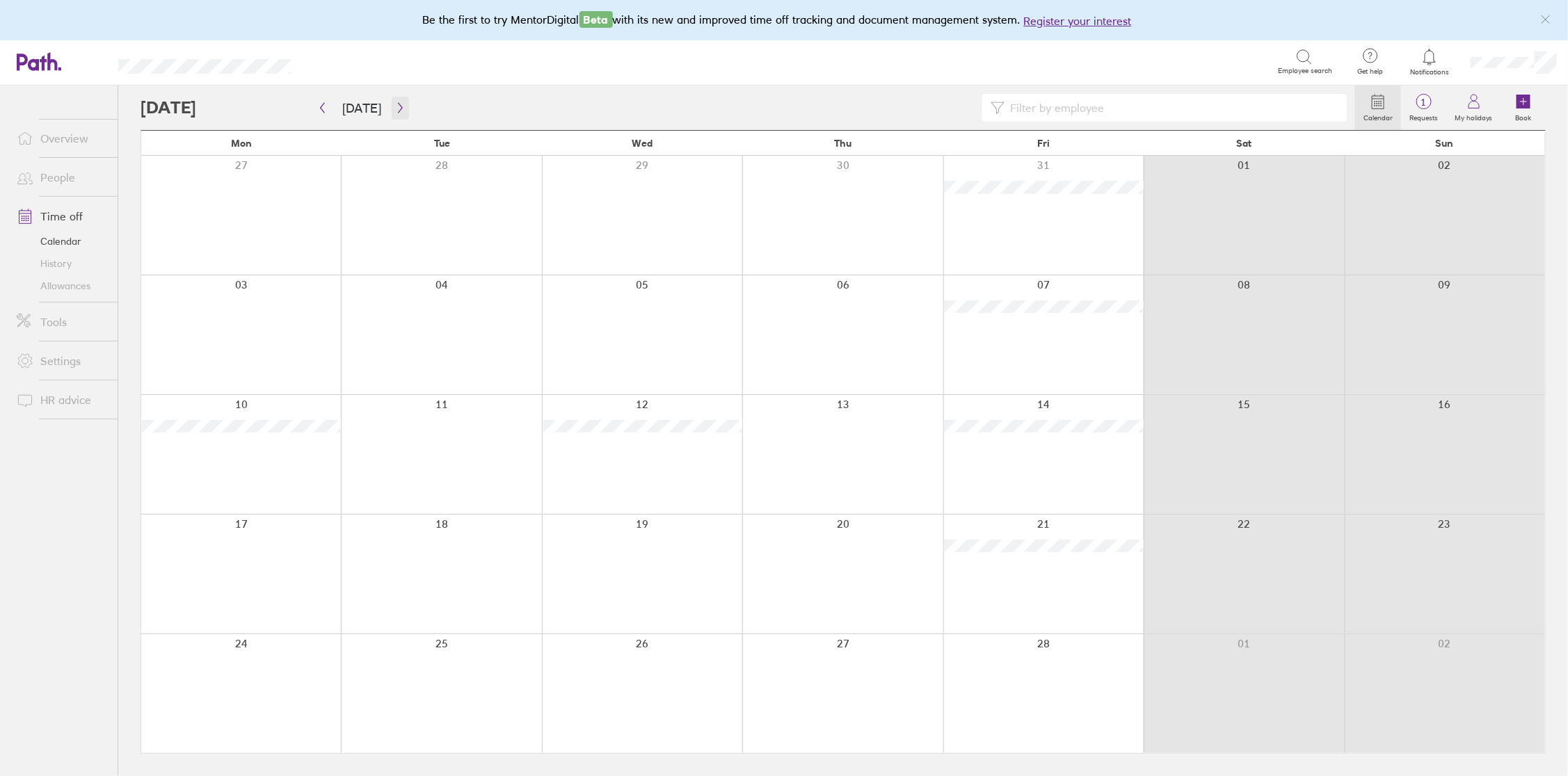
click at [395, 108] on icon "button" at bounding box center [400, 107] width 10 height 11
click at [395, 110] on icon "button" at bounding box center [400, 107] width 10 height 11
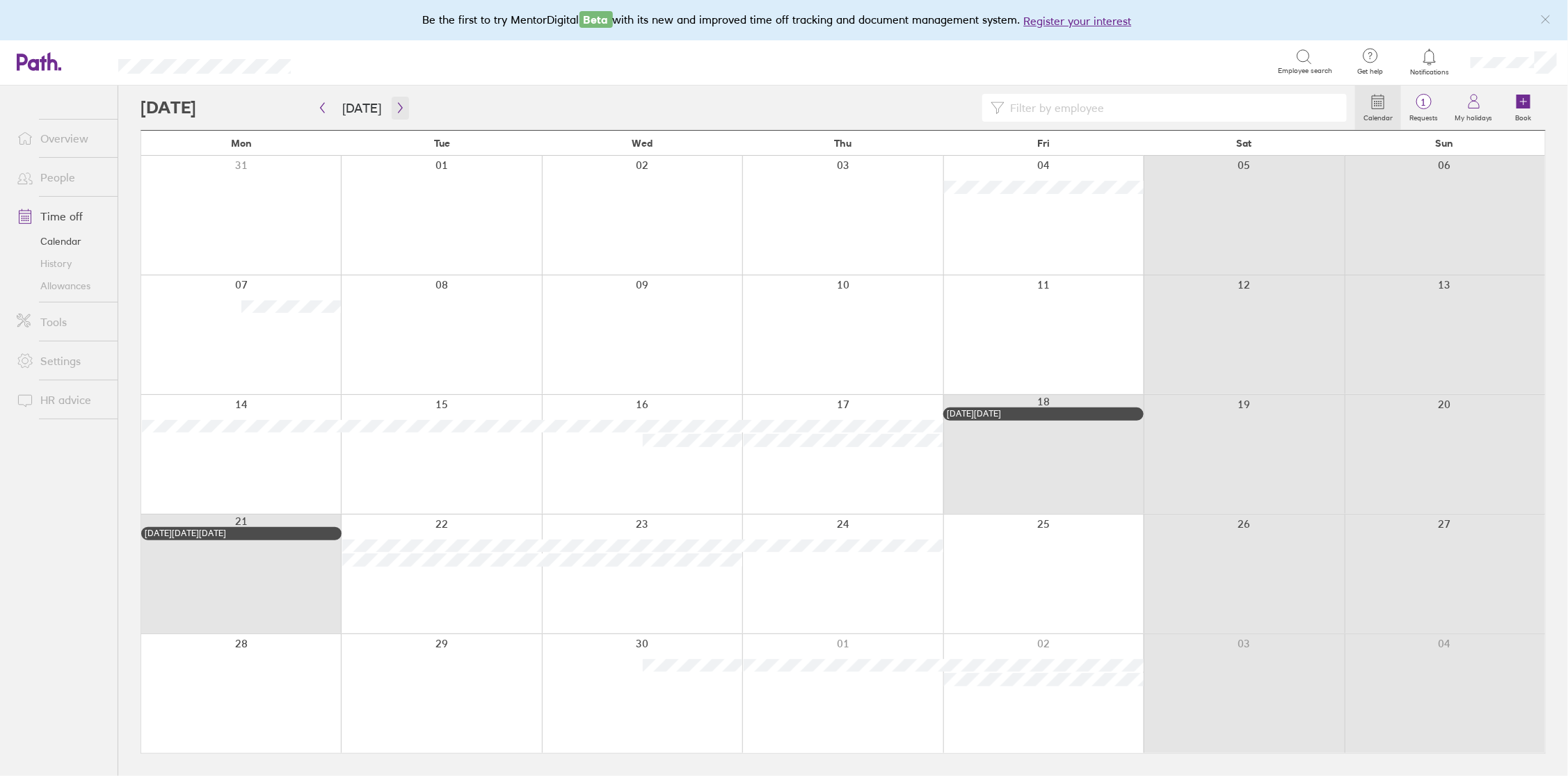
click at [395, 107] on icon "button" at bounding box center [400, 107] width 10 height 11
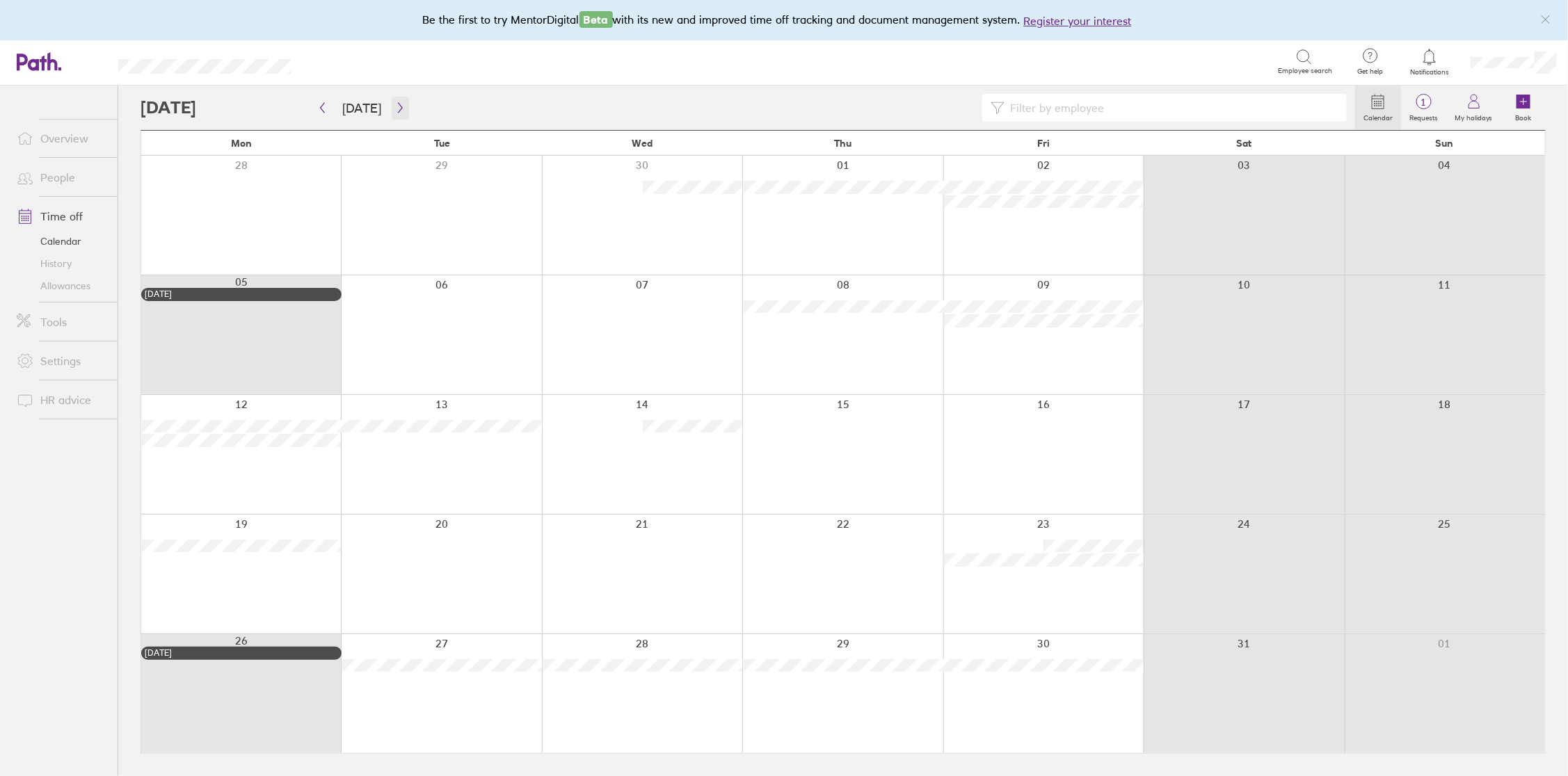
click at [395, 107] on icon "button" at bounding box center [400, 107] width 10 height 11
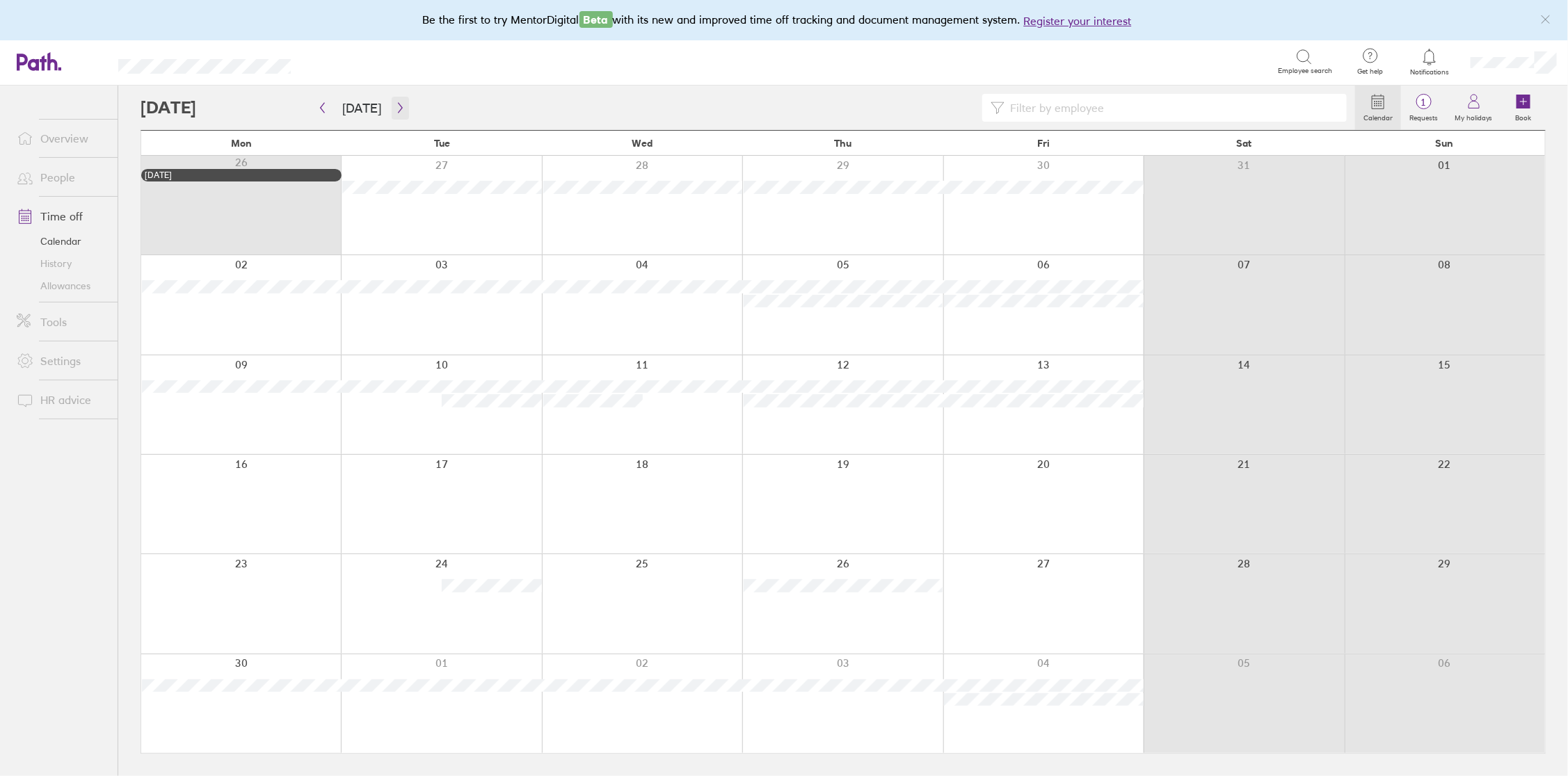
click at [395, 107] on icon "button" at bounding box center [400, 107] width 10 height 11
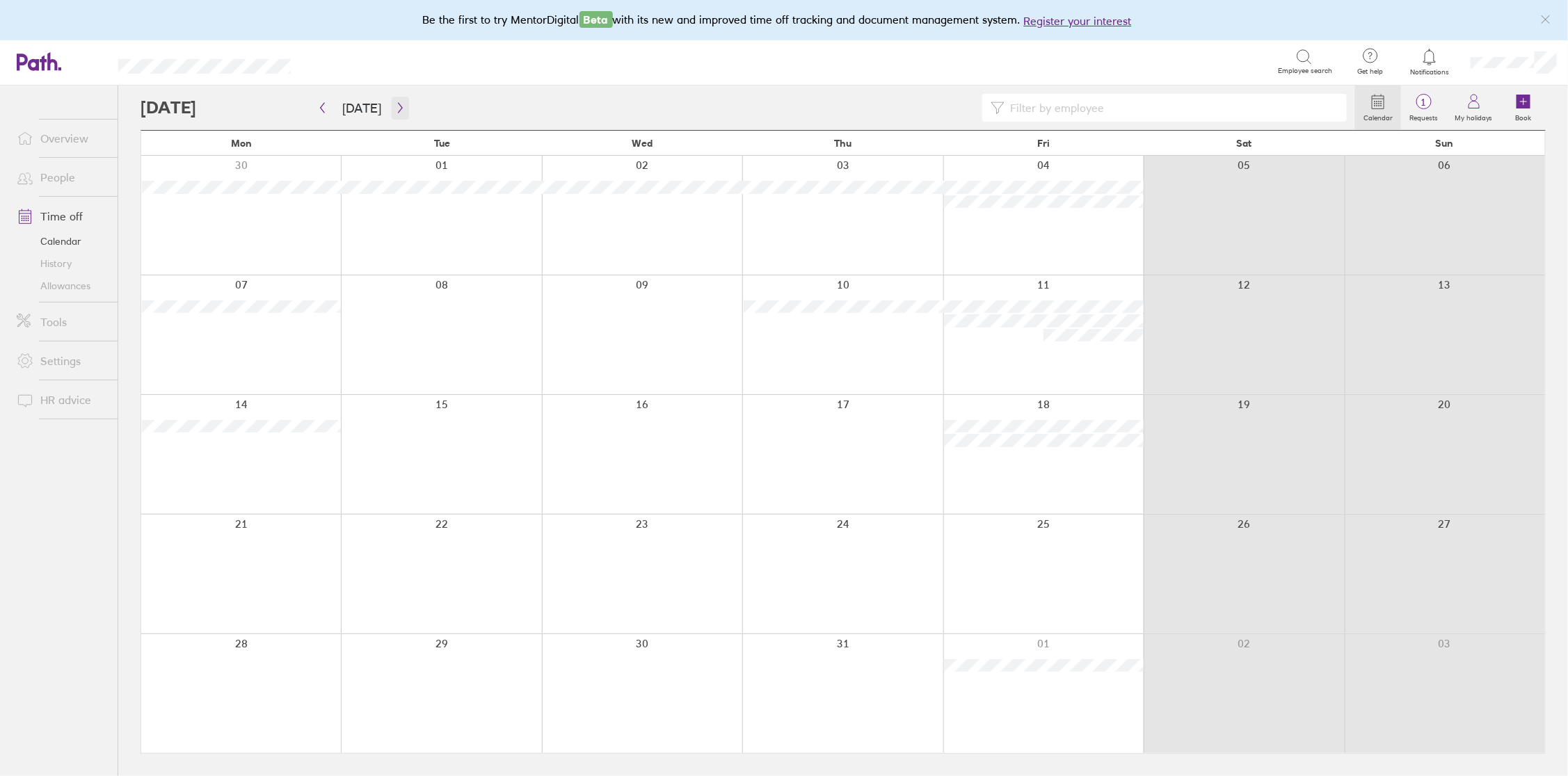
click at [395, 107] on icon "button" at bounding box center [400, 107] width 10 height 11
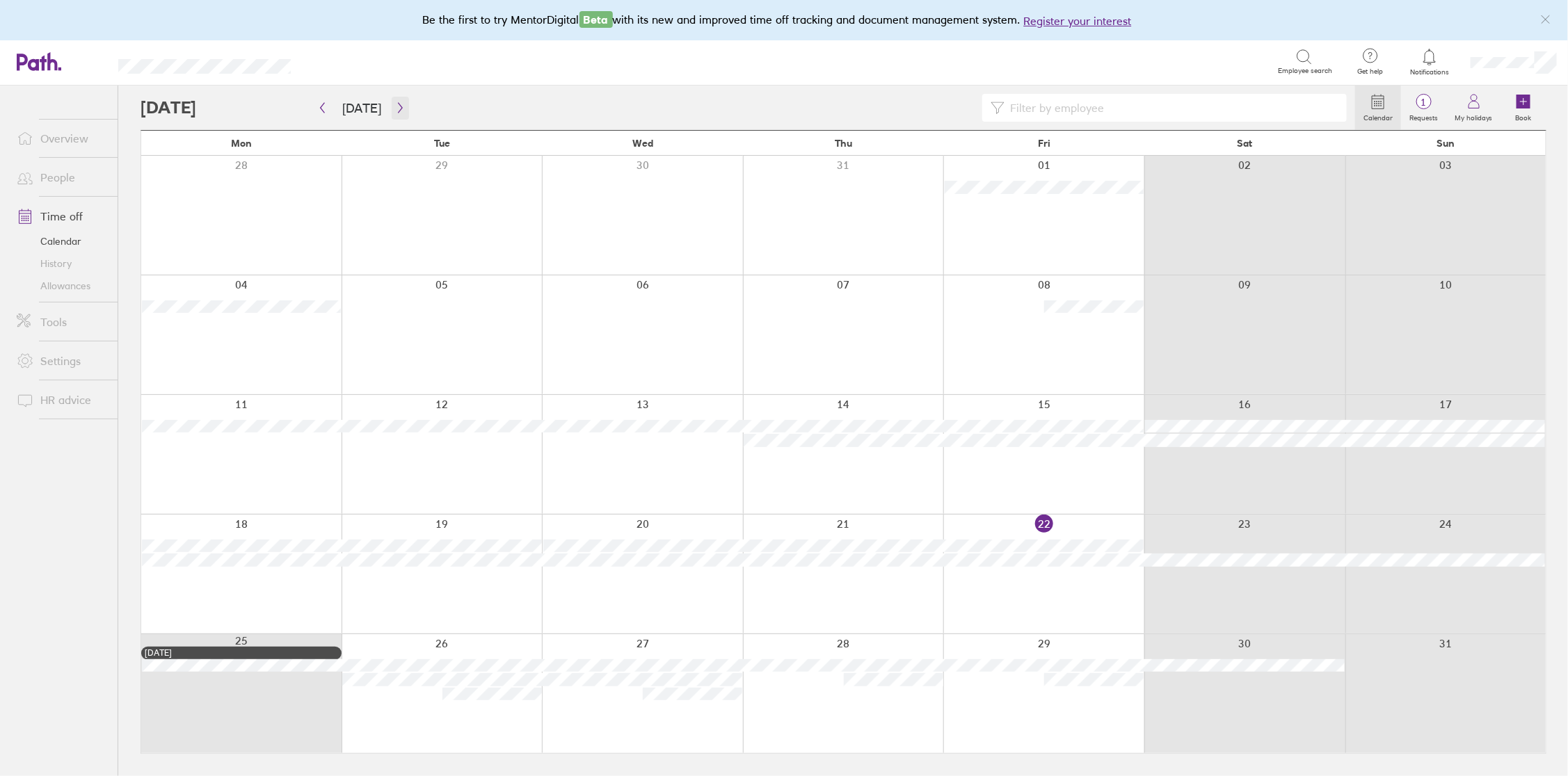
click at [395, 107] on icon "button" at bounding box center [400, 107] width 10 height 11
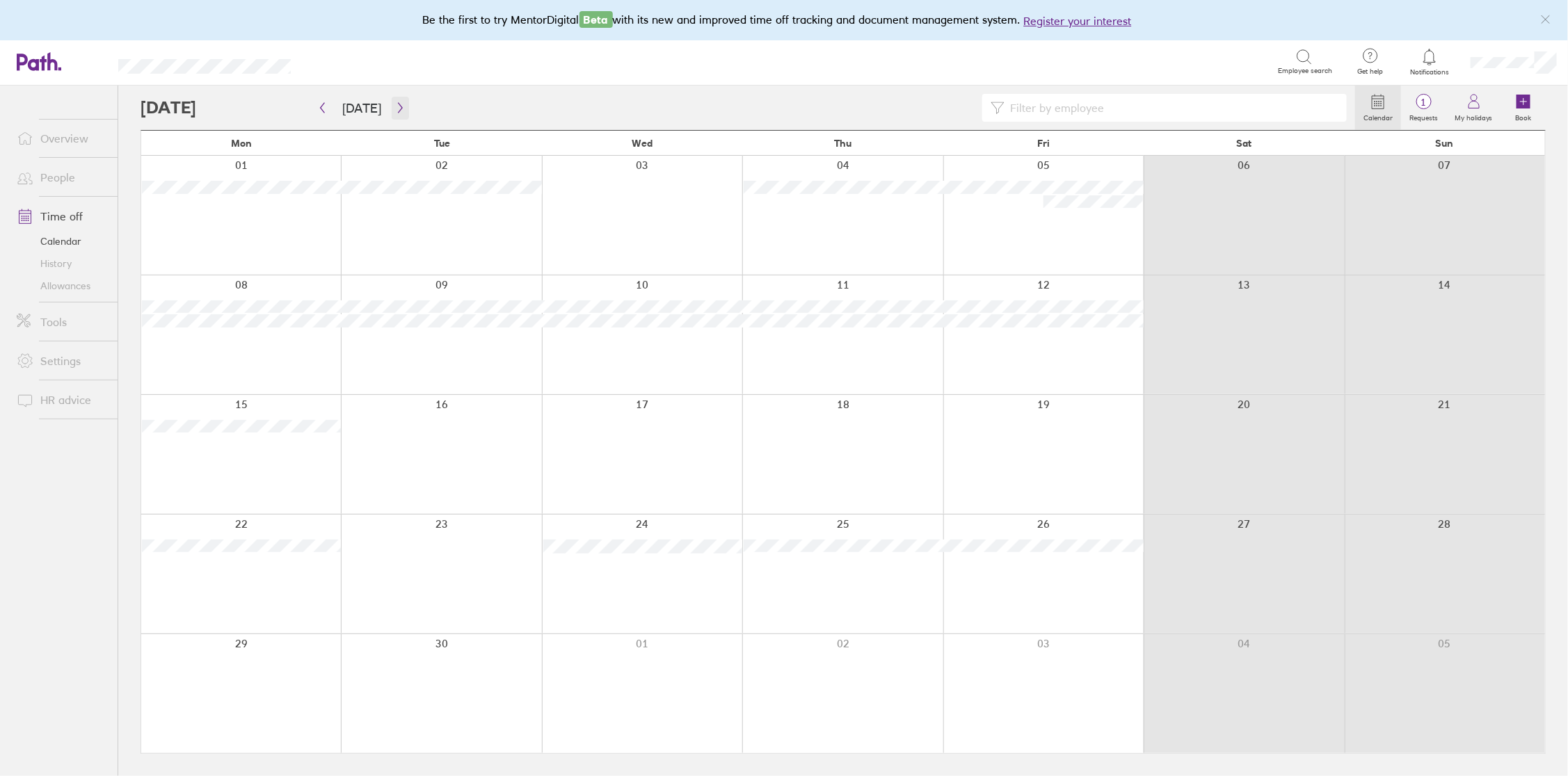
click at [395, 107] on icon "button" at bounding box center [400, 107] width 10 height 11
